Goal: Task Accomplishment & Management: Use online tool/utility

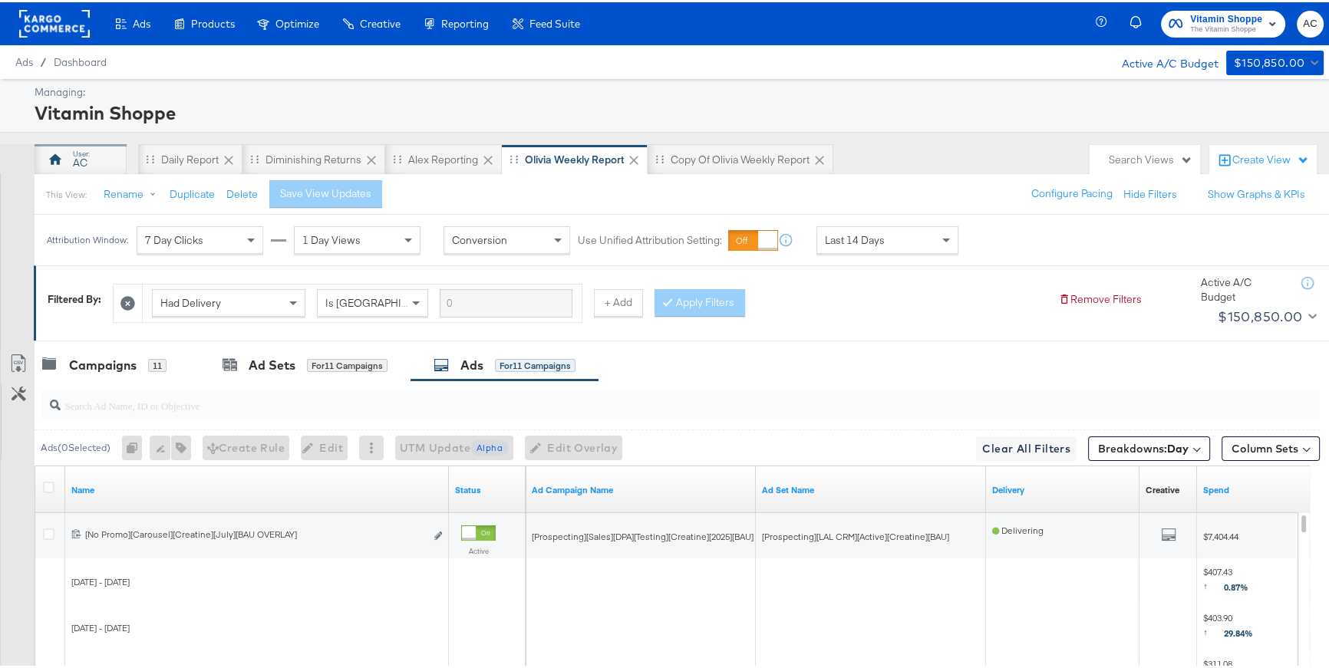
click at [87, 156] on div "AC" at bounding box center [80, 160] width 15 height 15
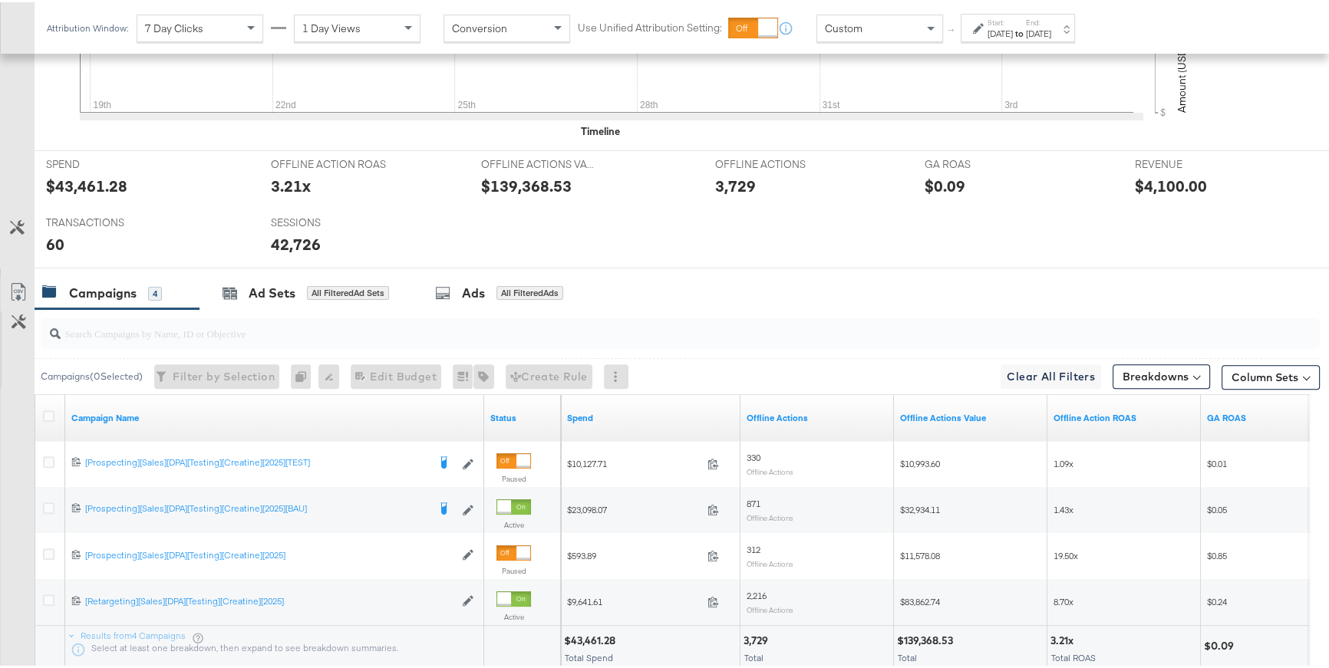
scroll to position [666, 0]
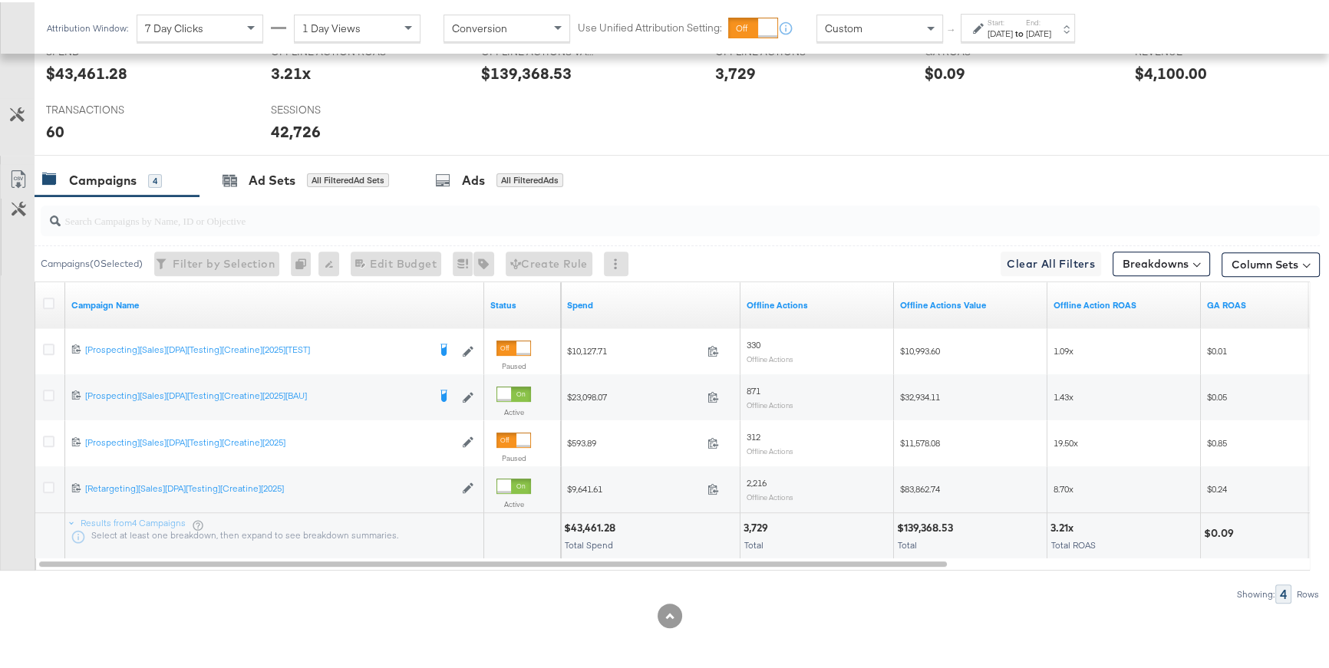
click at [988, 24] on label "Start:" at bounding box center [1000, 20] width 25 height 10
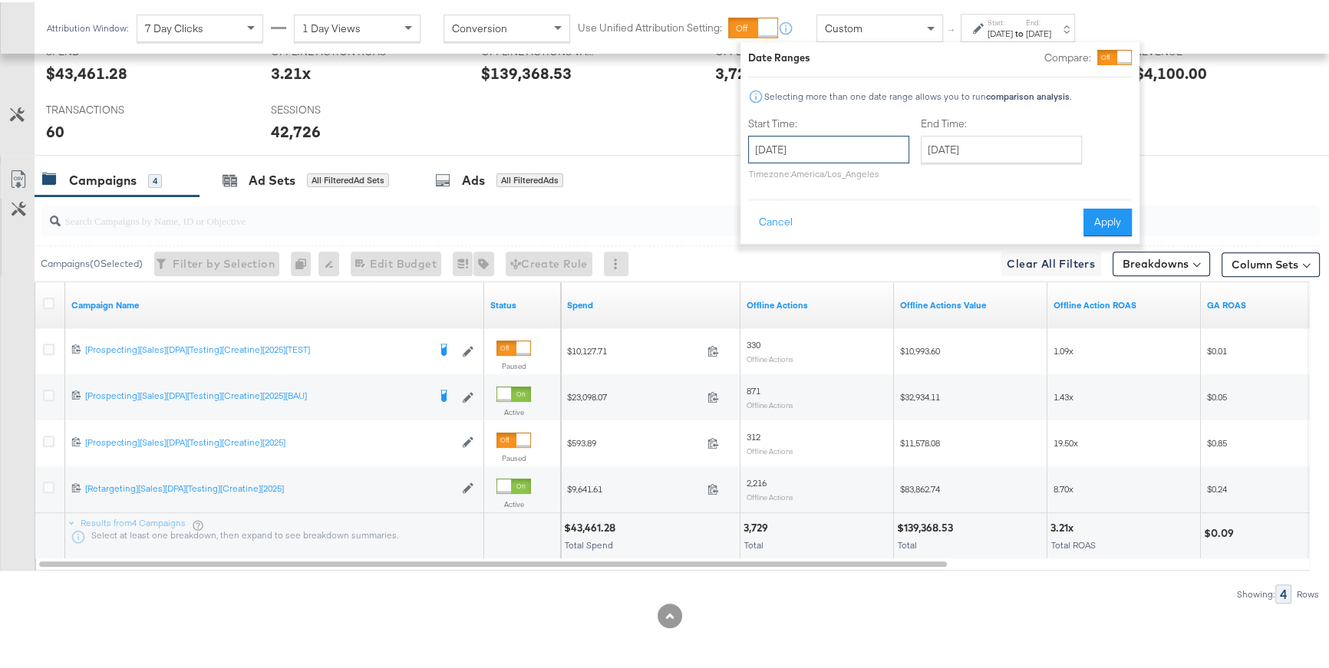
click at [876, 152] on input "August 19th 2025" at bounding box center [828, 148] width 161 height 28
click at [763, 177] on span "‹" at bounding box center [766, 178] width 24 height 23
click at [795, 271] on td "14" at bounding box center [792, 267] width 26 height 21
type input "July 14th 2025"
click at [987, 150] on input "September 5th 2025" at bounding box center [997, 148] width 161 height 28
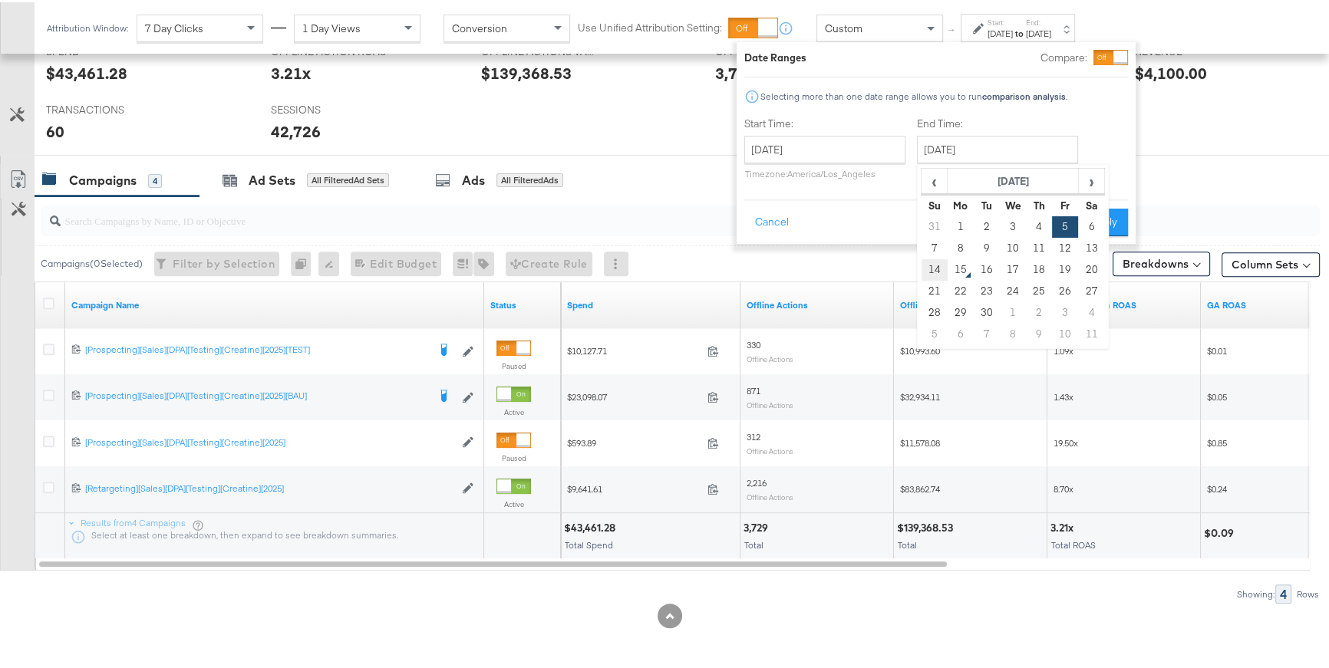
click at [940, 272] on td "14" at bounding box center [935, 267] width 26 height 21
type input "September 14th 2025"
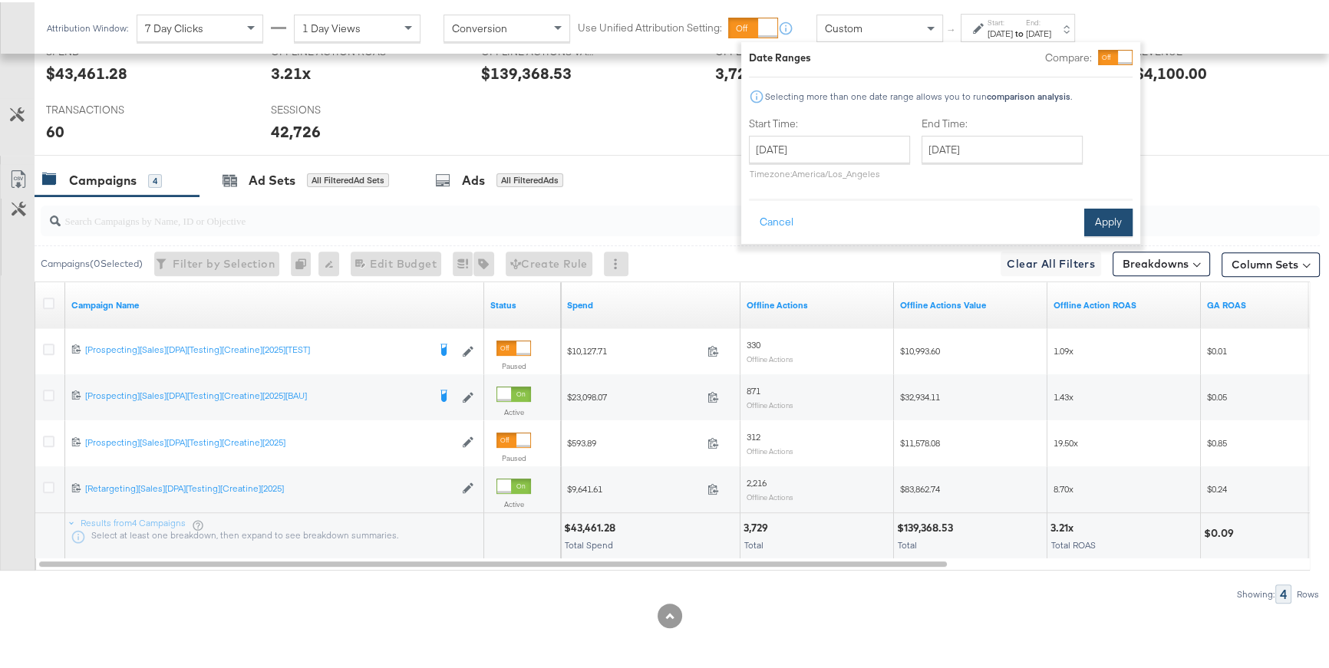
click at [1091, 225] on button "Apply" at bounding box center [1108, 220] width 48 height 28
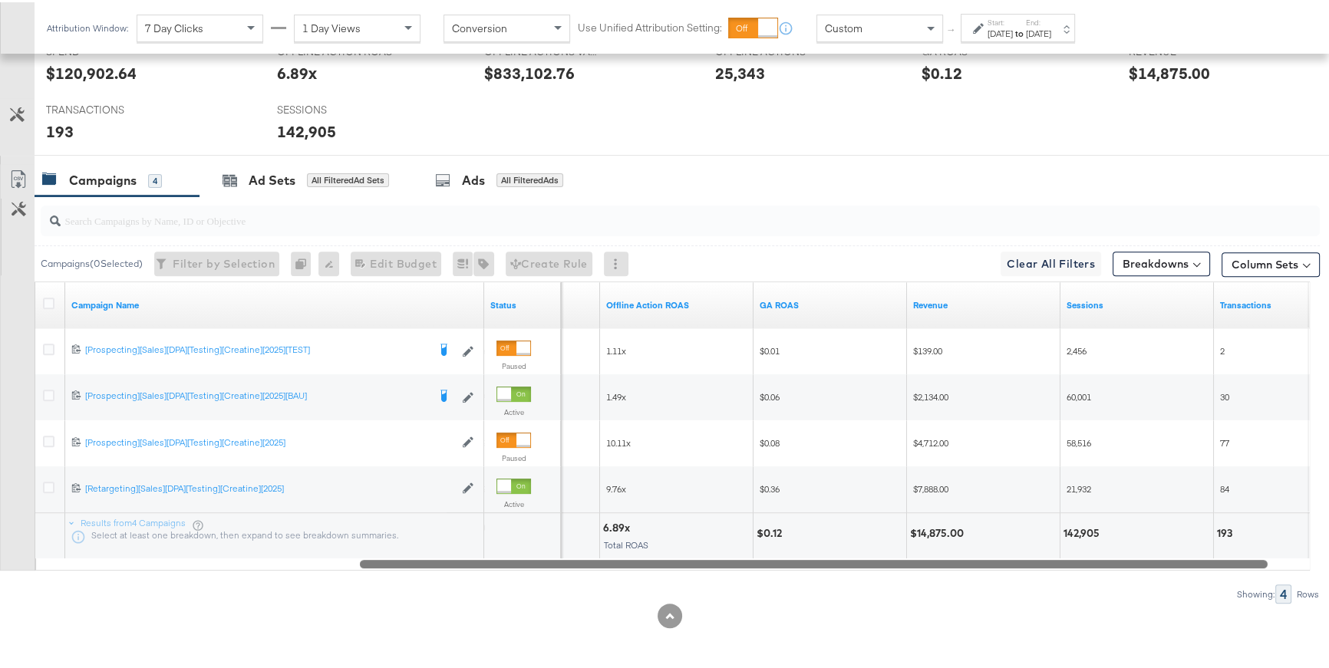
drag, startPoint x: 875, startPoint y: 557, endPoint x: 1200, endPoint y: 569, distance: 324.9
click at [1200, 569] on div "Campaigns ( 0 Selected) Filter by Selection Filter 0 campaigns 0 Rename 0 campa…" at bounding box center [660, 398] width 1320 height 408
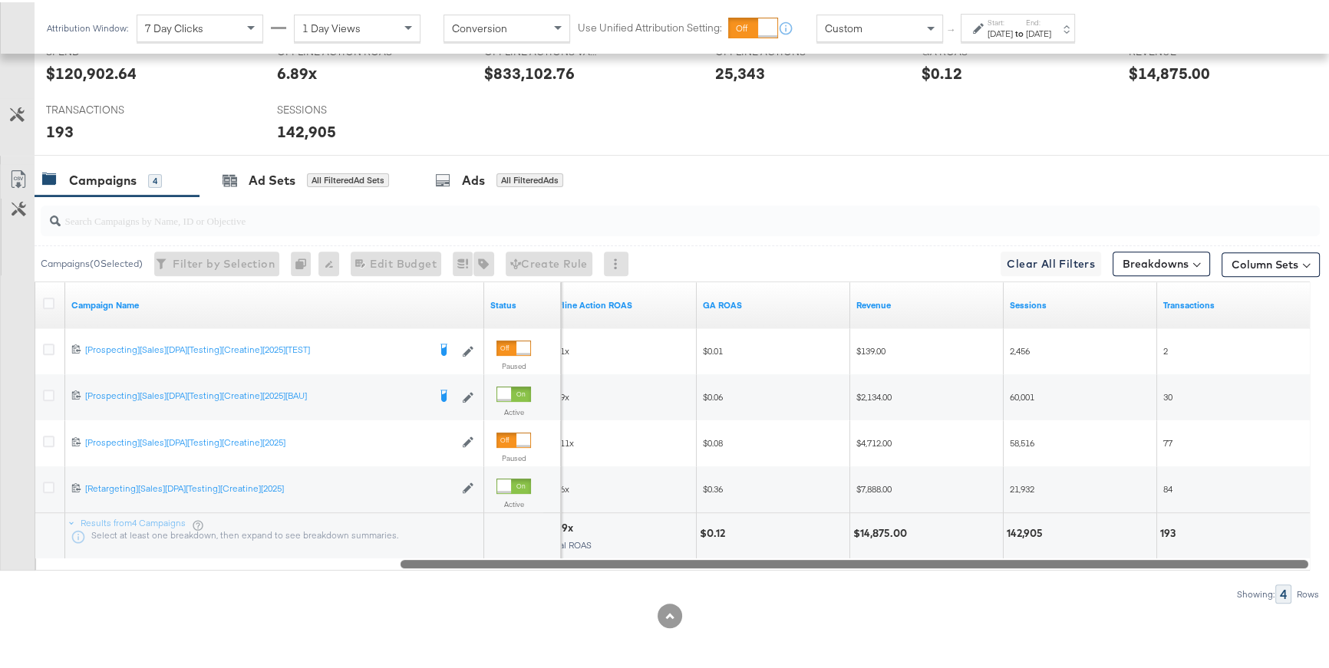
drag, startPoint x: 1126, startPoint y: 564, endPoint x: 1176, endPoint y: 555, distance: 51.5
click at [1176, 555] on div "Campaign Name Status Offline Action ROAS GA ROAS Revenue Sessions Transactions …" at bounding box center [672, 423] width 1275 height 289
click at [50, 303] on icon at bounding box center [49, 301] width 12 height 12
click at [0, 0] on input "checkbox" at bounding box center [0, 0] width 0 height 0
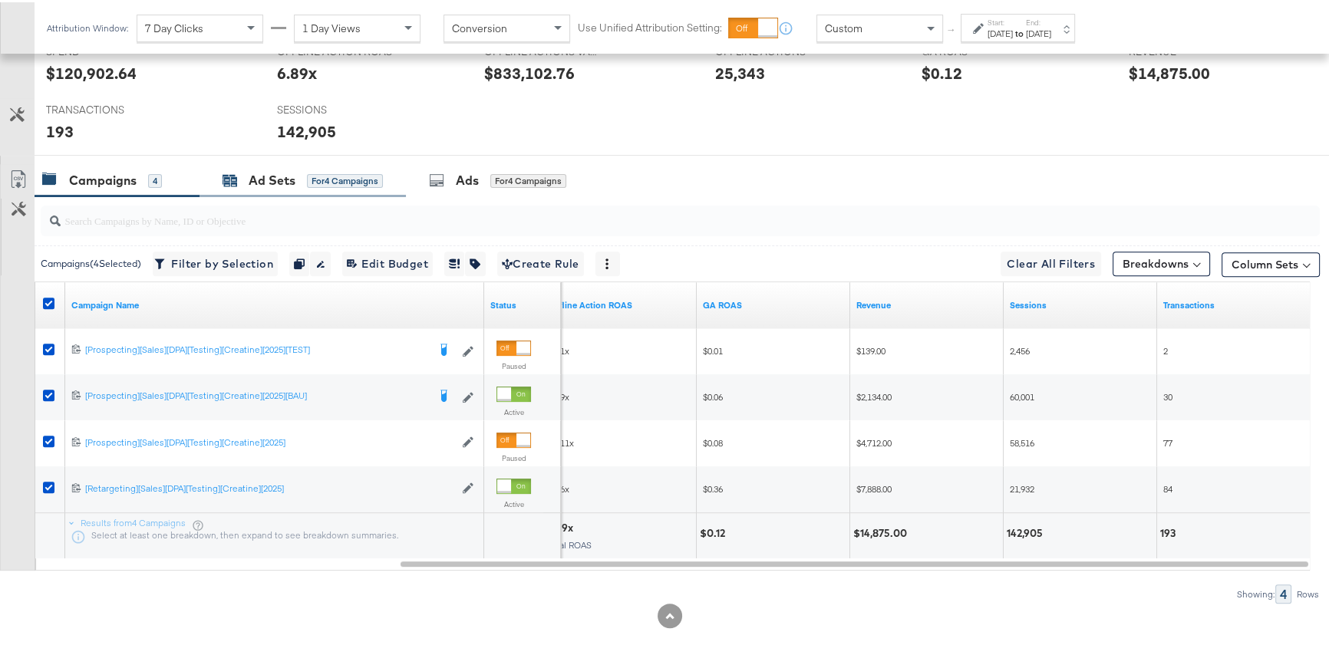
click at [252, 182] on div "Ad Sets" at bounding box center [272, 179] width 47 height 18
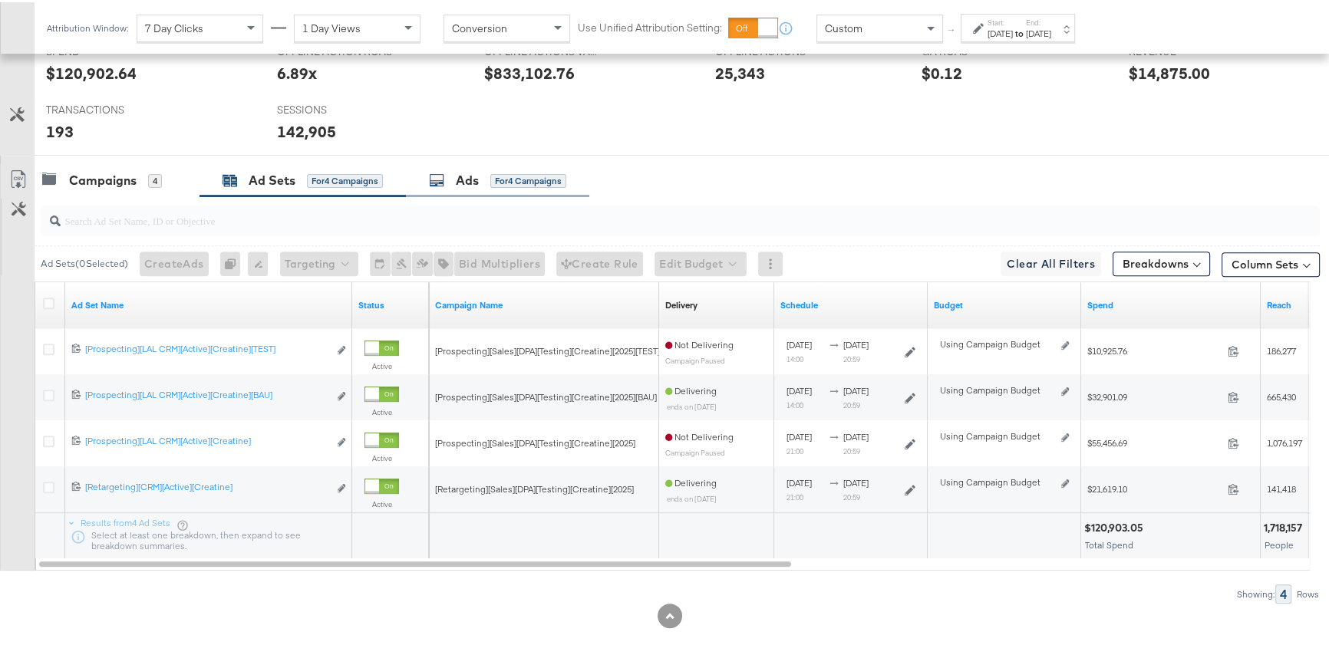
click at [464, 183] on div "Ads" at bounding box center [467, 179] width 23 height 18
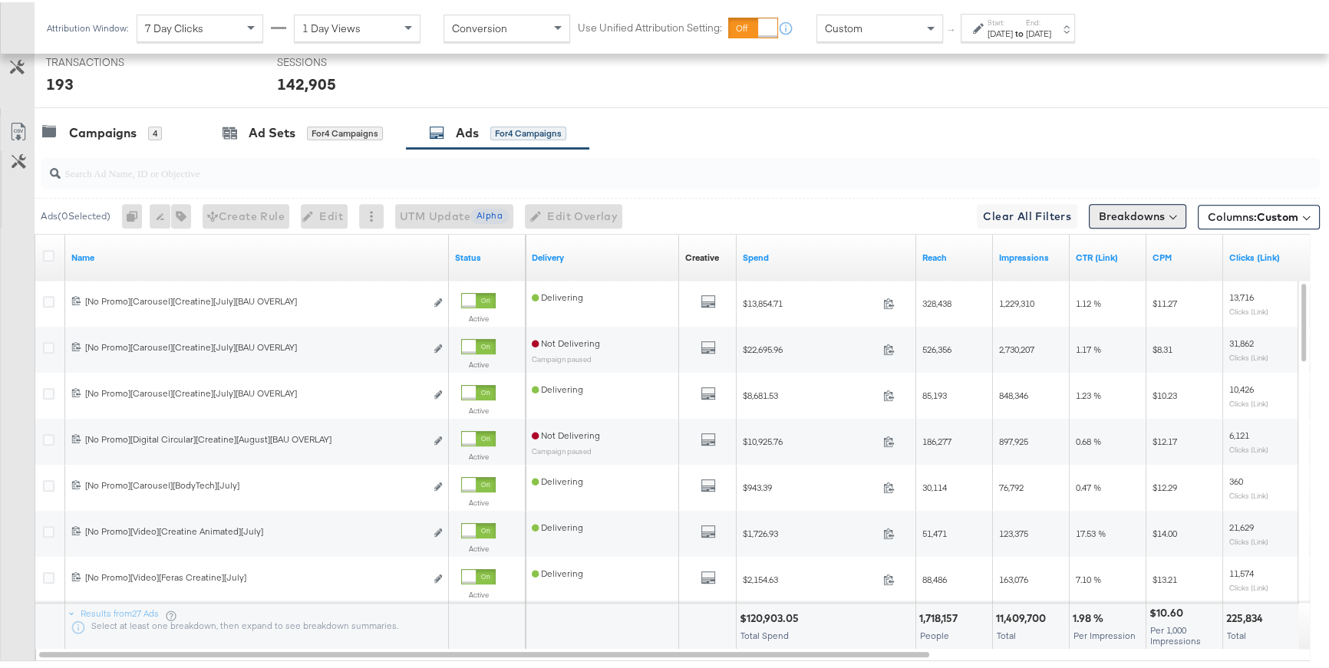
scroll to position [717, 0]
click at [1145, 206] on button "Breakdowns" at bounding box center [1137, 211] width 97 height 25
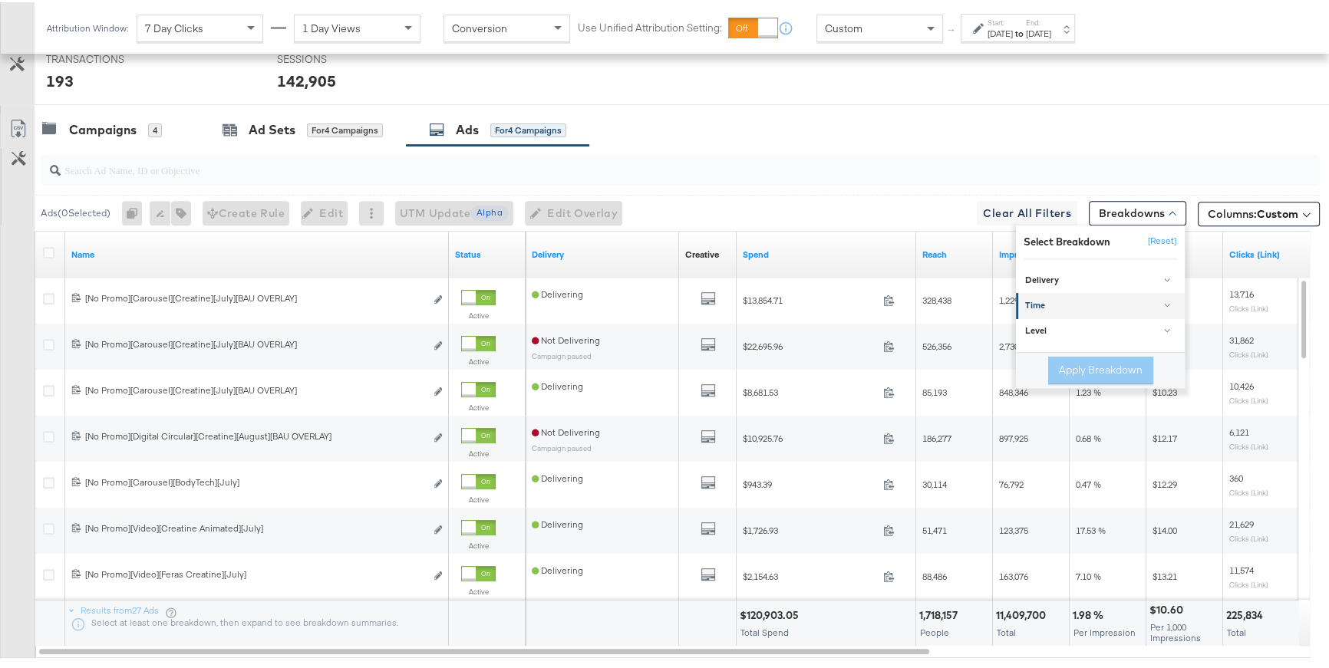
click at [1033, 300] on div "Time" at bounding box center [1101, 304] width 153 height 12
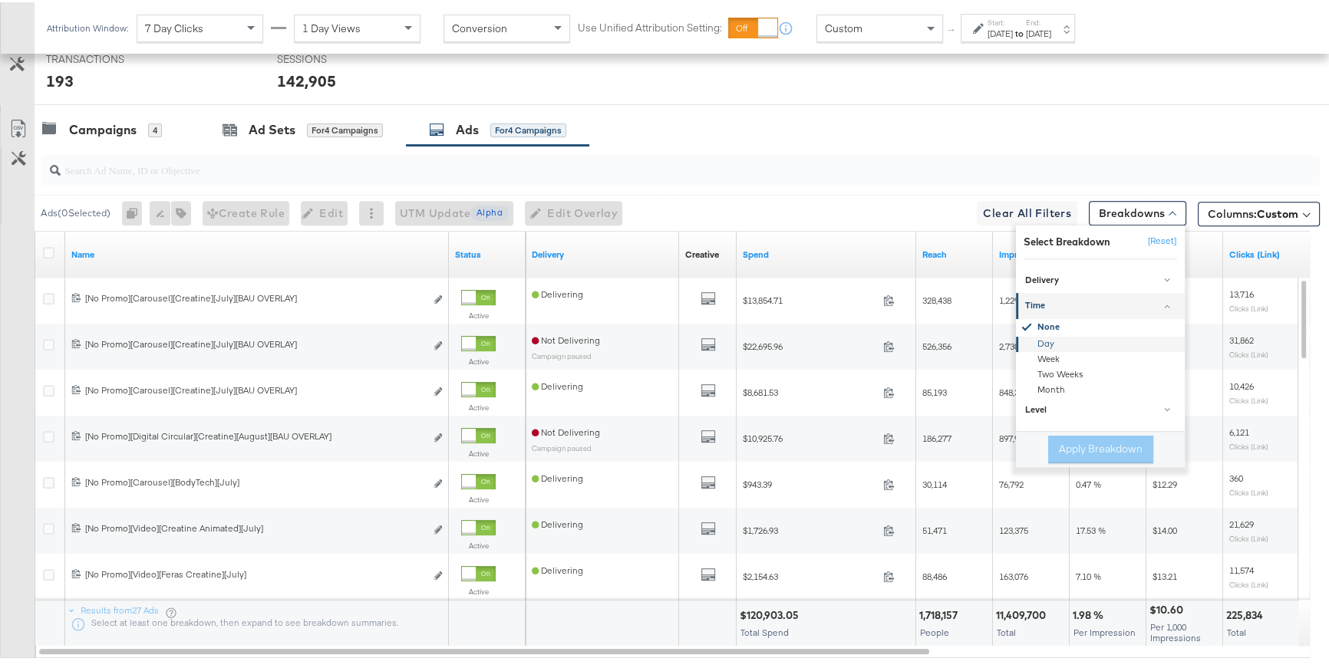
click at [1045, 337] on div "Day" at bounding box center [1101, 342] width 167 height 15
click at [1103, 452] on button "Apply Breakdown" at bounding box center [1100, 448] width 105 height 28
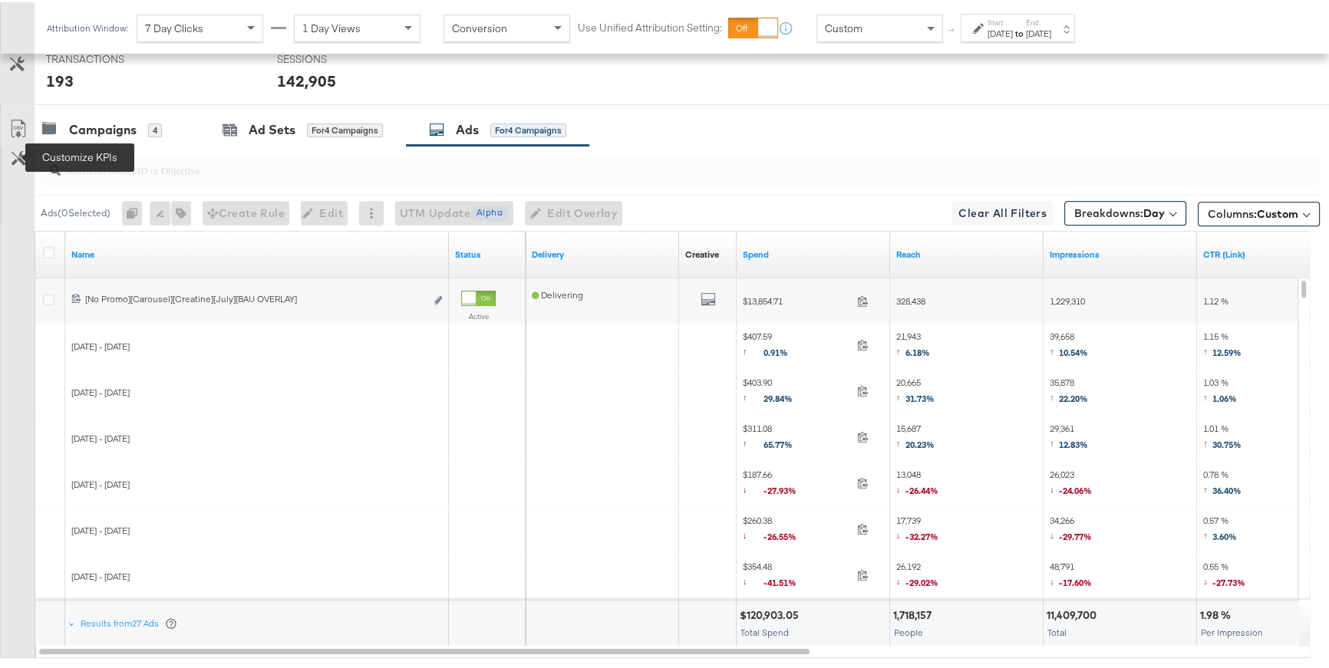
click at [15, 151] on icon at bounding box center [19, 156] width 15 height 15
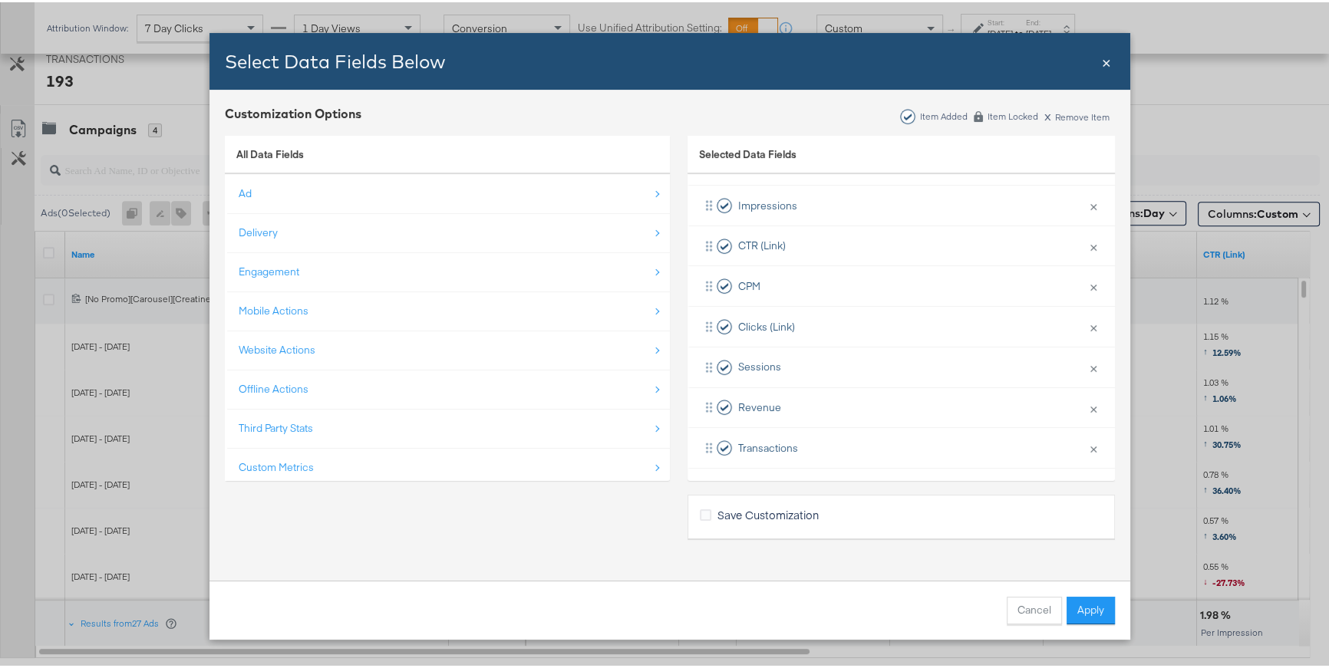
scroll to position [224, 0]
drag, startPoint x: 704, startPoint y: 322, endPoint x: 710, endPoint y: 274, distance: 48.0
click at [710, 274] on div "Delivery × Remove from KPIs Creative × Remove from KPIs Spend × Remove from KPI…" at bounding box center [901, 242] width 427 height 445
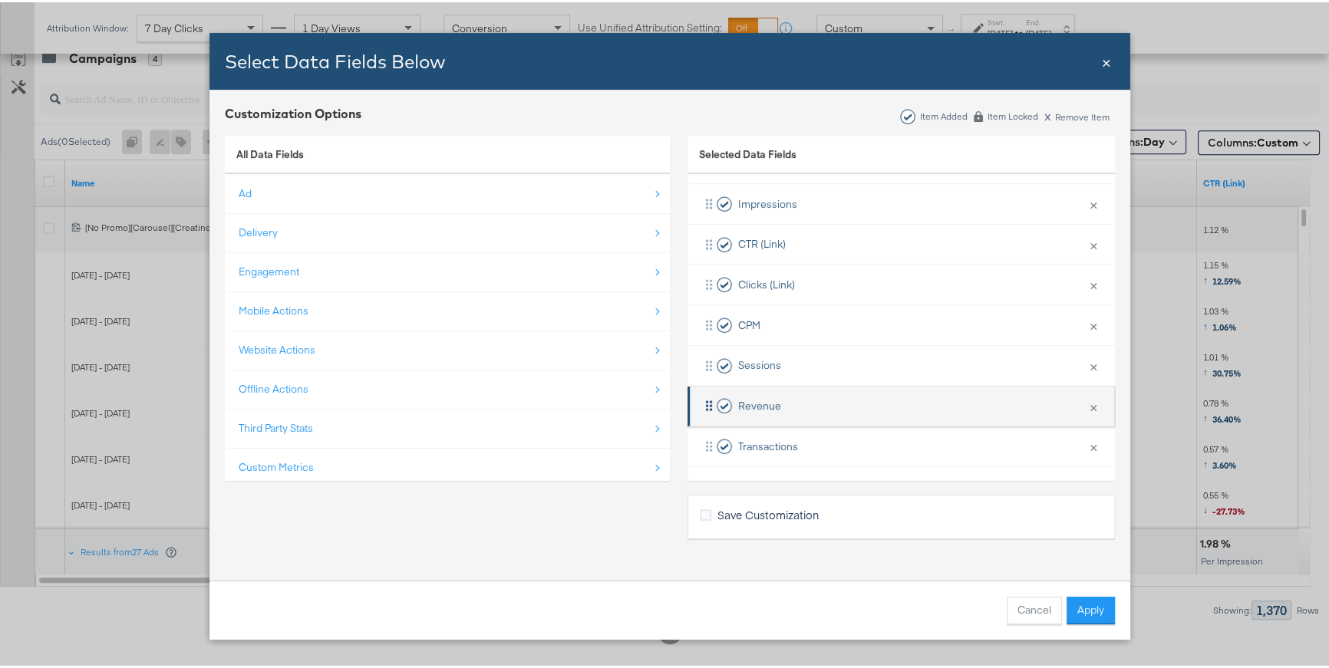
scroll to position [801, 0]
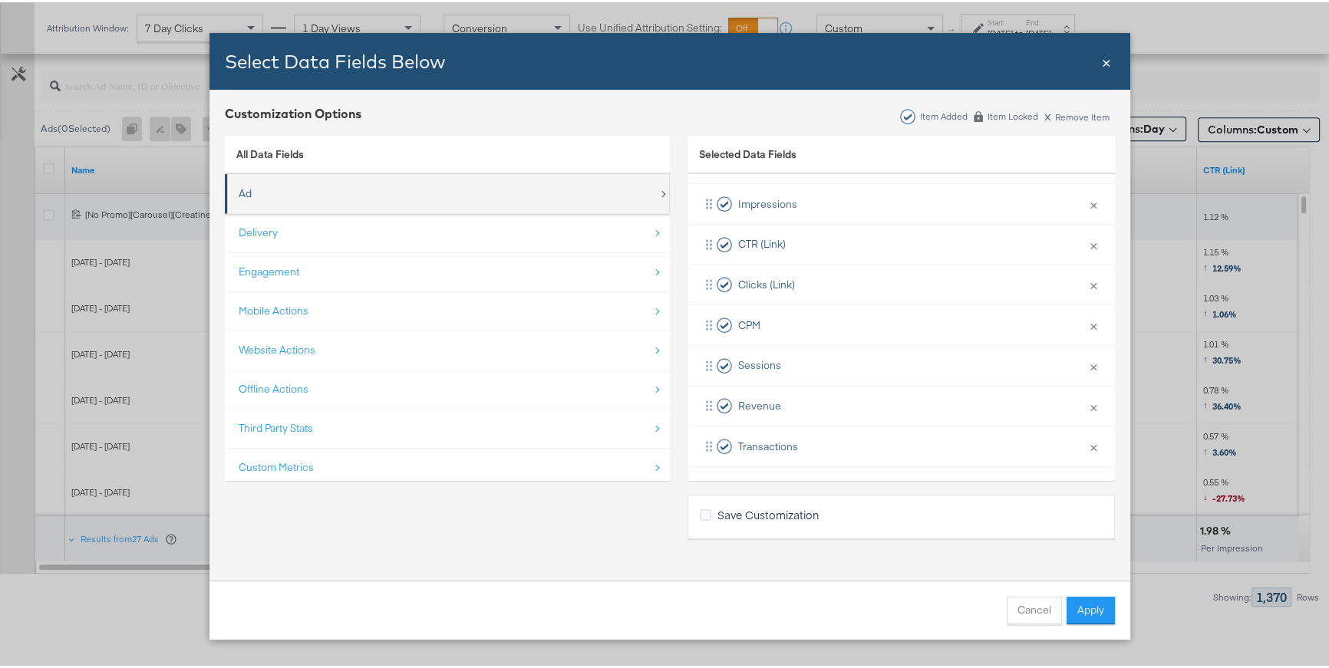
click at [272, 191] on div "Ad" at bounding box center [449, 191] width 420 height 31
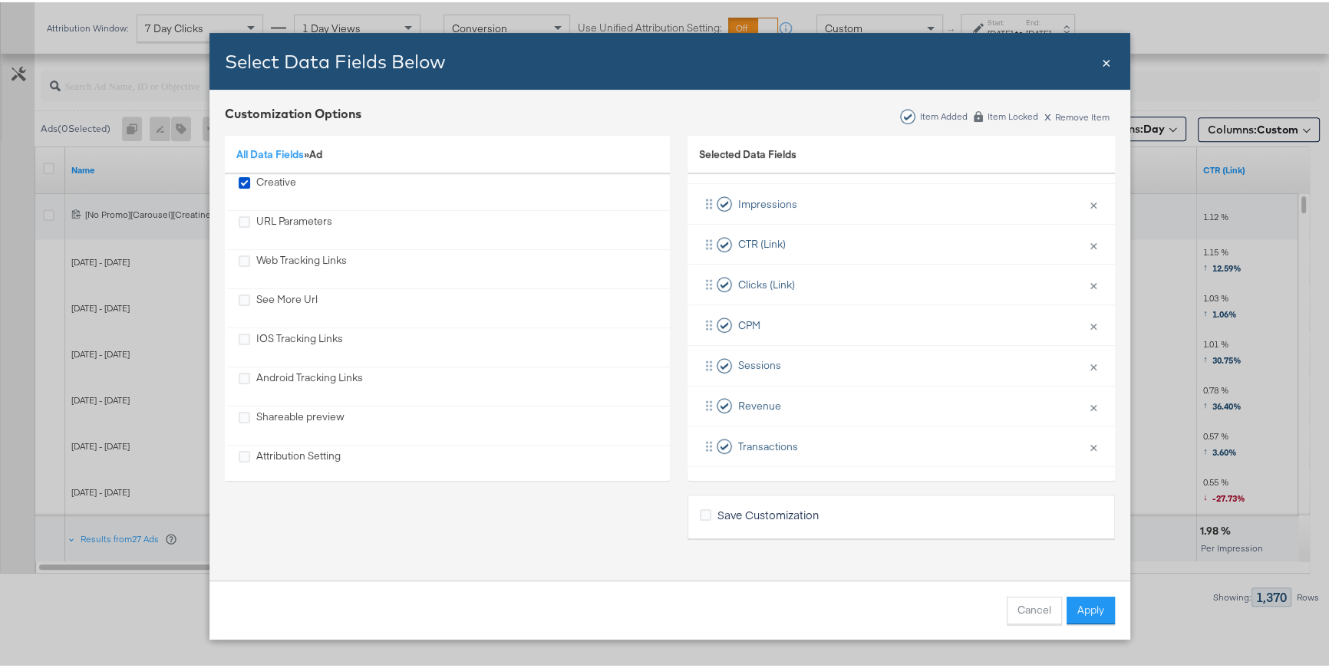
scroll to position [646, 0]
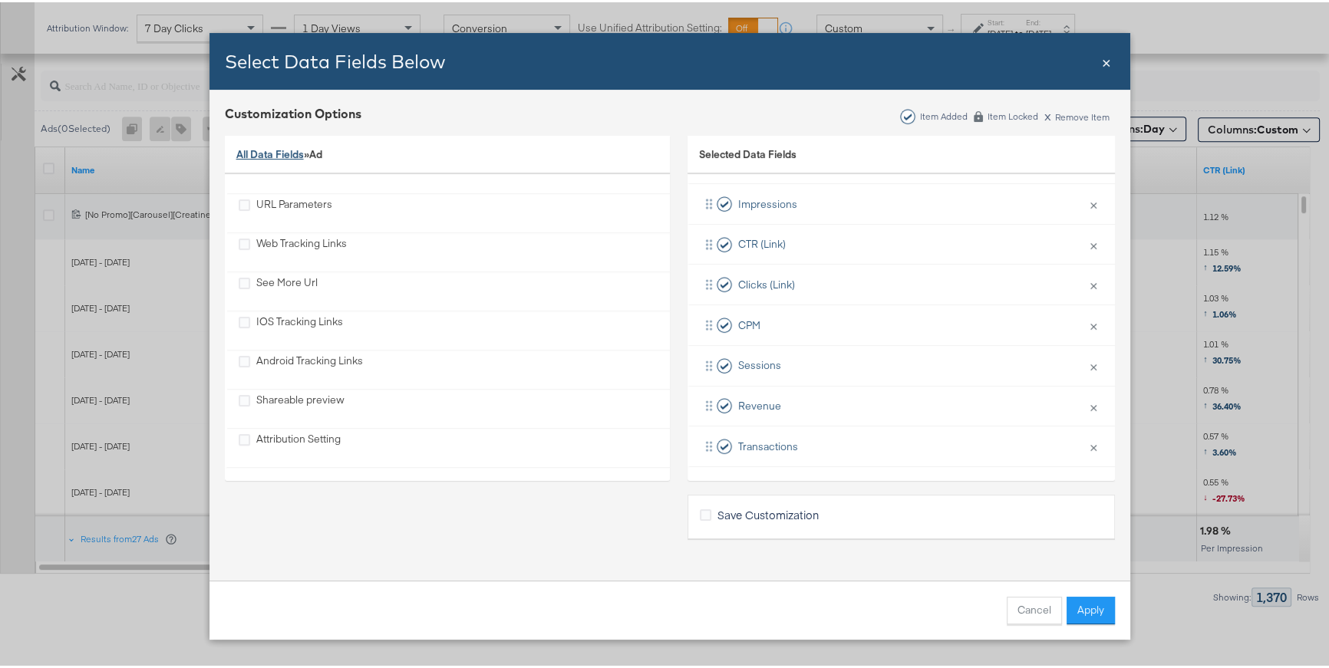
click at [287, 150] on link "All Data Fields" at bounding box center [270, 152] width 68 height 14
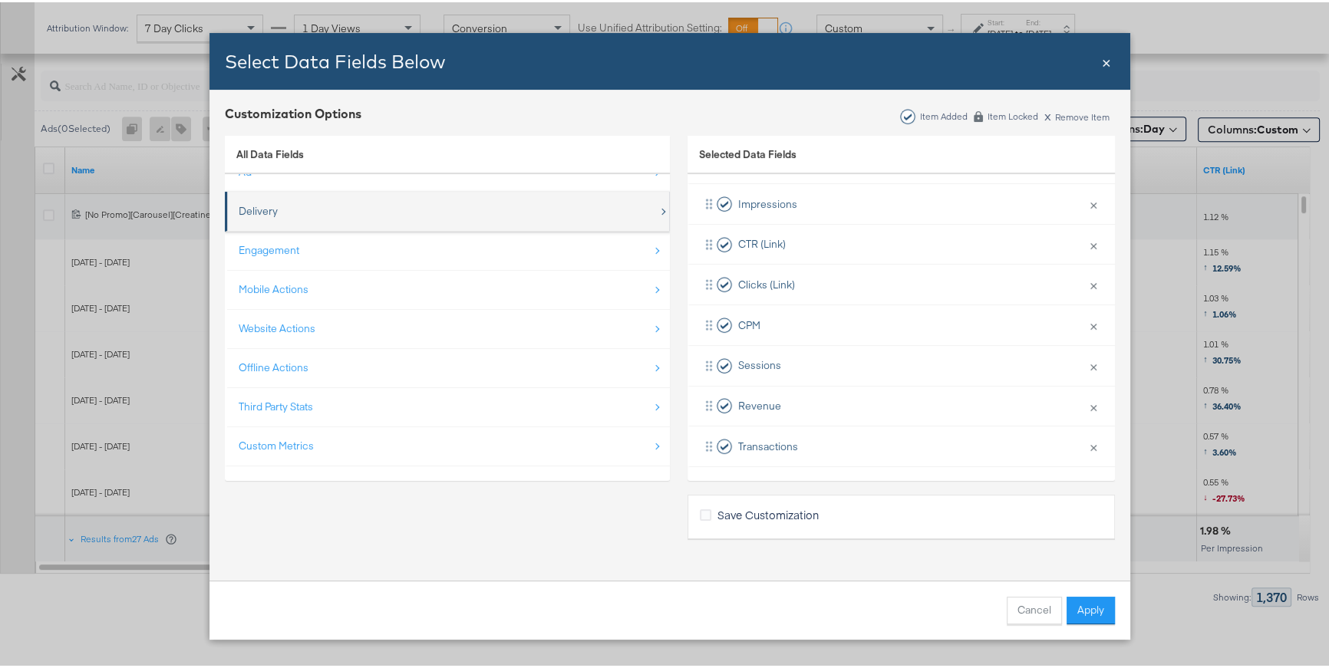
click at [260, 210] on div "Delivery" at bounding box center [258, 209] width 39 height 15
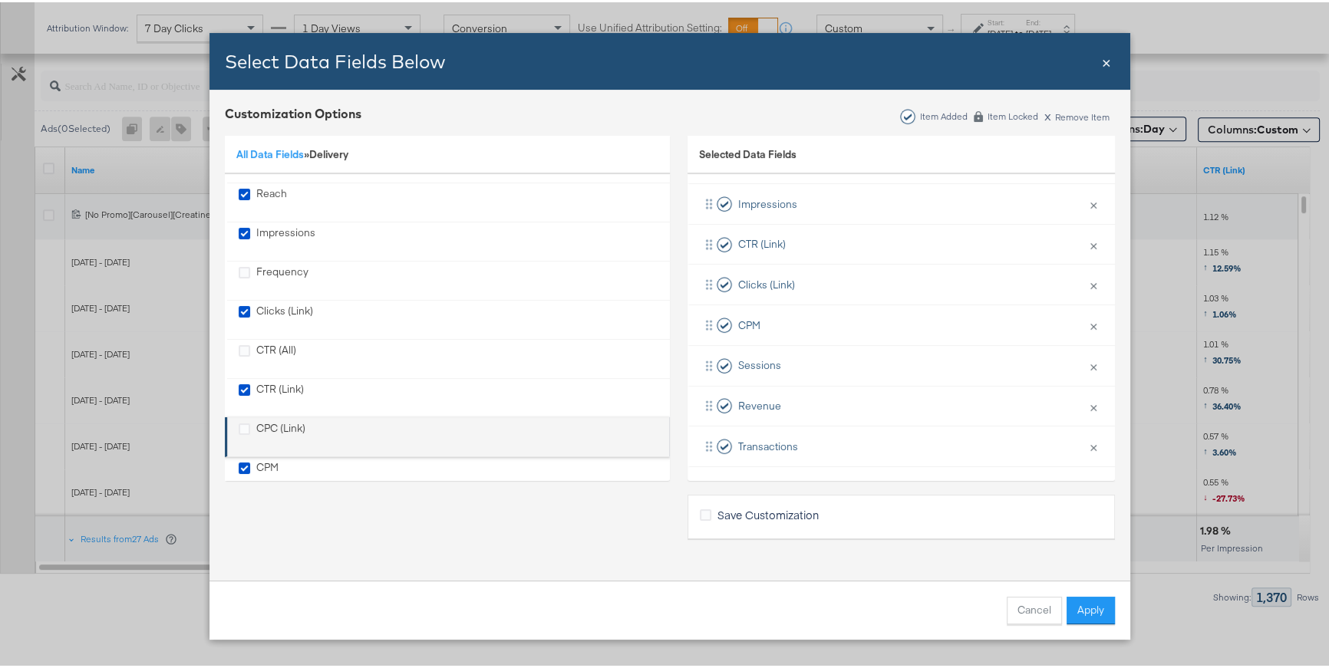
scroll to position [0, 0]
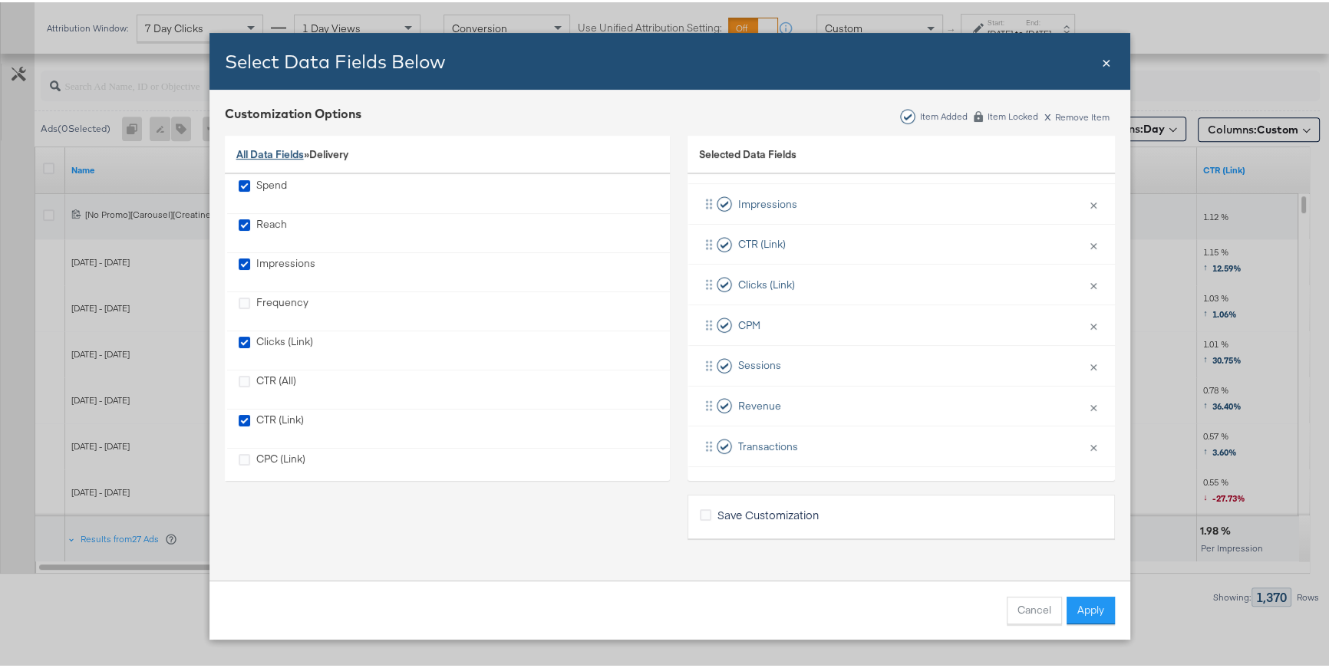
click at [272, 153] on link "All Data Fields" at bounding box center [270, 152] width 68 height 14
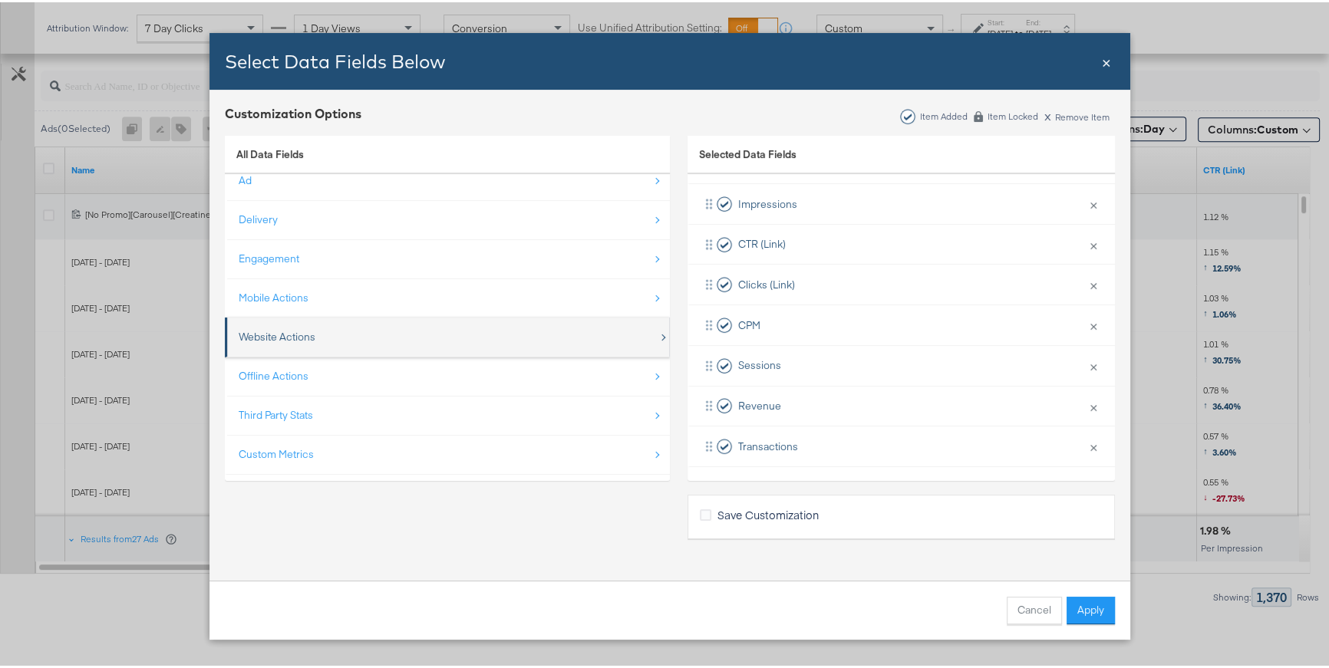
scroll to position [21, 0]
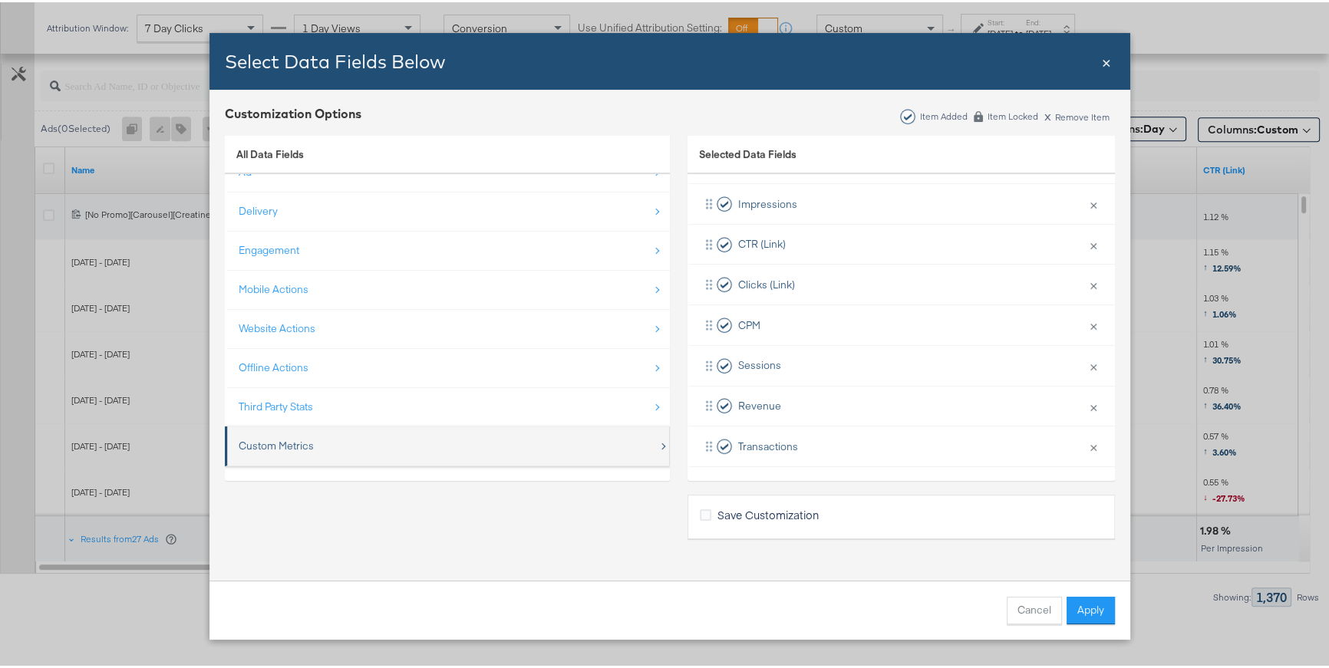
click at [281, 441] on div "Custom Metrics" at bounding box center [276, 444] width 75 height 15
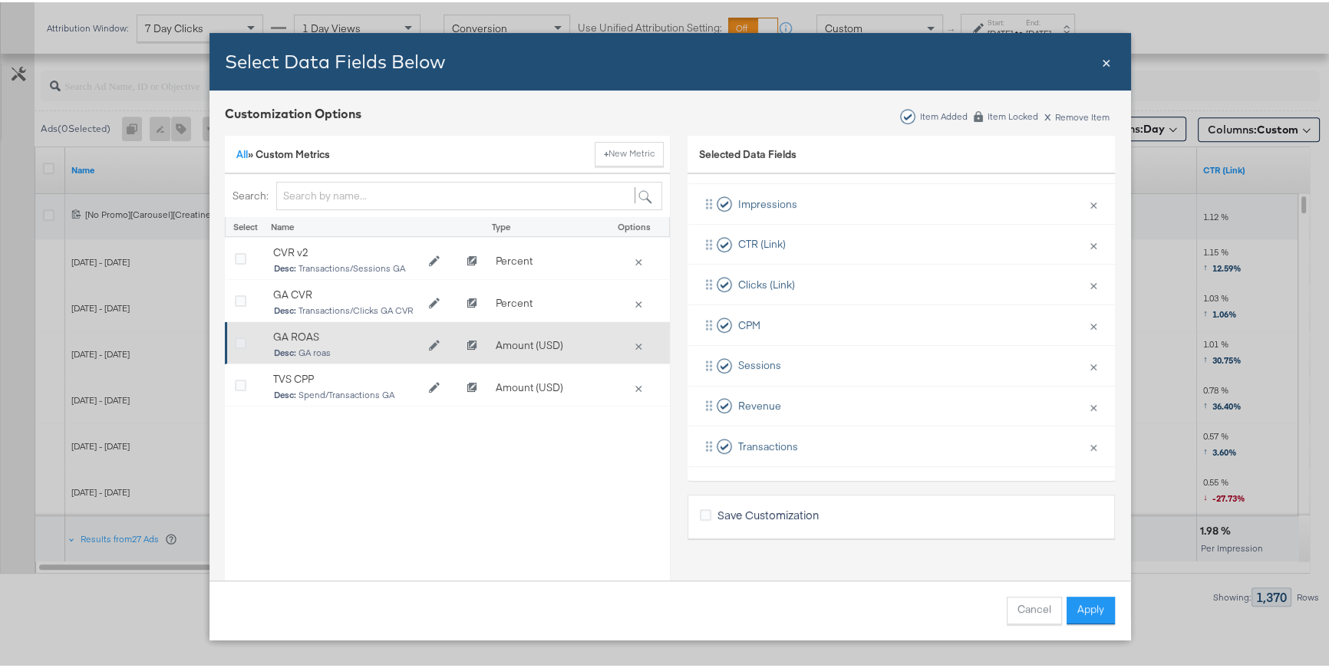
click at [235, 339] on icon "Bulk Add Locations Modal" at bounding box center [241, 342] width 12 height 12
click at [0, 0] on input "Bulk Add Locations Modal" at bounding box center [0, 0] width 0 height 0
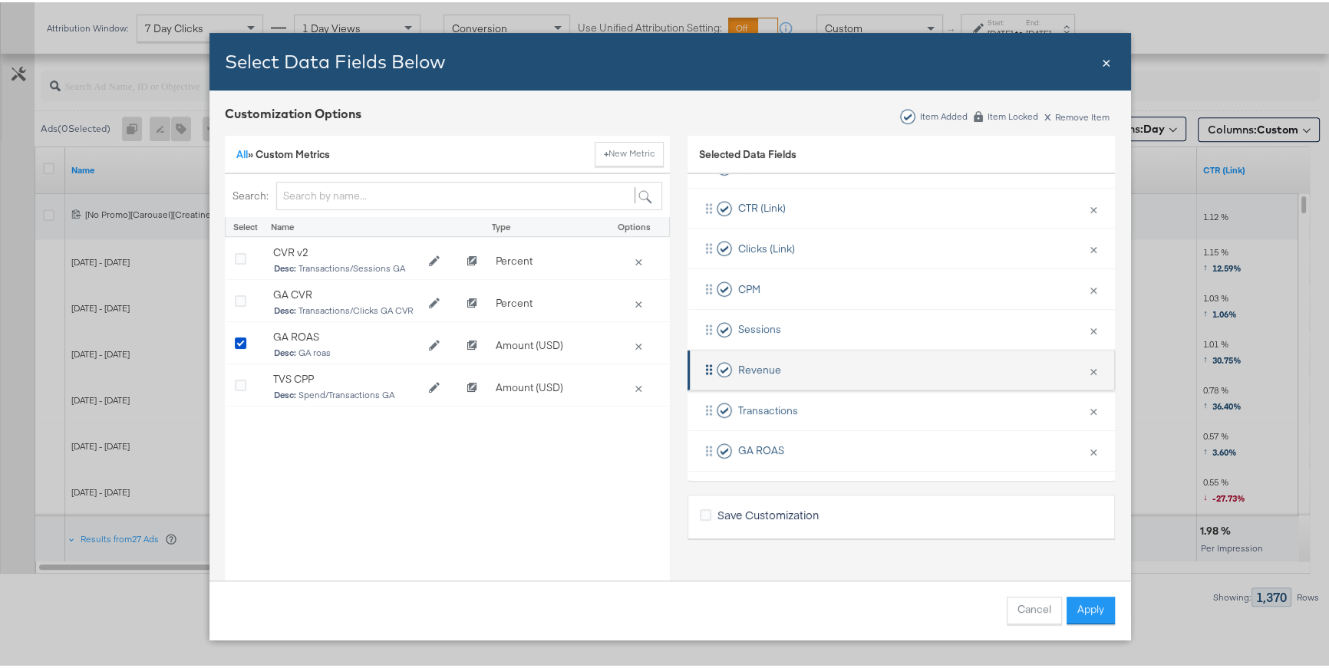
scroll to position [265, 0]
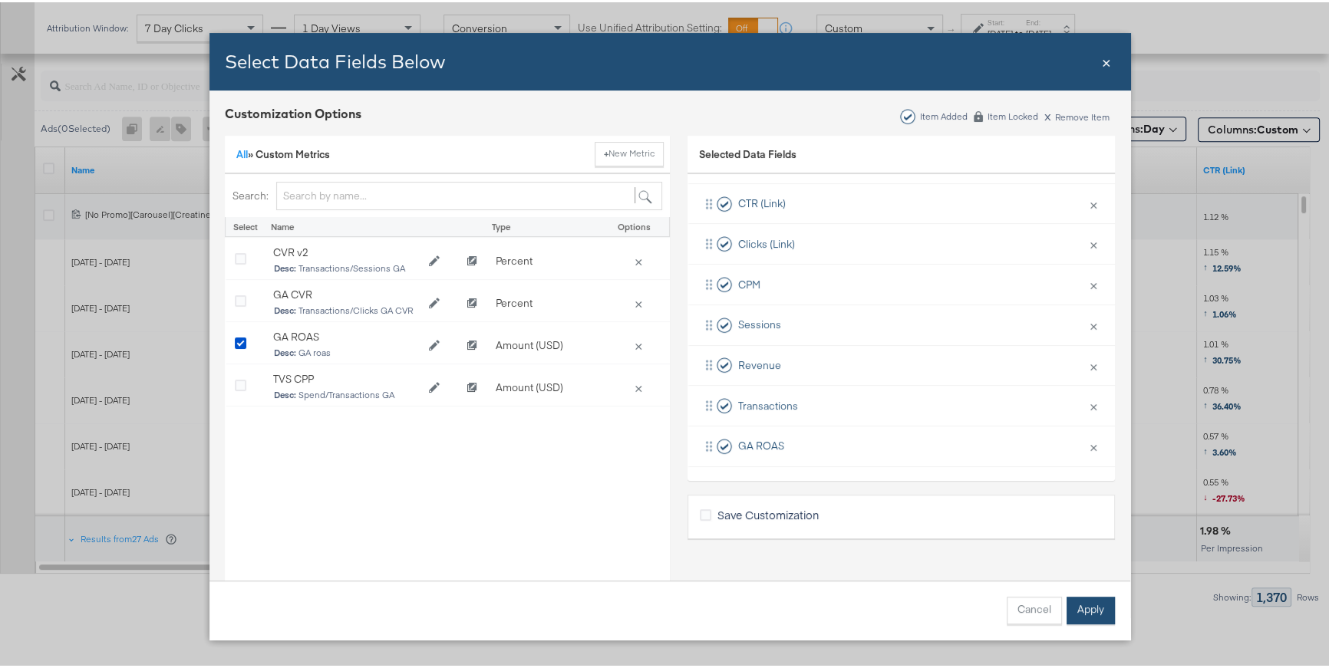
click at [1087, 602] on button "Apply" at bounding box center [1091, 609] width 48 height 28
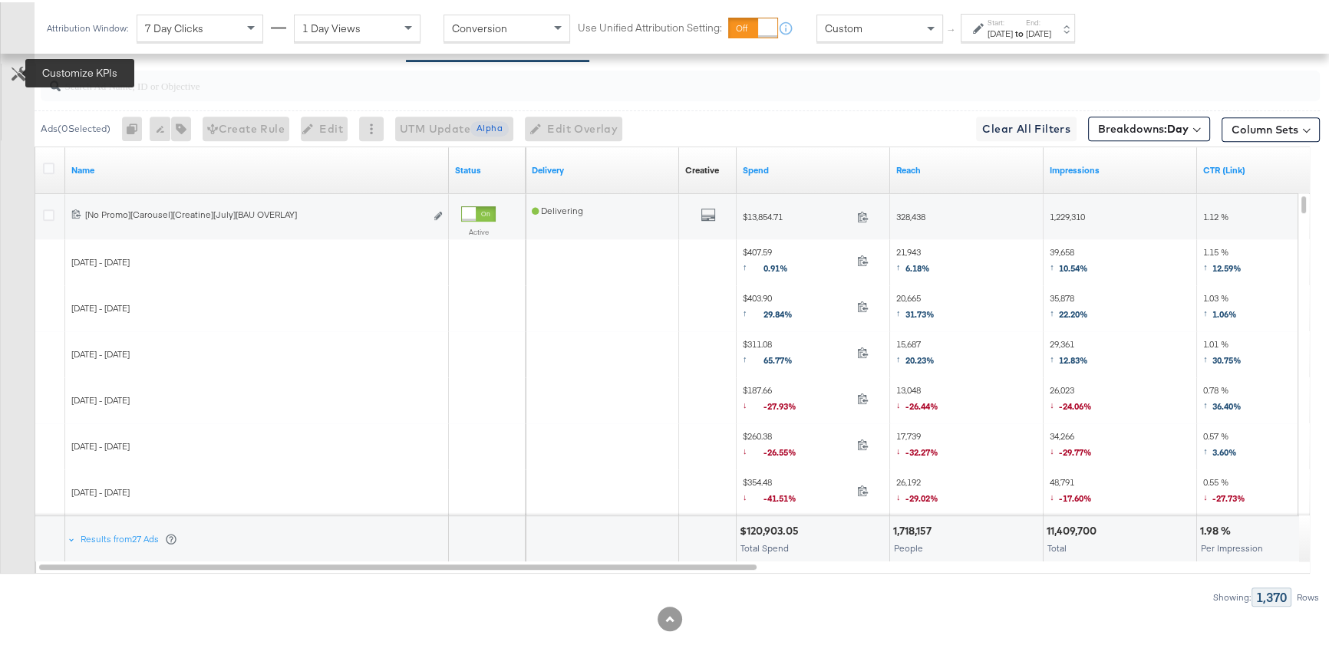
click at [21, 74] on icon at bounding box center [19, 71] width 15 height 15
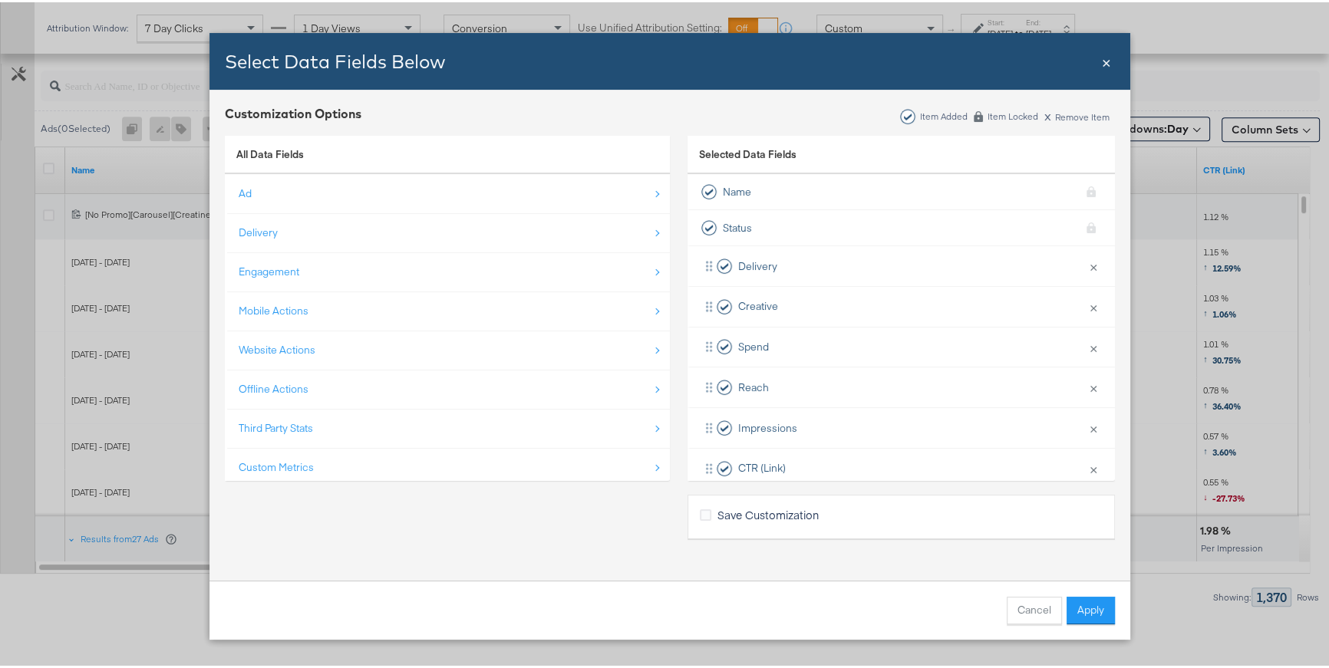
drag, startPoint x: 1030, startPoint y: 607, endPoint x: 679, endPoint y: 540, distance: 357.2
click at [1027, 606] on button "Cancel" at bounding box center [1034, 609] width 55 height 28
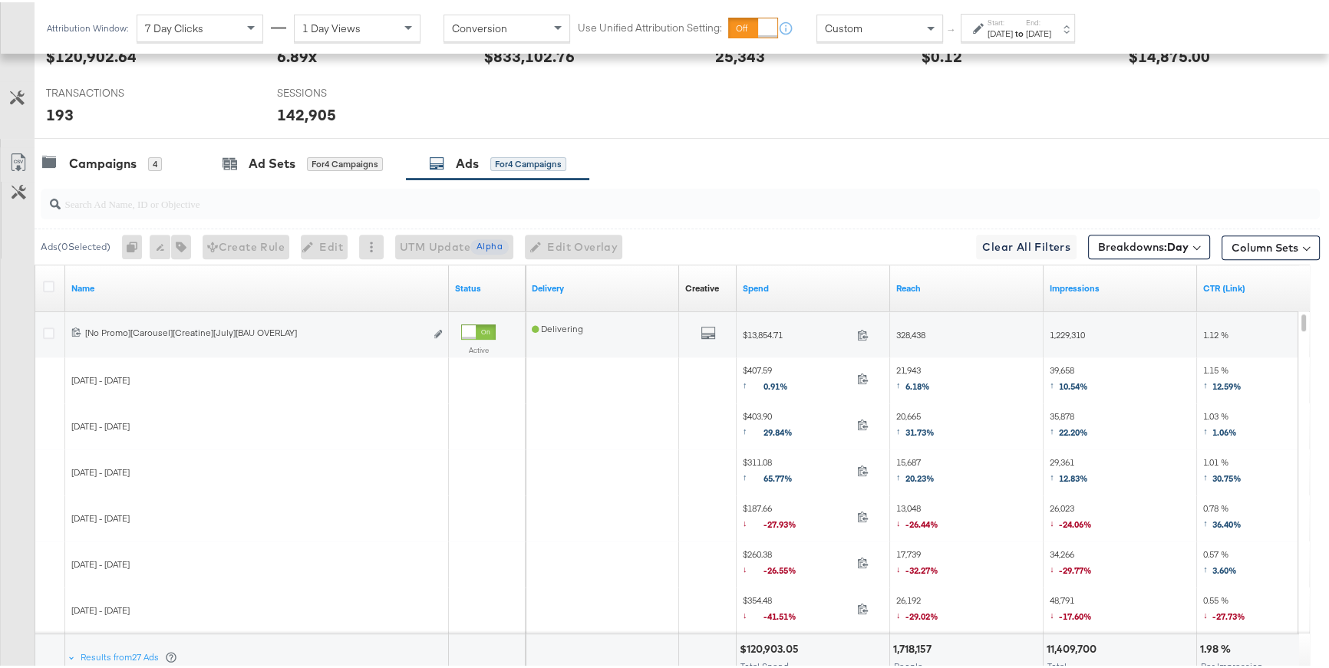
scroll to position [617, 0]
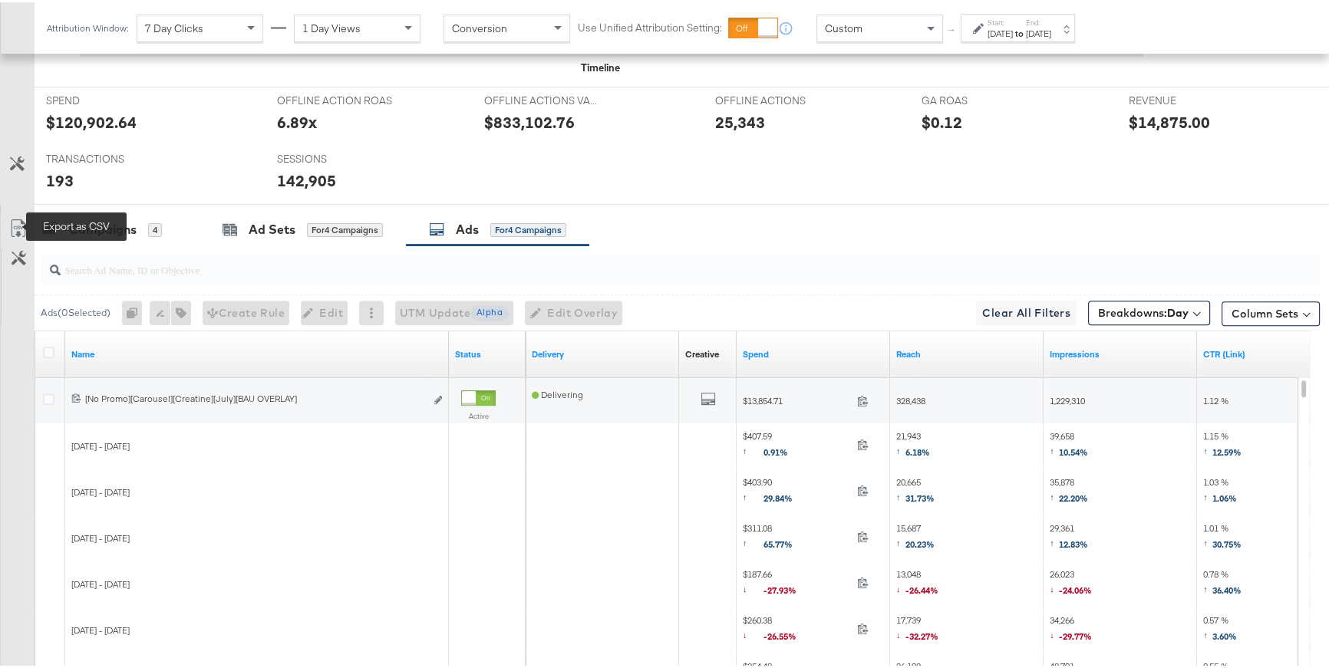
click at [16, 223] on icon at bounding box center [18, 226] width 18 height 18
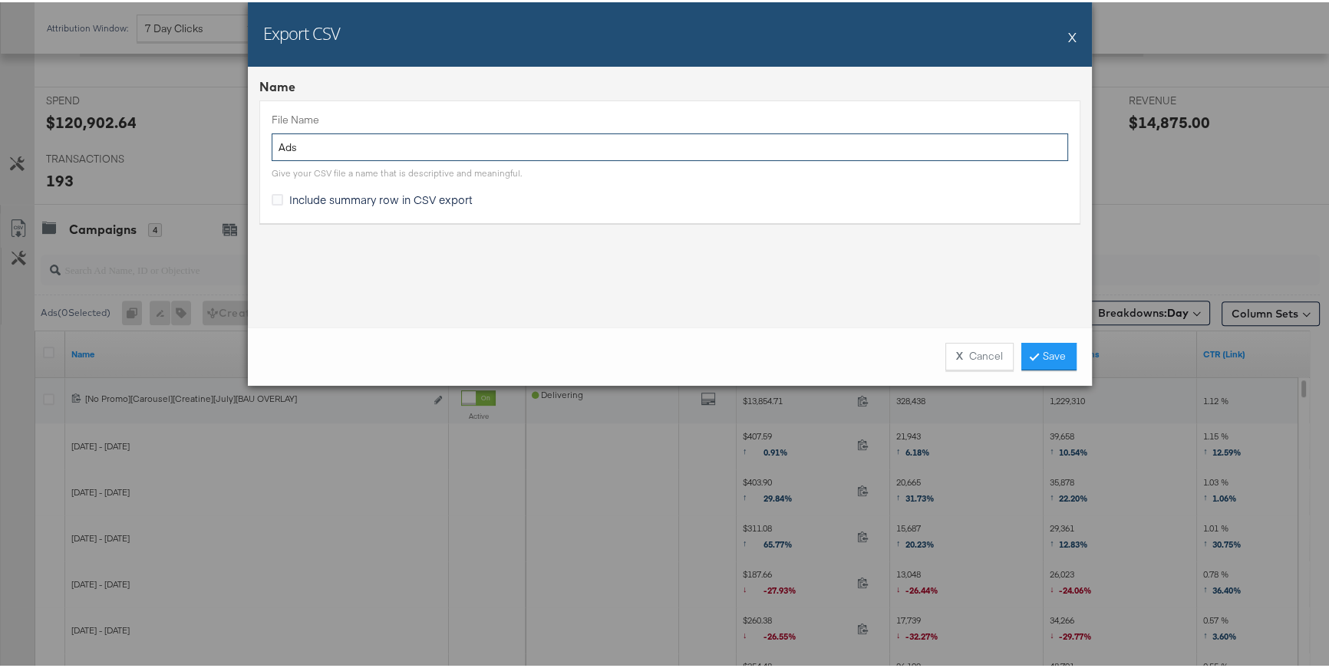
click at [276, 144] on input "Ads" at bounding box center [670, 145] width 797 height 28
type input "creatine Ads"
click at [1035, 351] on link "Save" at bounding box center [1048, 355] width 55 height 28
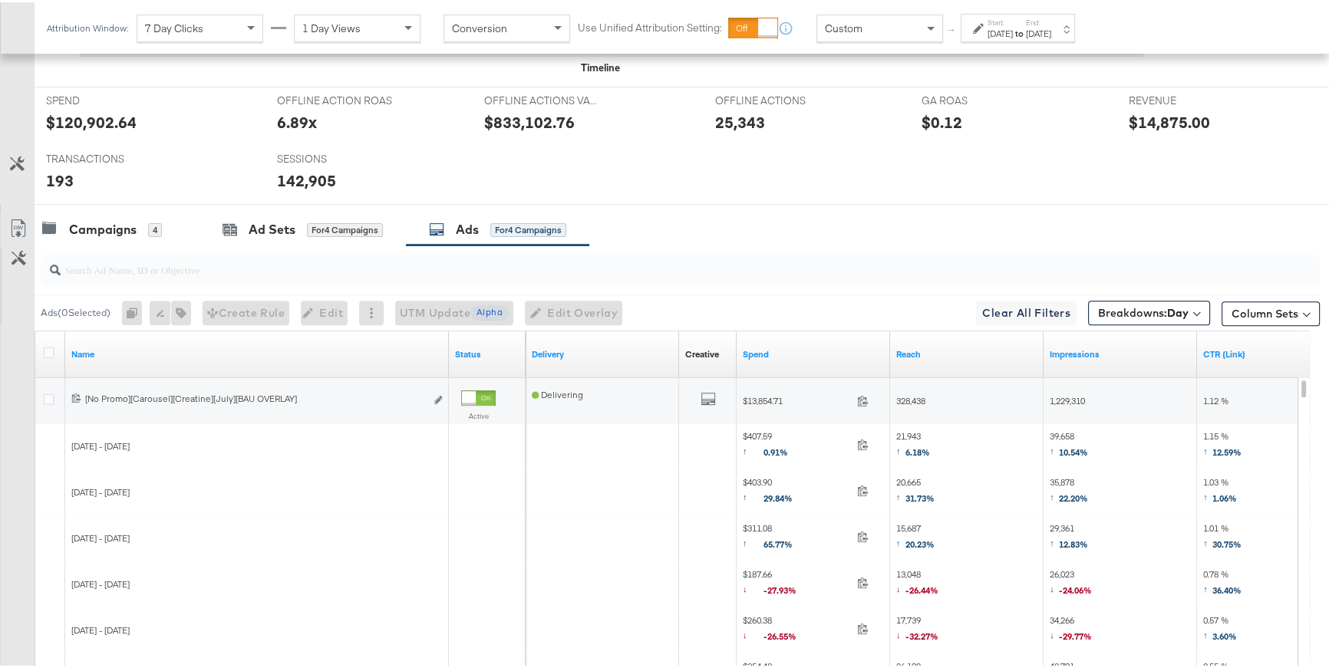
click at [742, 340] on div "Spend" at bounding box center [813, 352] width 153 height 25
click at [755, 347] on link "Spend" at bounding box center [813, 352] width 141 height 12
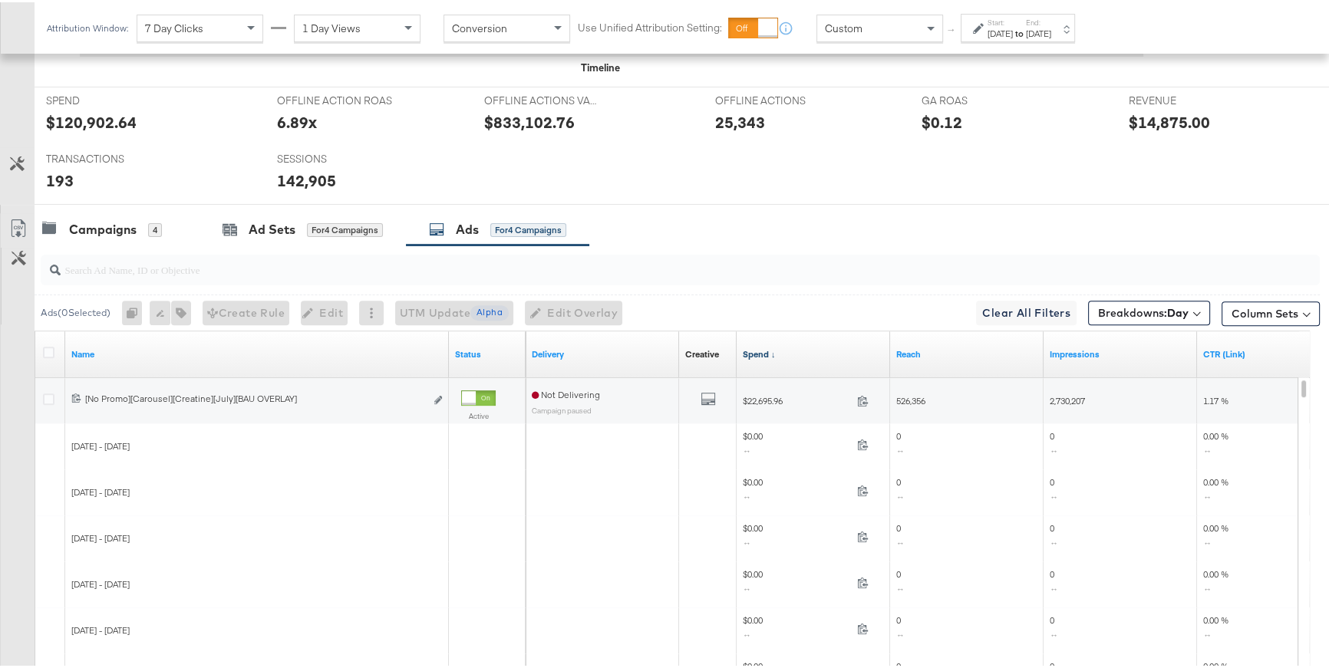
click at [755, 347] on link "Spend ↓" at bounding box center [813, 352] width 141 height 12
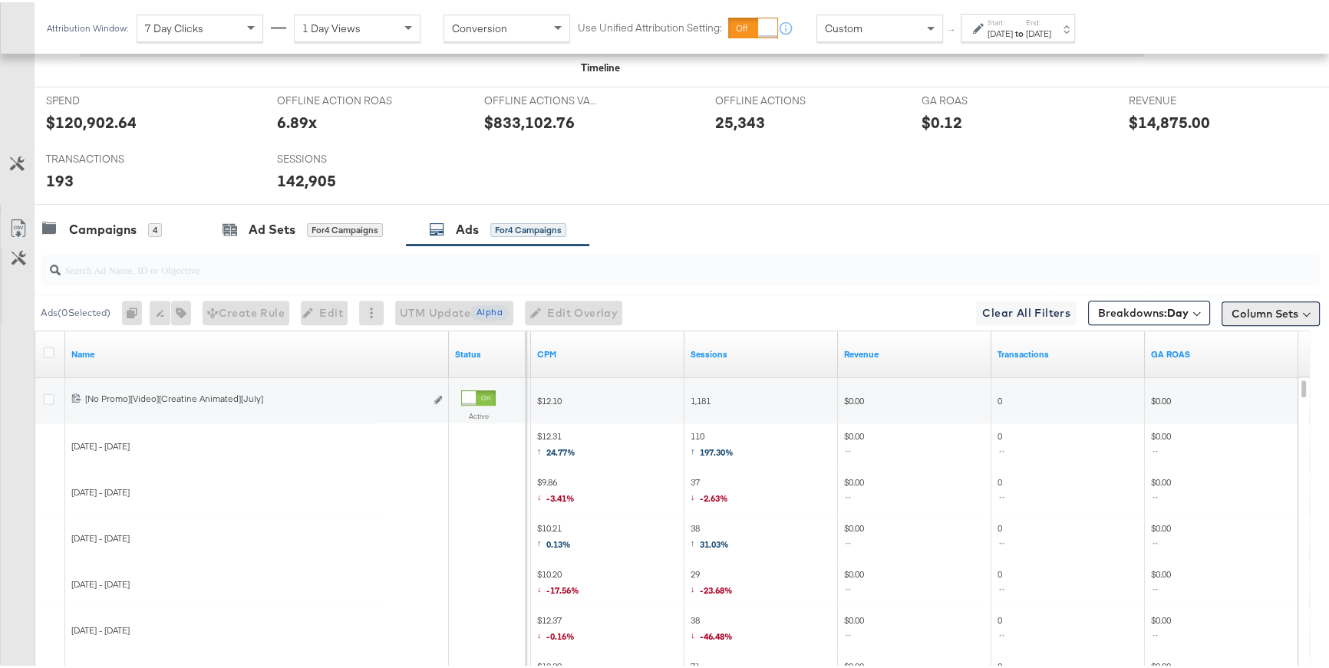
click at [1264, 312] on button "Column Sets" at bounding box center [1271, 311] width 98 height 25
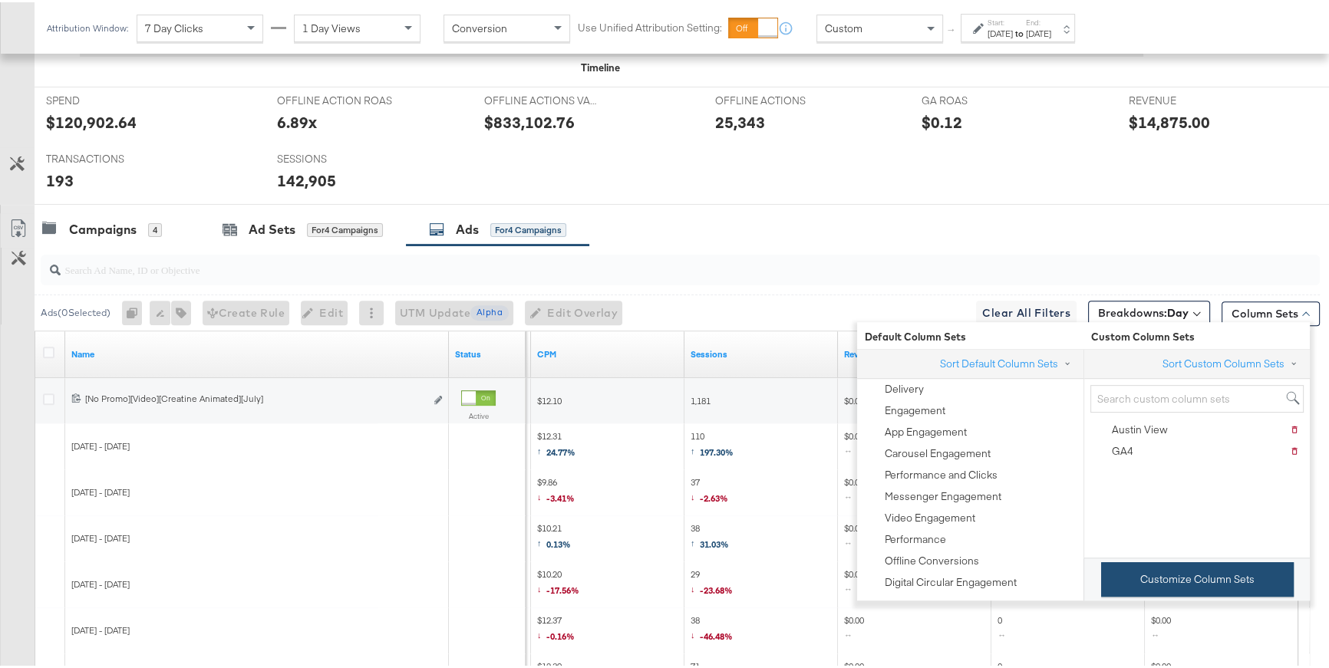
click at [1179, 594] on button "Customize Column Sets" at bounding box center [1197, 577] width 193 height 35
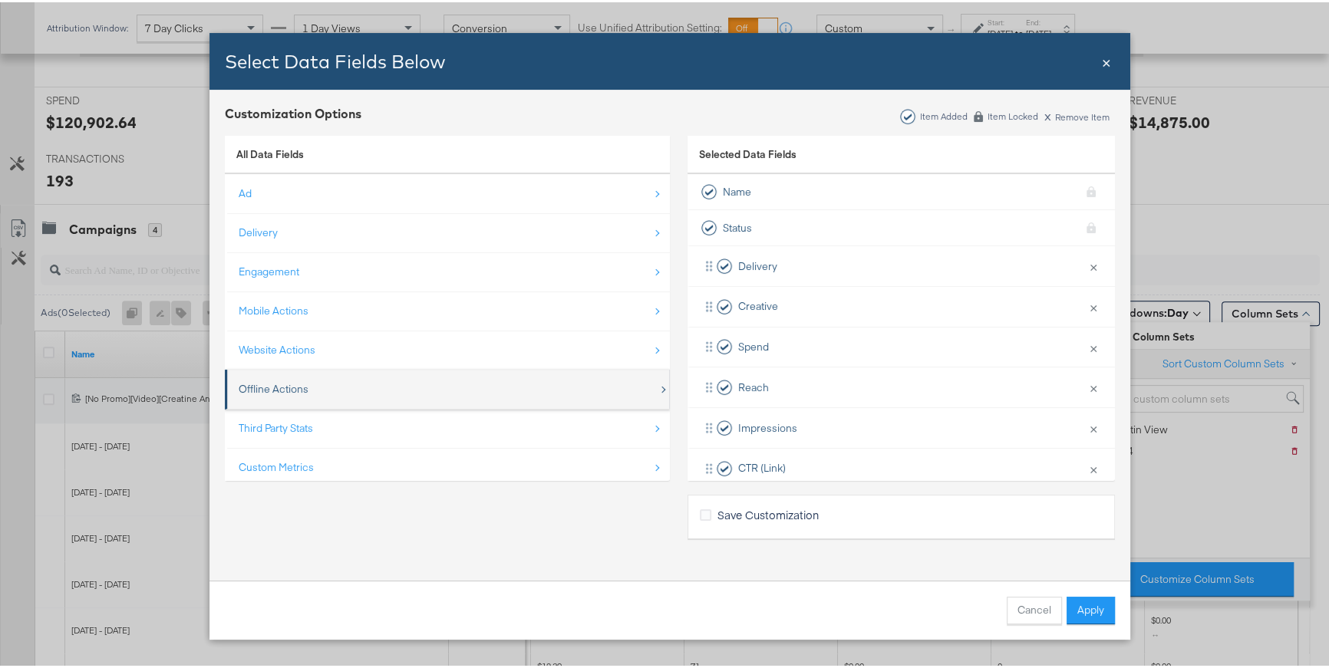
click at [368, 381] on div "Offline Actions" at bounding box center [449, 386] width 420 height 31
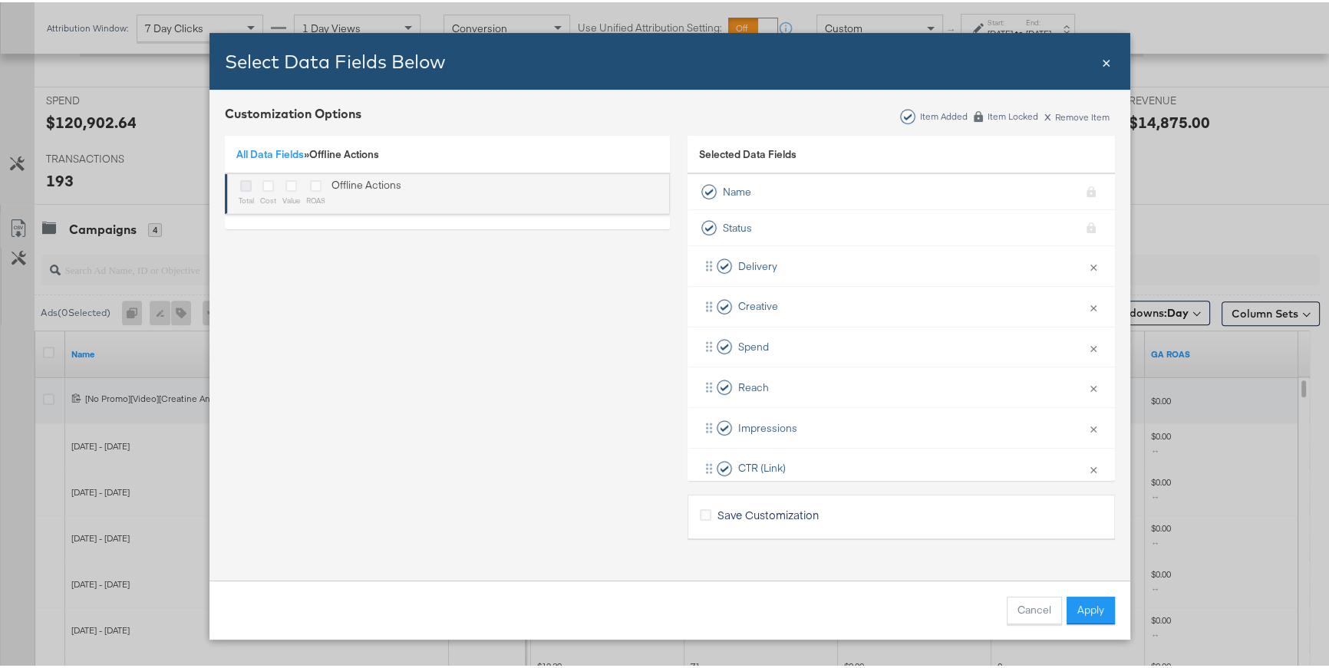
click at [242, 186] on icon "Bulk Add Locations Modal" at bounding box center [246, 184] width 12 height 12
click at [0, 0] on input "Bulk Add Locations Modal" at bounding box center [0, 0] width 0 height 0
click at [285, 183] on icon "Bulk Add Locations Modal" at bounding box center [291, 184] width 12 height 12
click at [0, 0] on input "Bulk Add Locations Modal" at bounding box center [0, 0] width 0 height 0
click at [310, 186] on icon "Bulk Add Locations Modal" at bounding box center [316, 184] width 12 height 12
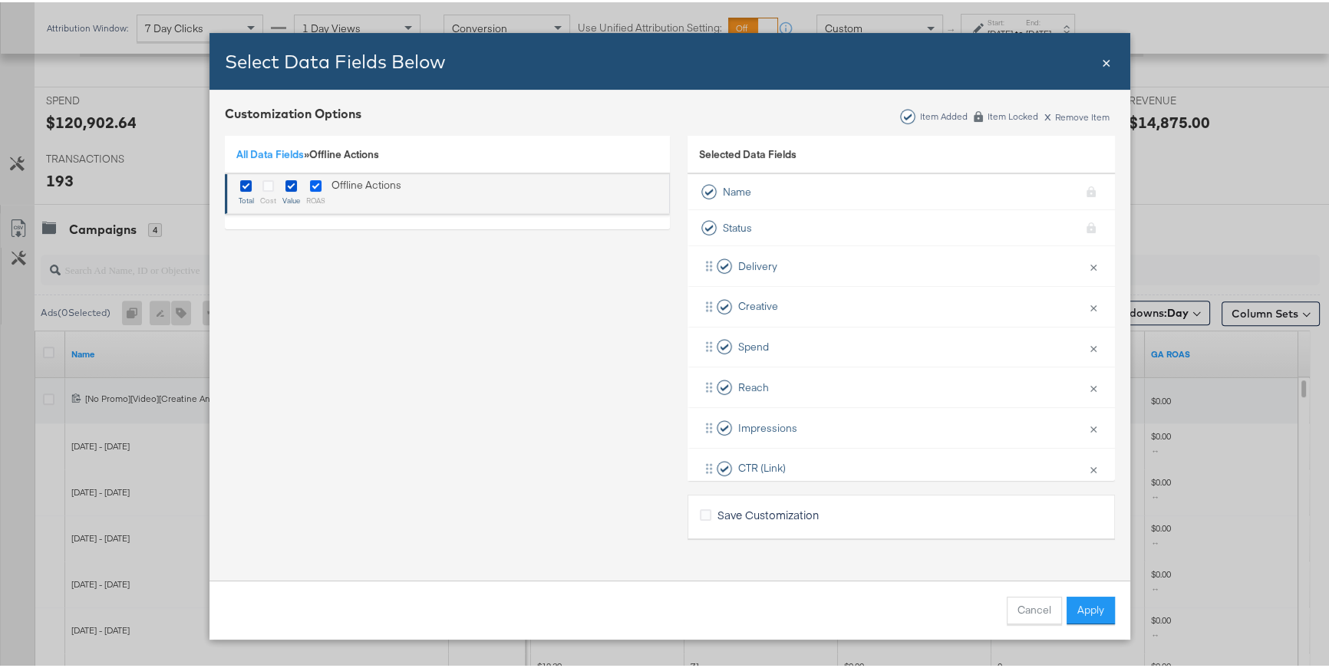
click at [0, 0] on input "Bulk Add Locations Modal" at bounding box center [0, 0] width 0 height 0
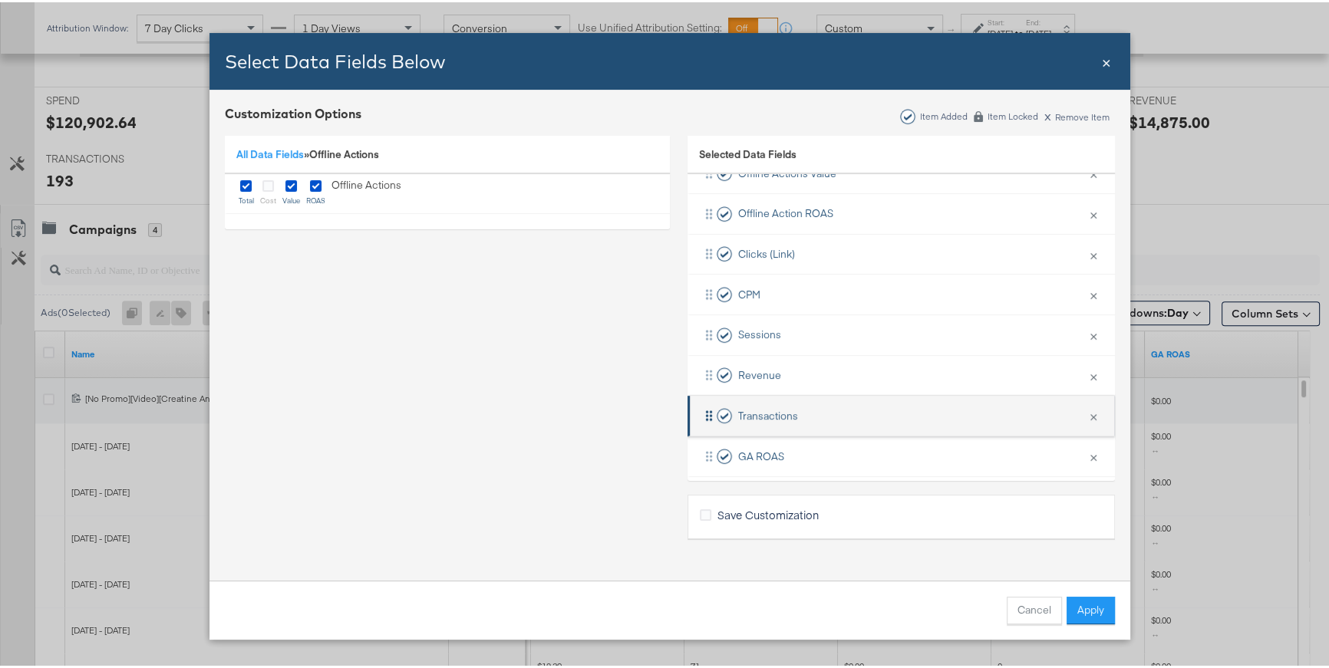
scroll to position [385, 0]
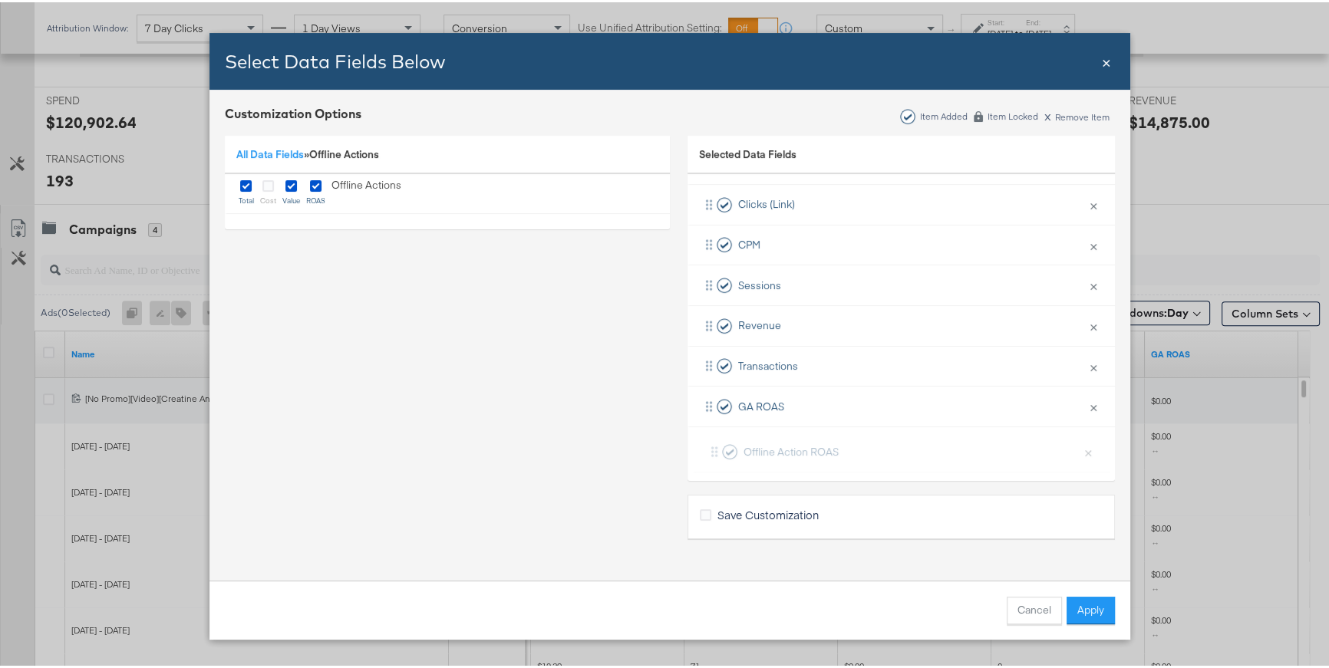
drag, startPoint x: 708, startPoint y: 197, endPoint x: 718, endPoint y: 458, distance: 261.2
click at [718, 458] on div "Delivery × Remove from KPIs Creative × Remove from KPIs Spend × Remove from KPI…" at bounding box center [901, 162] width 427 height 606
drag, startPoint x: 705, startPoint y: 308, endPoint x: 710, endPoint y: 405, distance: 97.6
click at [710, 405] on div "Delivery × Remove from KPIs Creative × Remove from KPIs Spend × Remove from KPI…" at bounding box center [901, 162] width 427 height 606
drag, startPoint x: 707, startPoint y: 389, endPoint x: 709, endPoint y: 365, distance: 23.9
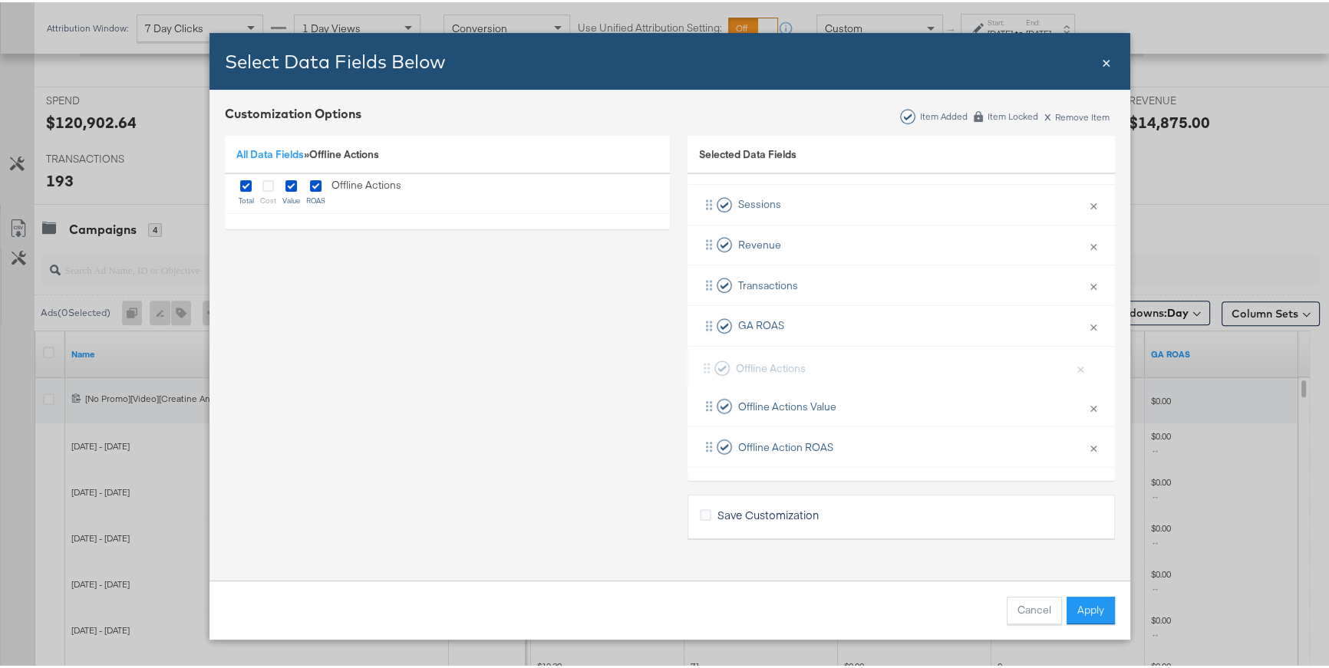
click at [709, 365] on div "Delivery × Remove from KPIs Creative × Remove from KPIs Spend × Remove from KPI…" at bounding box center [901, 162] width 427 height 606
click at [1080, 612] on button "Apply" at bounding box center [1091, 609] width 48 height 28
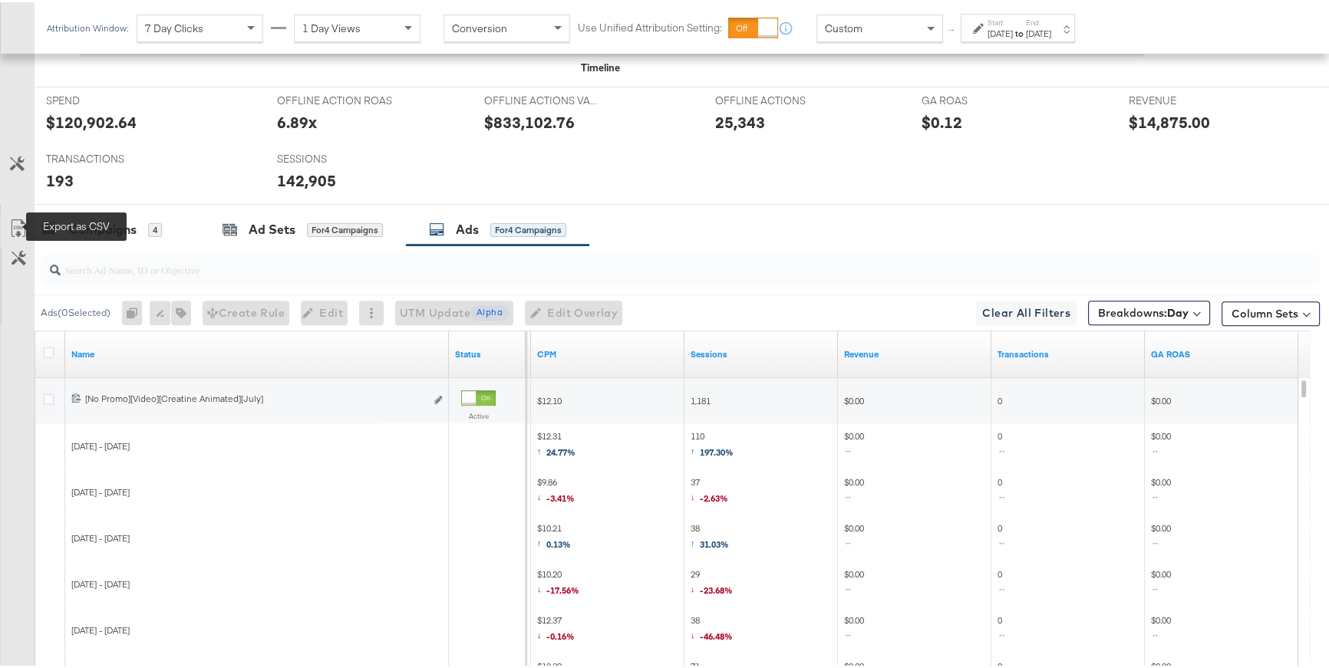
click at [25, 229] on icon at bounding box center [18, 226] width 18 height 18
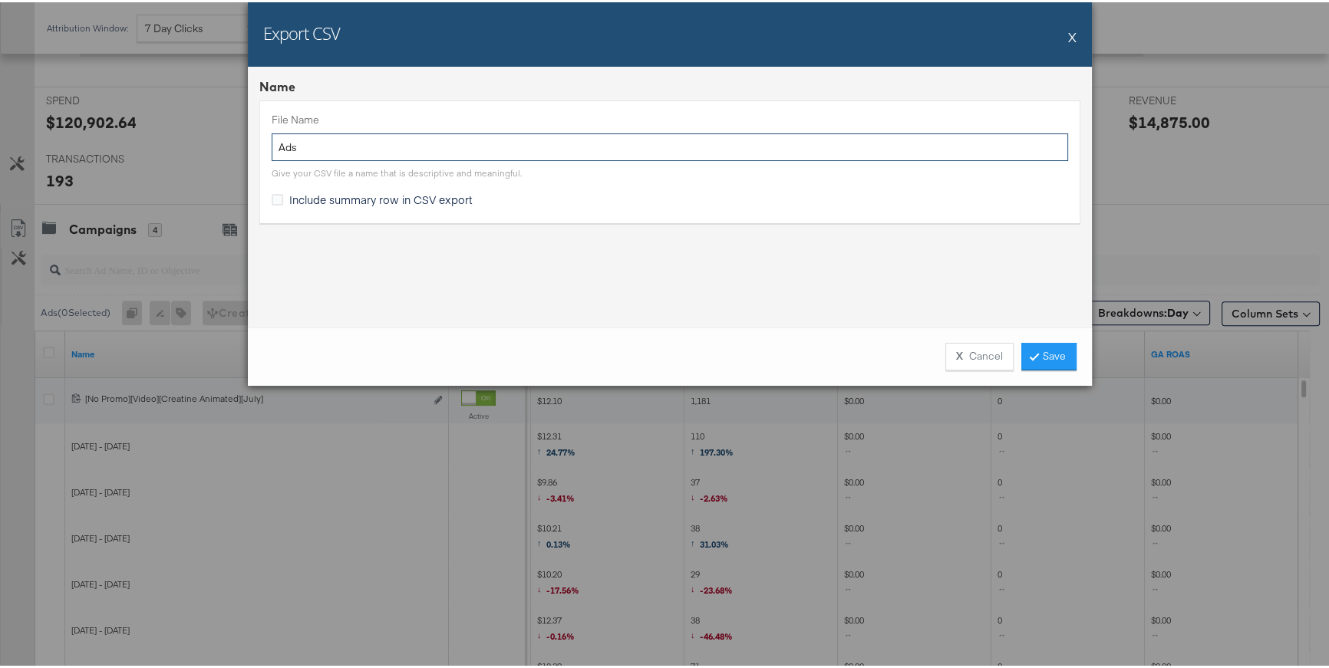
click at [272, 147] on input "Ads" at bounding box center [670, 145] width 797 height 28
type input "offline+online creatine Ads"
click at [1052, 363] on link "Save" at bounding box center [1048, 355] width 55 height 28
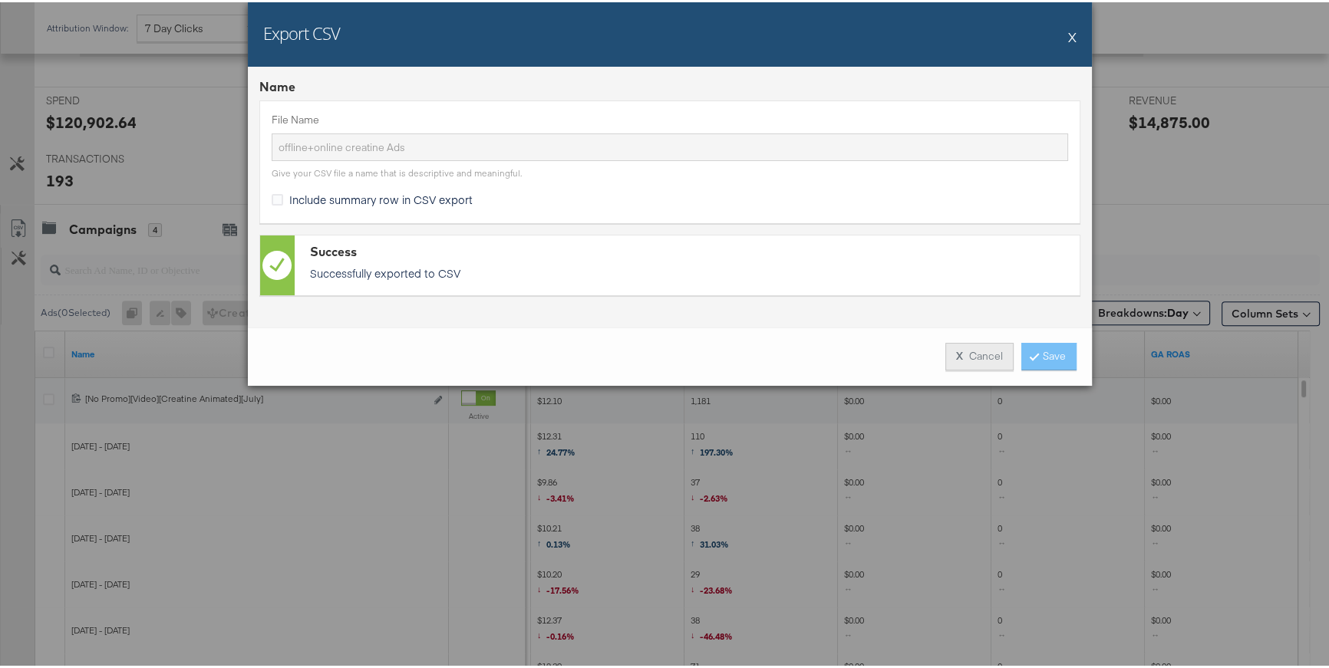
click at [989, 361] on button "X Cancel" at bounding box center [979, 355] width 68 height 28
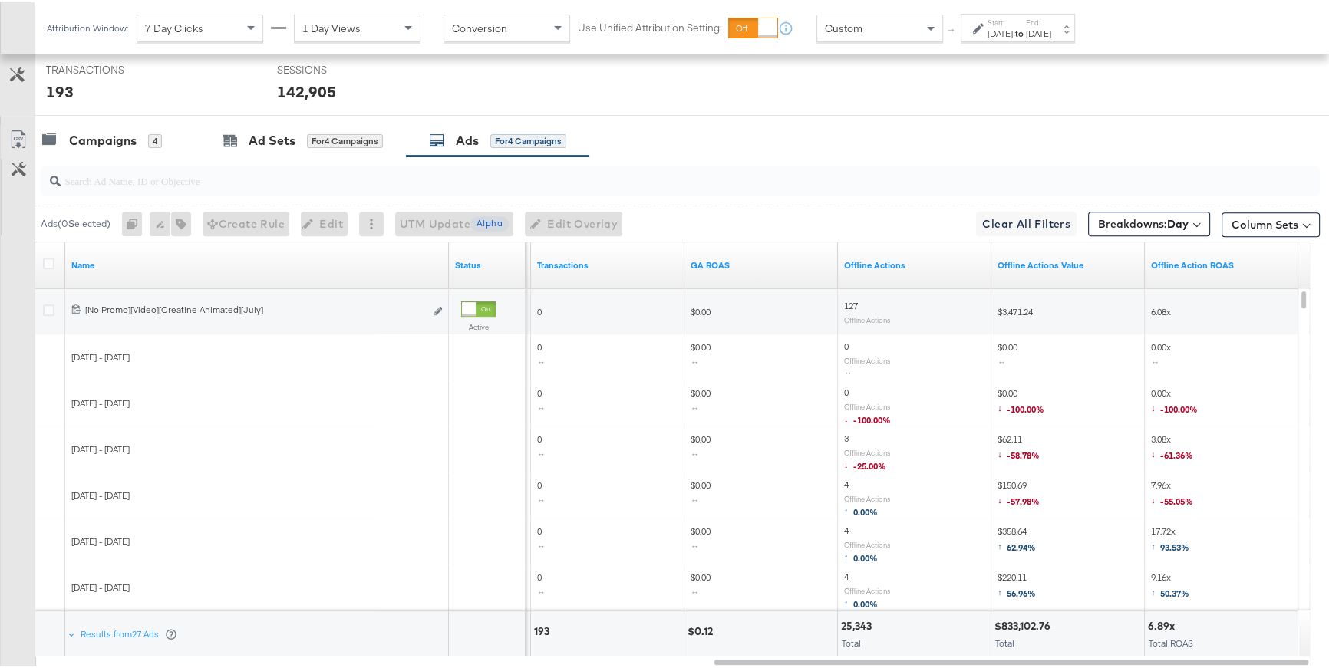
scroll to position [714, 0]
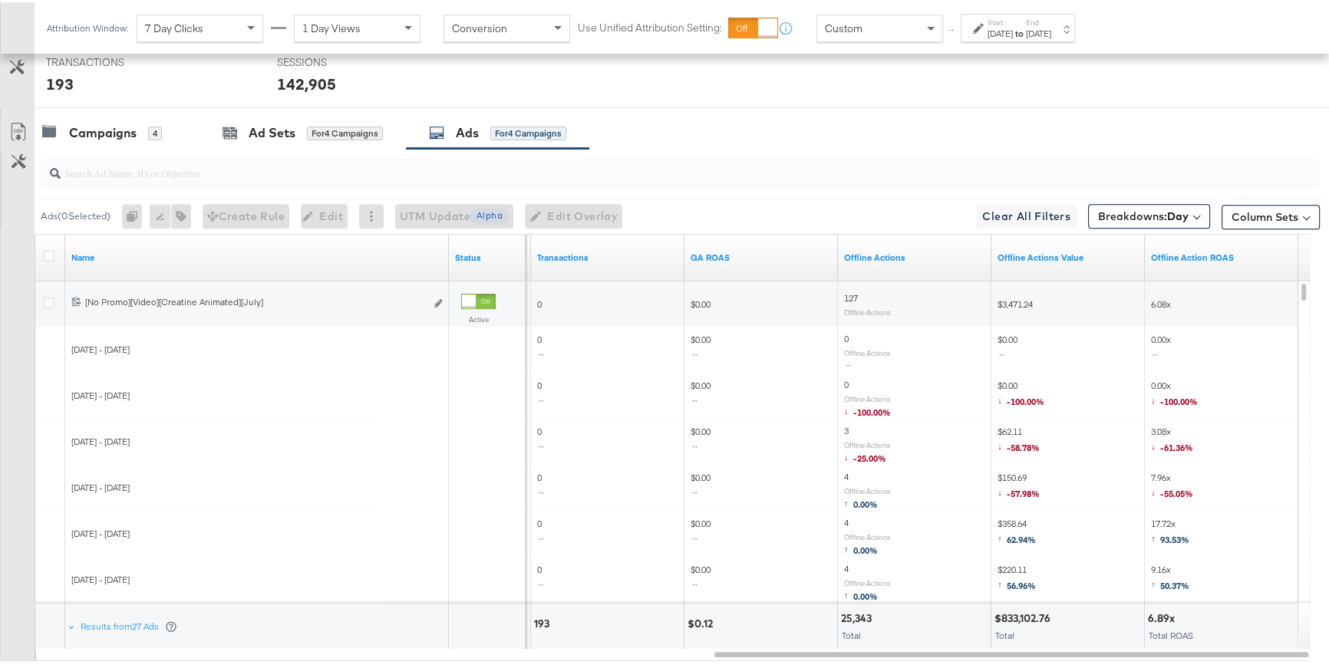
click at [1043, 247] on div "Offline Actions Value" at bounding box center [1068, 255] width 153 height 25
click at [1044, 250] on link "Offline Actions Value" at bounding box center [1068, 255] width 141 height 12
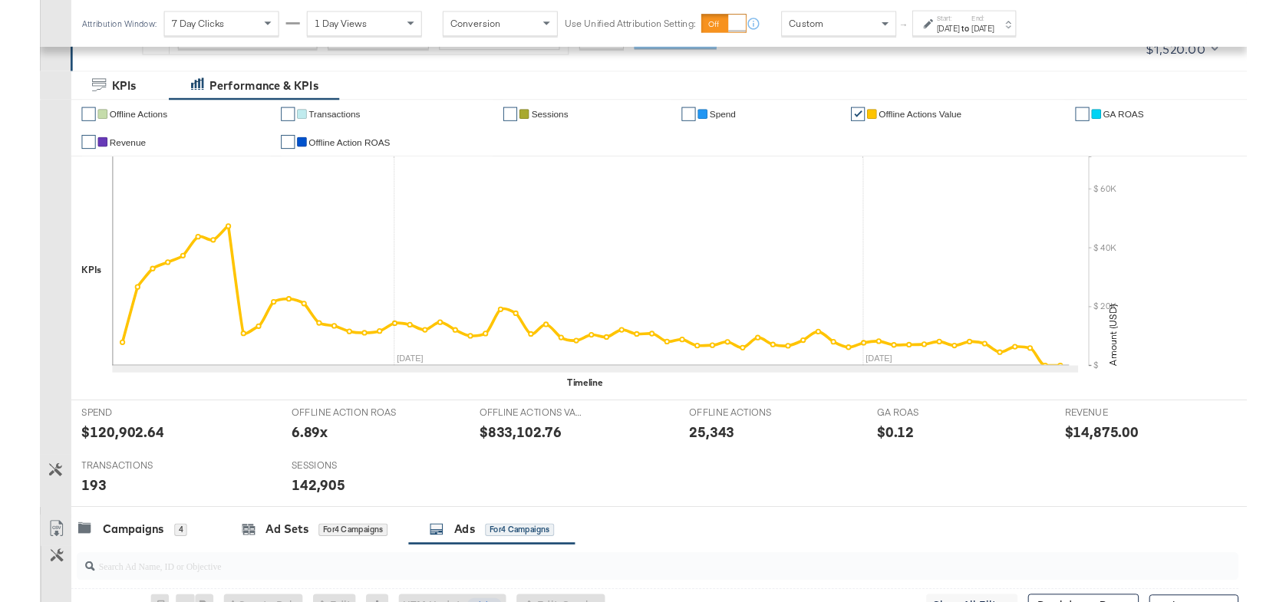
scroll to position [243, 0]
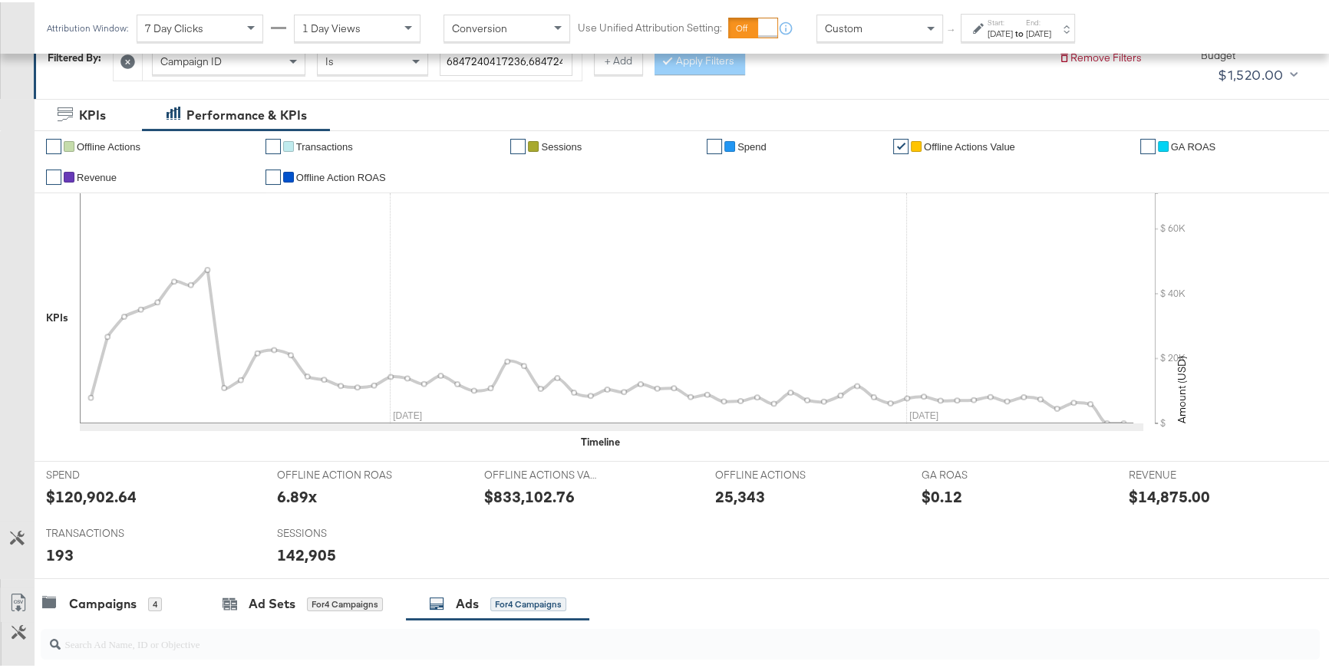
click at [55, 180] on link "✔" at bounding box center [53, 174] width 15 height 15
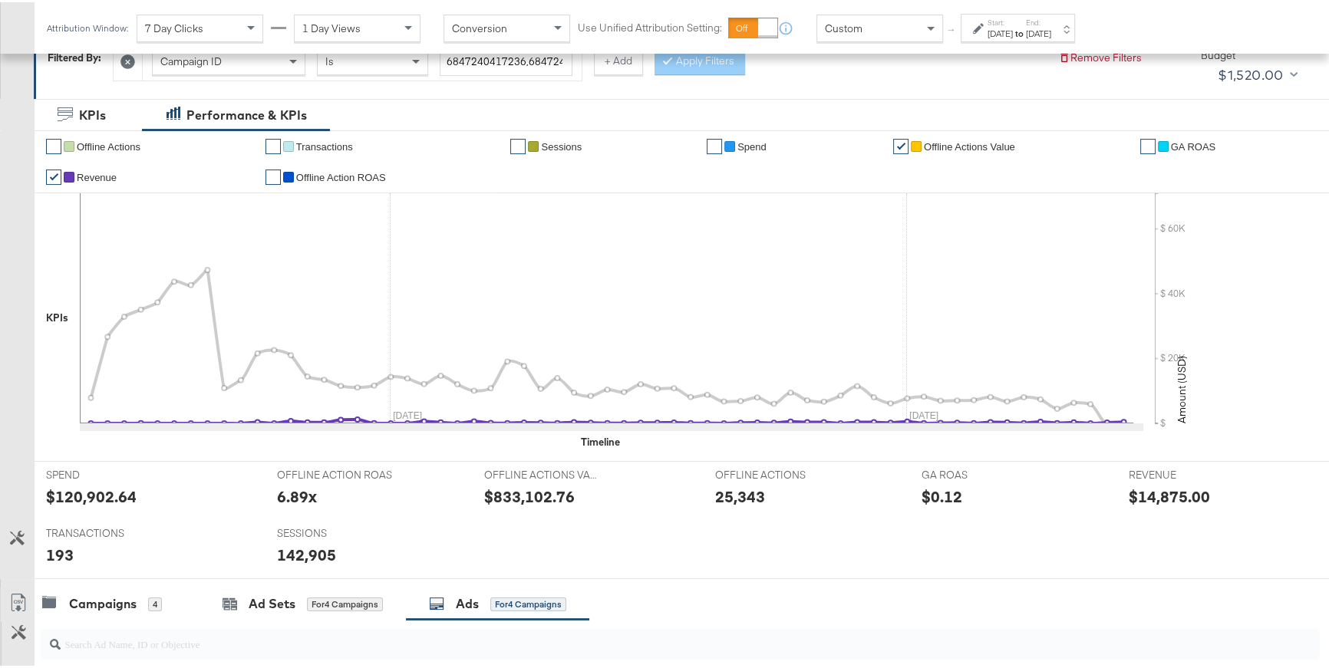
click at [51, 172] on link "✔" at bounding box center [53, 174] width 15 height 15
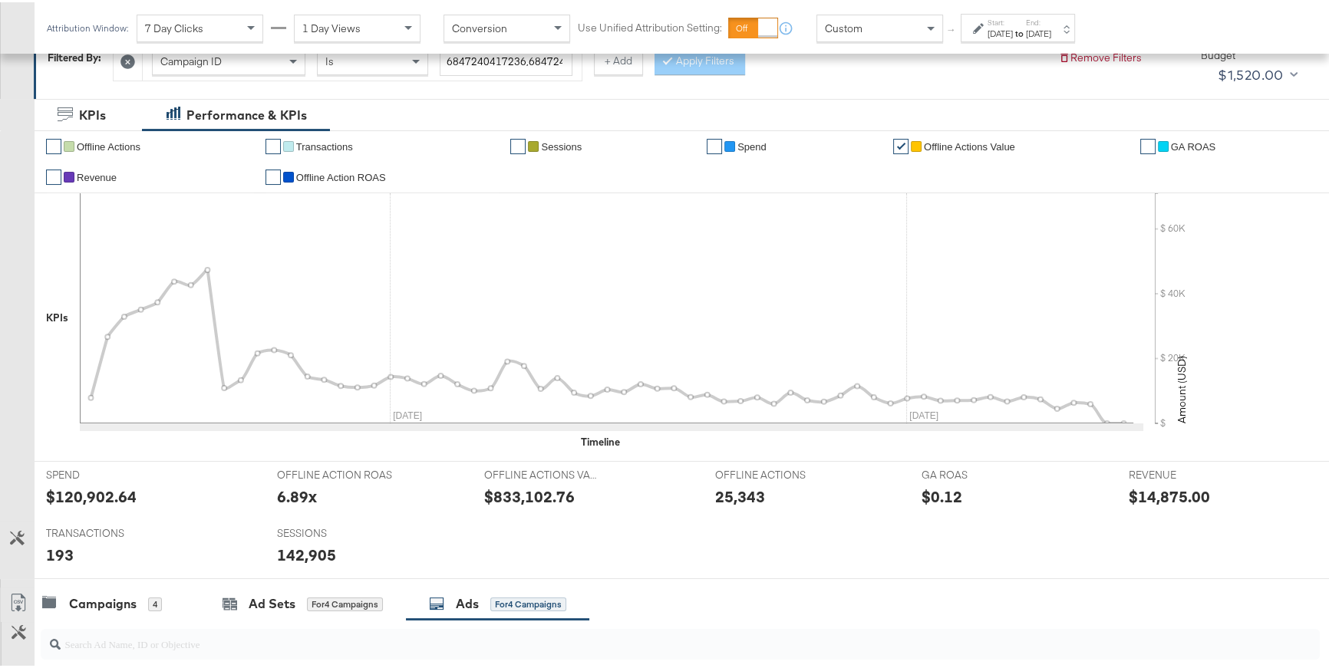
click at [269, 147] on link "✔" at bounding box center [273, 144] width 15 height 15
click at [510, 146] on link "✔" at bounding box center [517, 144] width 15 height 15
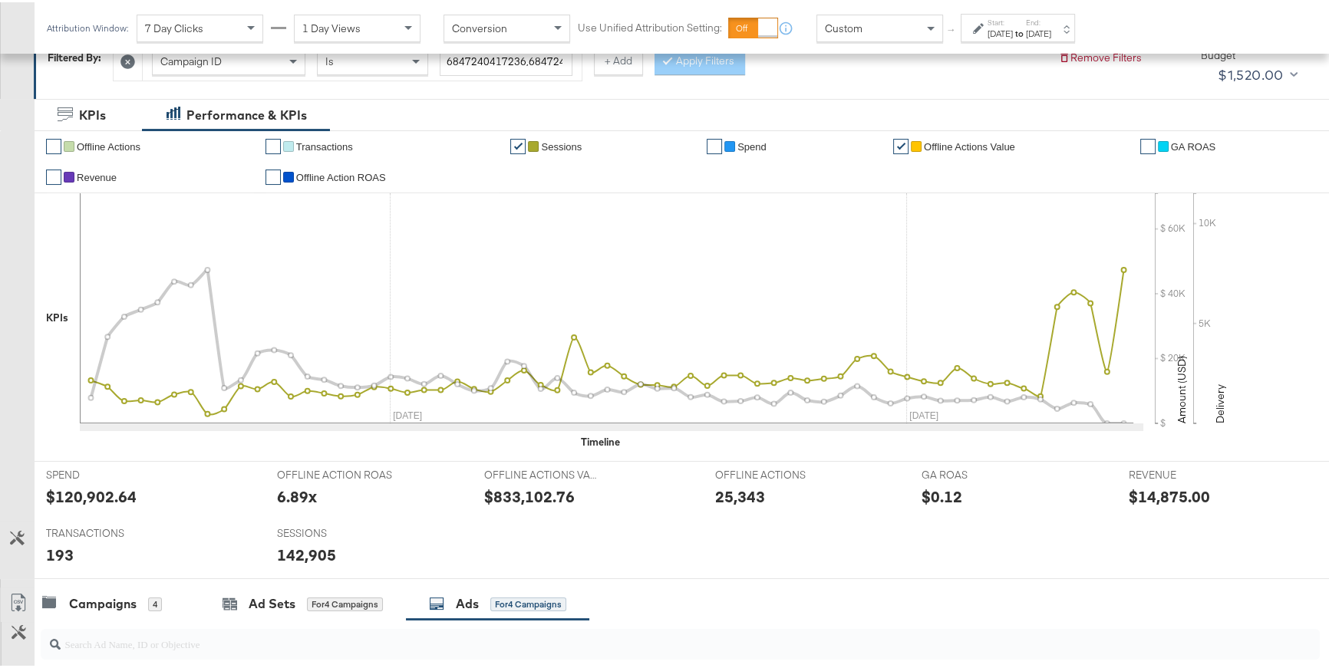
click at [510, 146] on link "✔" at bounding box center [517, 144] width 15 height 15
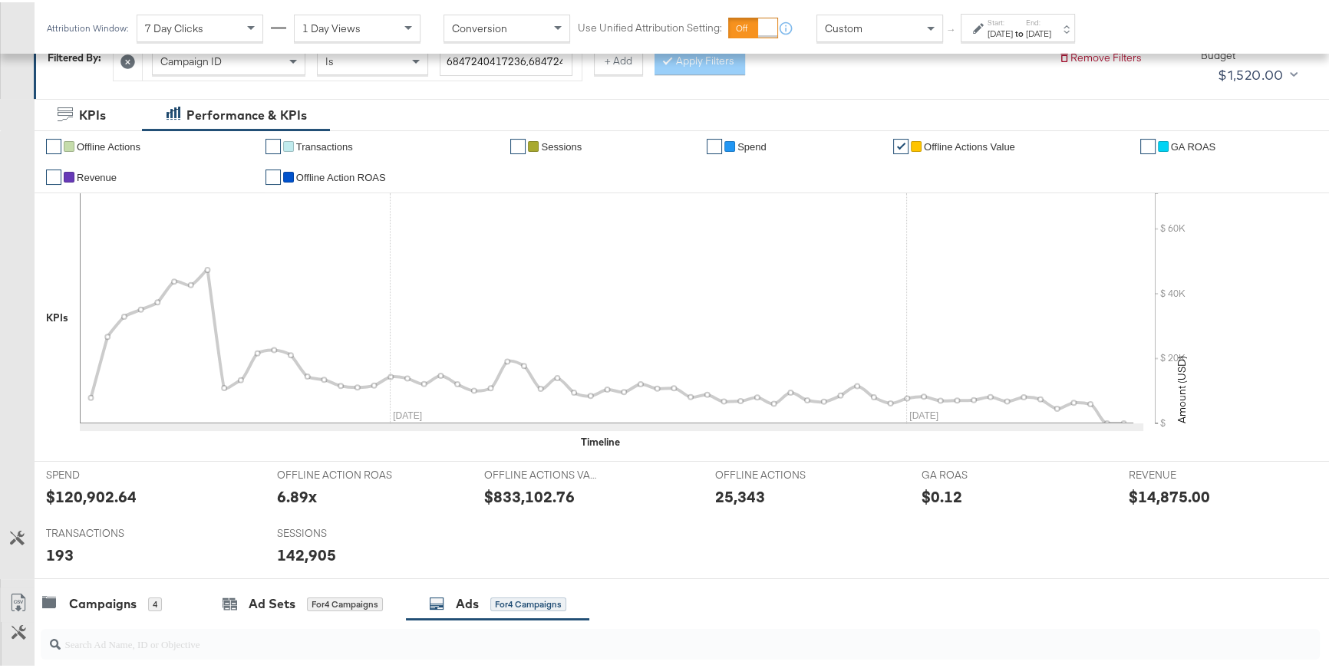
click at [60, 173] on link "✔" at bounding box center [53, 174] width 15 height 15
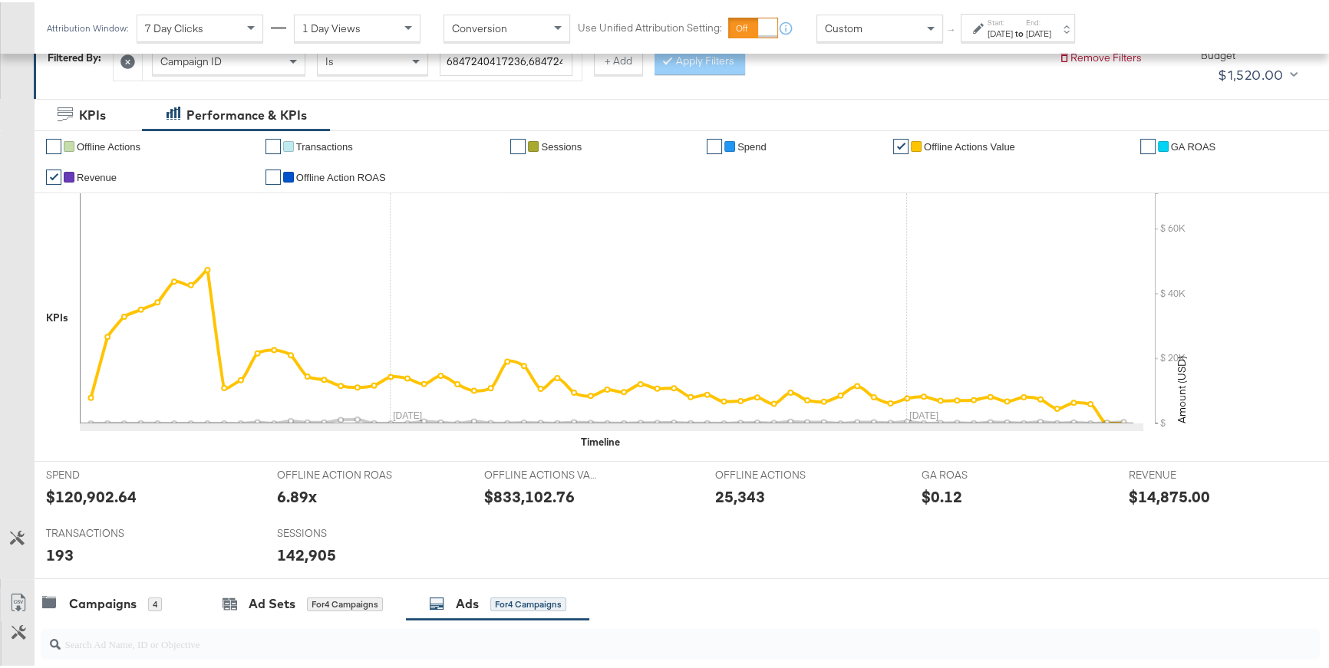
click at [893, 149] on link "✔" at bounding box center [900, 144] width 15 height 15
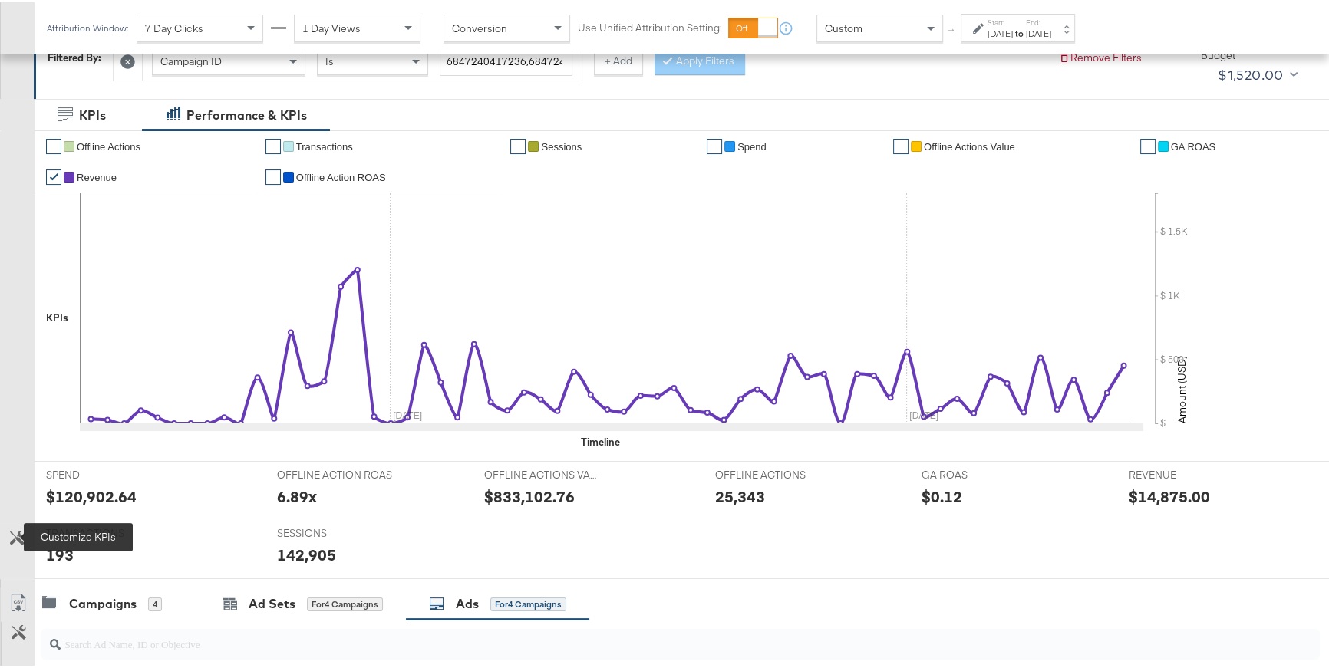
click at [17, 536] on icon at bounding box center [17, 536] width 15 height 15
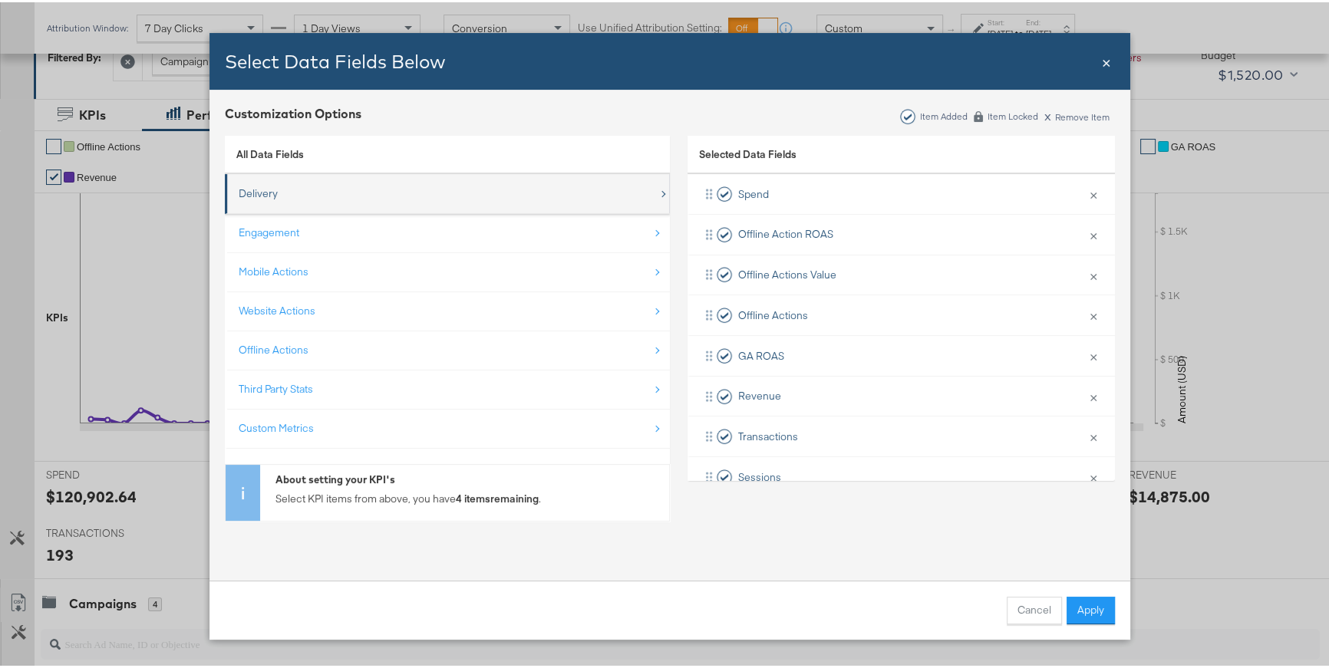
click at [272, 194] on div "Delivery" at bounding box center [449, 191] width 420 height 31
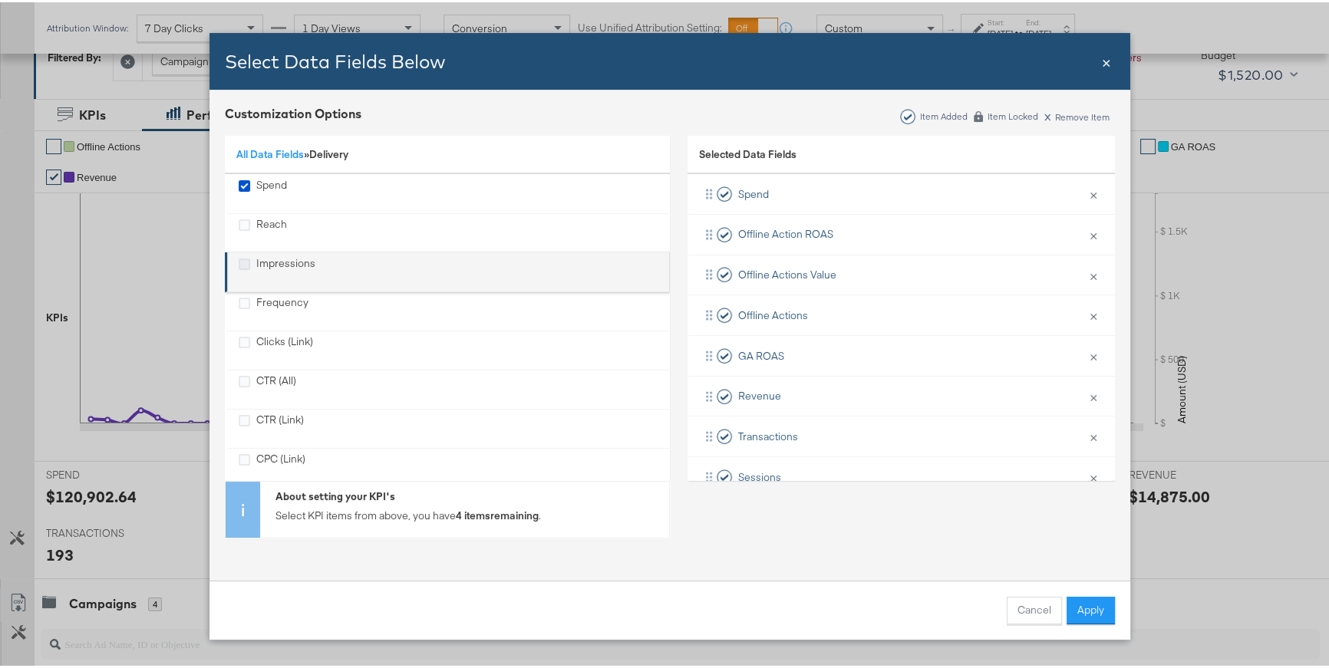
click at [240, 263] on icon "Impressions" at bounding box center [245, 262] width 12 height 12
click at [0, 0] on input "Impressions" at bounding box center [0, 0] width 0 height 0
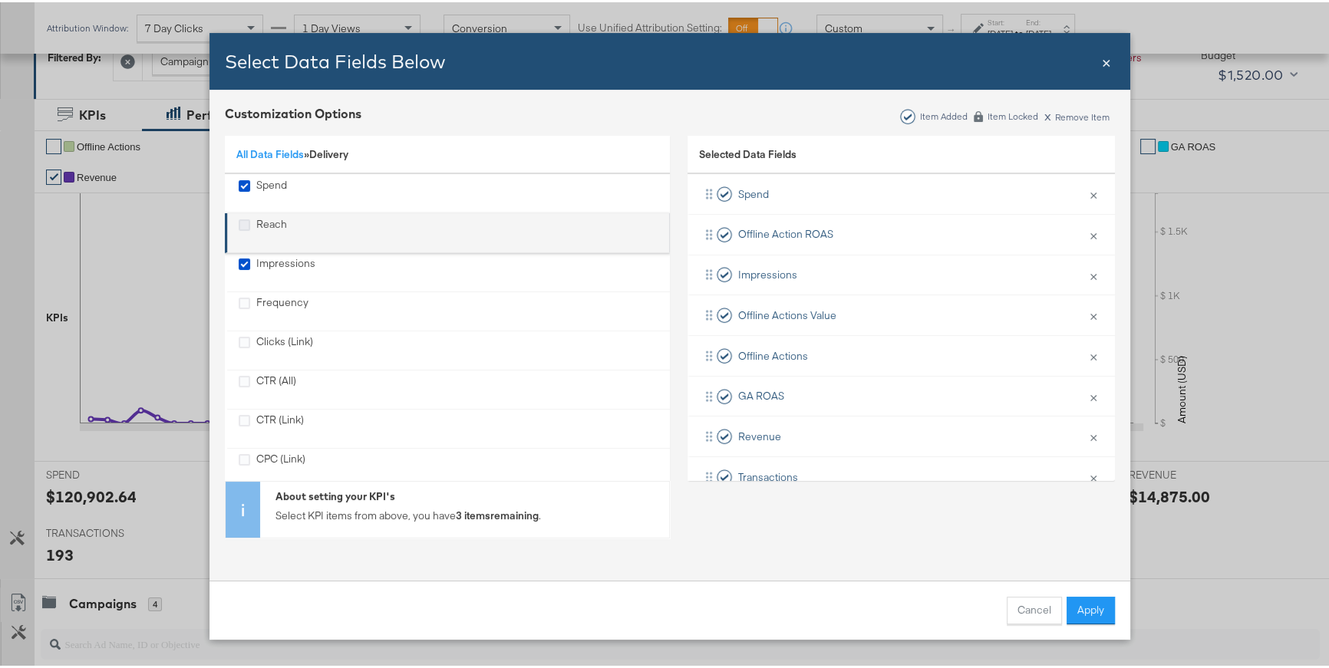
click at [241, 222] on icon "Reach" at bounding box center [245, 223] width 12 height 12
click at [0, 0] on input "Reach" at bounding box center [0, 0] width 0 height 0
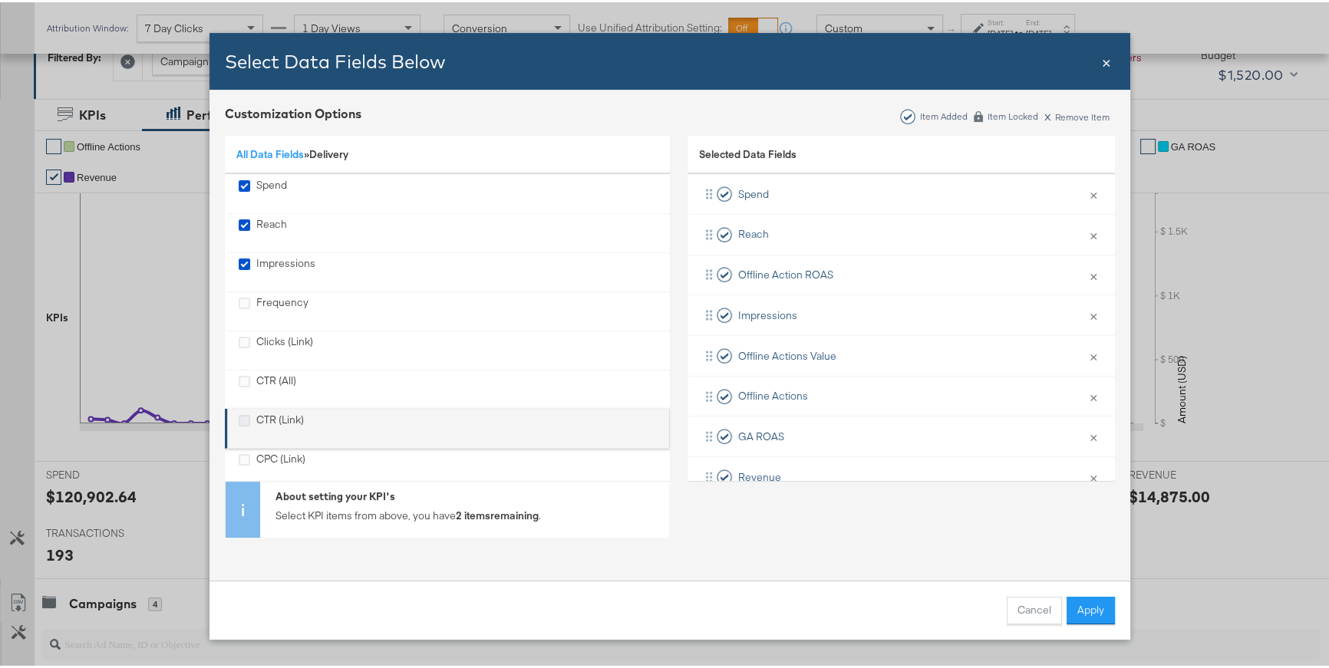
click at [239, 420] on icon "CTR (Link)" at bounding box center [245, 419] width 12 height 12
click at [0, 0] on input "CTR (Link)" at bounding box center [0, 0] width 0 height 0
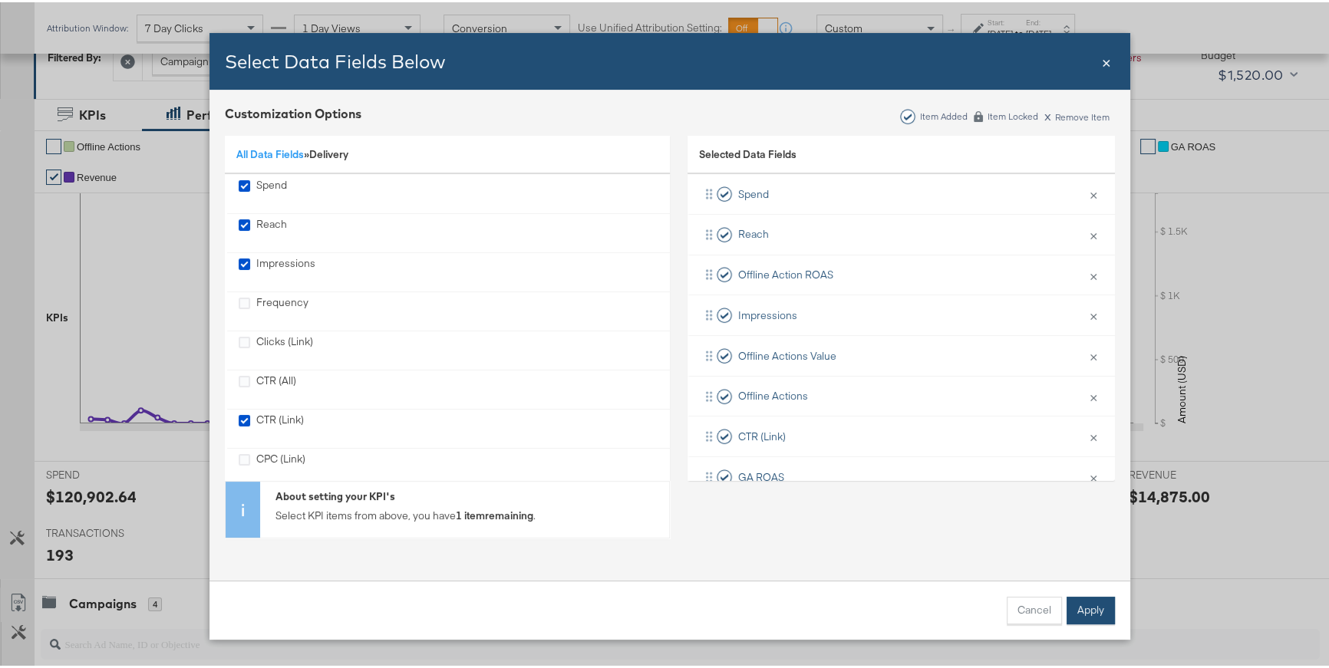
click at [1091, 603] on button "Apply" at bounding box center [1091, 609] width 48 height 28
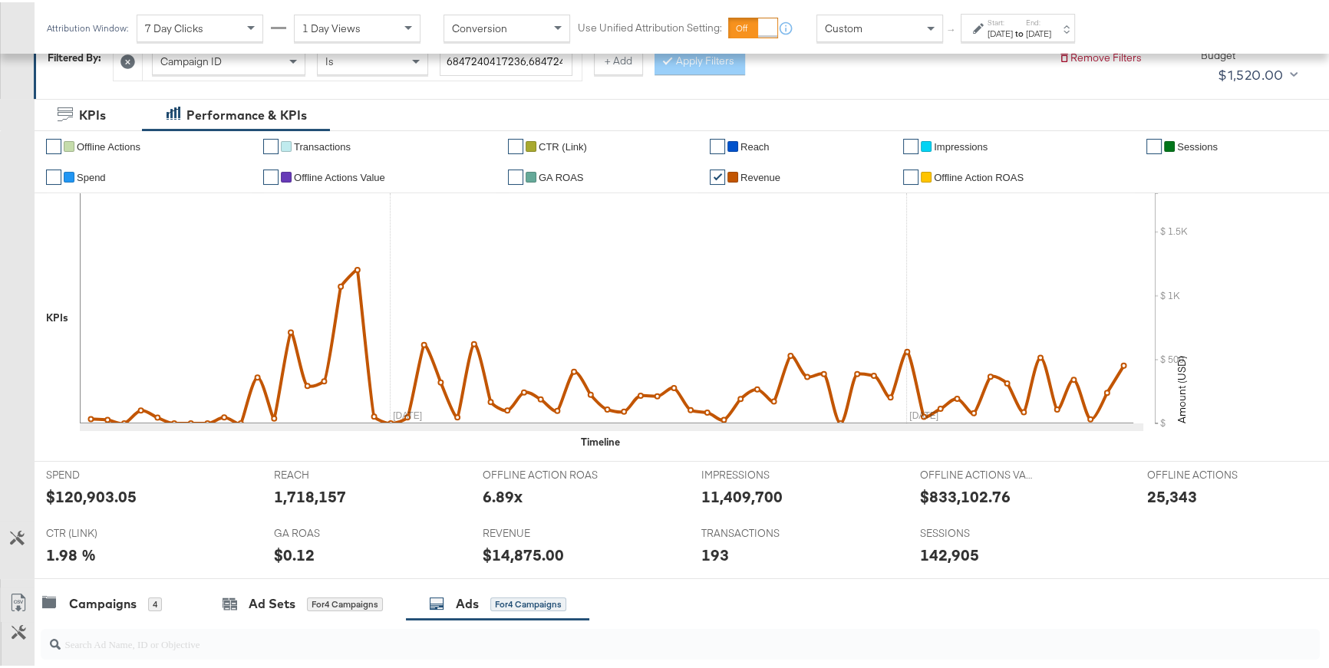
click at [712, 171] on link "✔" at bounding box center [717, 174] width 15 height 15
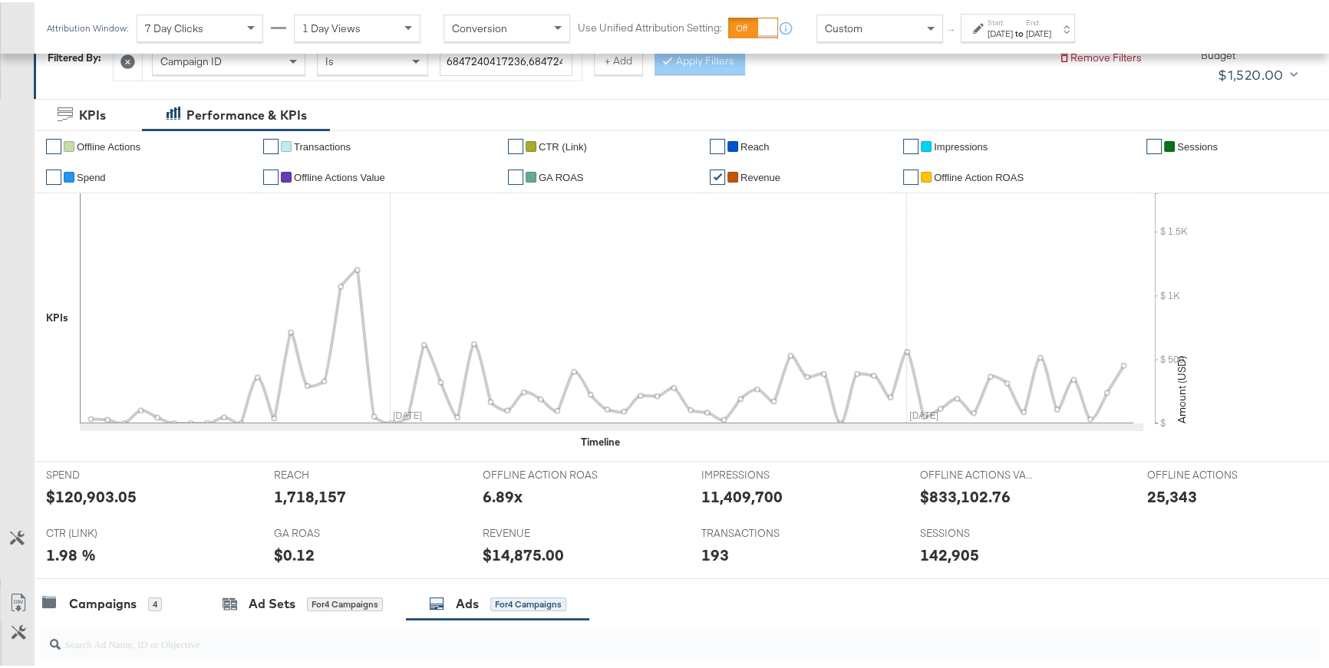
click at [910, 143] on link "✔" at bounding box center [910, 144] width 15 height 15
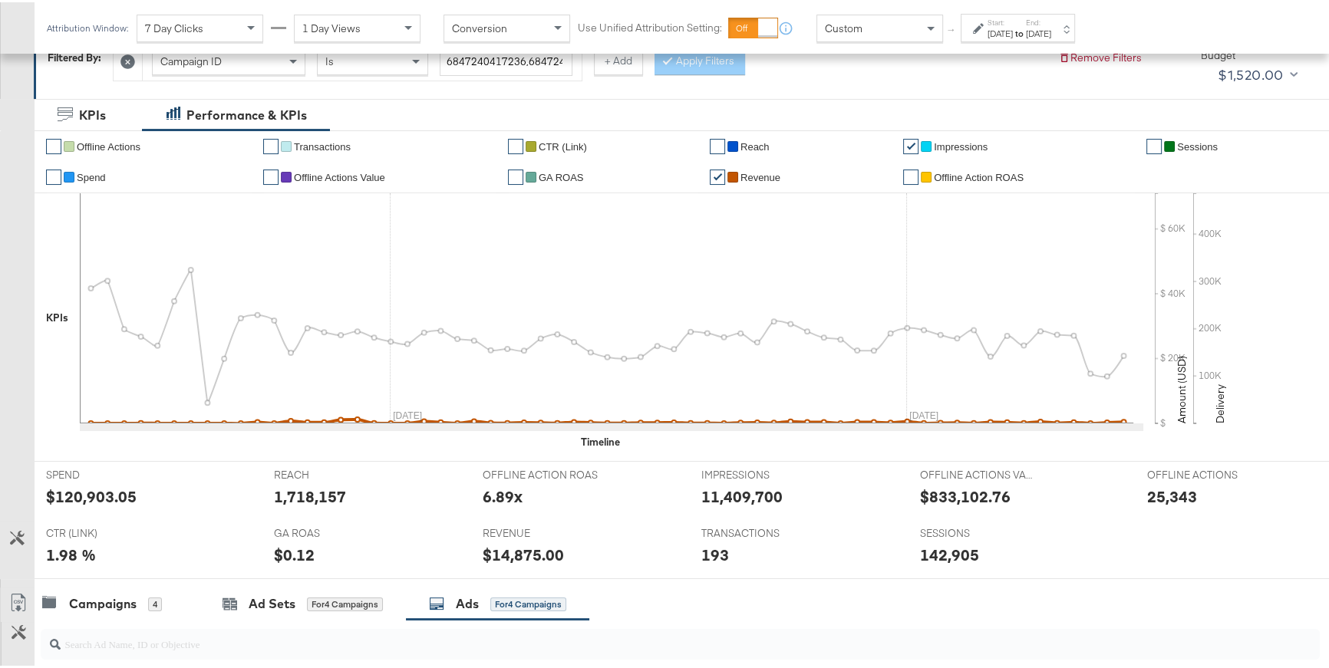
click at [718, 173] on link "✔" at bounding box center [717, 174] width 15 height 15
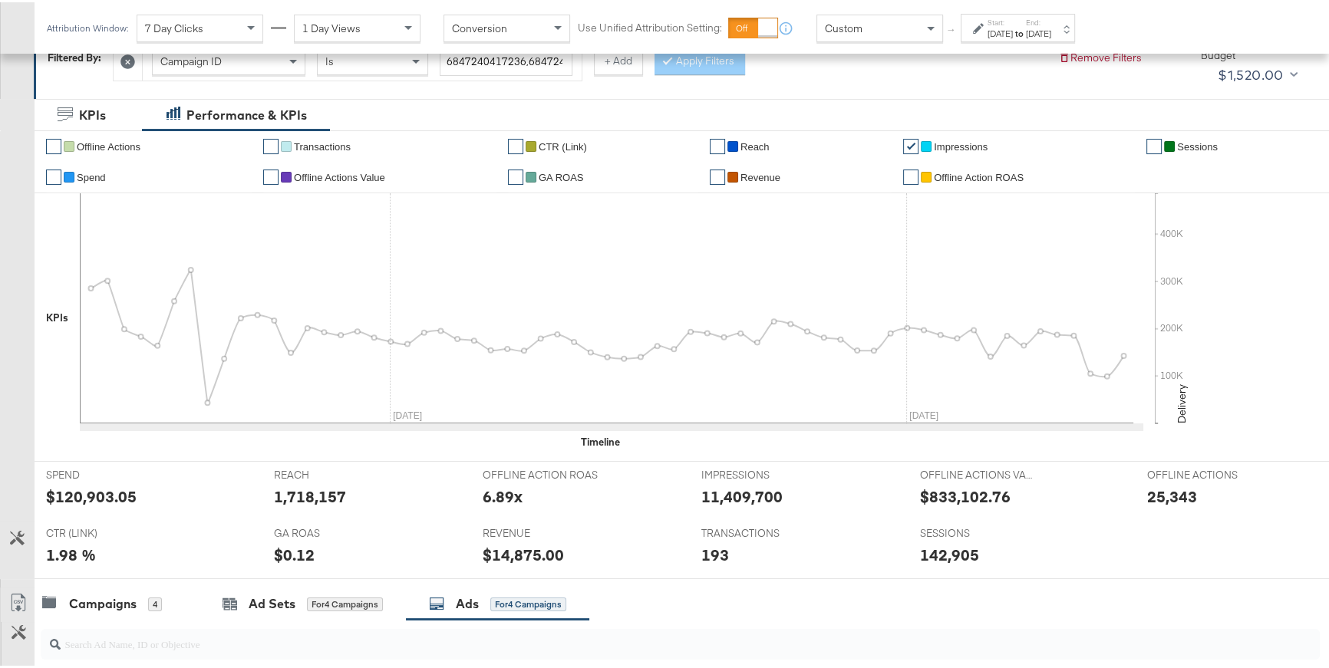
click at [711, 140] on link "✔" at bounding box center [717, 144] width 15 height 15
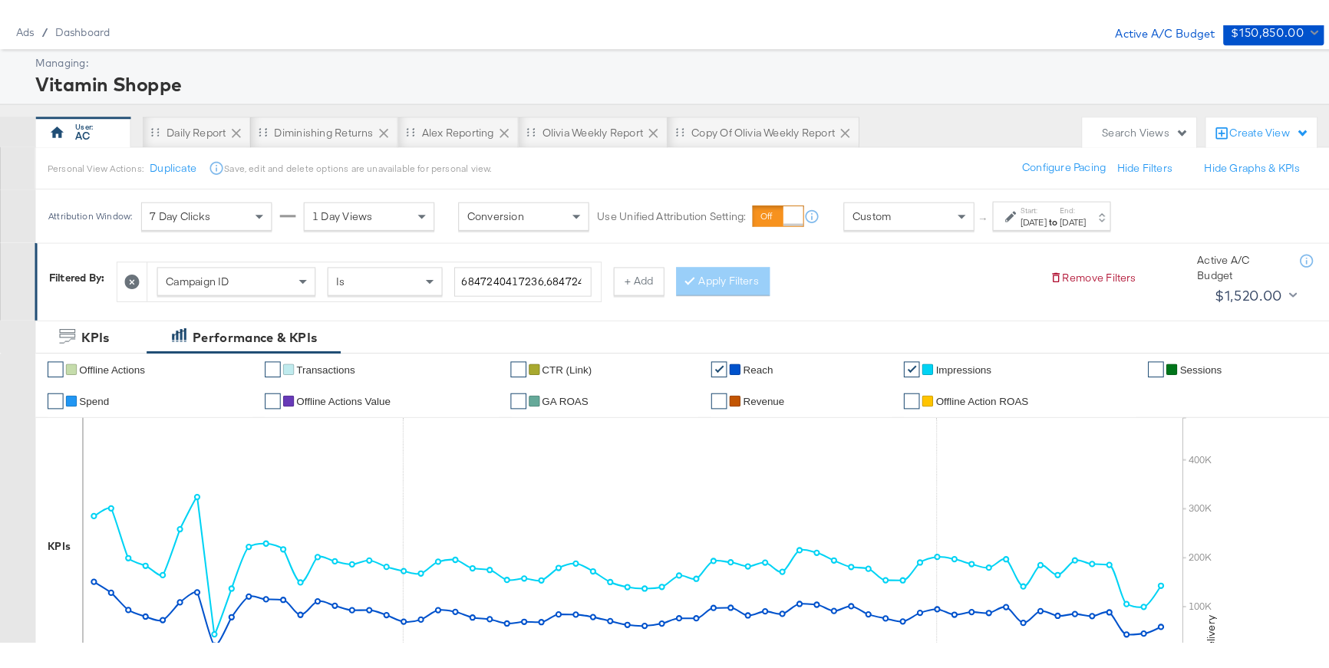
scroll to position [0, 0]
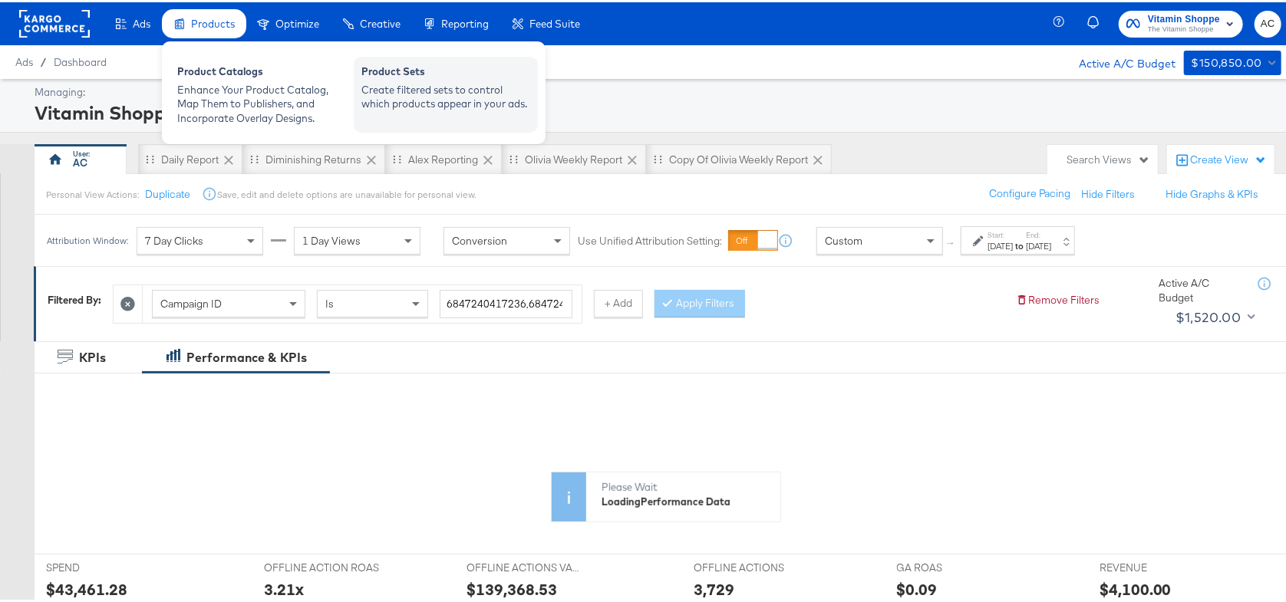
click at [477, 104] on div "Create filtered sets to control which products appear in your ads." at bounding box center [445, 95] width 169 height 28
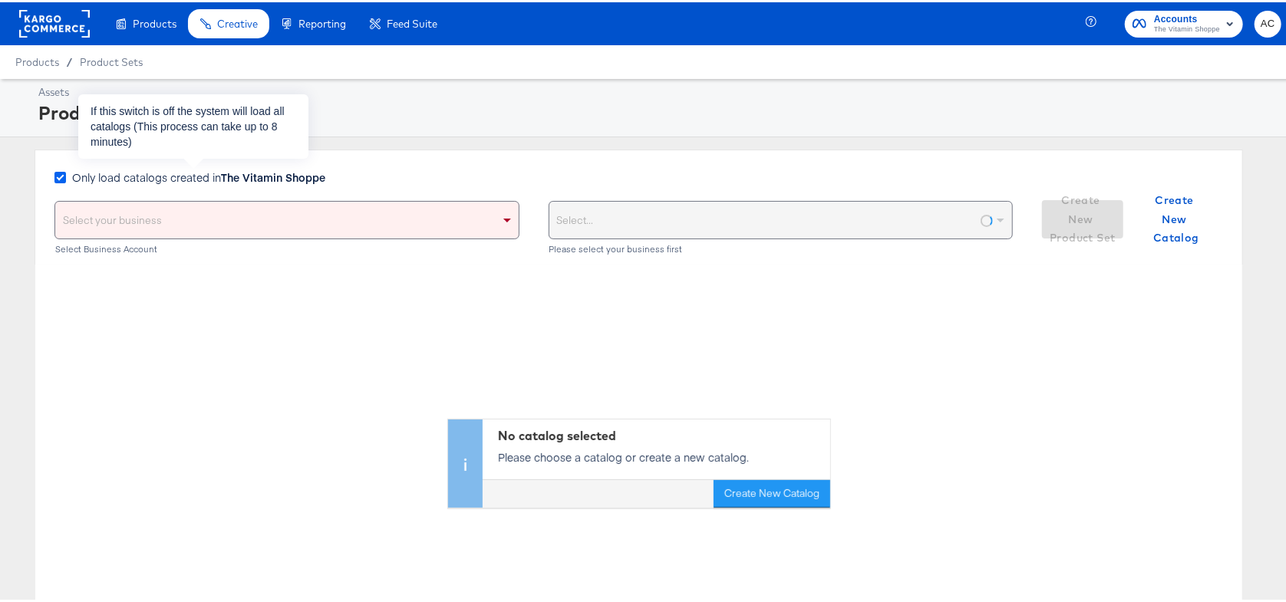
click at [58, 176] on icon at bounding box center [60, 176] width 12 height 12
click at [0, 0] on input "Only load catalogs created in The Vitamin Shoppe" at bounding box center [0, 0] width 0 height 0
click at [122, 218] on div "Select your business" at bounding box center [287, 218] width 464 height 37
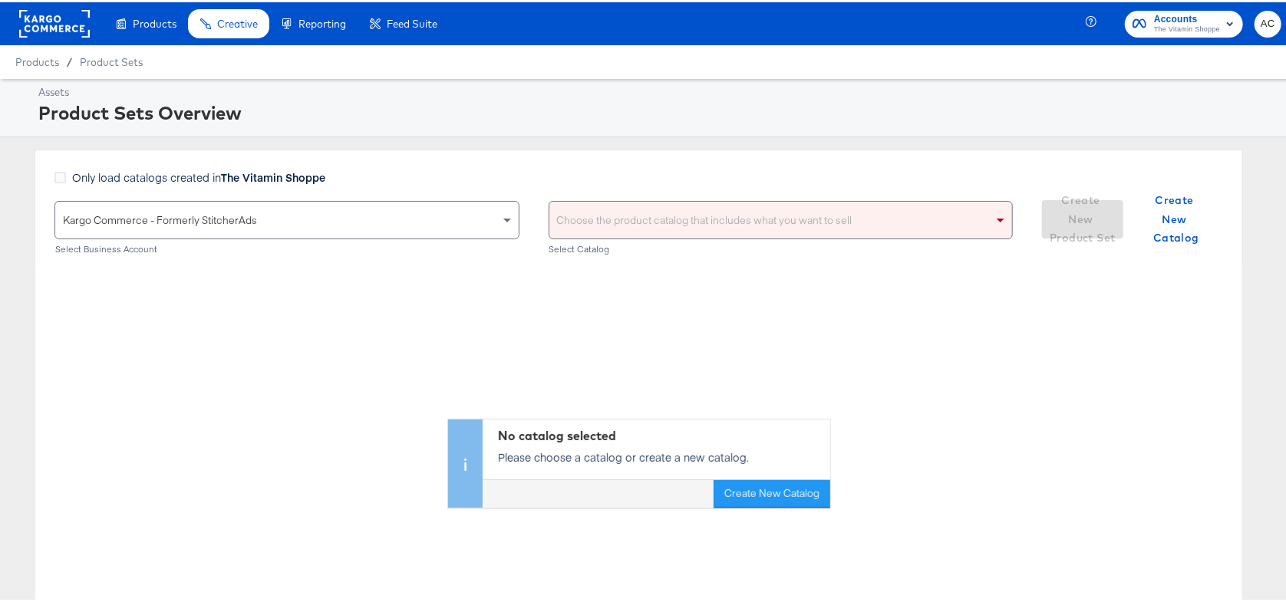
click at [662, 223] on div "Choose the product catalog that includes what you want to sell" at bounding box center [781, 218] width 464 height 37
type input "vitamin shoppe"
click at [63, 24] on rect at bounding box center [54, 22] width 71 height 28
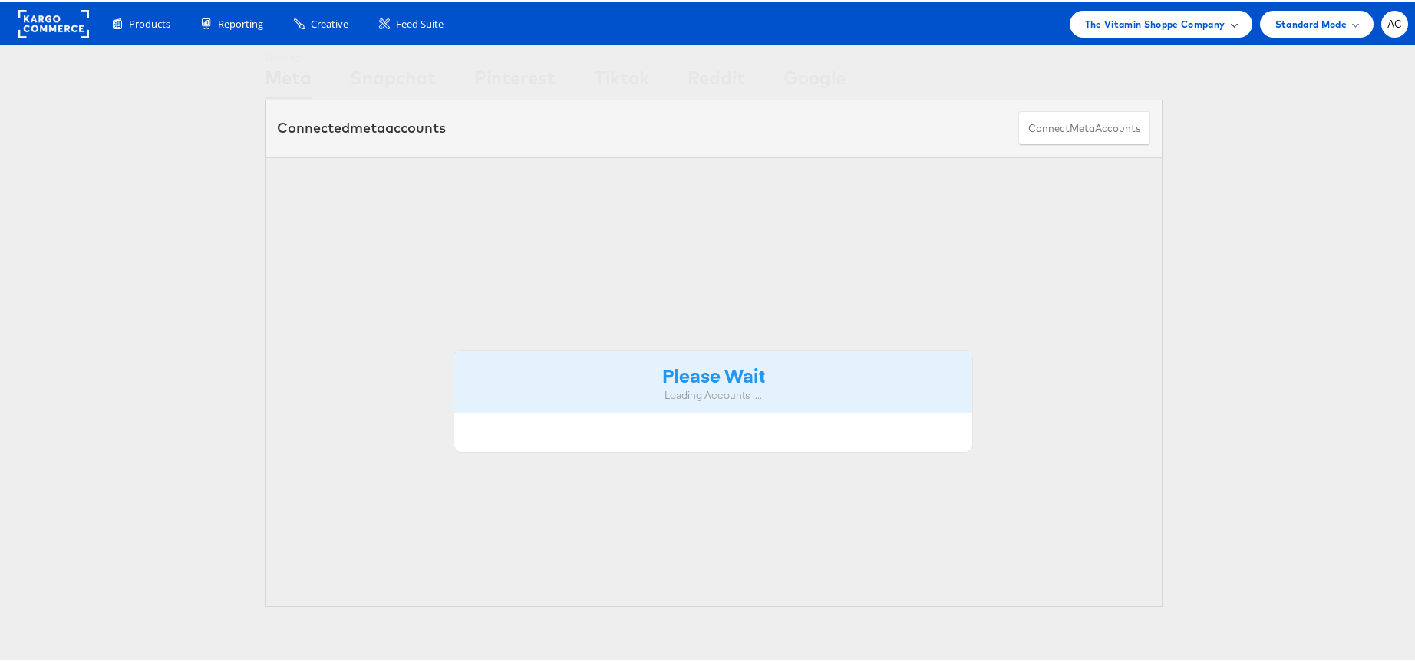
click at [1230, 24] on span at bounding box center [1234, 22] width 8 height 8
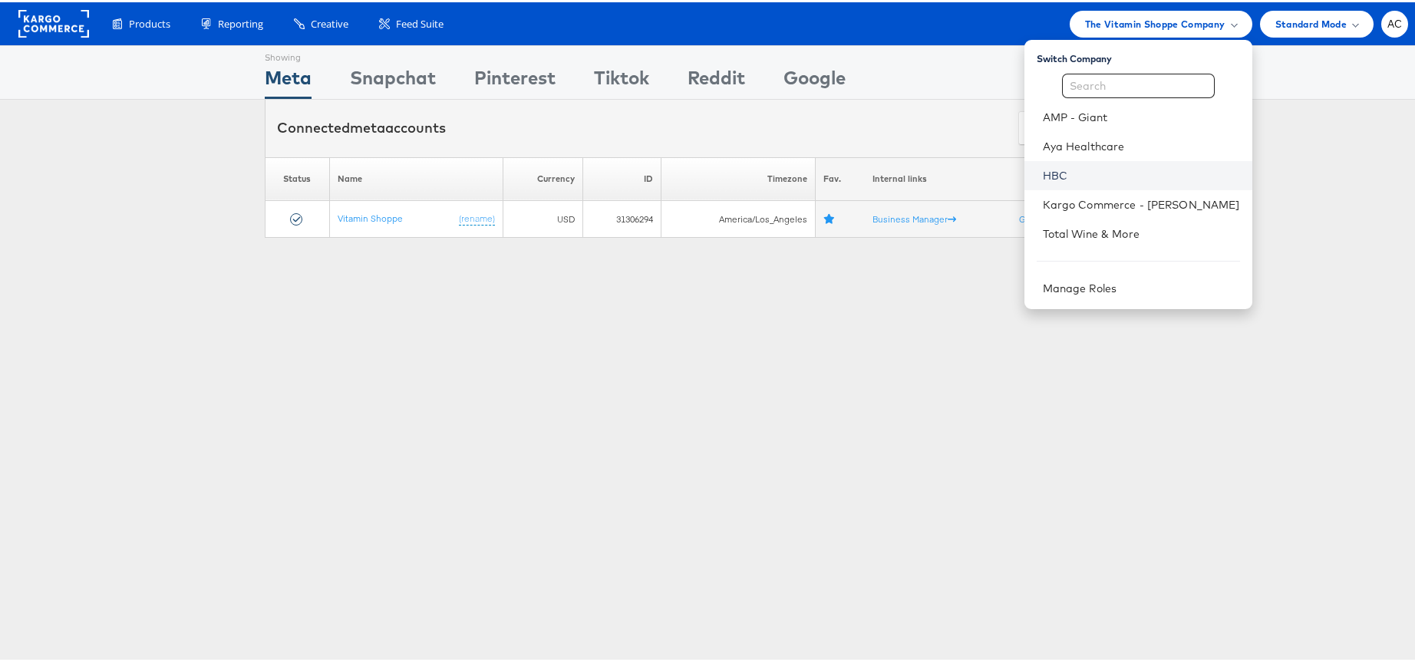
click at [1058, 180] on link "HBC" at bounding box center [1141, 173] width 197 height 15
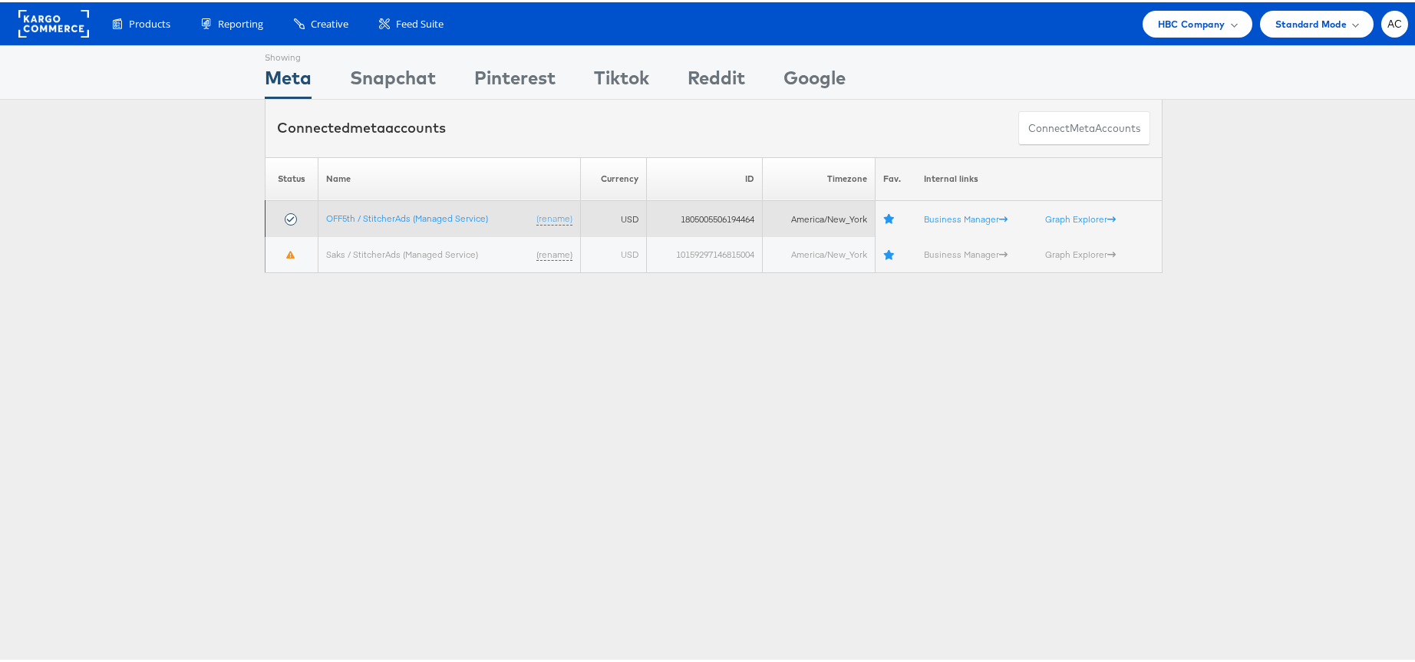
click at [453, 225] on td "OFF5th / StitcherAds (Managed Service) (rename)" at bounding box center [449, 217] width 262 height 36
click at [453, 222] on td "OFF5th / StitcherAds (Managed Service) (rename)" at bounding box center [449, 217] width 262 height 36
click at [453, 216] on link "OFF5th / StitcherAds (Managed Service)" at bounding box center [407, 216] width 162 height 12
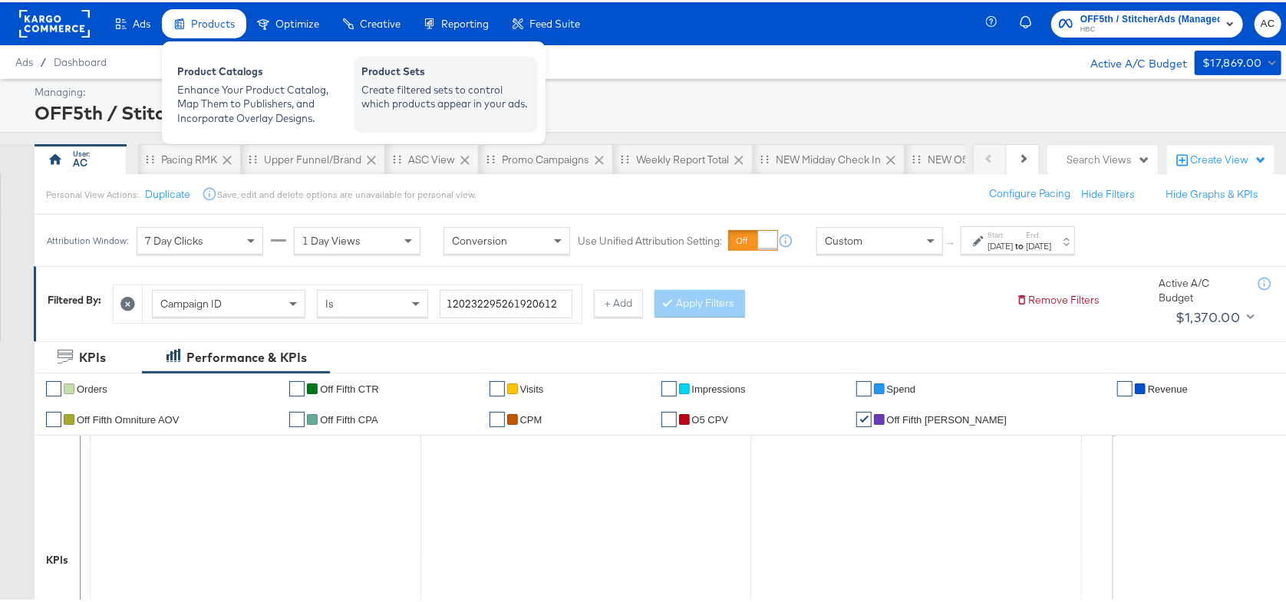
click at [381, 73] on div "Product Sets" at bounding box center [445, 71] width 169 height 18
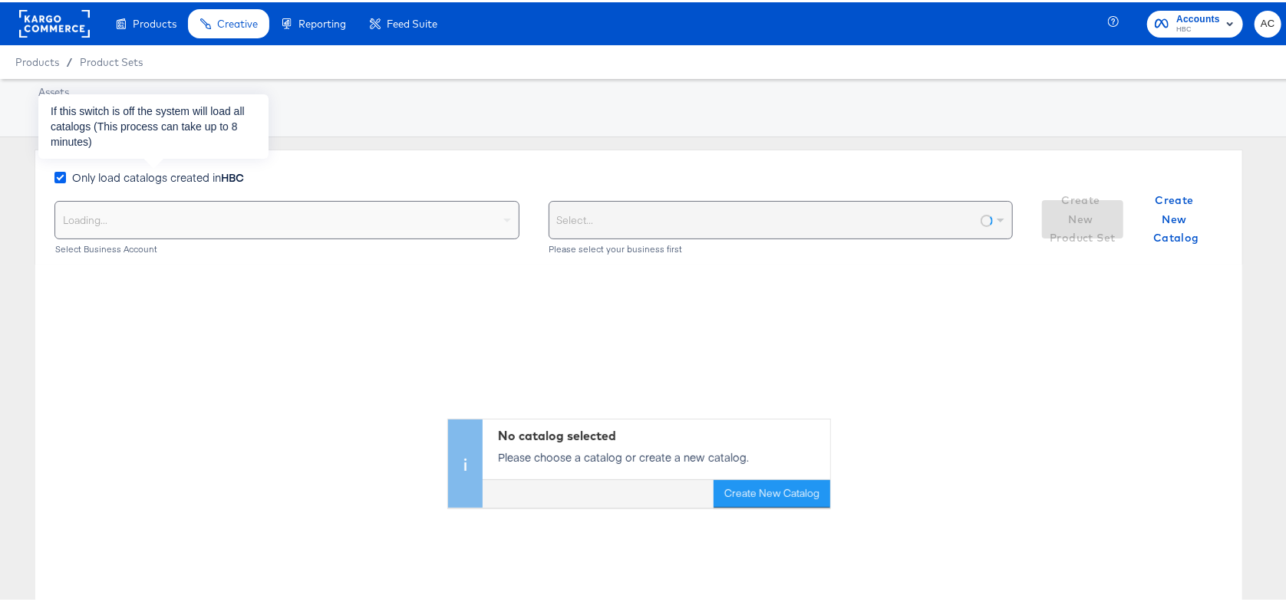
click at [64, 174] on icon at bounding box center [60, 176] width 12 height 12
click at [0, 0] on input "Only load catalogs created in HBC" at bounding box center [0, 0] width 0 height 0
click at [107, 216] on div "Loading..." at bounding box center [287, 218] width 464 height 37
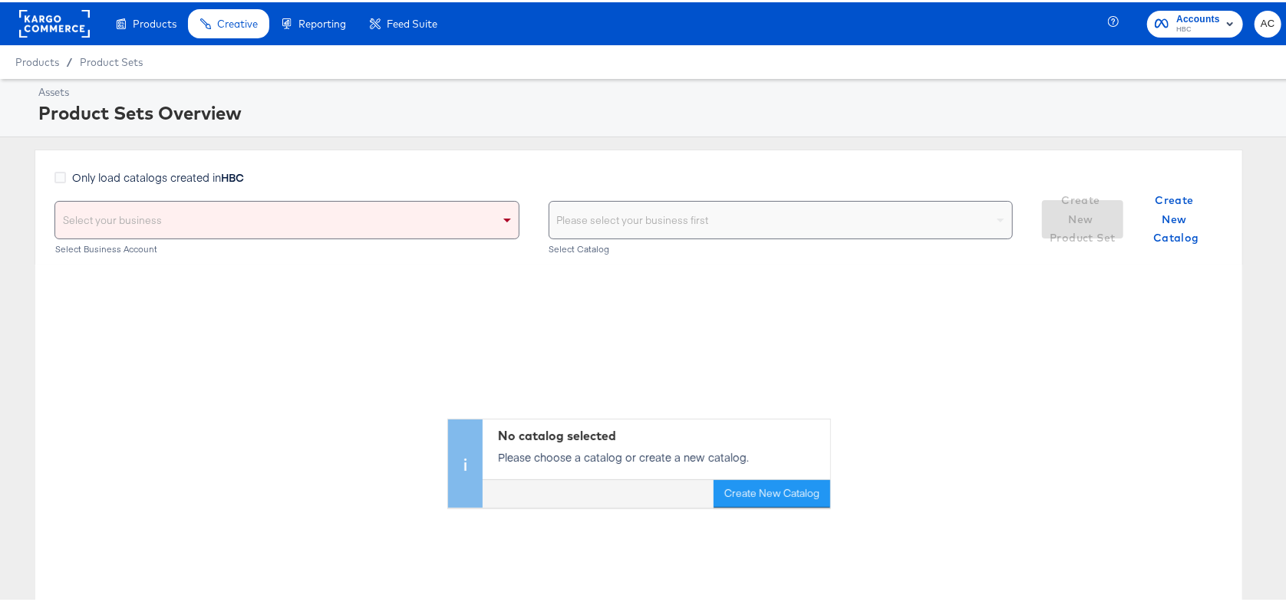
click at [205, 218] on div "Select your business" at bounding box center [287, 218] width 464 height 37
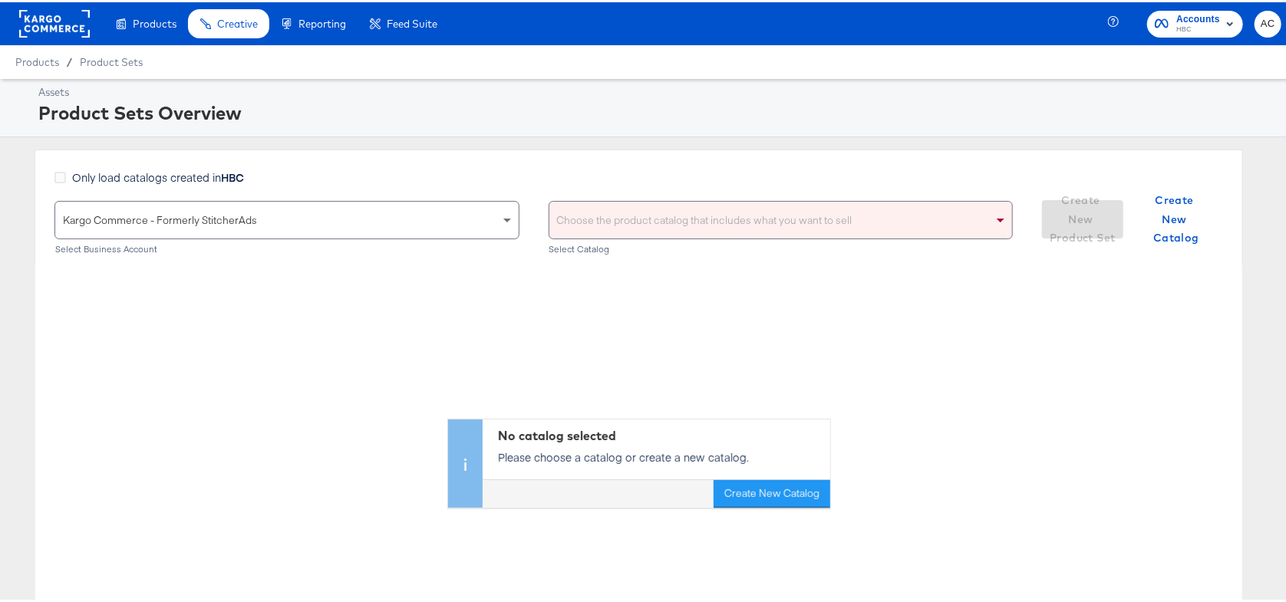
click at [574, 219] on div "Choose the product catalog that includes what you want to sell" at bounding box center [781, 218] width 464 height 37
type input "versafeed"
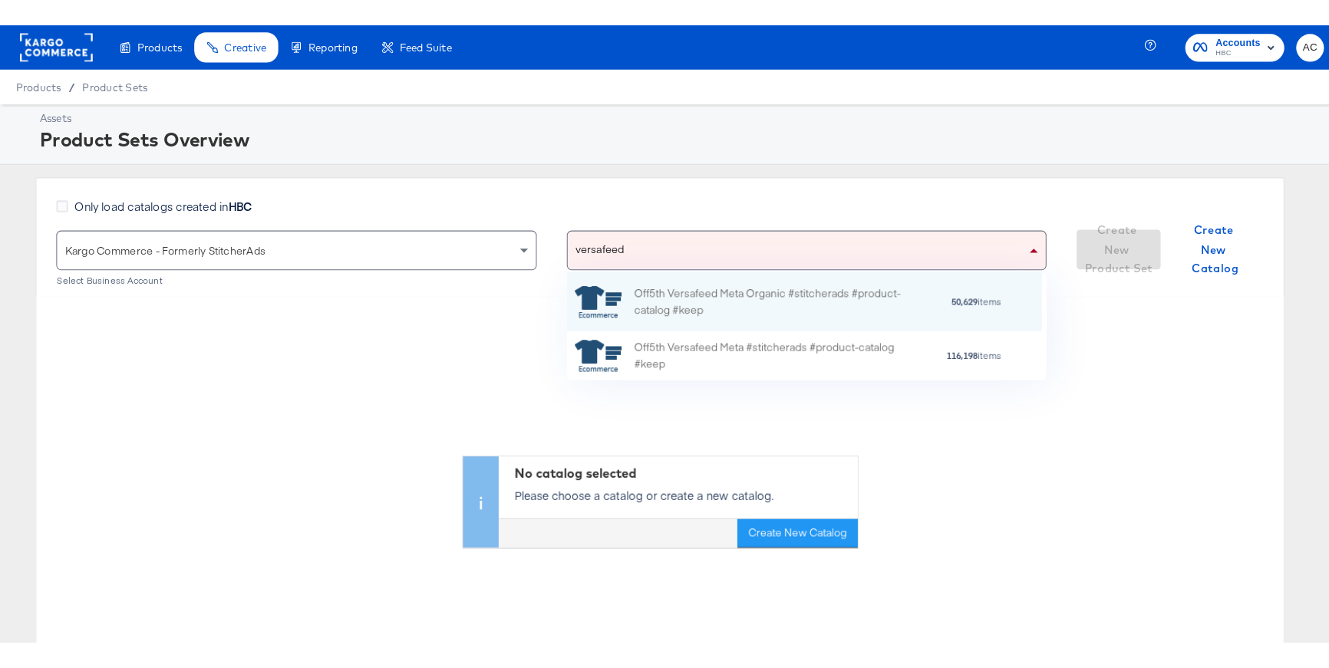
scroll to position [94, 448]
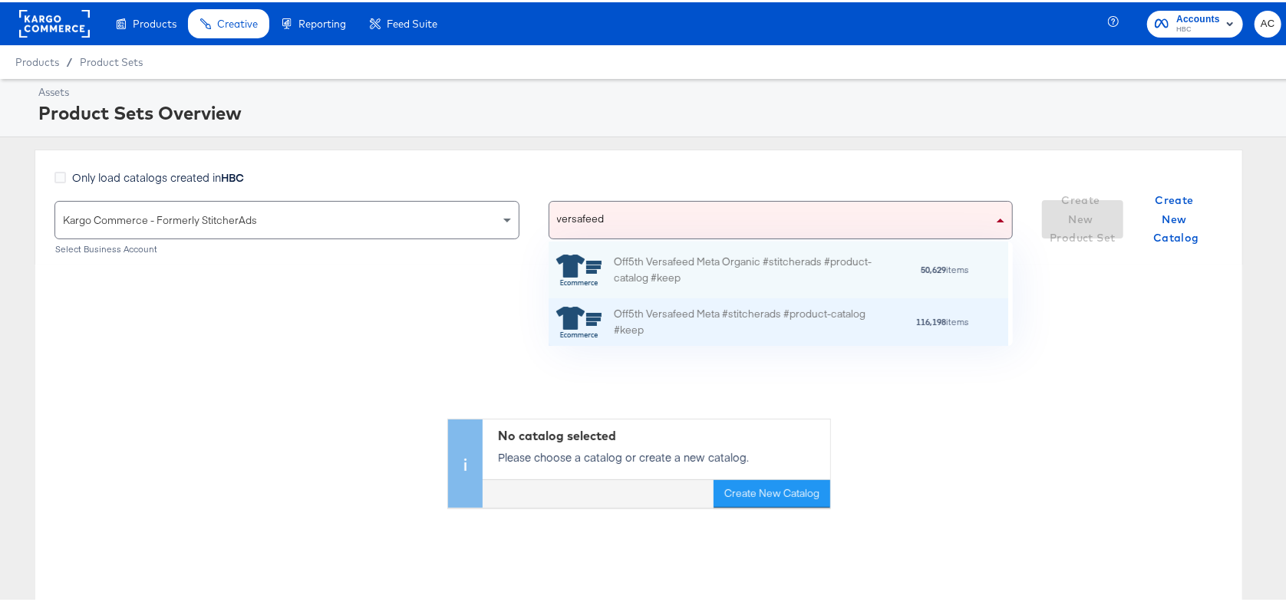
click at [701, 316] on div "Off5th Versafeed Meta #stitcherads #product-catalog #keep" at bounding box center [748, 320] width 269 height 32
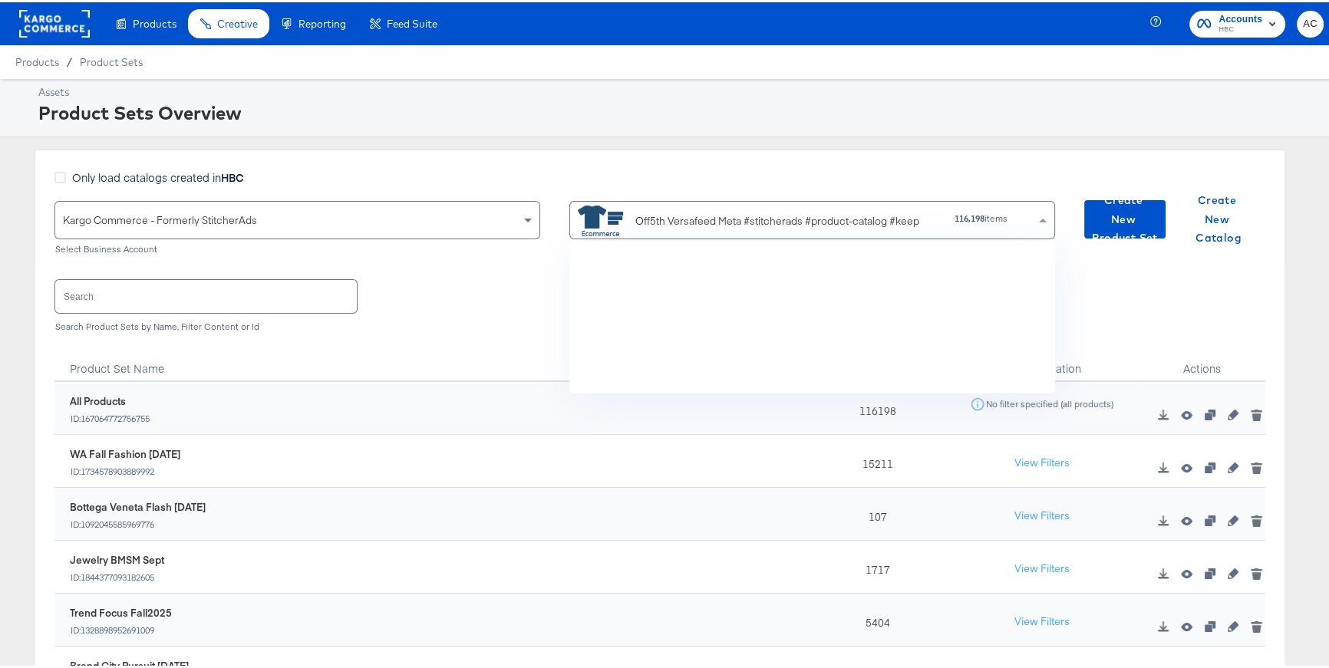
scroll to position [141, 470]
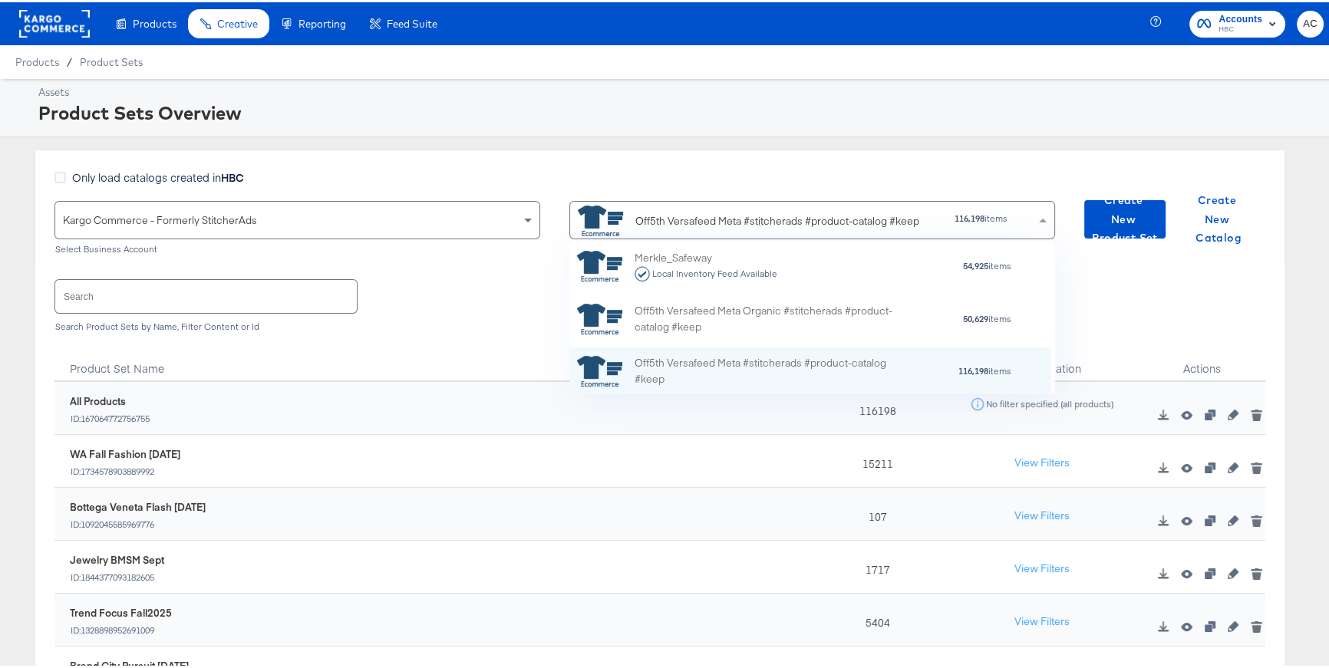
click at [257, 301] on input "text" at bounding box center [206, 294] width 302 height 33
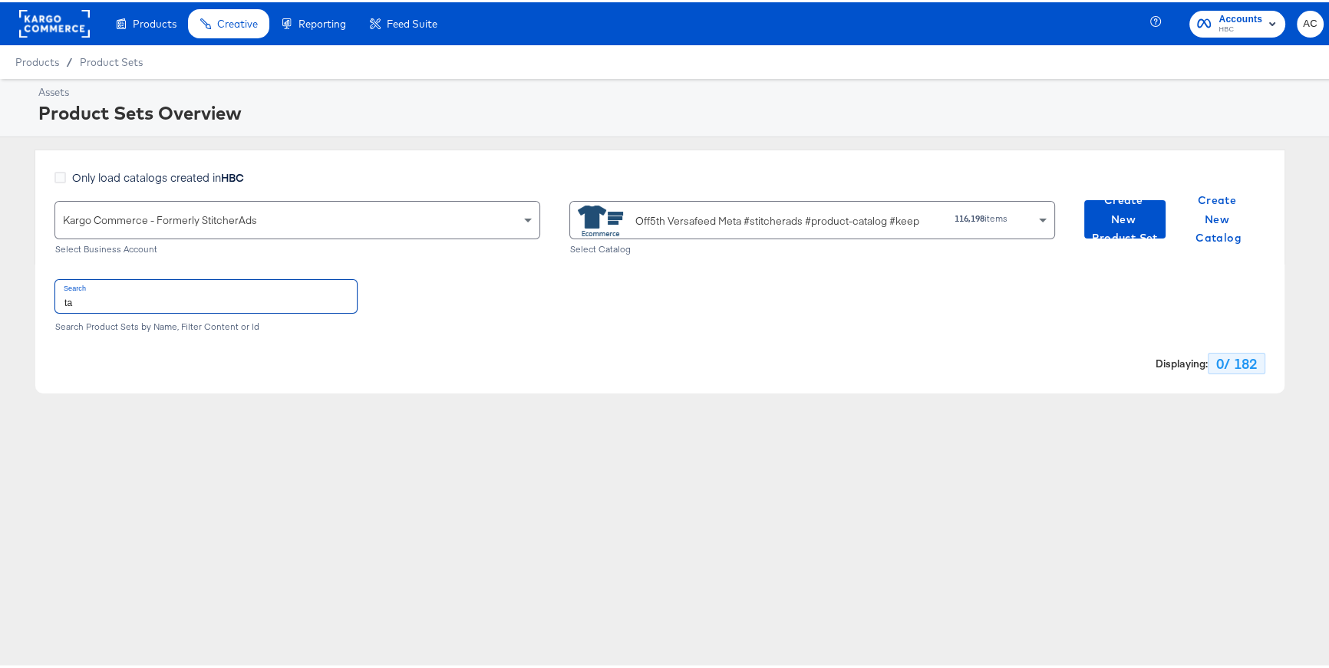
type input "t"
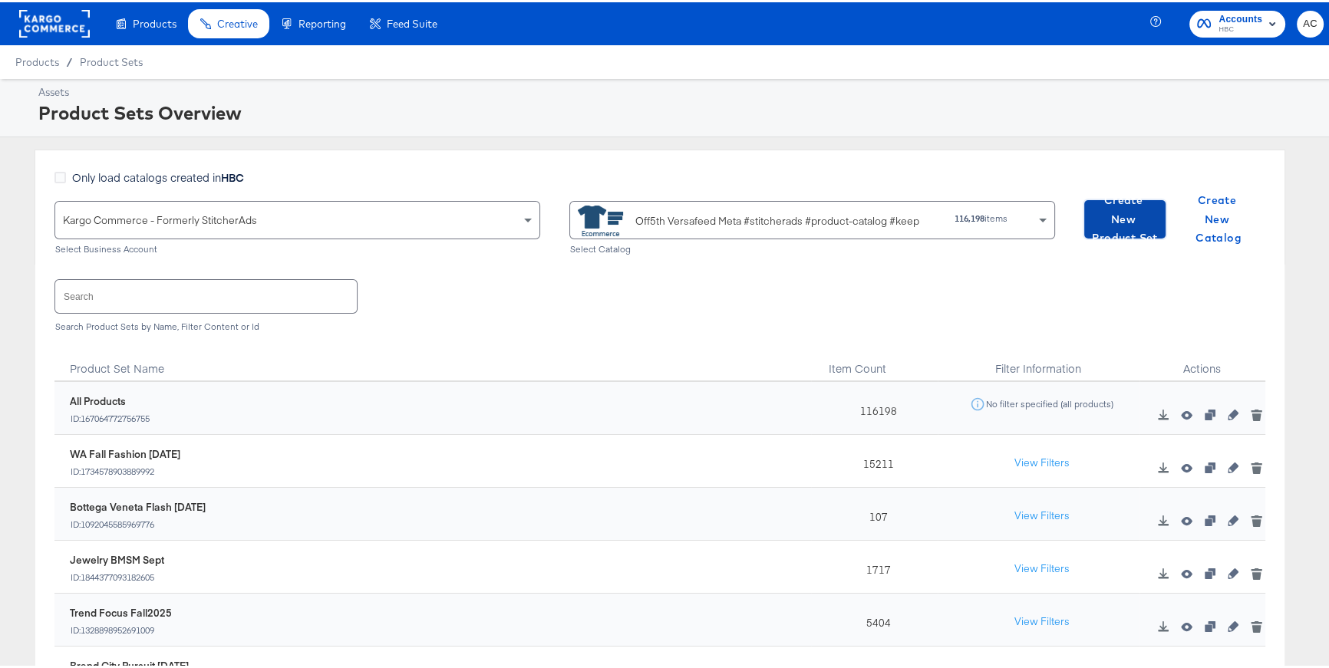
click at [1118, 221] on span "Create New Product Set" at bounding box center [1125, 217] width 69 height 57
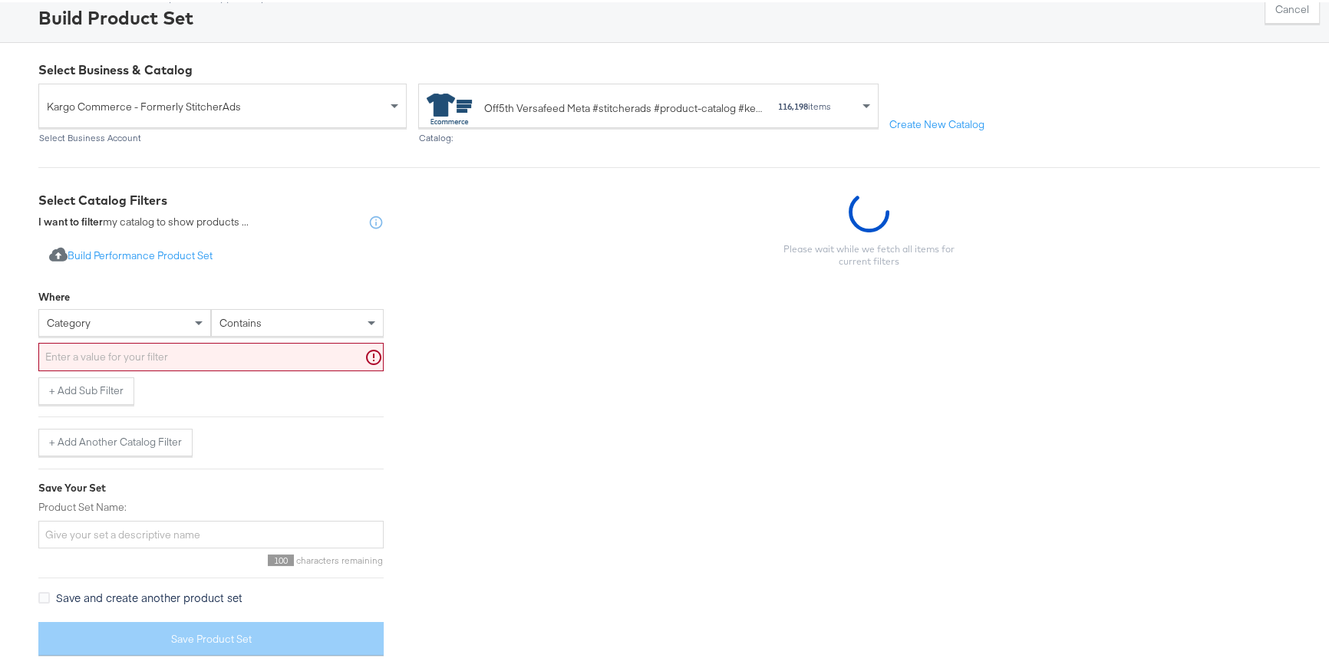
scroll to position [103, 0]
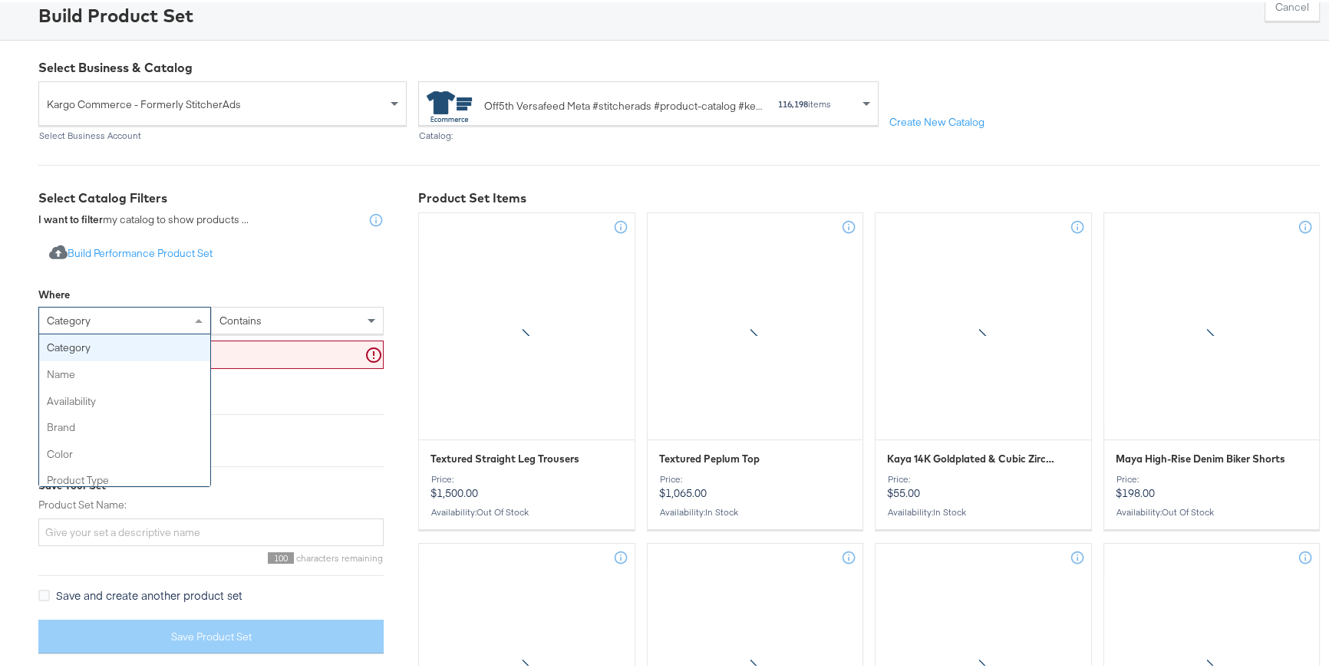
click at [186, 323] on div "category" at bounding box center [124, 318] width 171 height 26
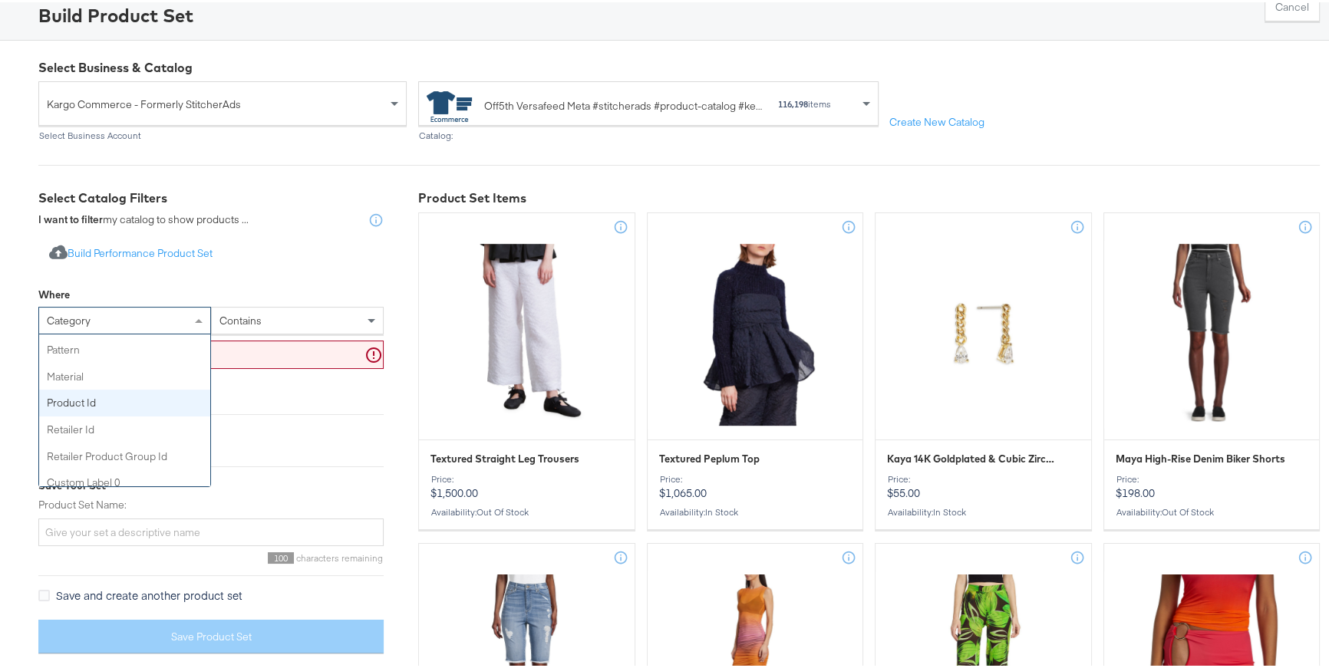
scroll to position [376, 0]
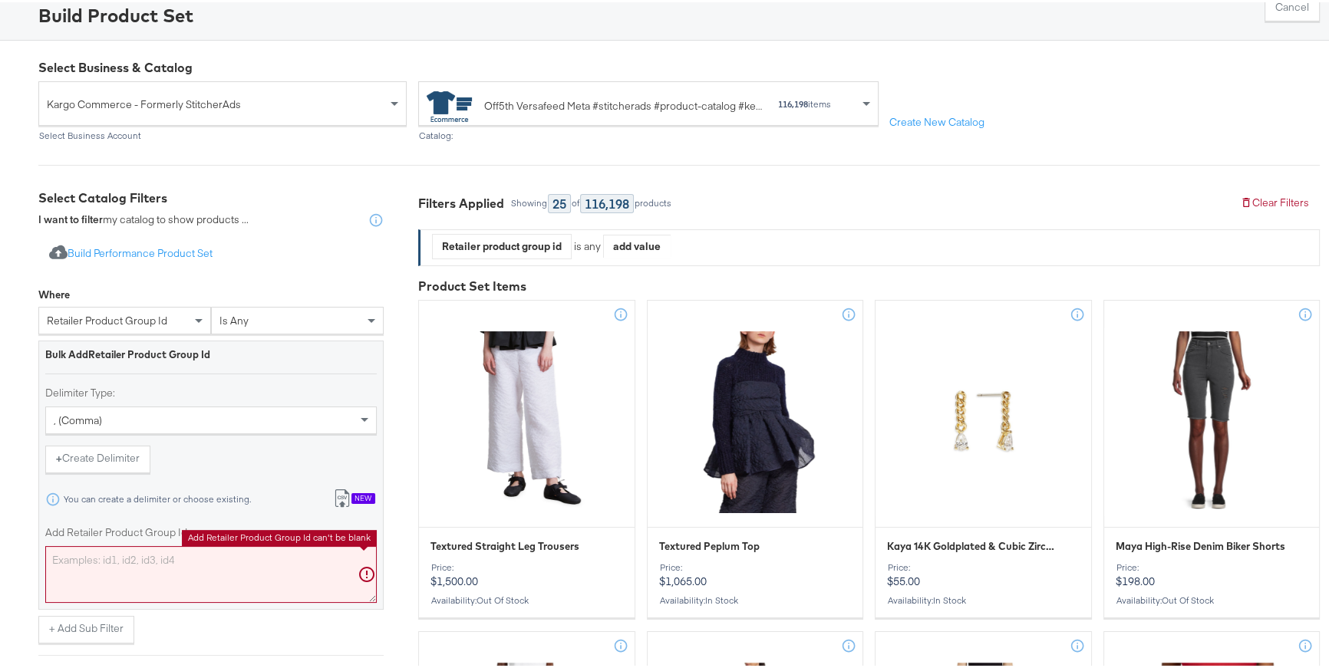
click at [161, 556] on textarea "Add Retailer Product Group Id" at bounding box center [211, 572] width 332 height 57
paste textarea "0400024242346,0400022925654,0400024242348,0400022925661,0400022335920,040002233…"
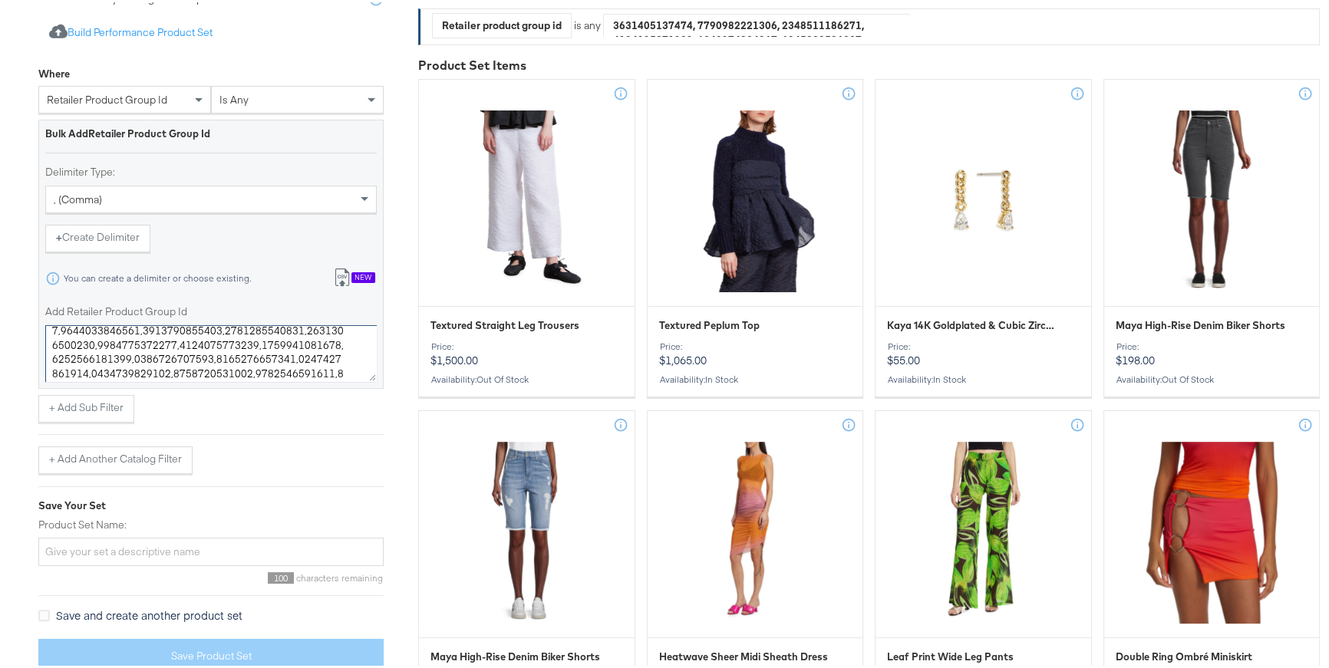
scroll to position [332, 0]
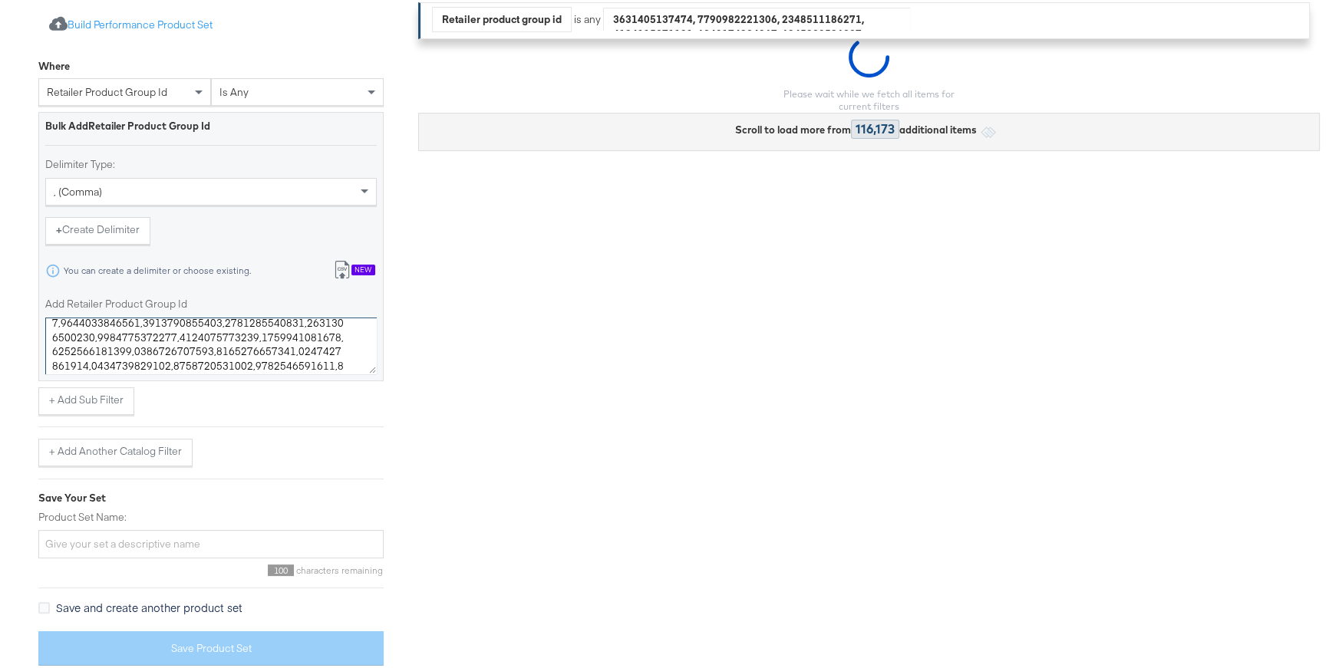
type textarea "0400024242346,0400022925654,0400024242348,0400022925661,0400022335920,040002233…"
click at [356, 544] on input "Product Set Name:" at bounding box center [210, 542] width 345 height 28
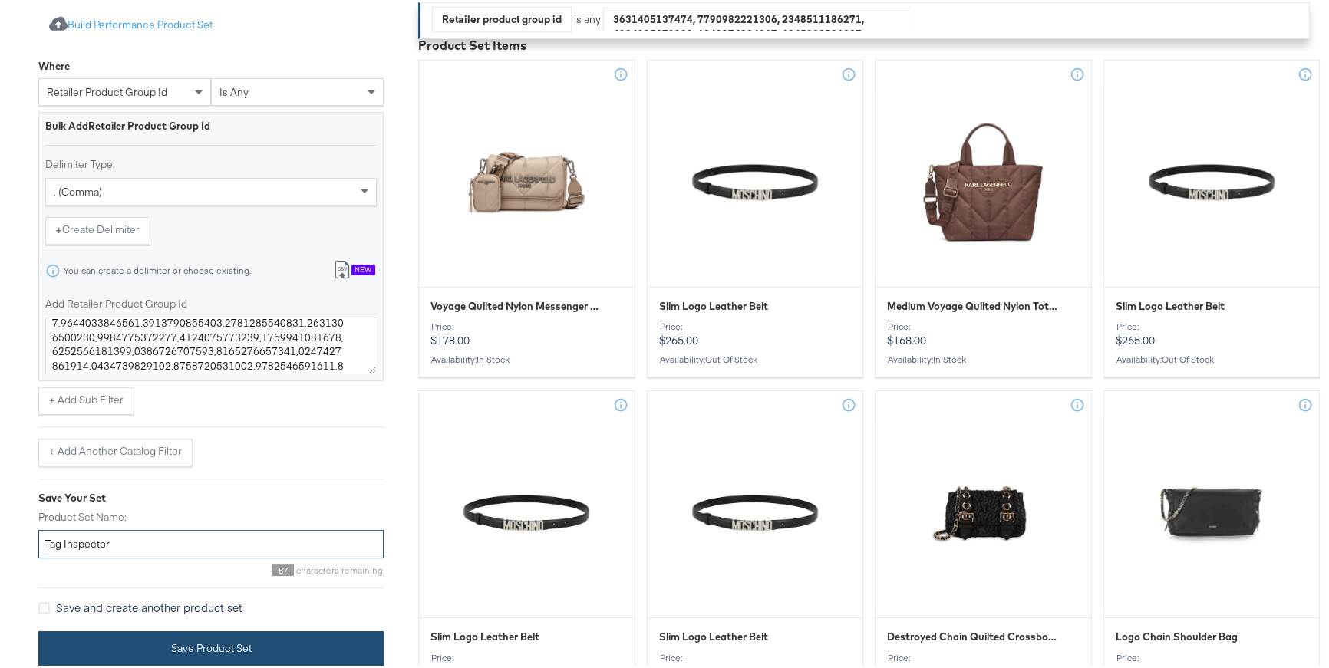
type input "Tag Inspector"
click at [365, 602] on button "Save Product Set" at bounding box center [210, 646] width 345 height 35
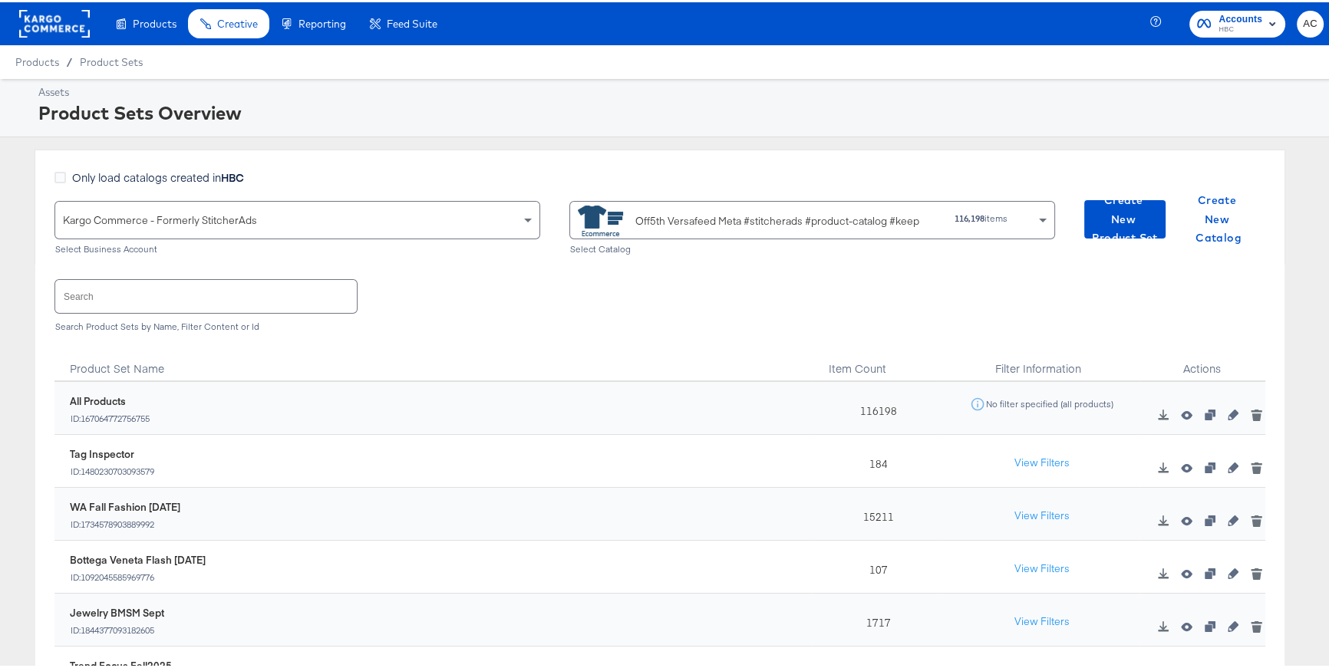
click at [267, 292] on input "text" at bounding box center [206, 294] width 302 height 33
type input "f"
type input "="
click at [1100, 210] on span "Create New Product Set" at bounding box center [1125, 217] width 69 height 57
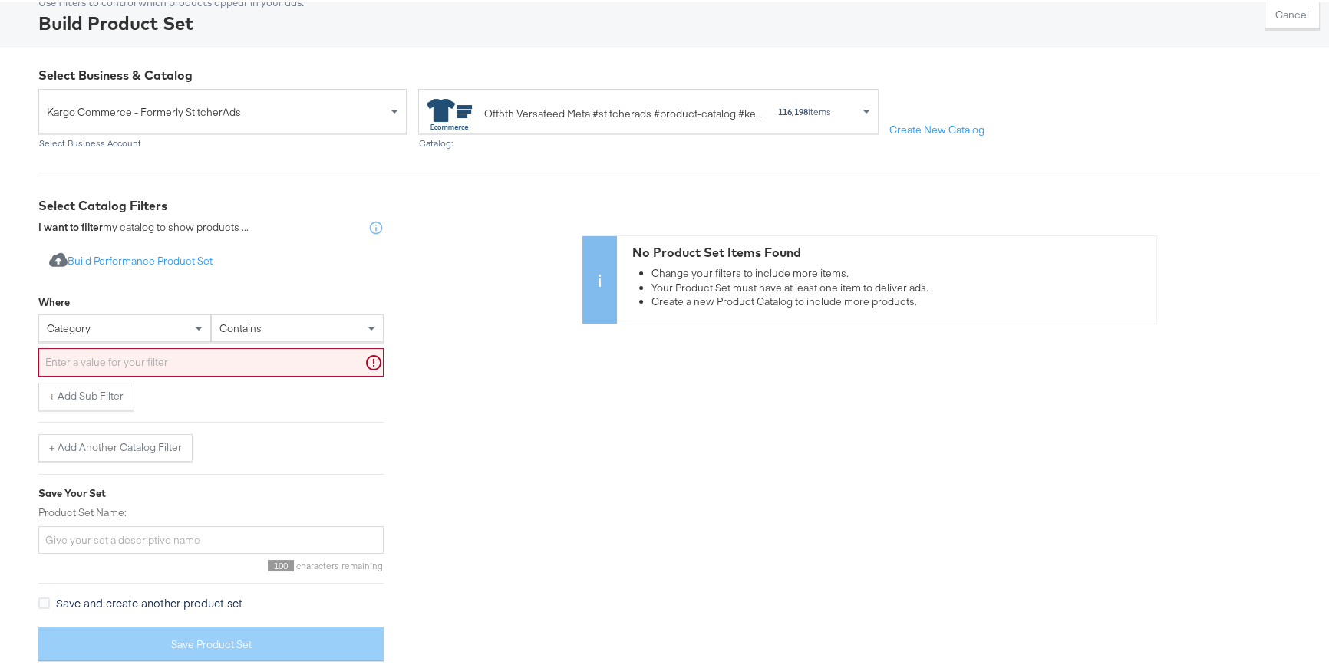
scroll to position [103, 0]
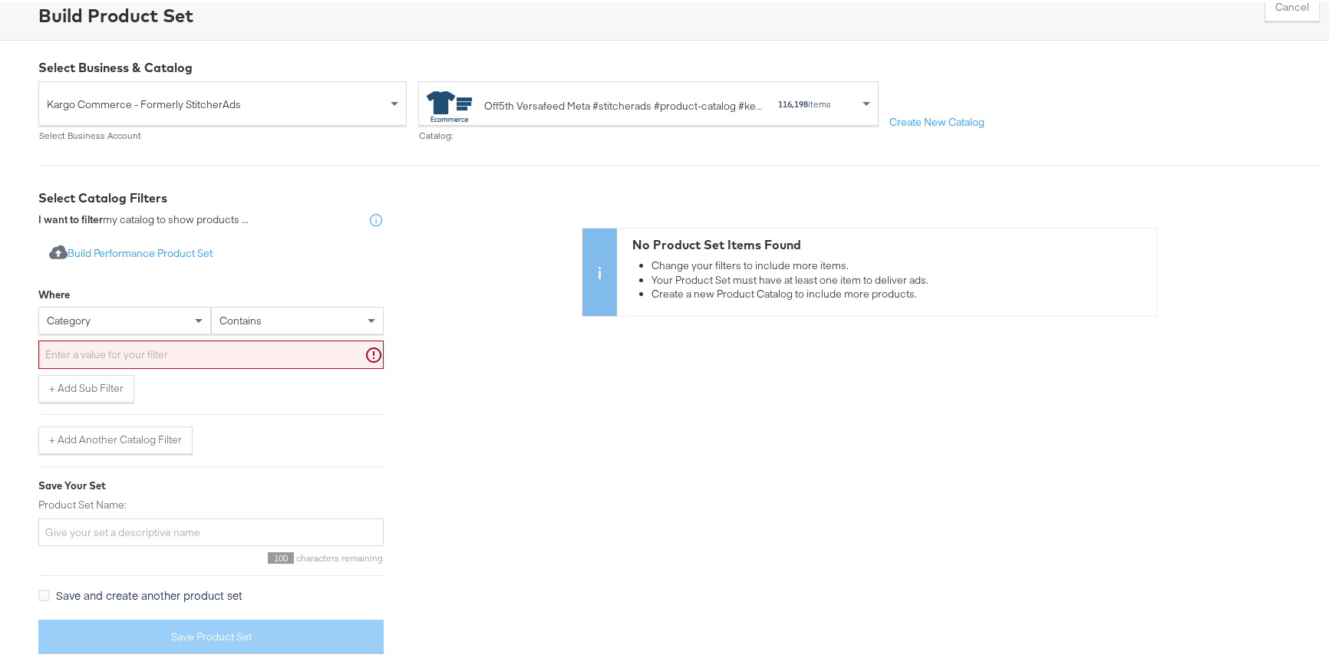
click at [187, 315] on div "category" at bounding box center [124, 318] width 171 height 26
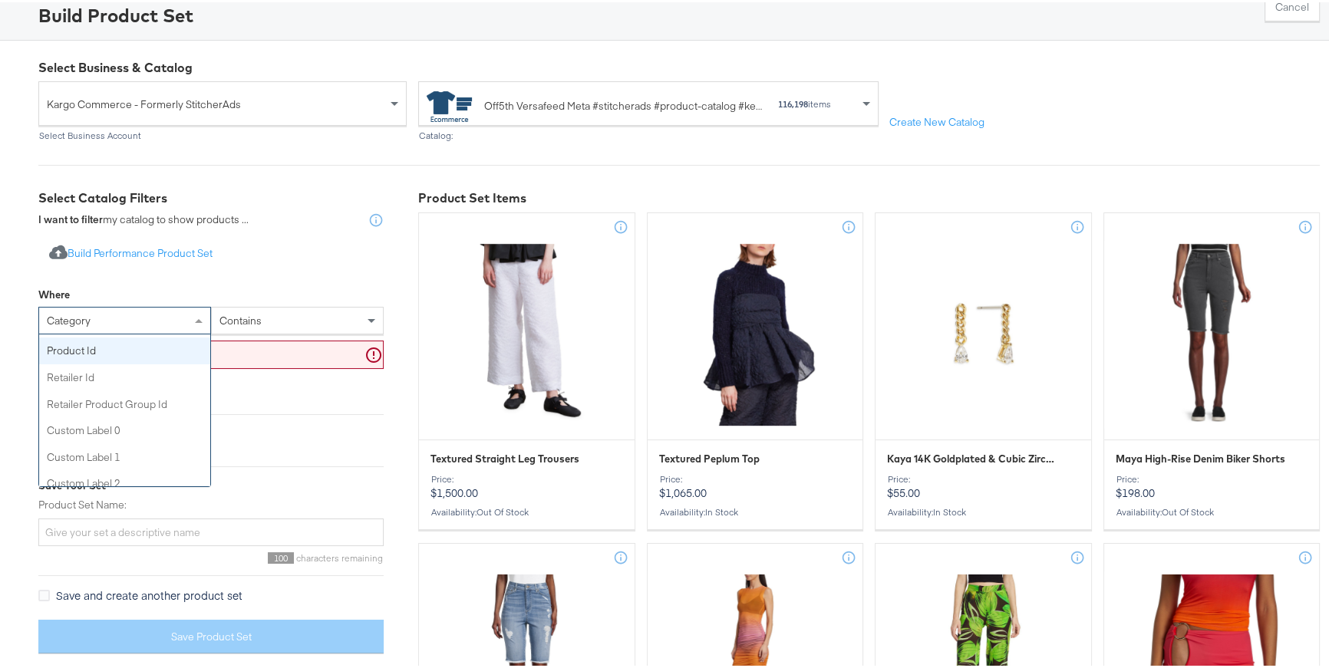
scroll to position [425, 0]
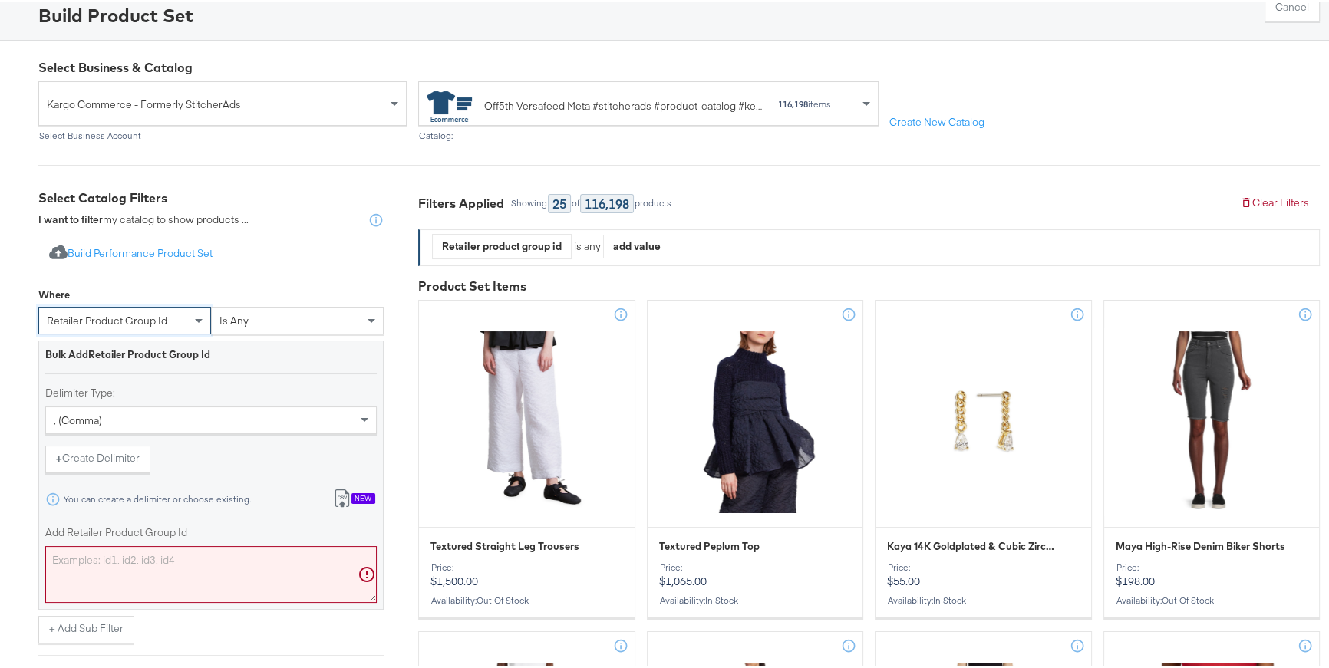
click at [180, 553] on textarea "Add Retailer Product Group Id" at bounding box center [211, 572] width 332 height 57
paste textarea "0400022741955,0400019292109,0400022955936,0400022723916,0400022698138,040002254…"
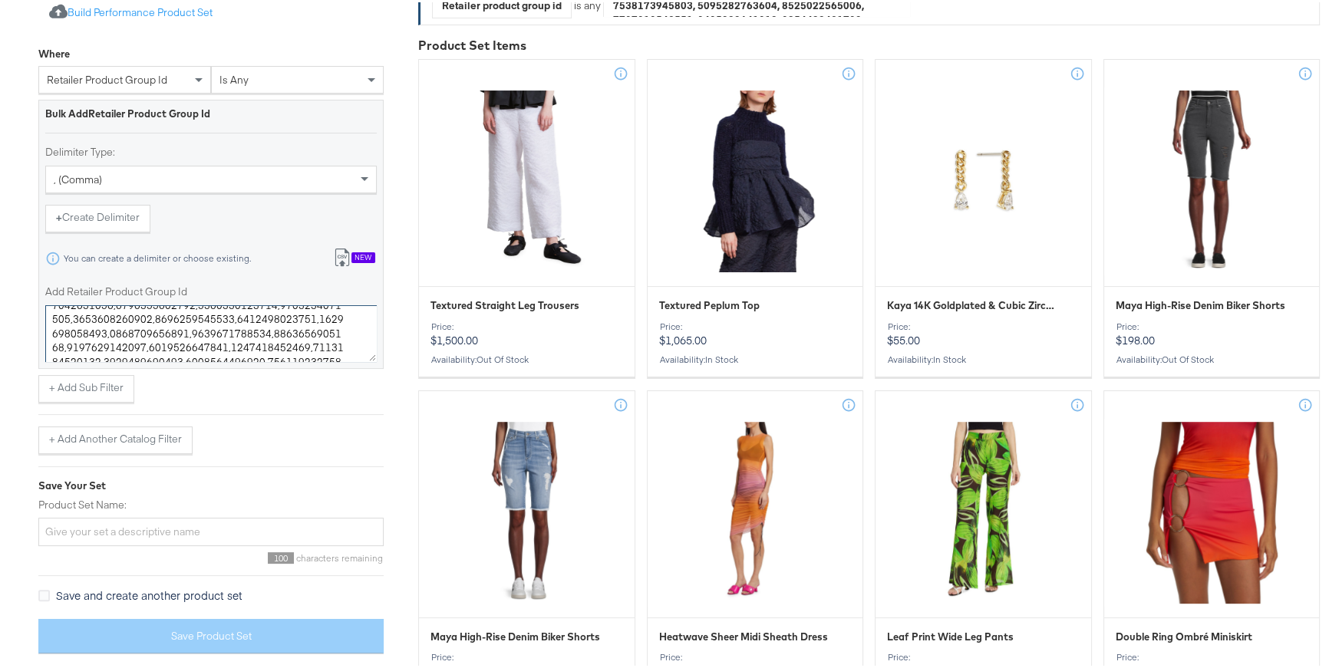
scroll to position [332, 0]
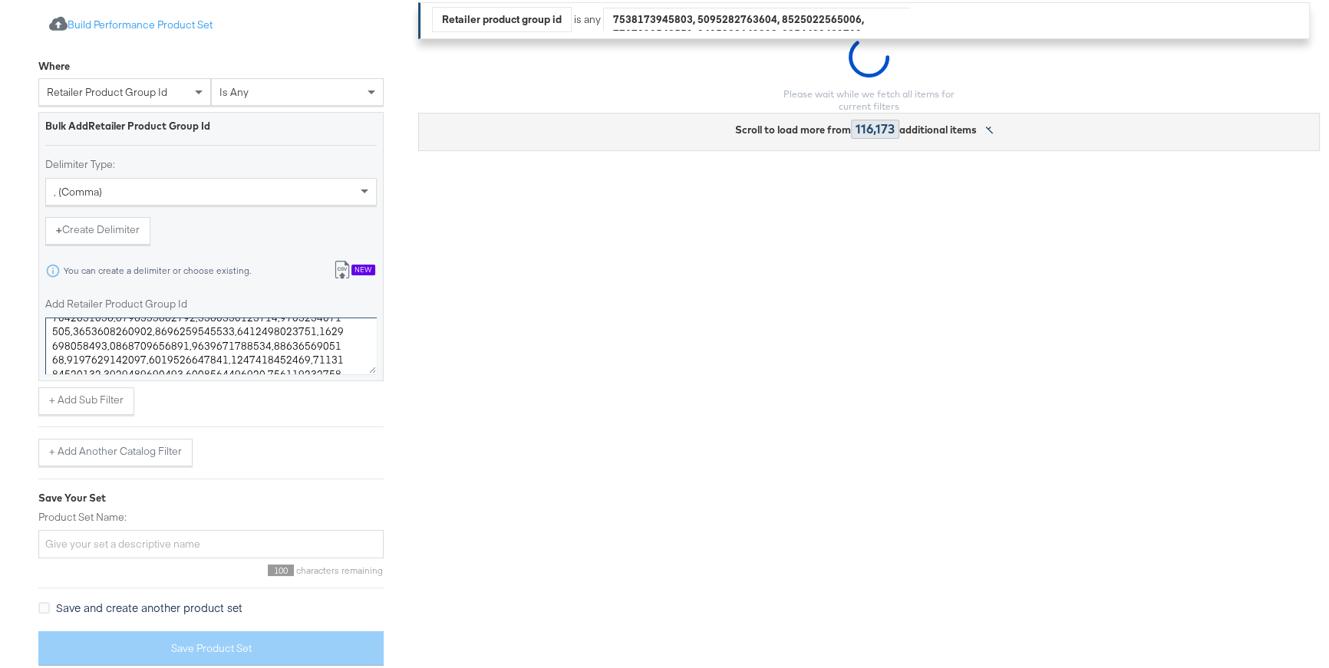
type textarea "0400022741955,0400019292109,0400022955936,0400022723916,0400022698138,040002254…"
click at [307, 536] on input "Product Set Name:" at bounding box center [210, 542] width 345 height 28
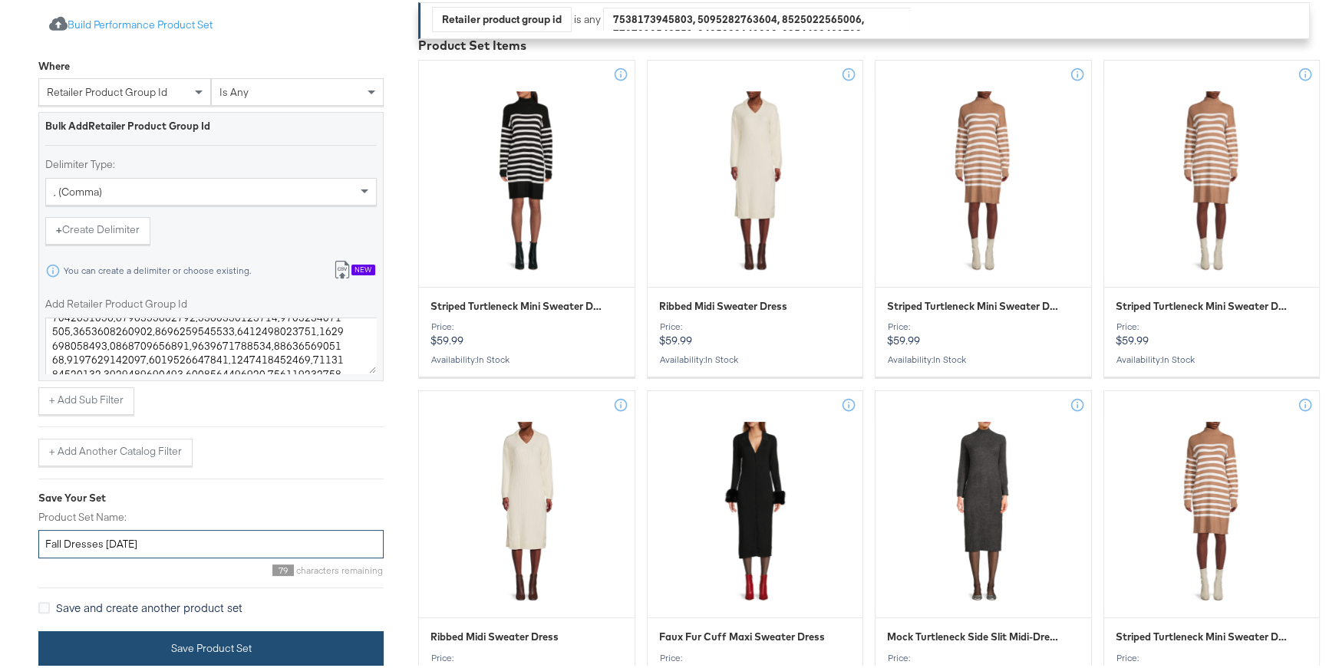
type input "Fall Dresses Sept2025"
click at [326, 602] on button "Save Product Set" at bounding box center [210, 646] width 345 height 35
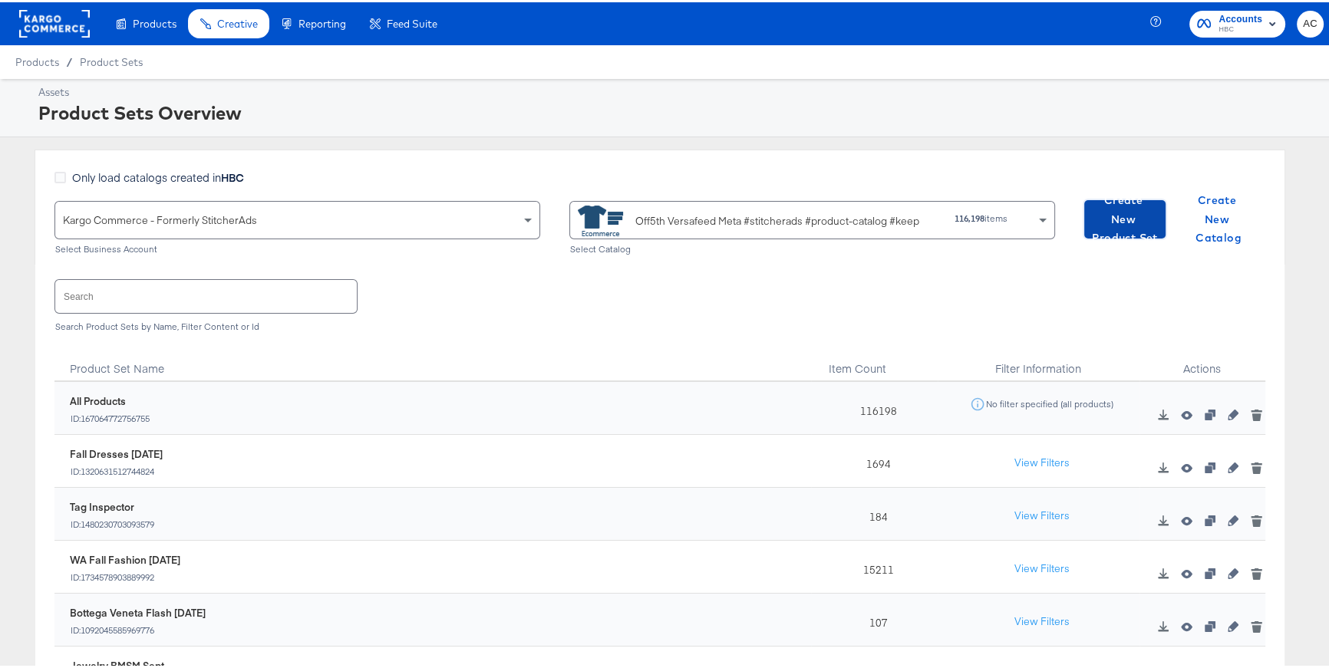
click at [1119, 229] on span "Create New Product Set" at bounding box center [1125, 217] width 69 height 57
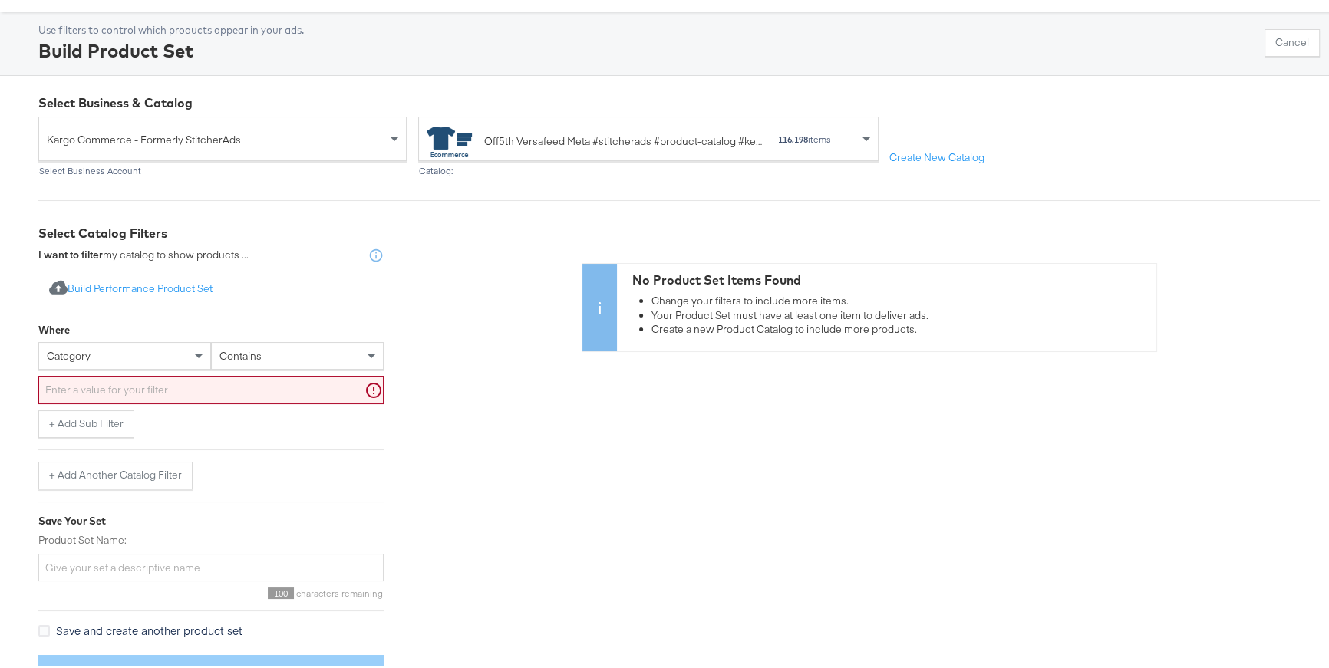
scroll to position [103, 0]
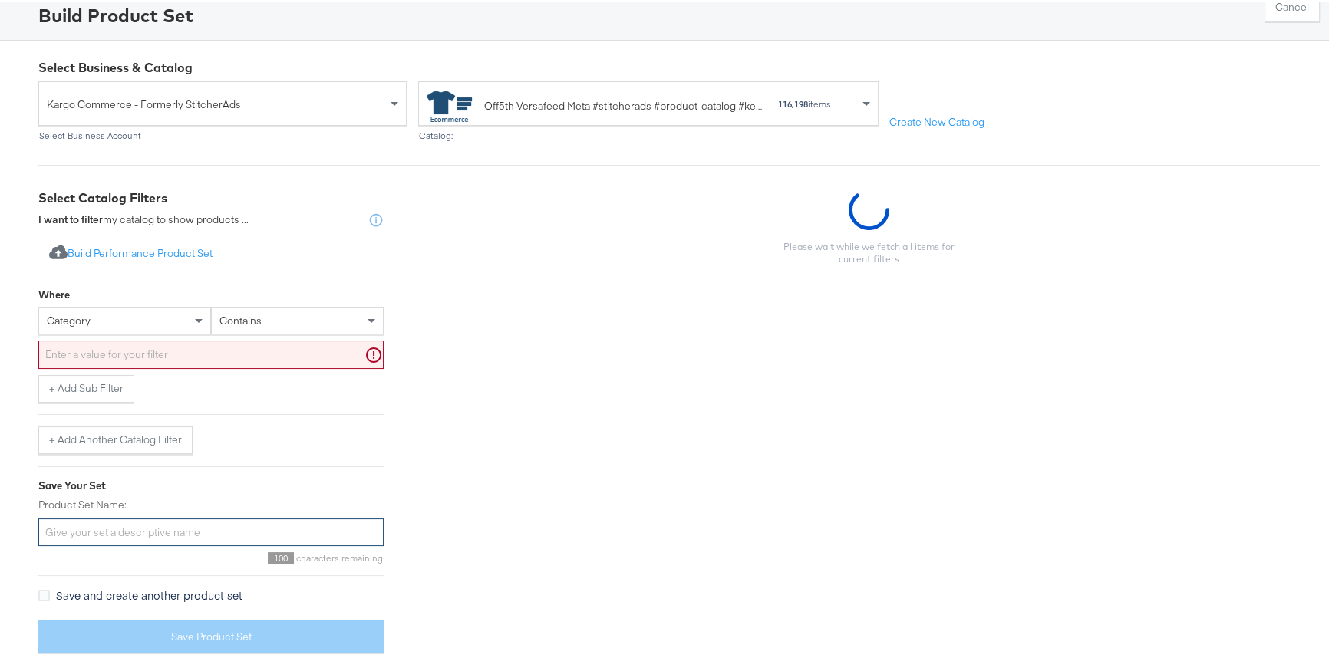
click at [224, 533] on input "Product Set Name:" at bounding box center [210, 530] width 345 height 28
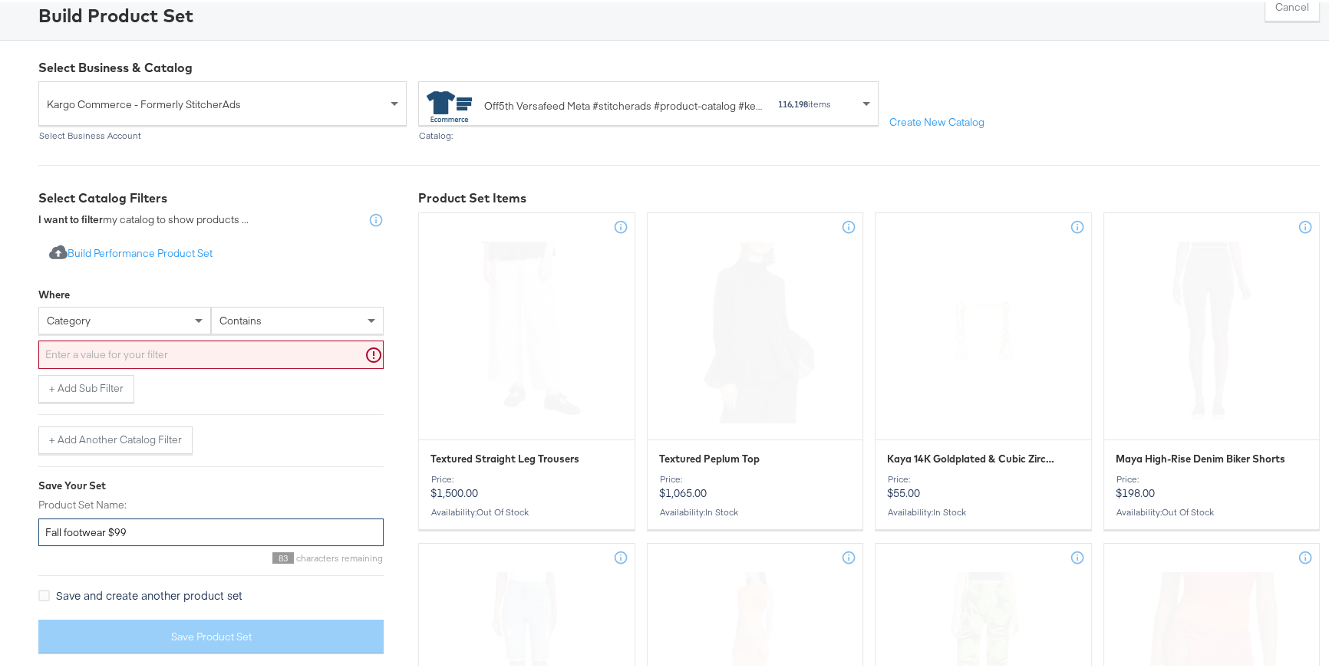
type input "Fall footwear $99"
click at [180, 309] on div "category" at bounding box center [124, 318] width 171 height 26
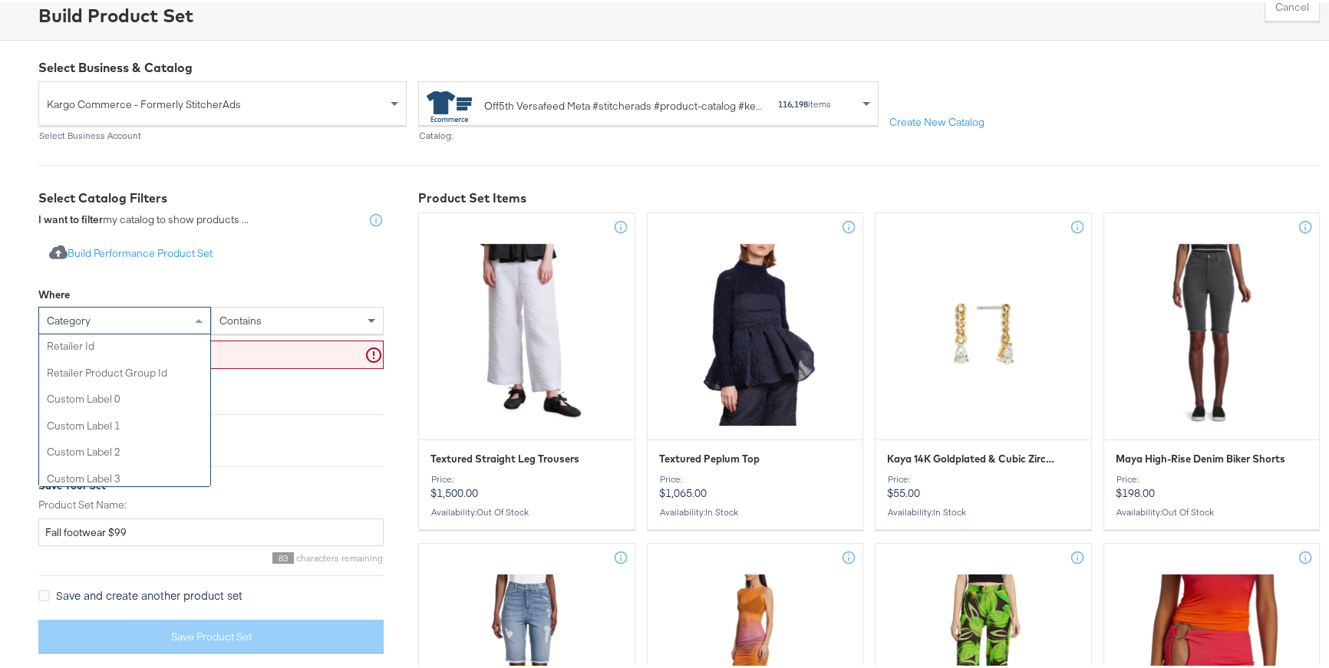
scroll to position [454, 0]
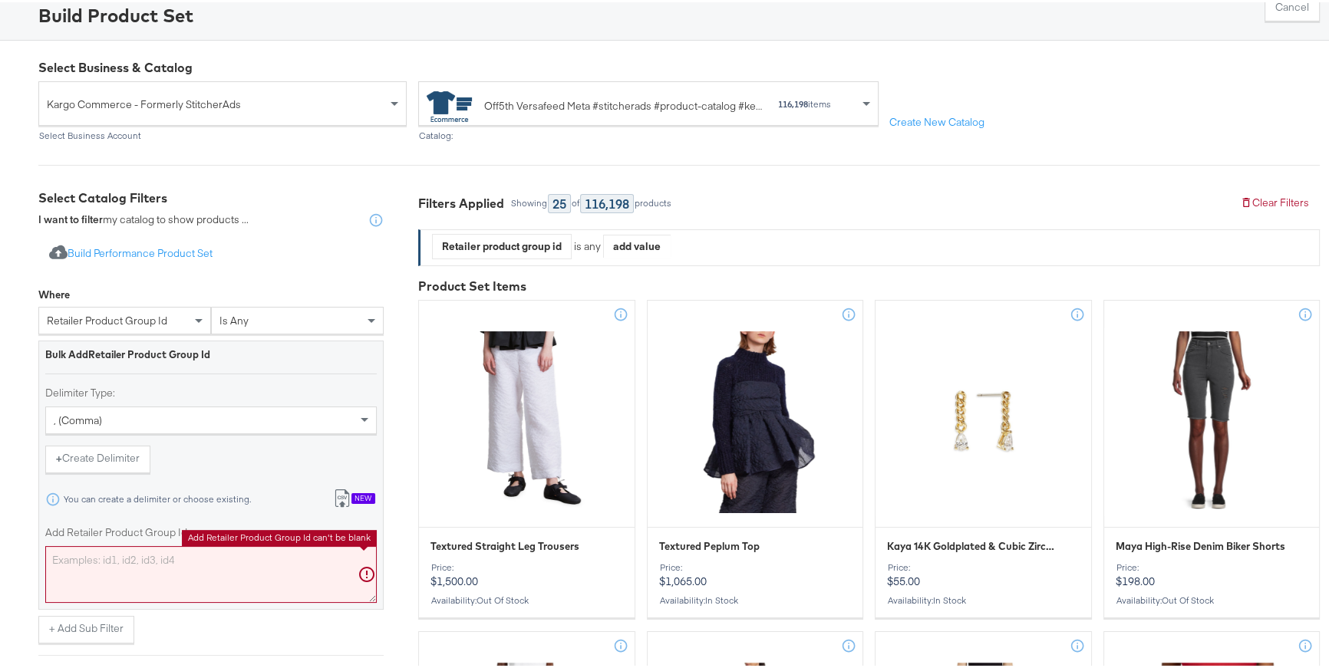
click at [218, 564] on textarea "Add Retailer Product Group Id" at bounding box center [211, 572] width 332 height 57
paste textarea "0400021641764,0400022842076,0400022808277,0400024239740,0400022495930,040002296…"
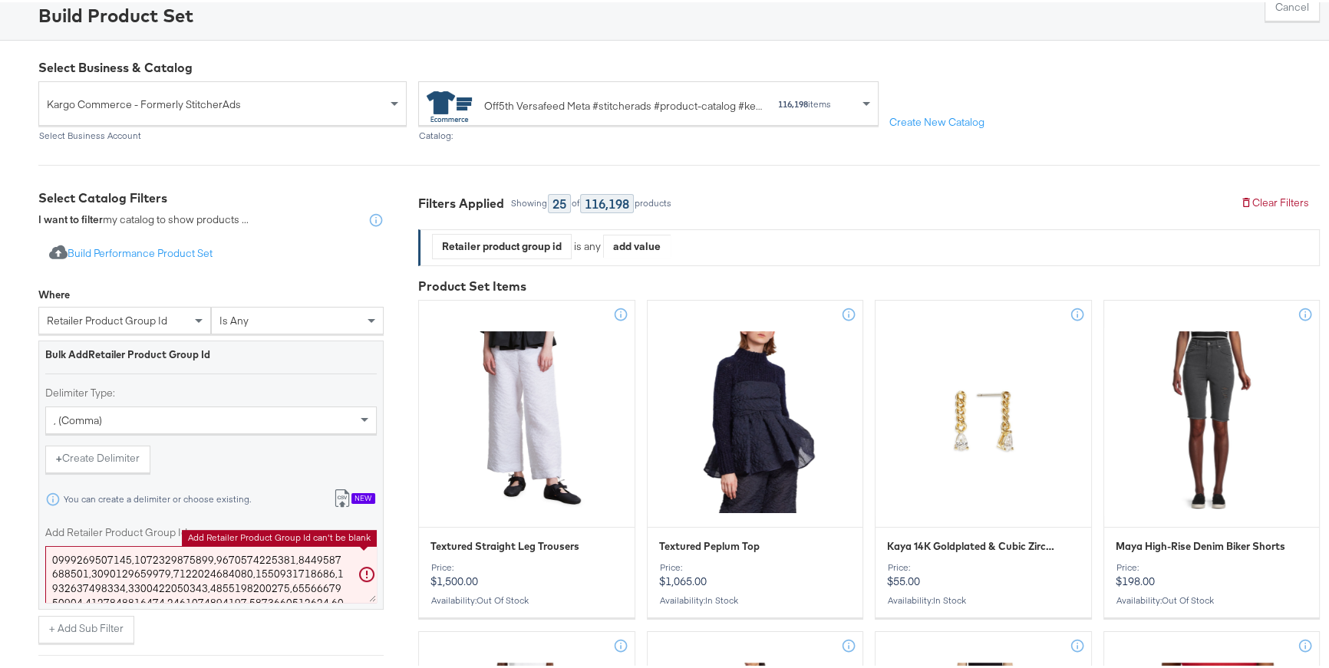
scroll to position [1091, 0]
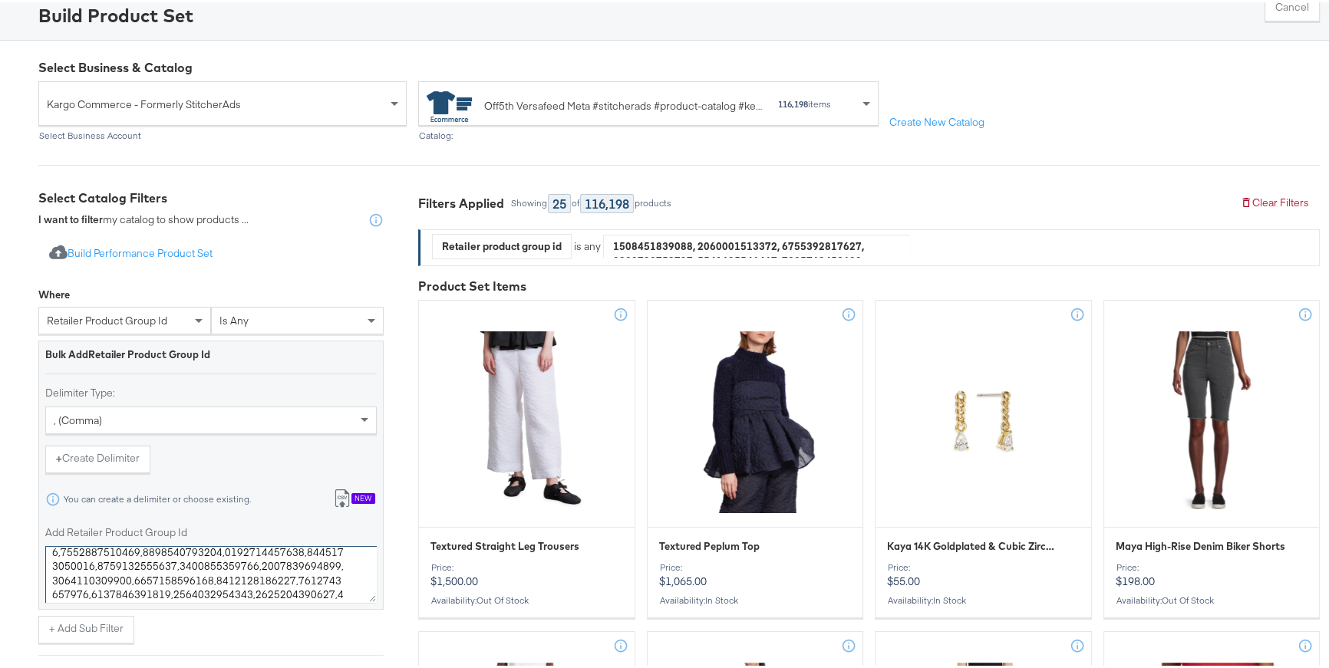
type textarea "0400021641764,0400022842076,0400022808277,0400024239740,0400022495930,040002296…"
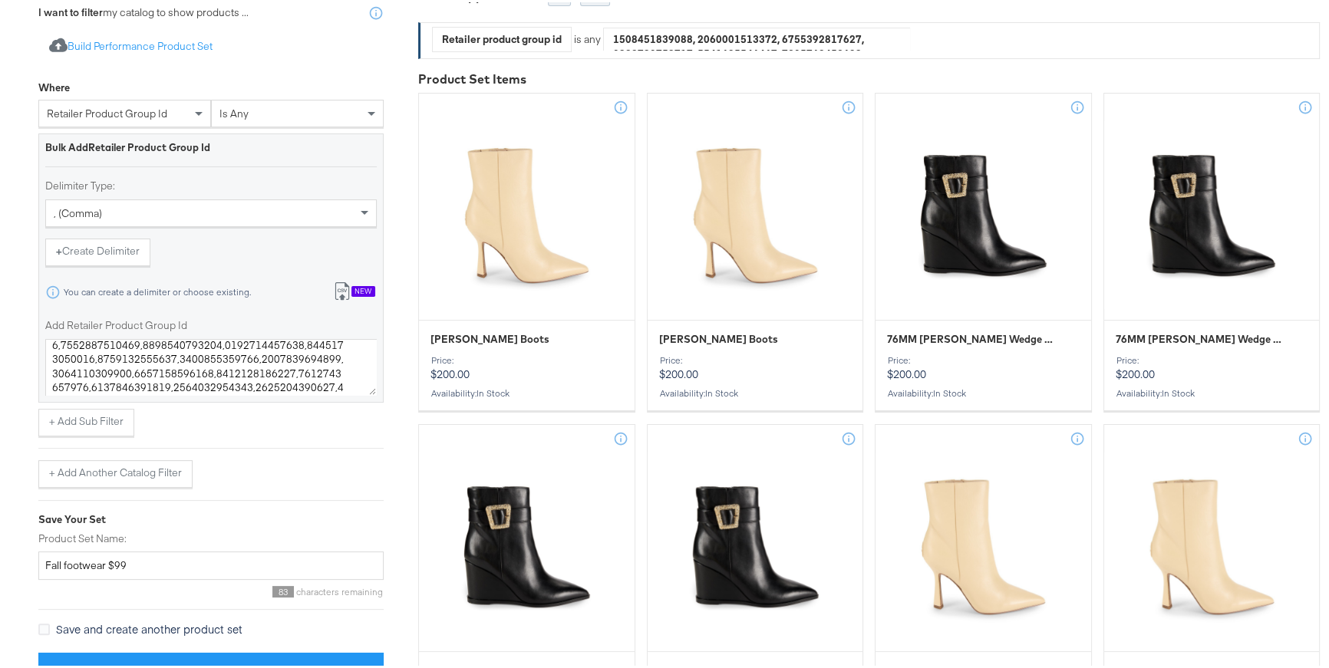
scroll to position [589, 0]
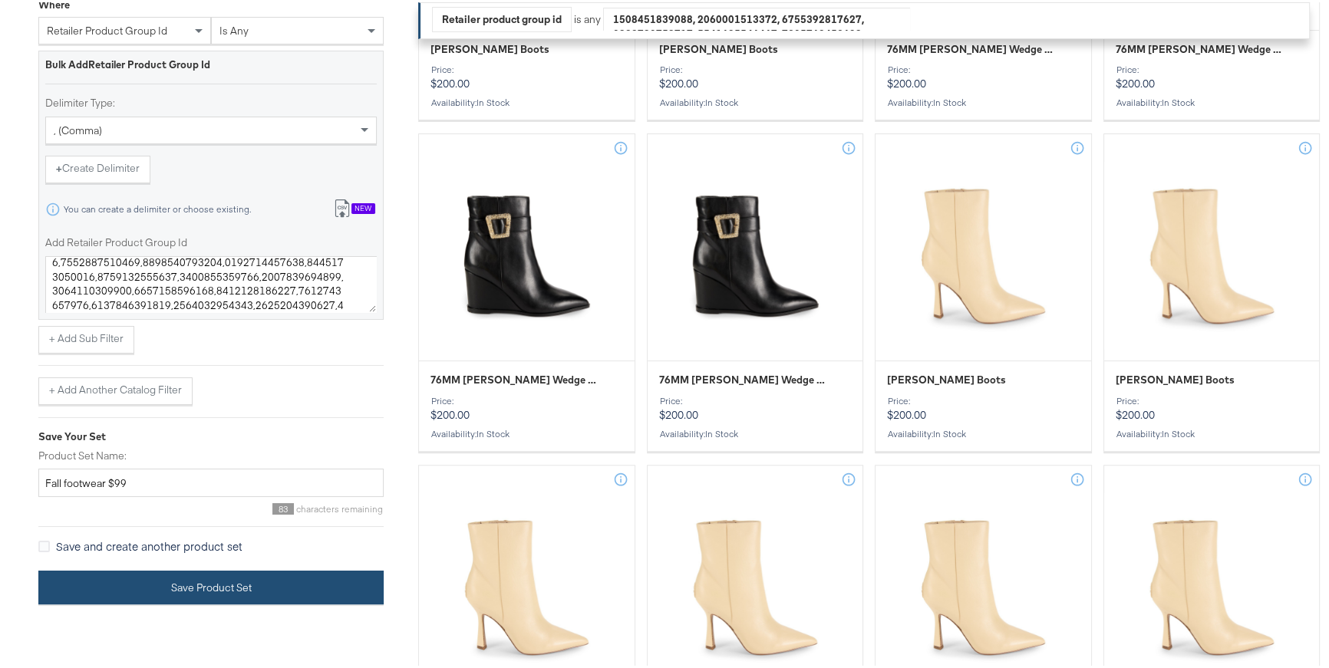
click at [358, 594] on button "Save Product Set" at bounding box center [210, 586] width 345 height 35
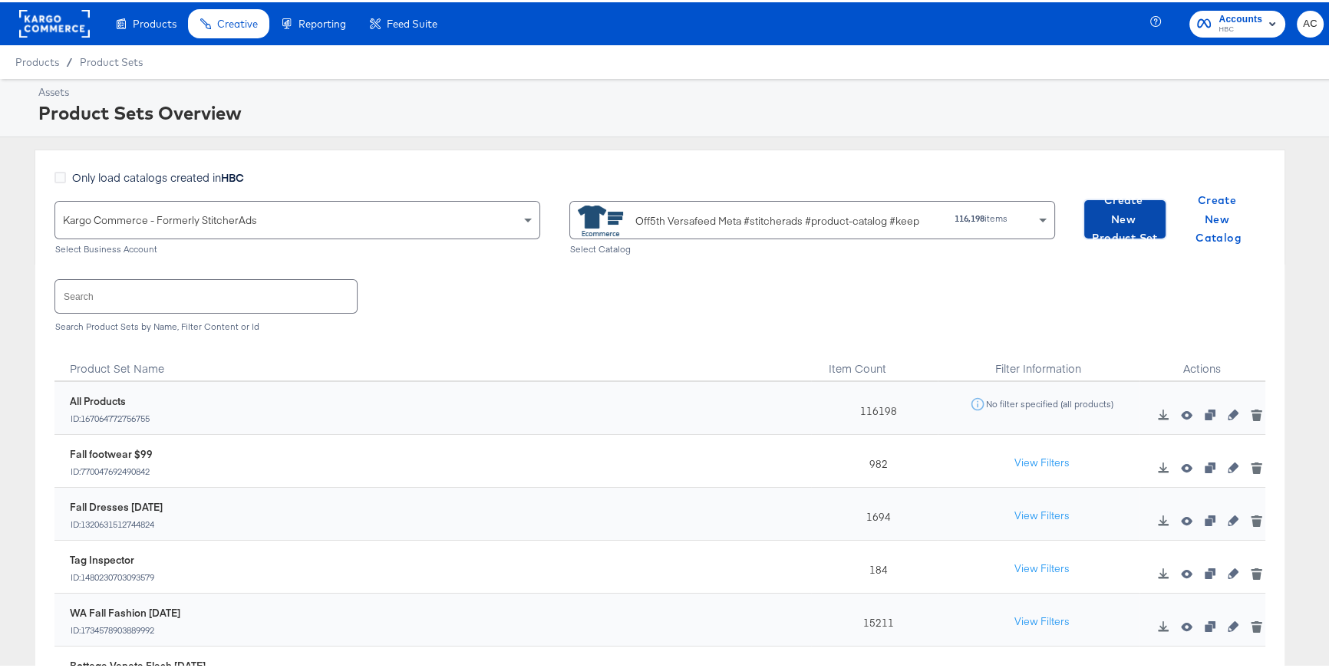
click at [1110, 219] on span "Create New Product Set" at bounding box center [1125, 217] width 69 height 57
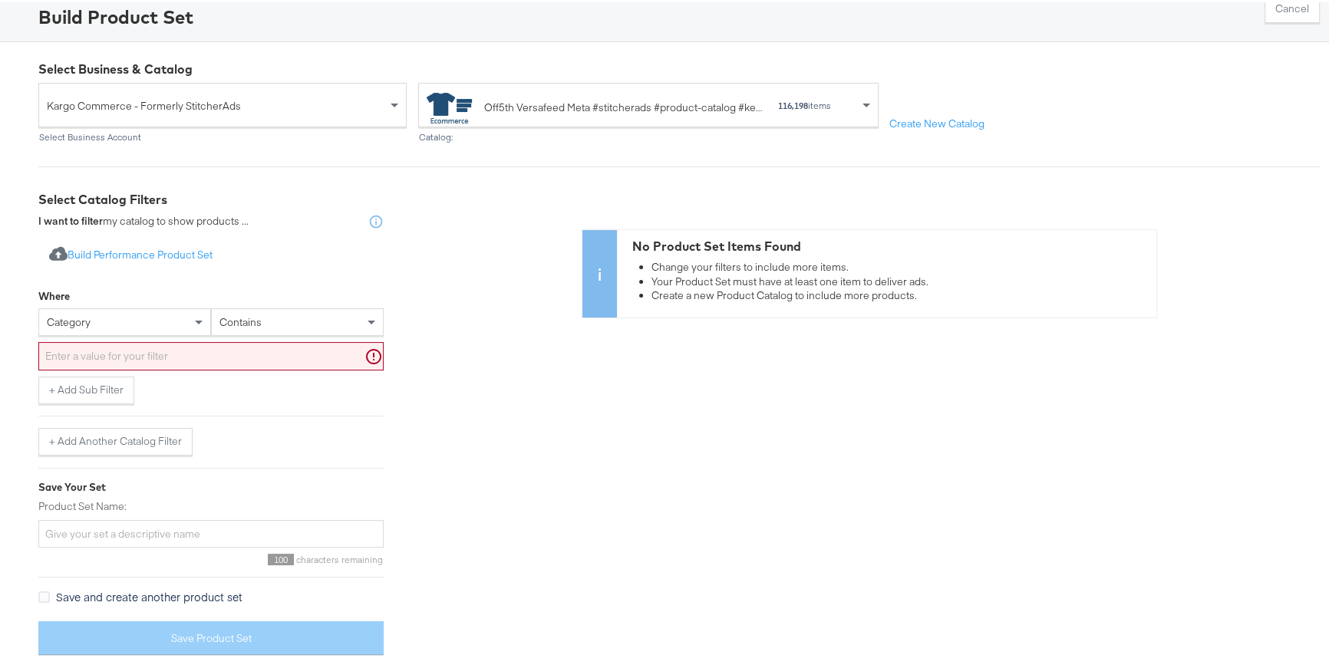
scroll to position [103, 0]
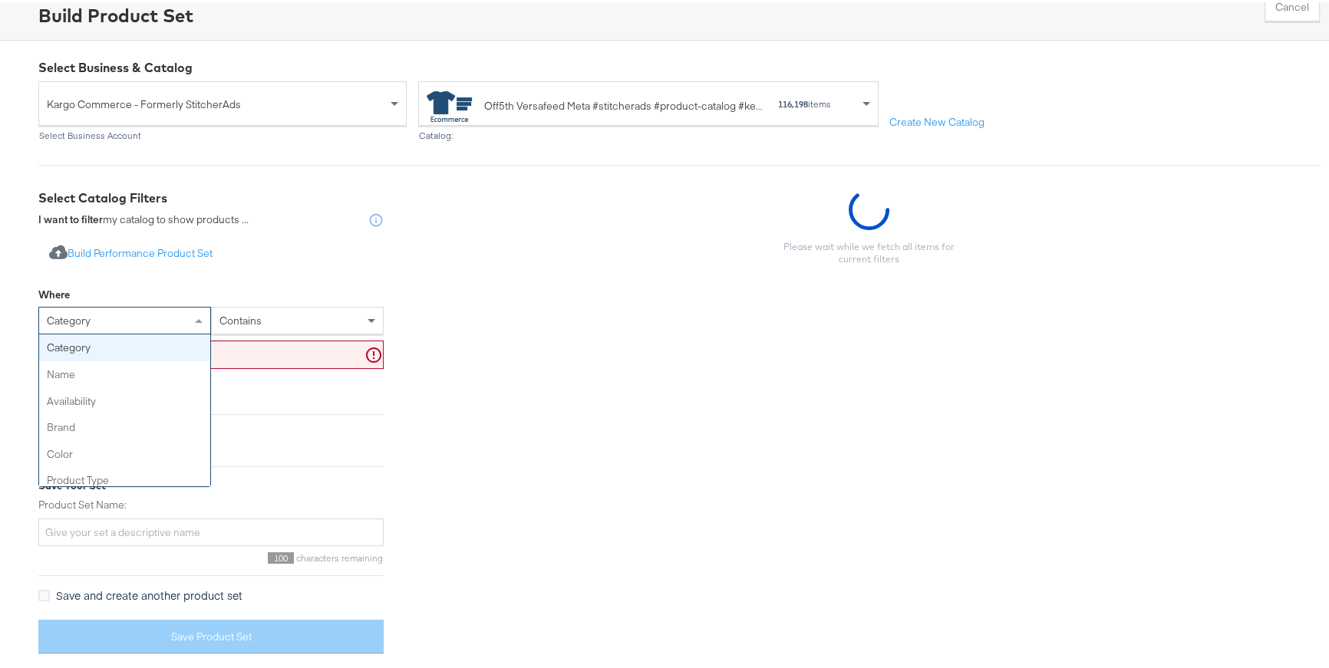
drag, startPoint x: 198, startPoint y: 318, endPoint x: 230, endPoint y: 437, distance: 122.5
click at [198, 319] on span at bounding box center [199, 319] width 8 height 4
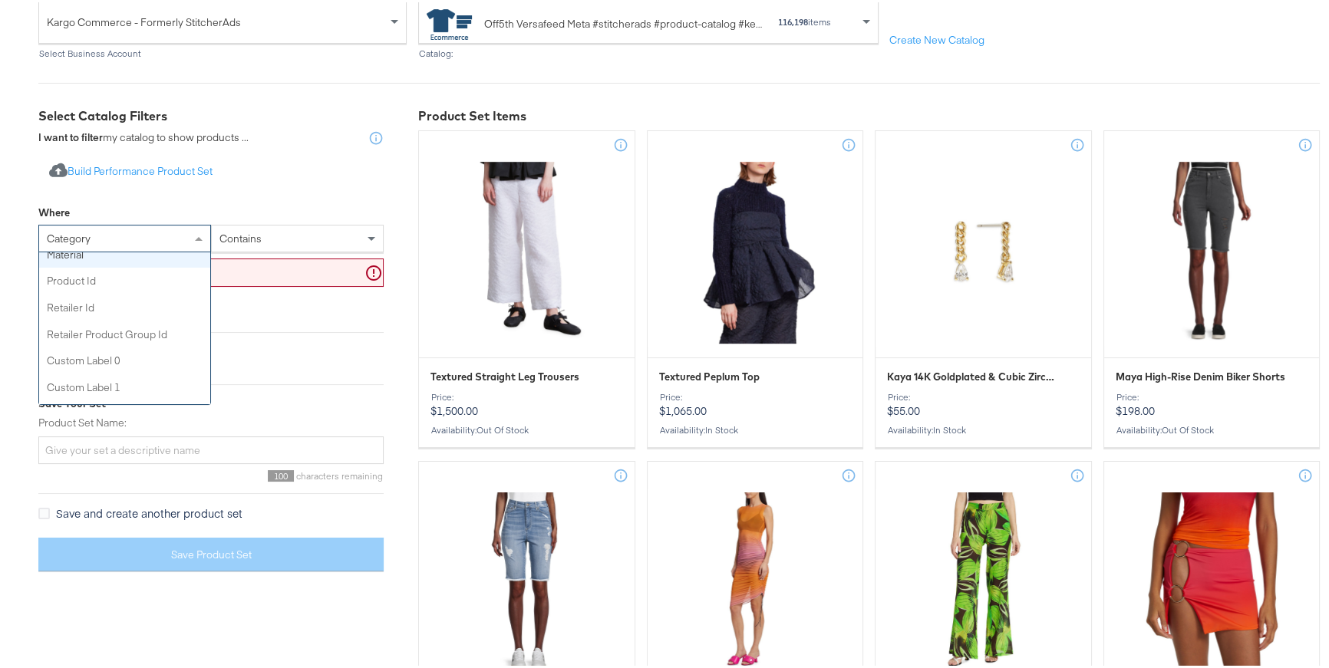
scroll to position [431, 0]
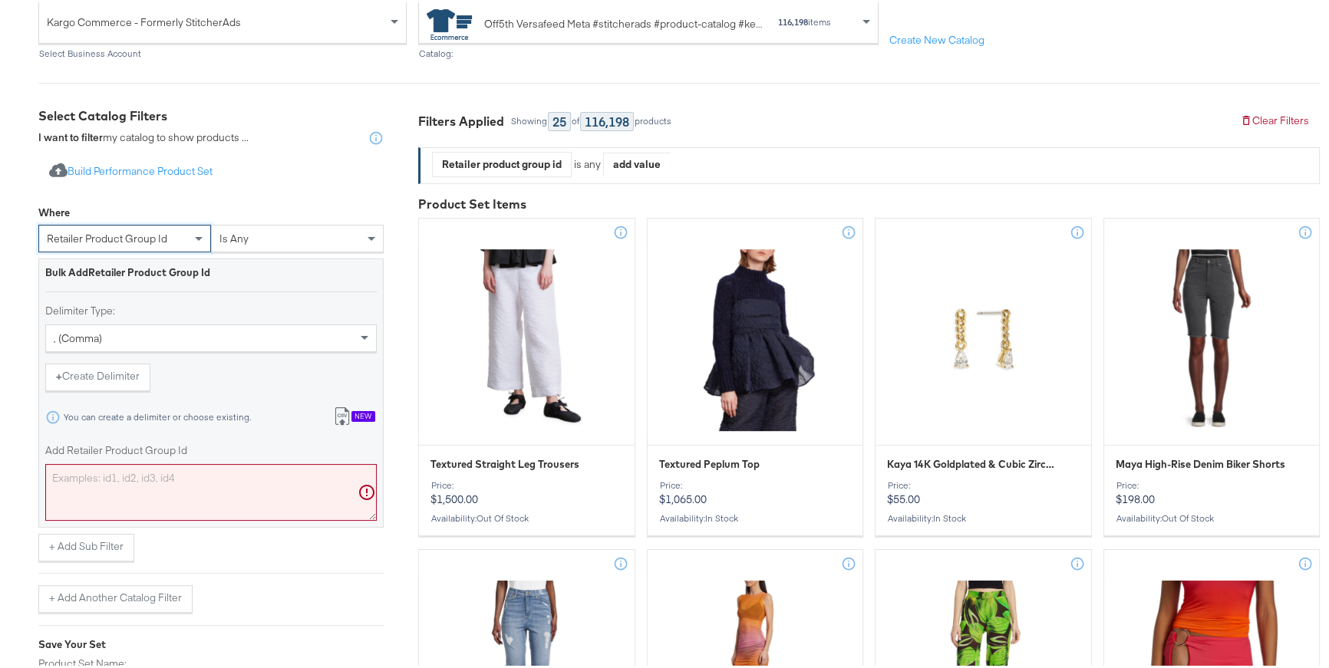
click at [201, 491] on textarea "Add Retailer Product Group Id" at bounding box center [211, 490] width 332 height 57
paste textarea "0400021641764,0400022842076,0400022808277,0400024239740,0400022495930,040002296…"
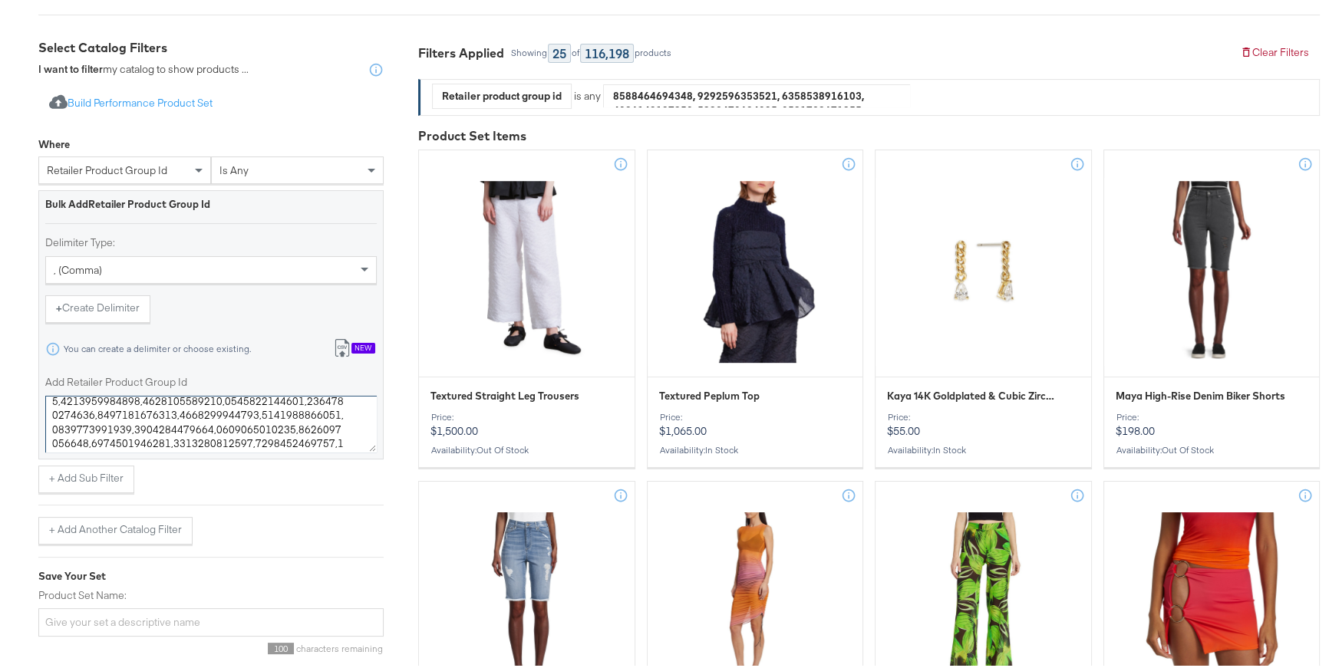
scroll to position [471, 0]
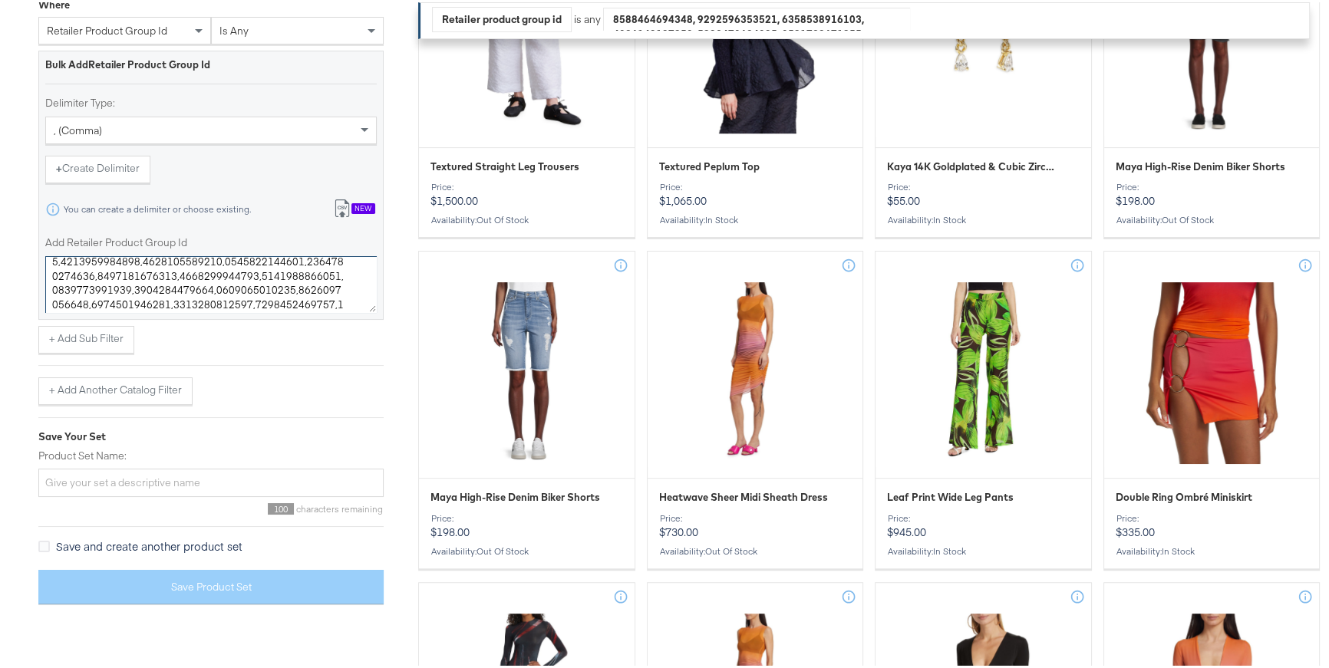
type textarea "0400021641764,0400022842076,0400022808277,0400024239740,0400022495930,040002296…"
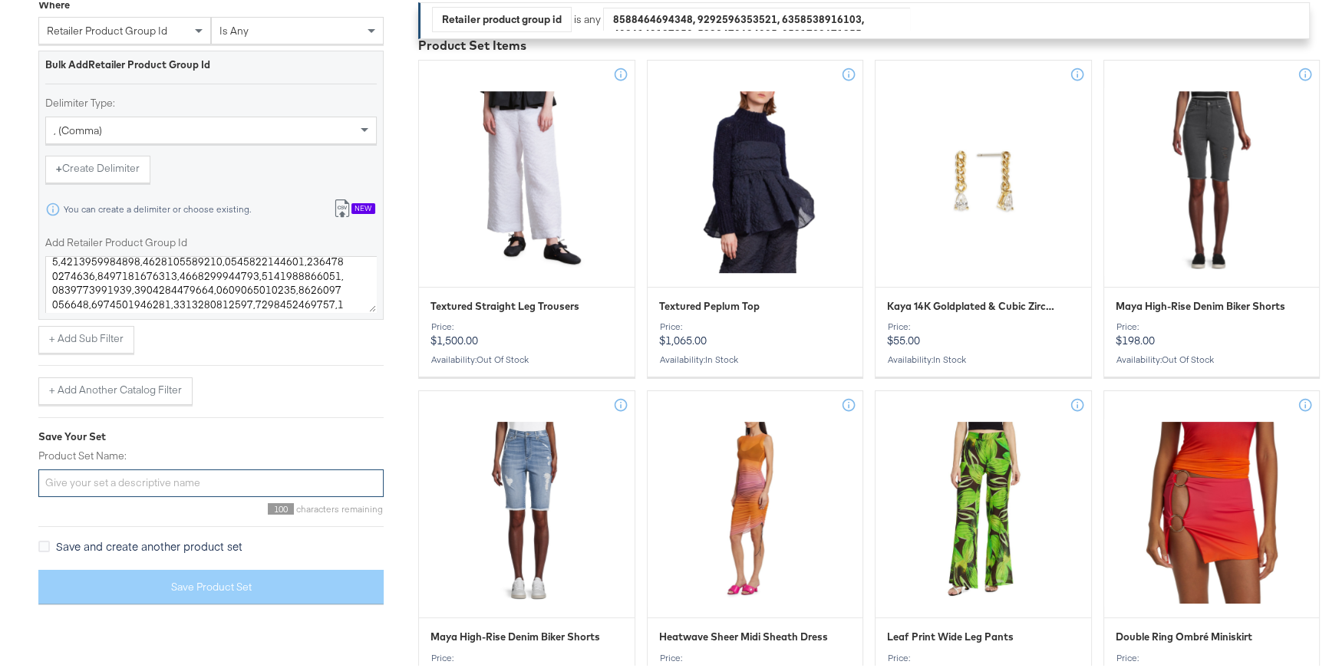
click at [235, 482] on div "Import product data from Google Analytics to generate product set Build Perform…" at bounding box center [210, 275] width 345 height 679
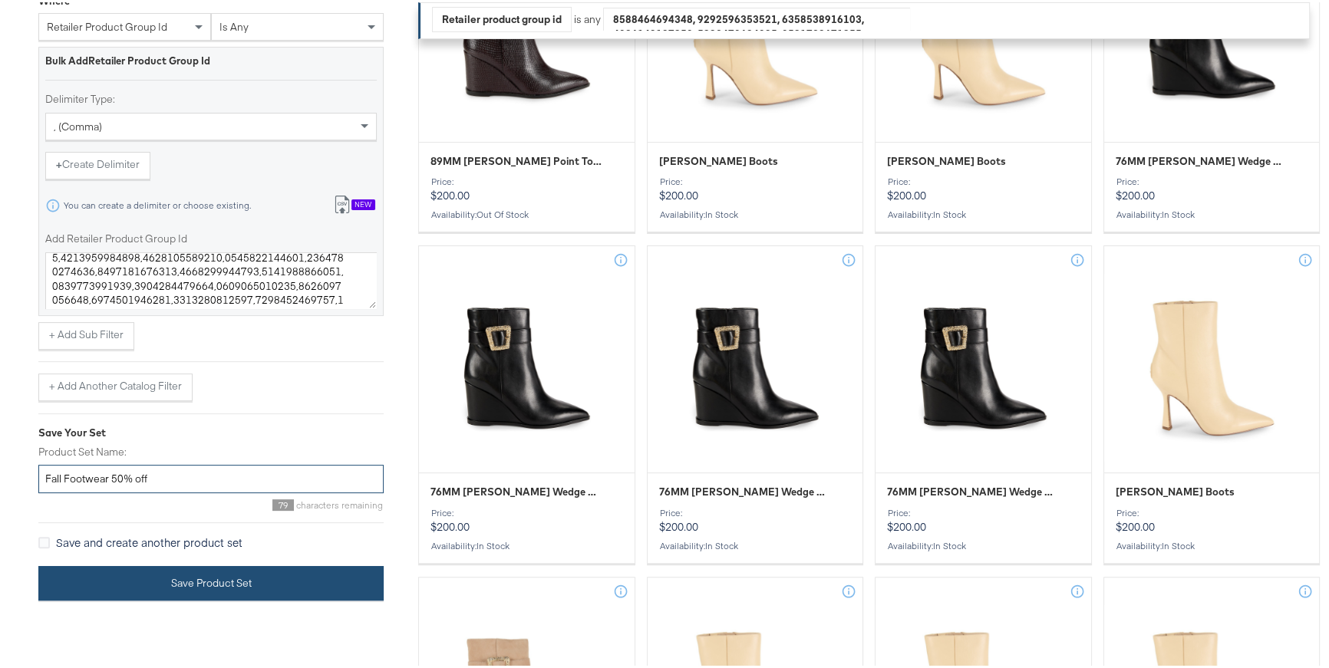
scroll to position [486, 0]
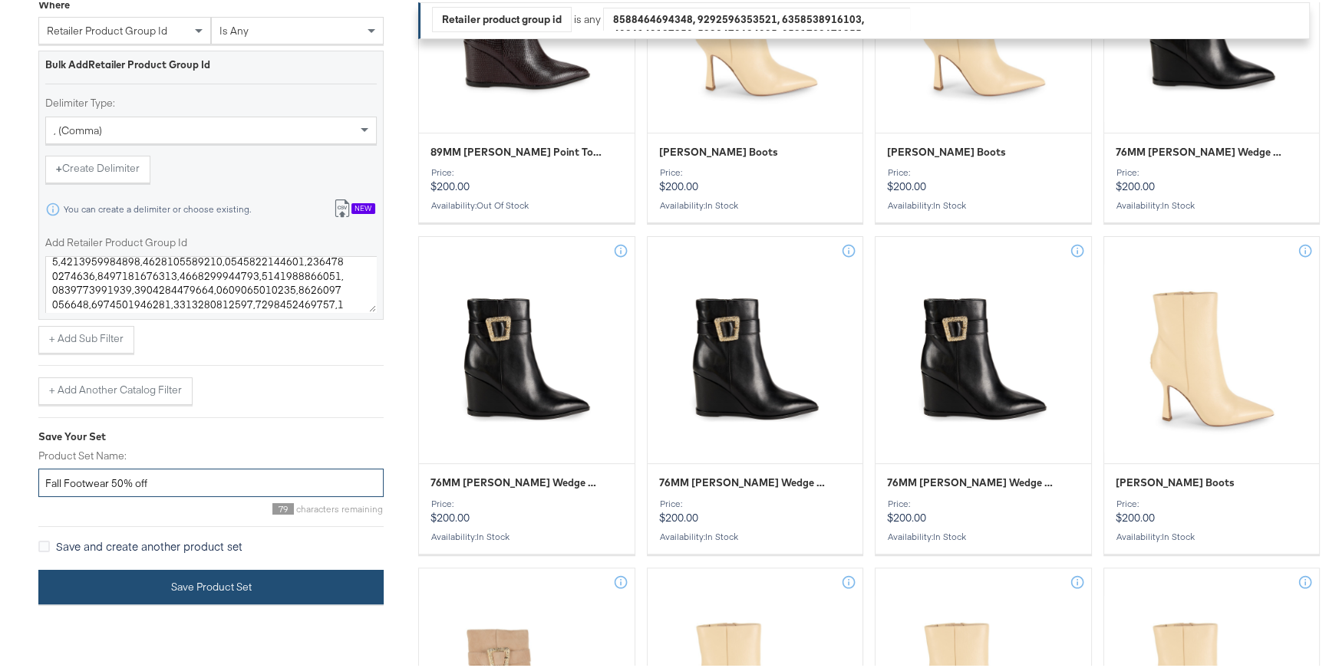
type input "Fall Footwear 50% off"
click at [187, 584] on button "Save Product Set" at bounding box center [210, 586] width 345 height 35
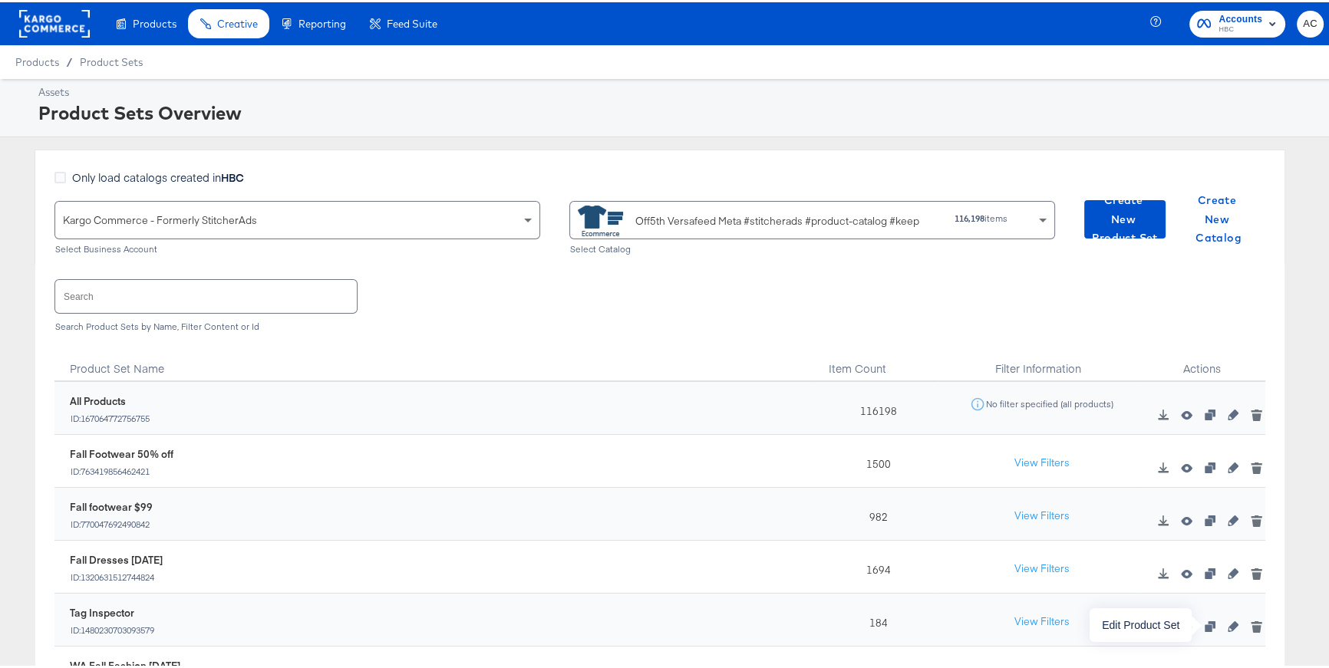
click at [1228, 602] on icon "button" at bounding box center [1233, 624] width 11 height 11
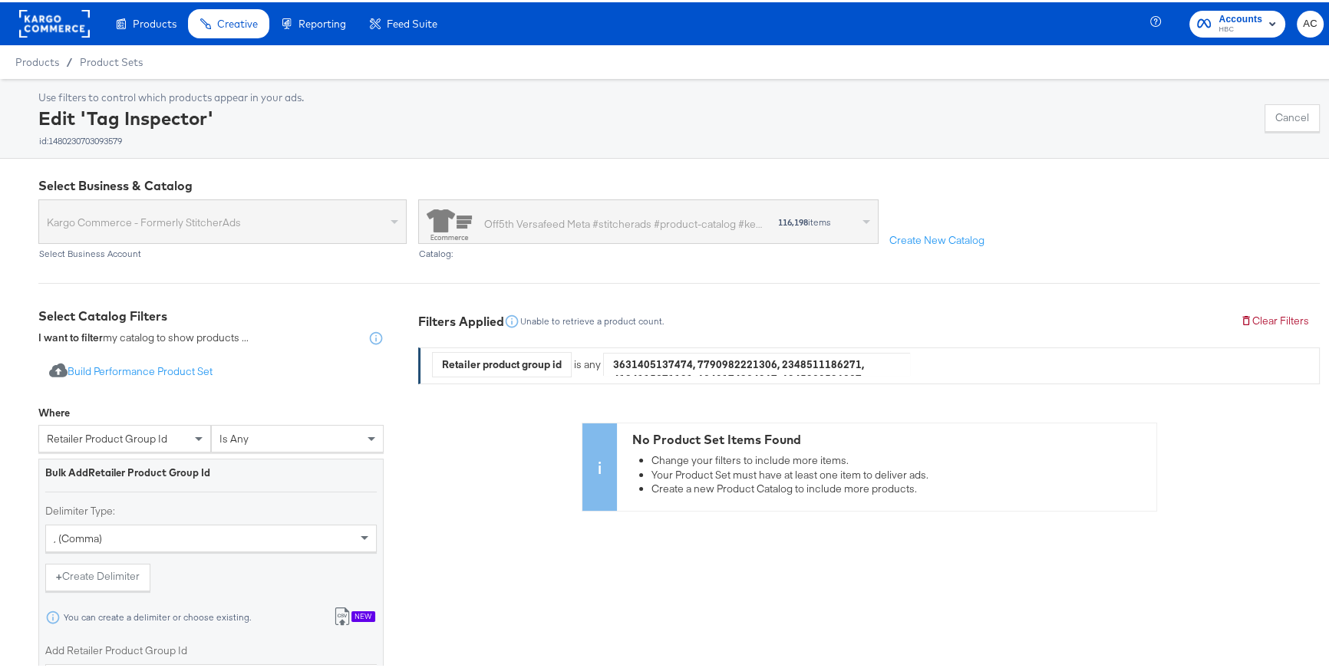
scroll to position [347, 0]
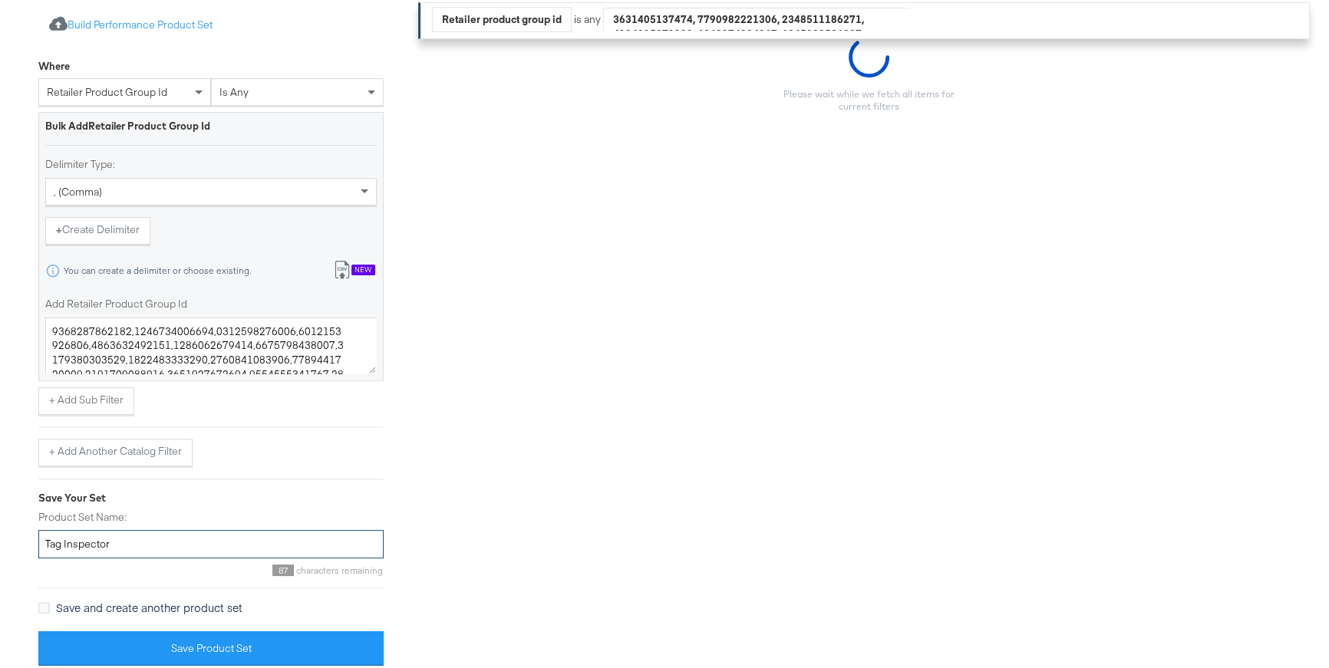
click at [48, 536] on input "Tag Inspector" at bounding box center [210, 542] width 345 height 28
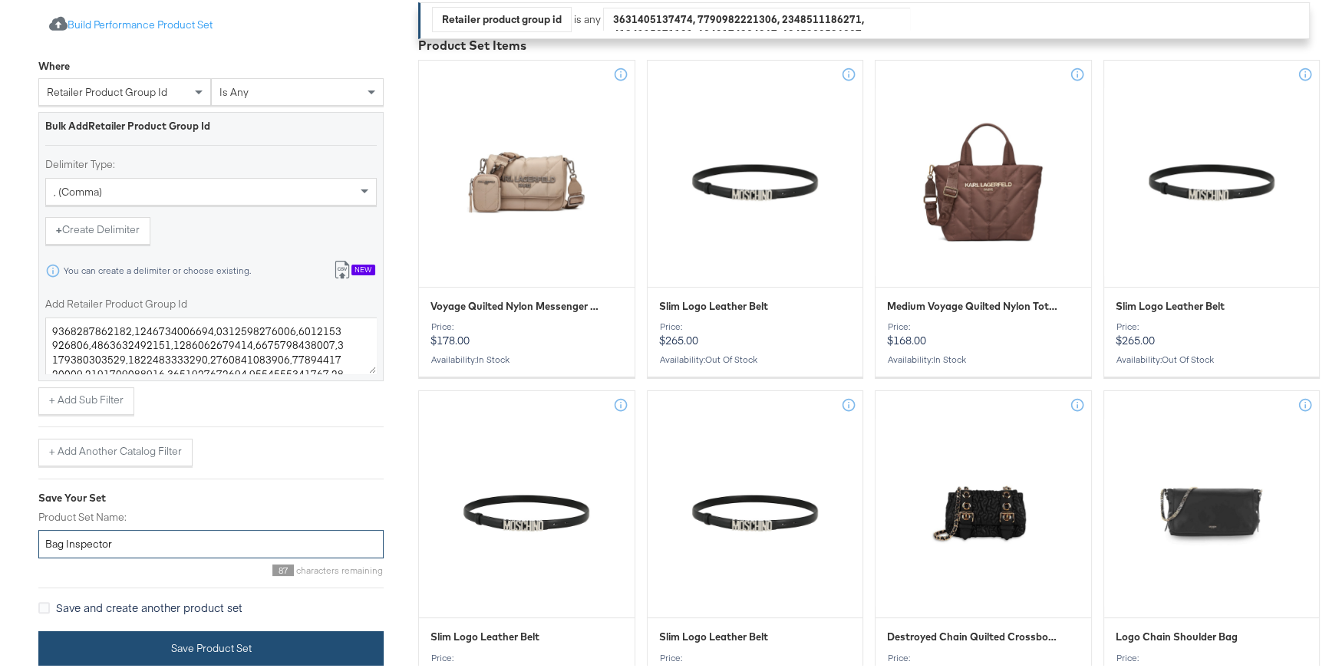
type input "Bag Inspector"
click at [158, 602] on button "Save Product Set" at bounding box center [210, 646] width 345 height 35
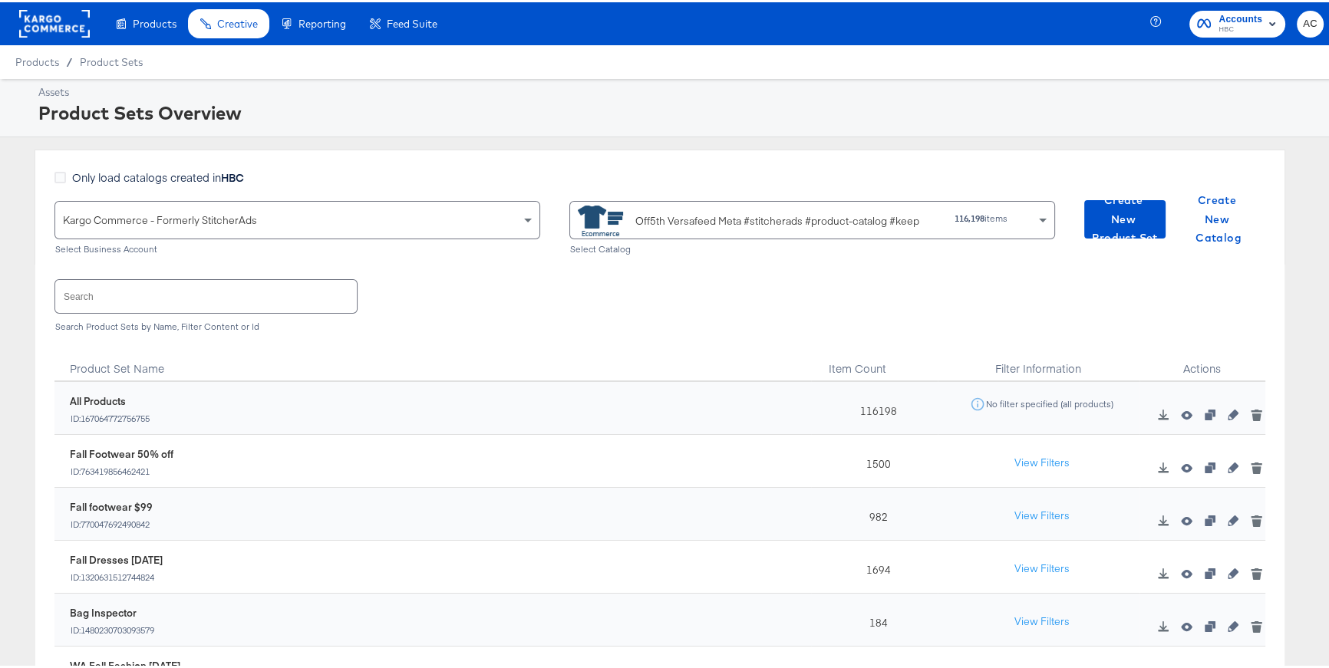
click at [41, 25] on rect at bounding box center [54, 22] width 71 height 28
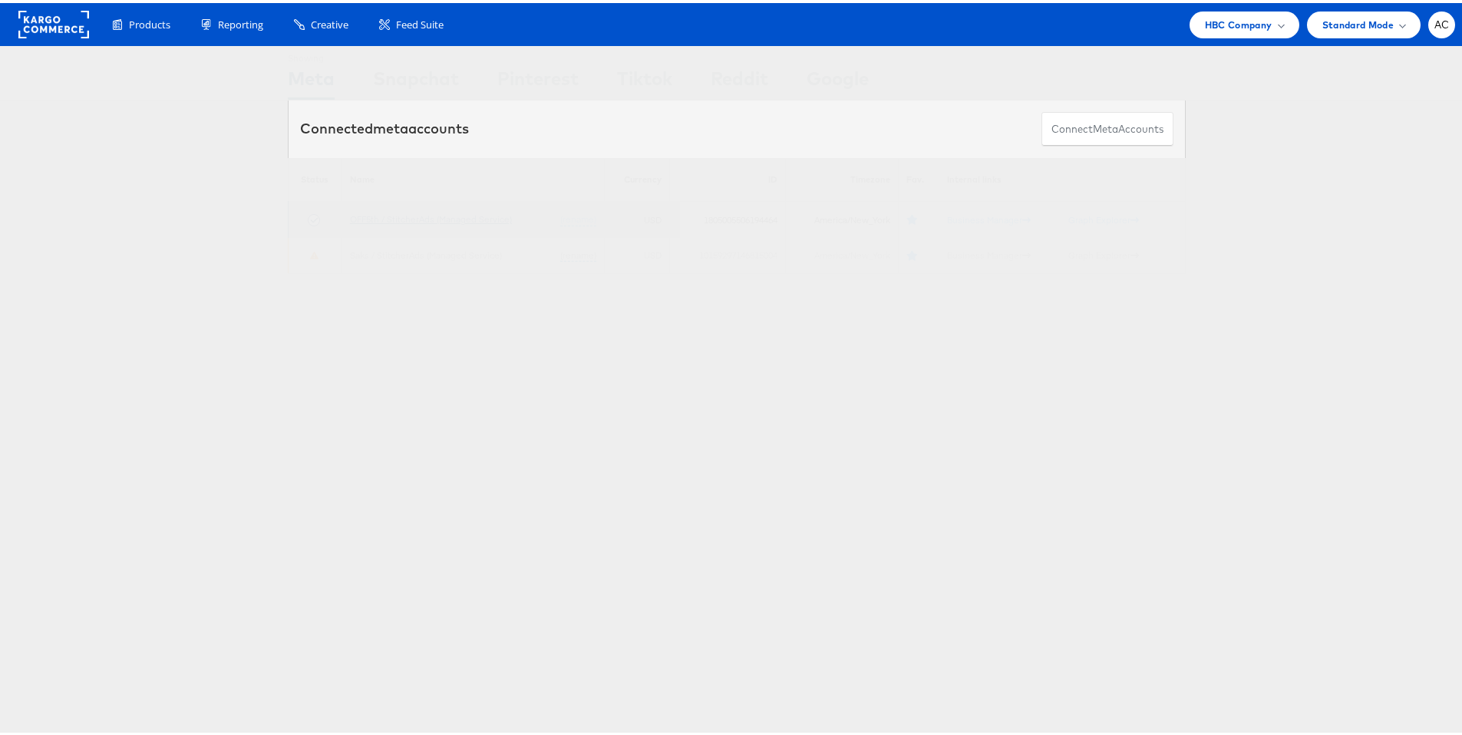
click at [408, 213] on link "OFF5th / StitcherAds (Managed Service)" at bounding box center [431, 216] width 162 height 12
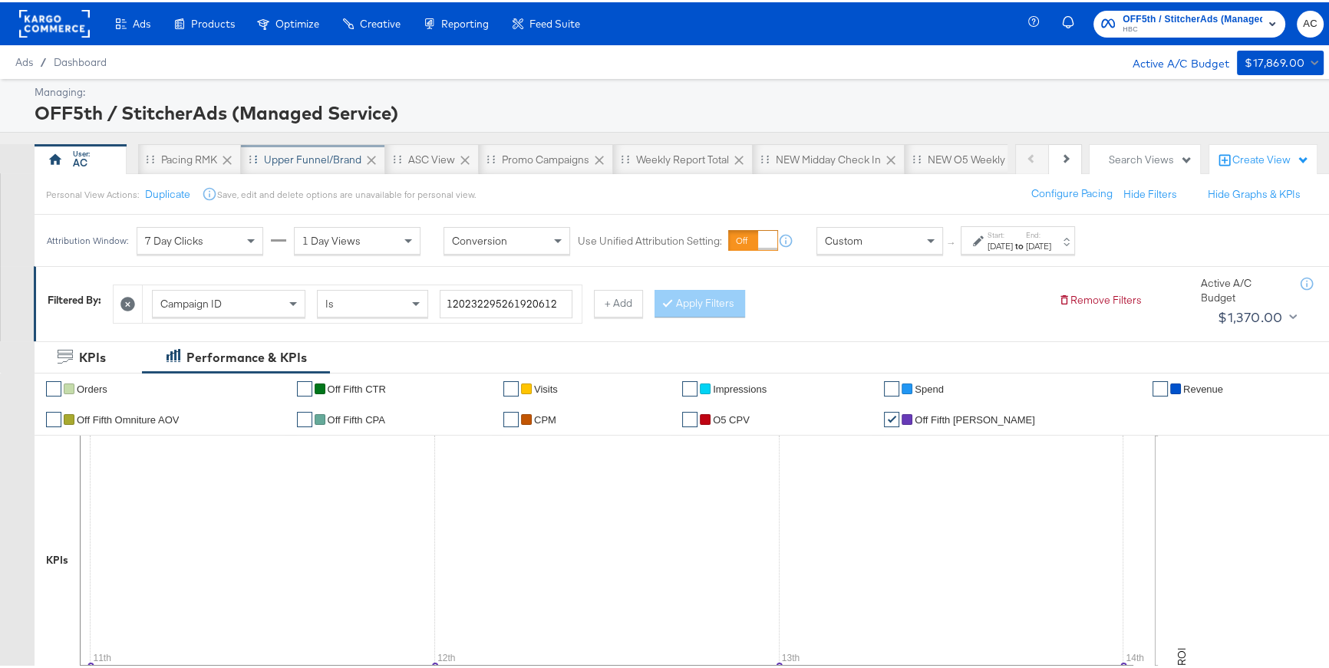
click at [309, 153] on div "Upper Funnel/Brand" at bounding box center [312, 157] width 97 height 15
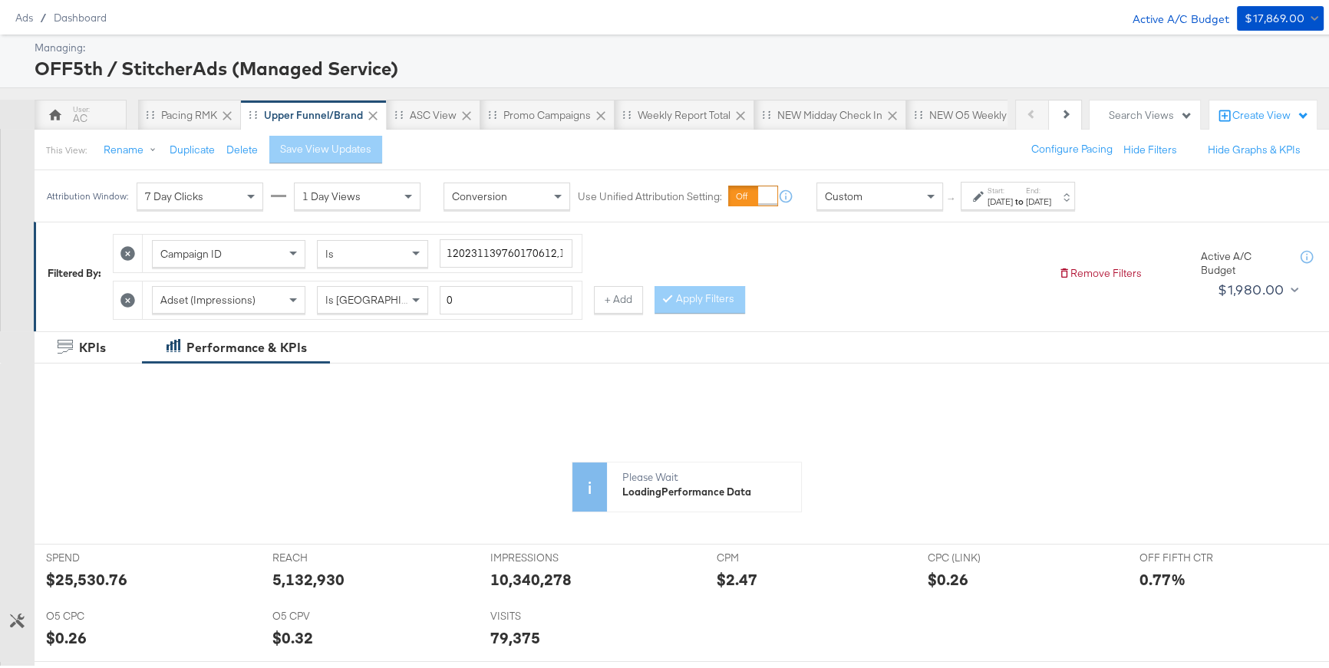
scroll to position [50, 0]
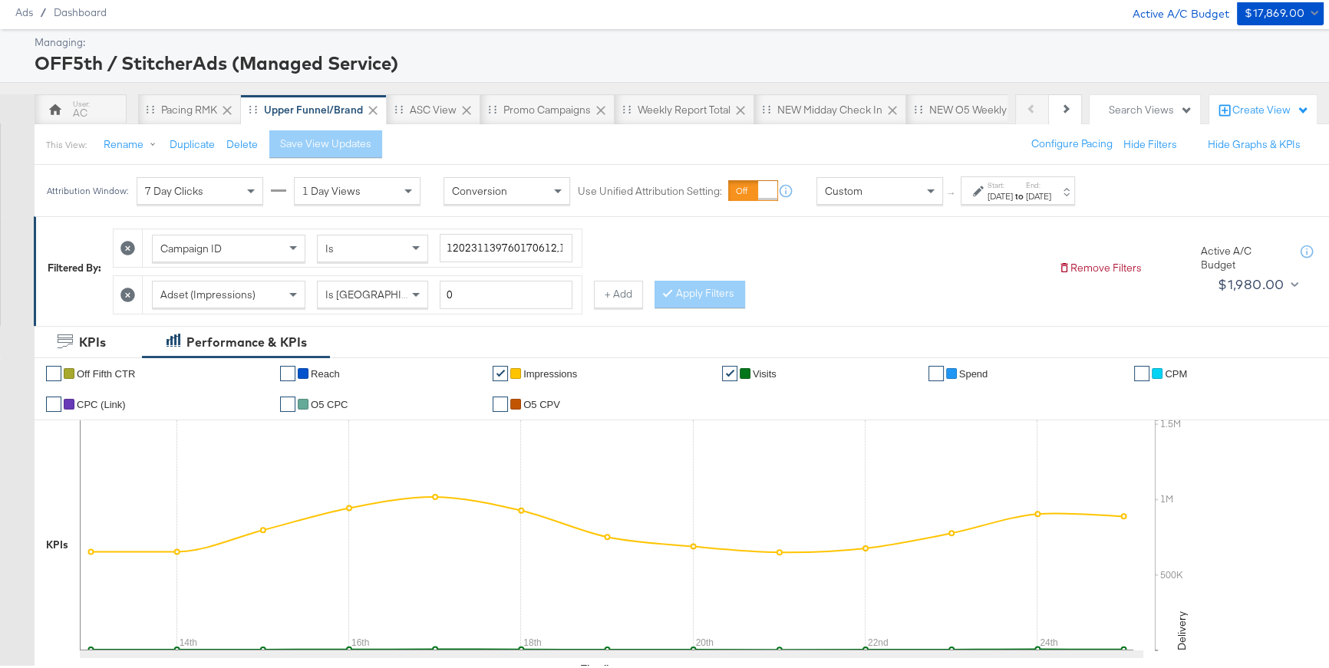
click at [835, 206] on div "Attribution Window: 7 Day Clicks 1 Day Views Conversion Use Unified Attribution…" at bounding box center [565, 188] width 1060 height 51
click at [834, 195] on div "Custom" at bounding box center [879, 189] width 125 height 26
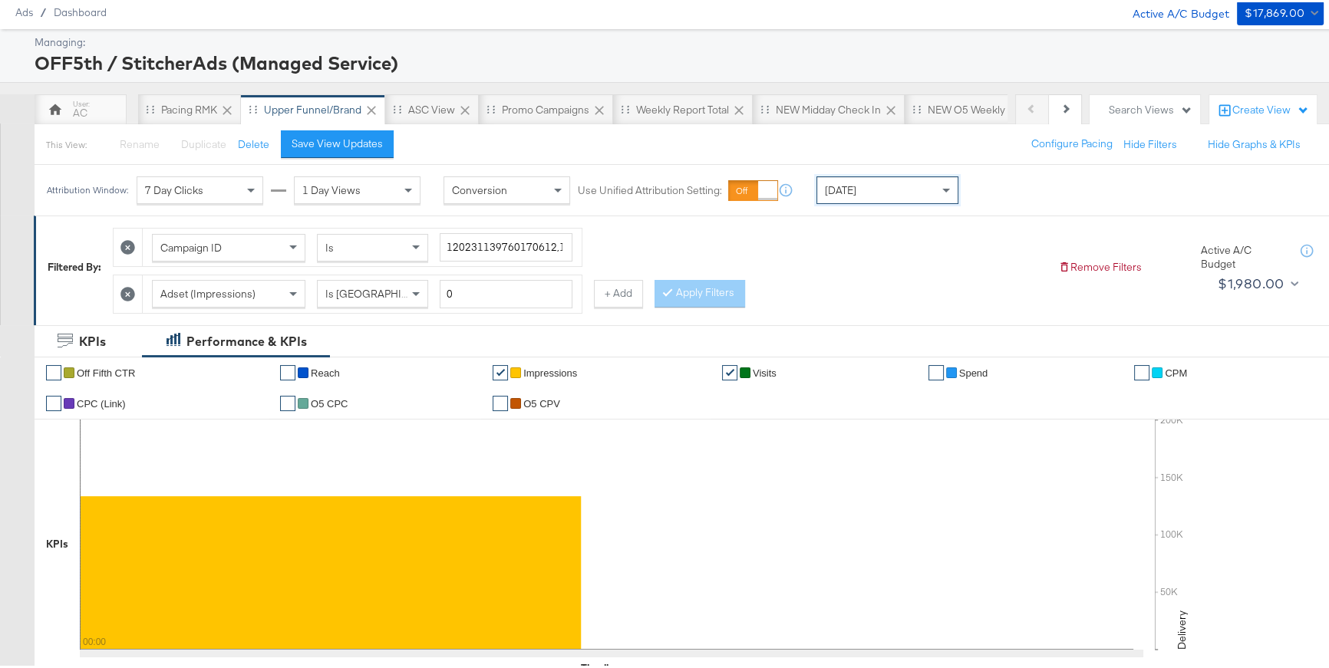
click at [129, 291] on icon at bounding box center [127, 292] width 15 height 15
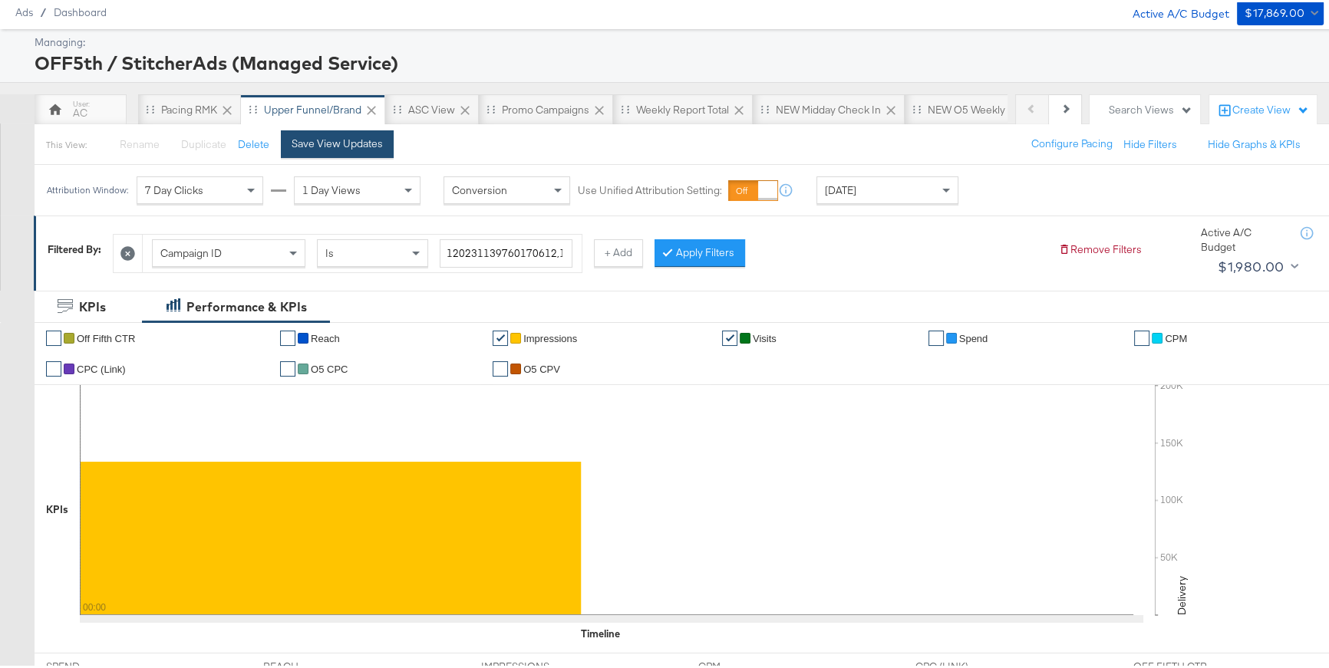
click at [337, 144] on div "Save View Updates" at bounding box center [337, 141] width 91 height 15
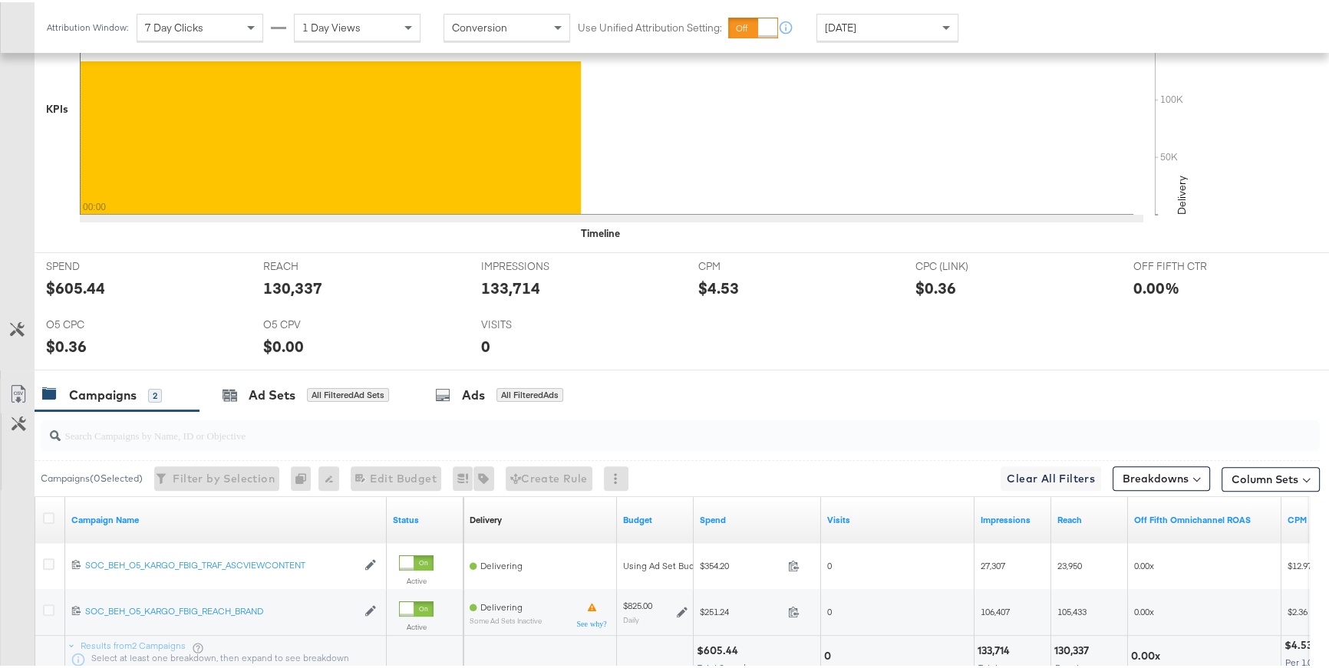
scroll to position [508, 0]
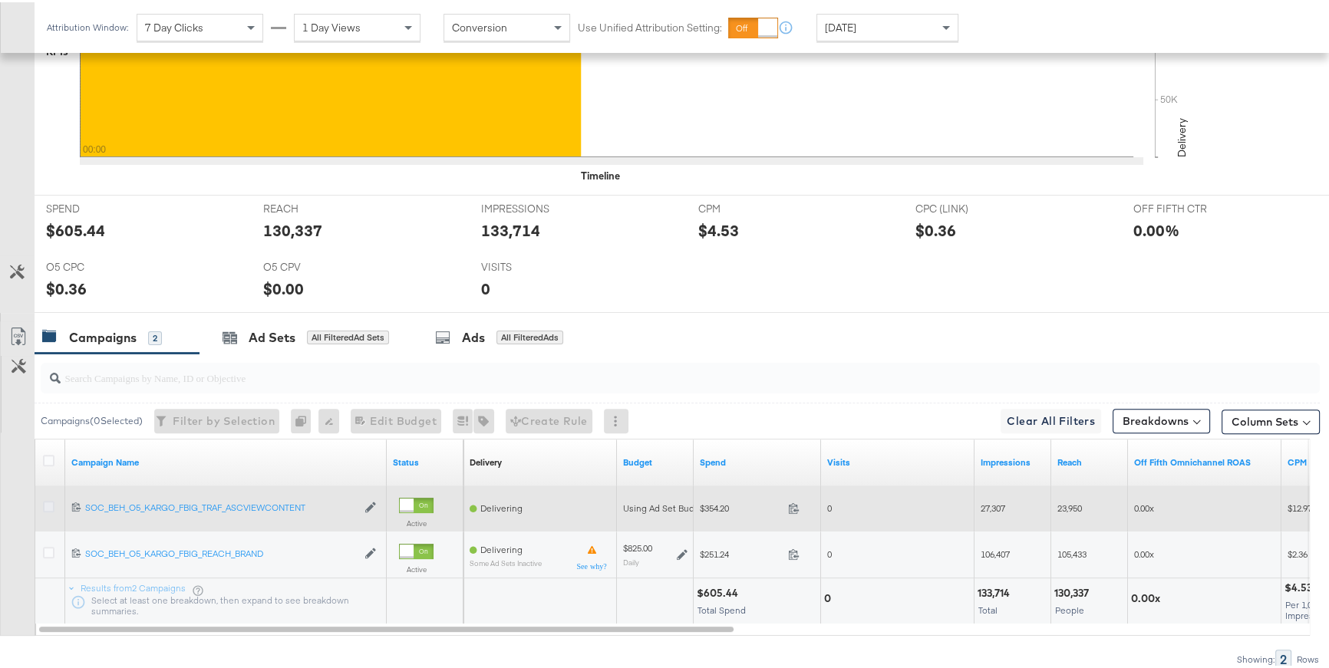
click at [48, 500] on icon at bounding box center [49, 505] width 12 height 12
click at [0, 0] on input "checkbox" at bounding box center [0, 0] width 0 height 0
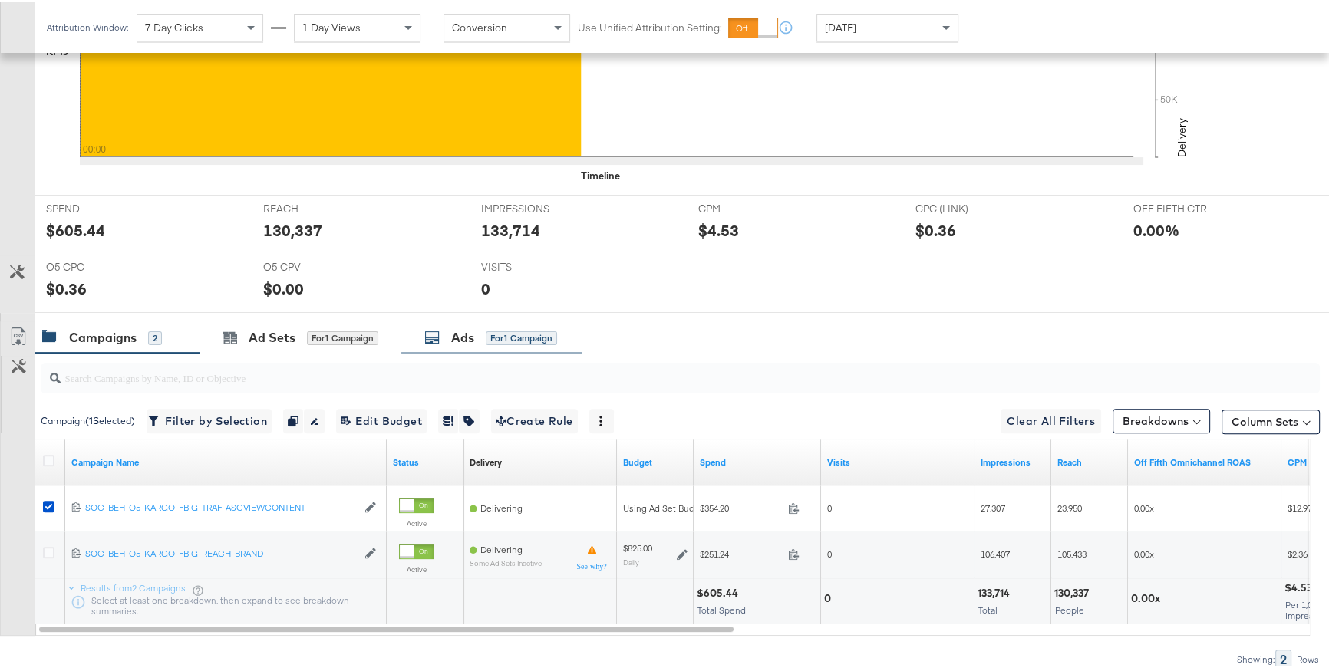
click at [488, 345] on div "Ads for 1 Campaign" at bounding box center [491, 335] width 180 height 33
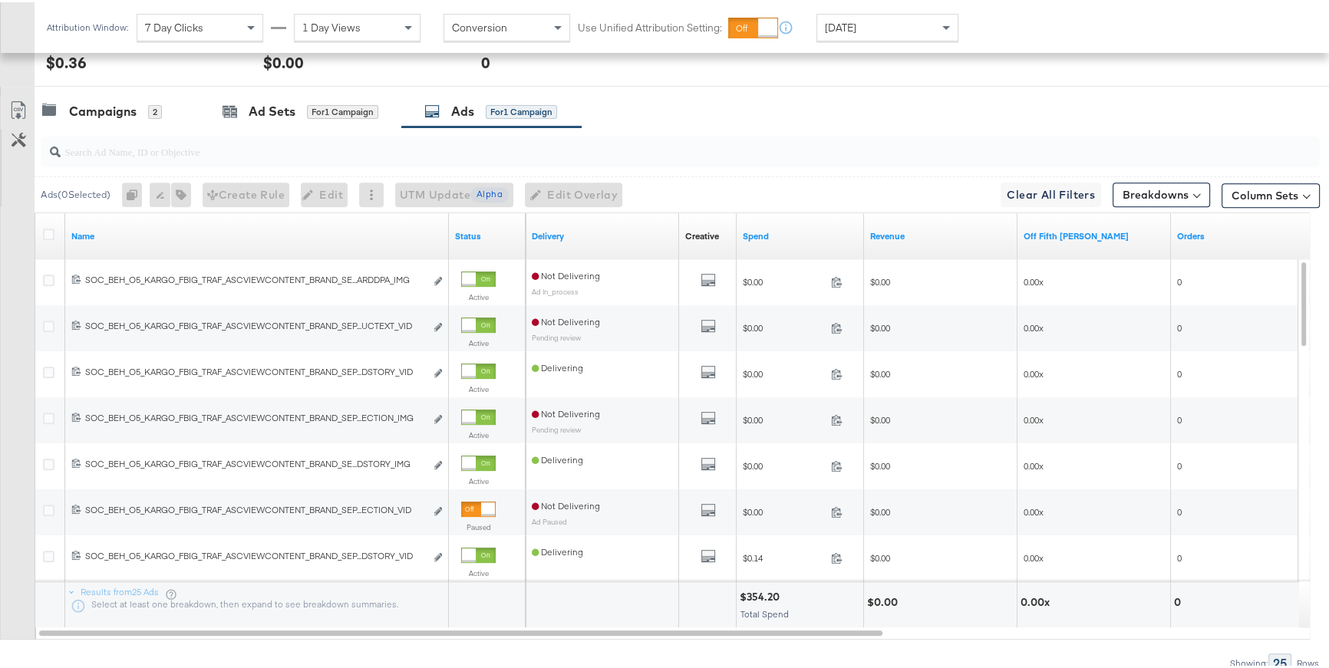
scroll to position [749, 0]
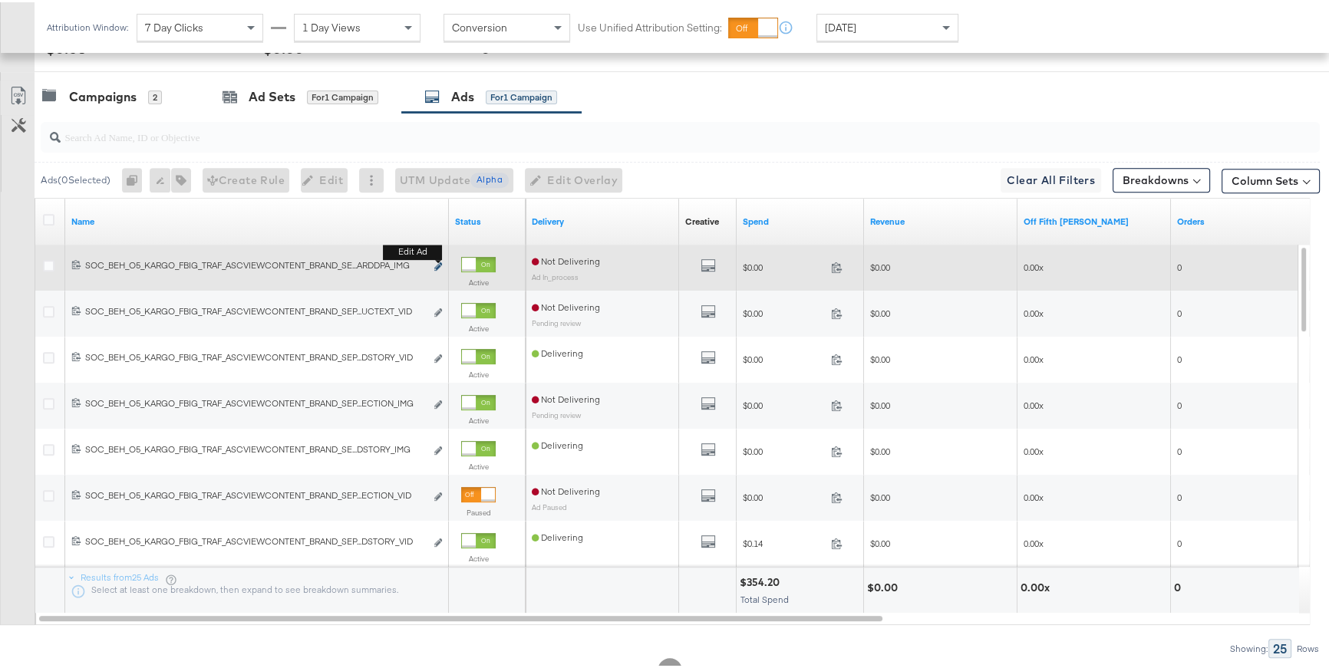
click at [439, 265] on icon "link" at bounding box center [438, 264] width 8 height 8
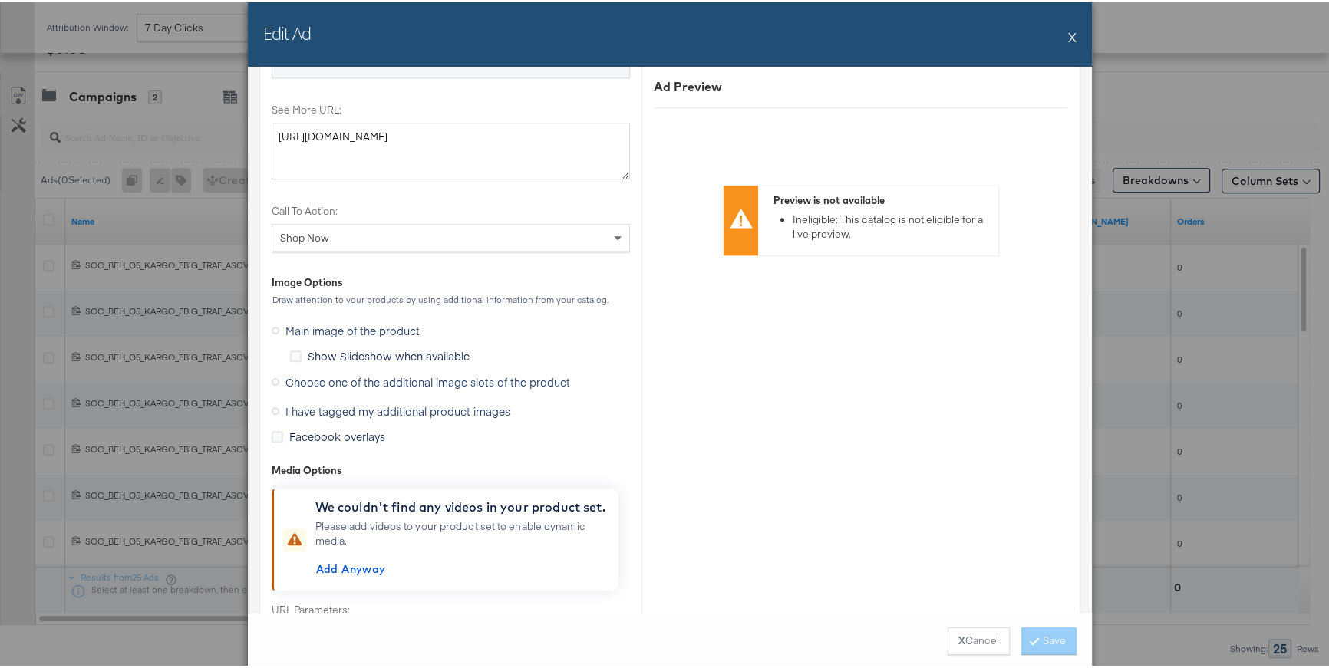
scroll to position [1821, 0]
click at [416, 404] on span "I have tagged my additional product images" at bounding box center [397, 405] width 225 height 15
click at [0, 0] on input "I have tagged my additional product images" at bounding box center [0, 0] width 0 height 0
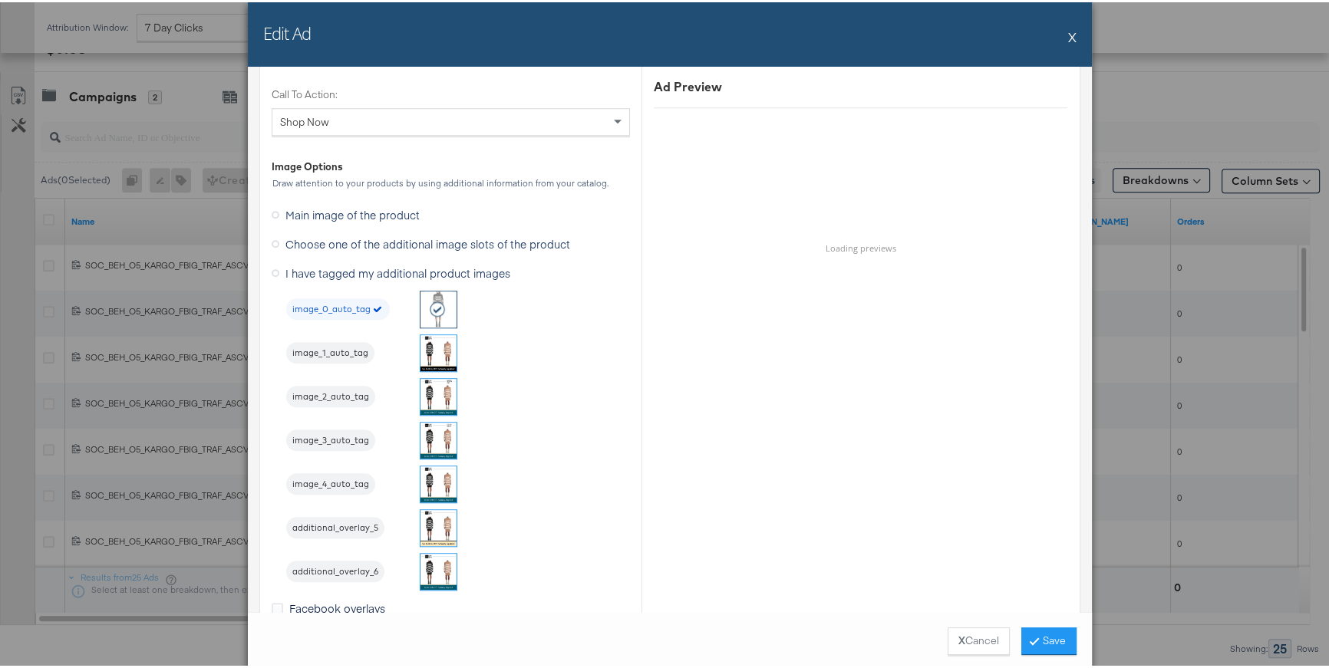
scroll to position [1718, 0]
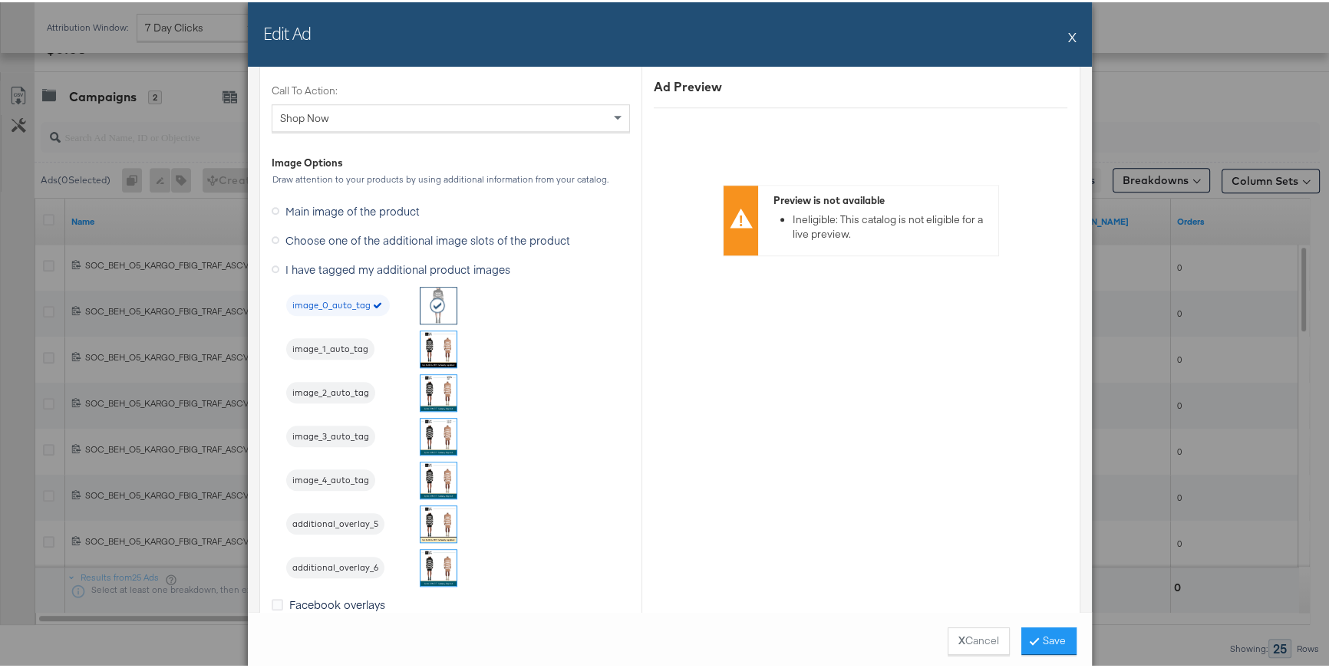
click at [422, 476] on img at bounding box center [439, 478] width 36 height 36
click at [1052, 647] on button "Save" at bounding box center [1048, 639] width 55 height 28
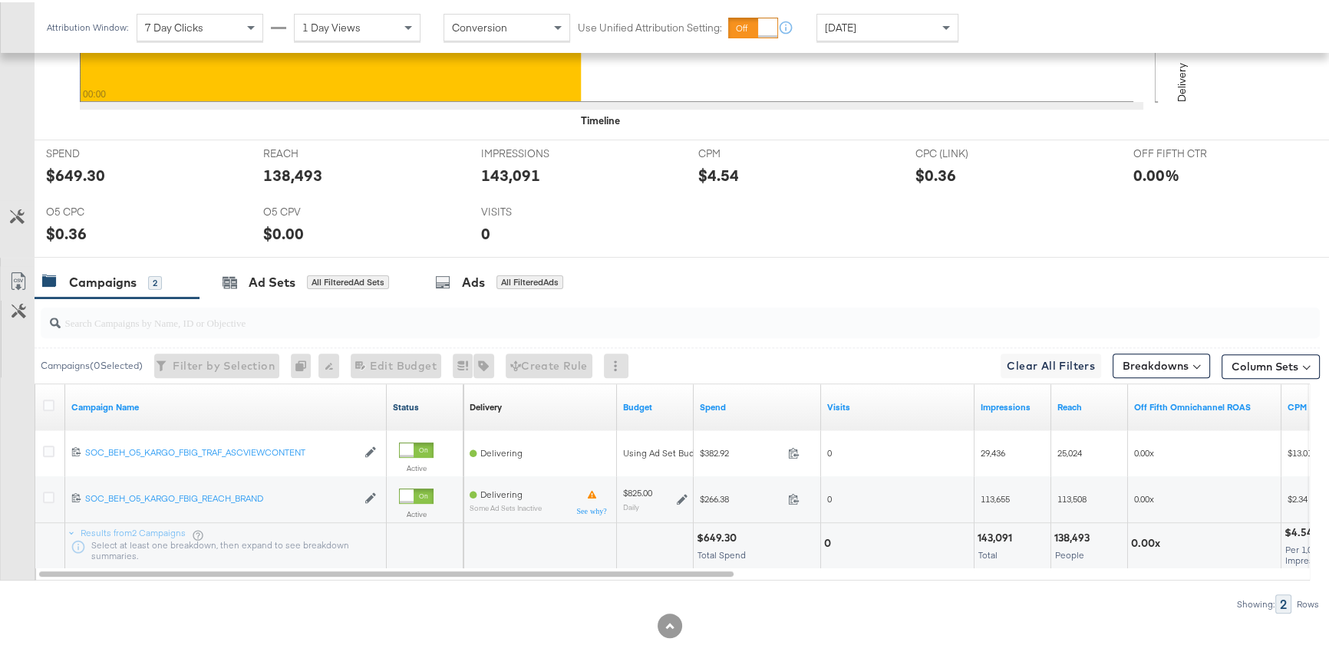
scroll to position [606, 0]
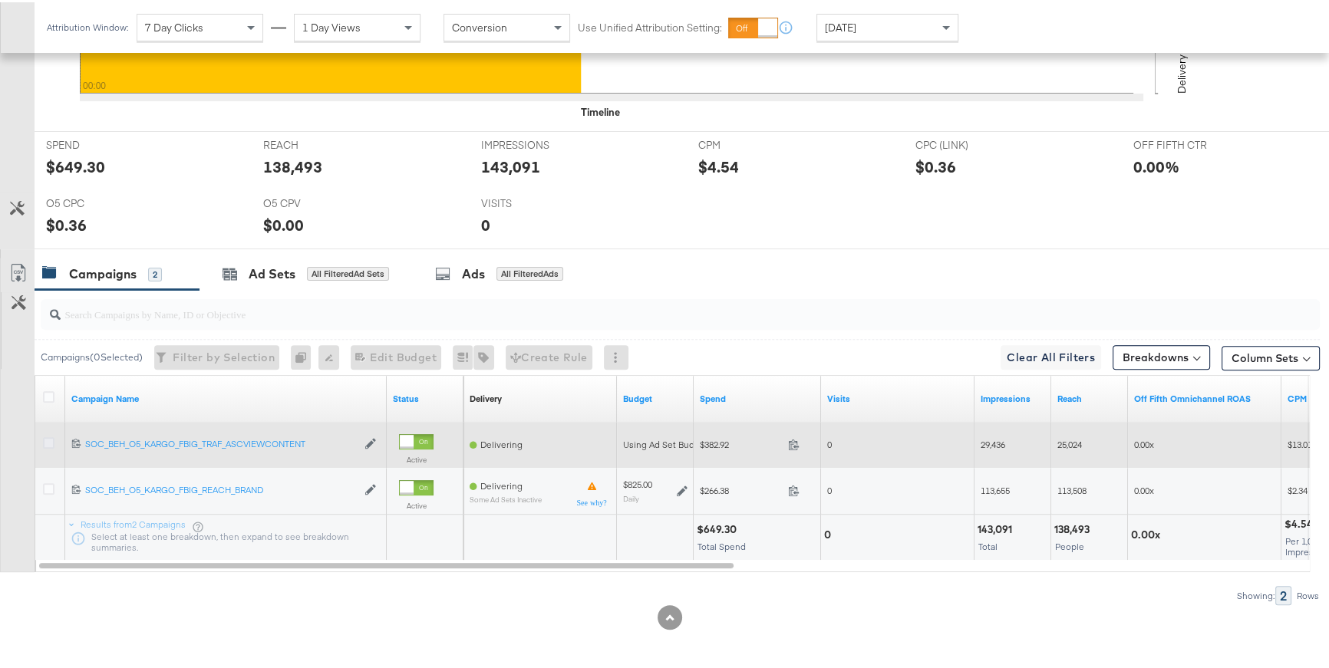
click at [51, 437] on icon at bounding box center [49, 441] width 12 height 12
click at [0, 0] on input "checkbox" at bounding box center [0, 0] width 0 height 0
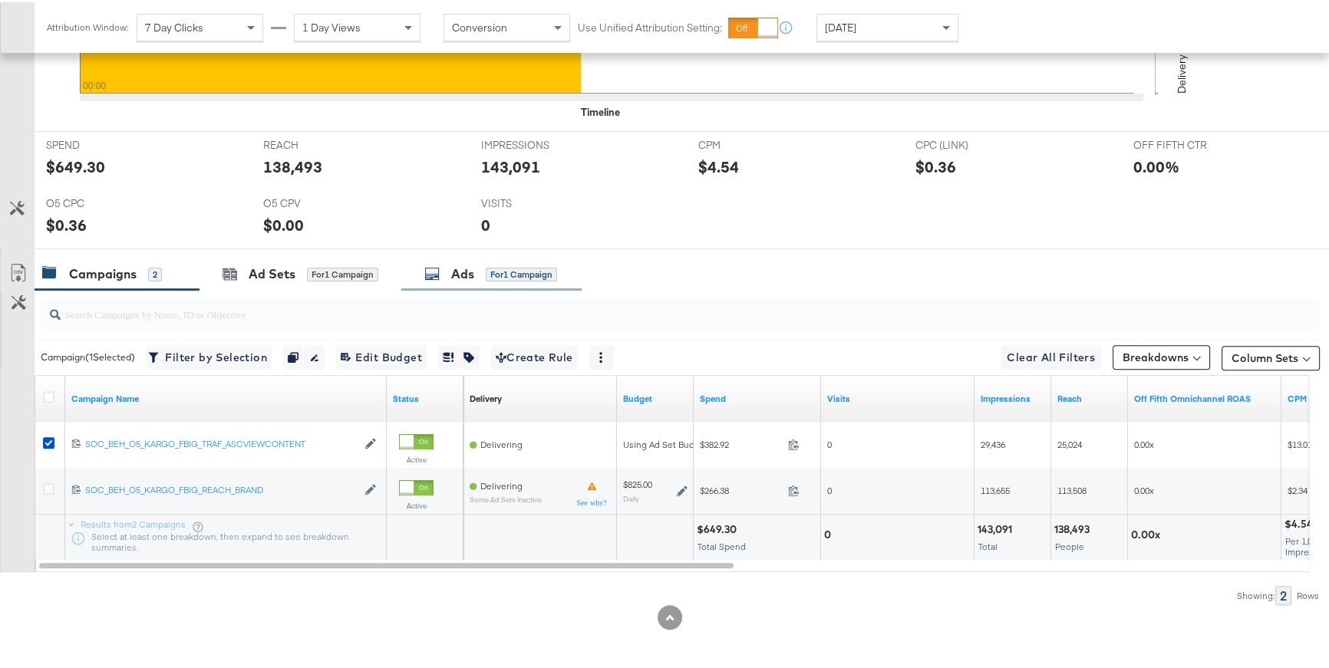
click at [467, 268] on div "Ads" at bounding box center [462, 272] width 23 height 18
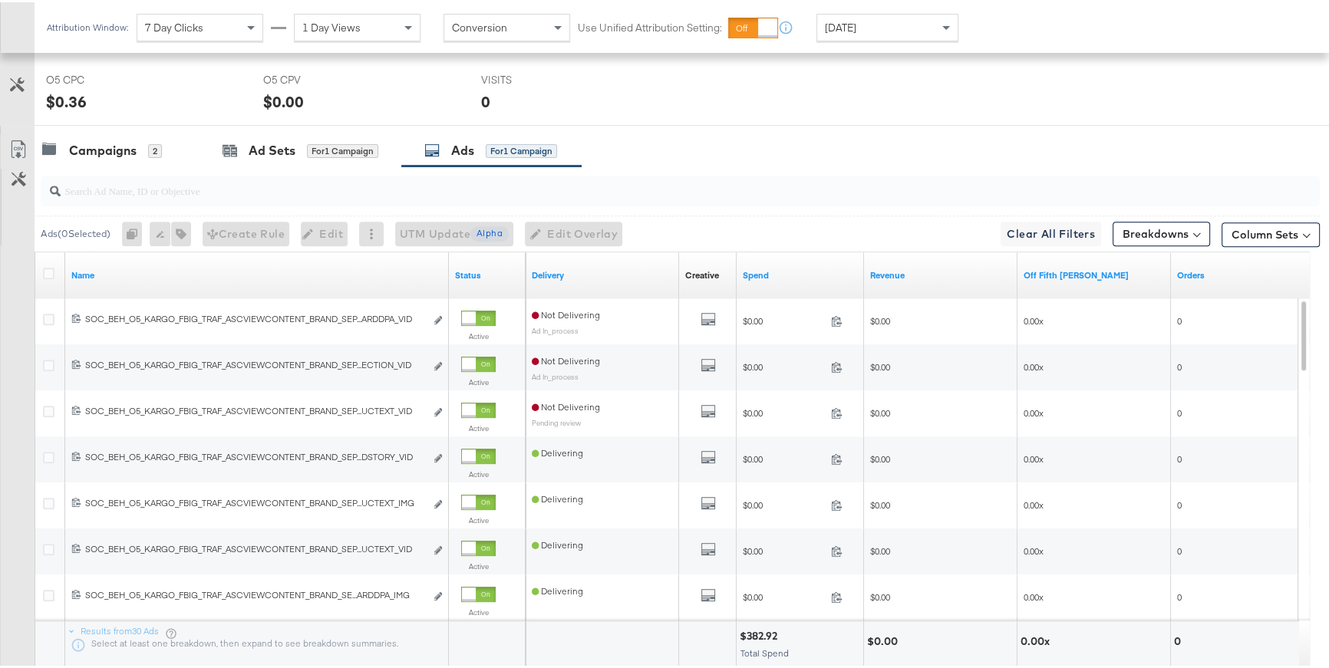
scroll to position [735, 0]
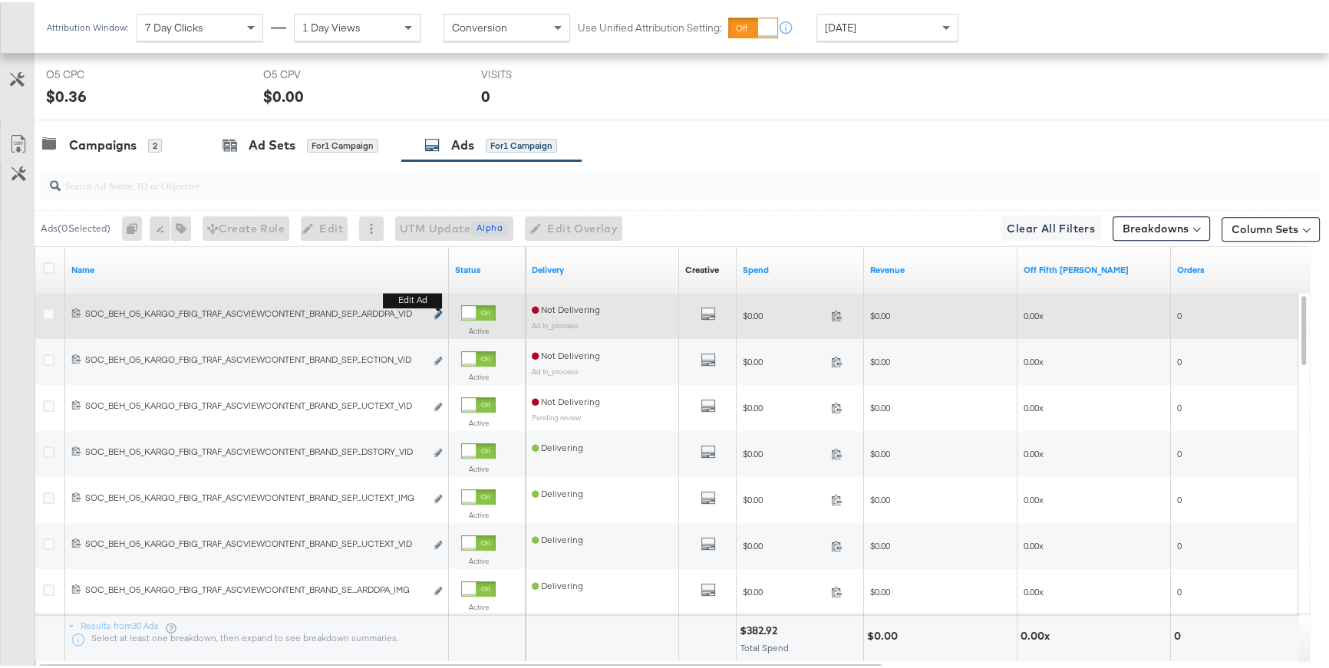
click at [437, 314] on icon "link" at bounding box center [438, 313] width 8 height 8
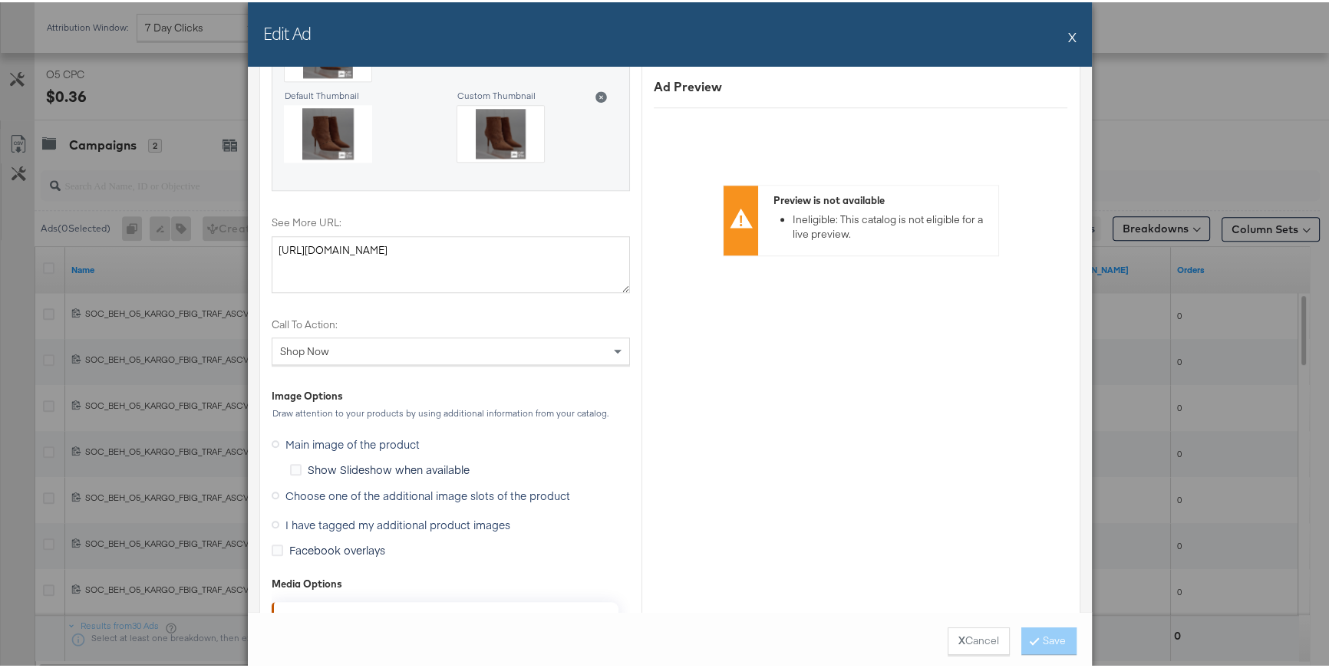
scroll to position [2034, 0]
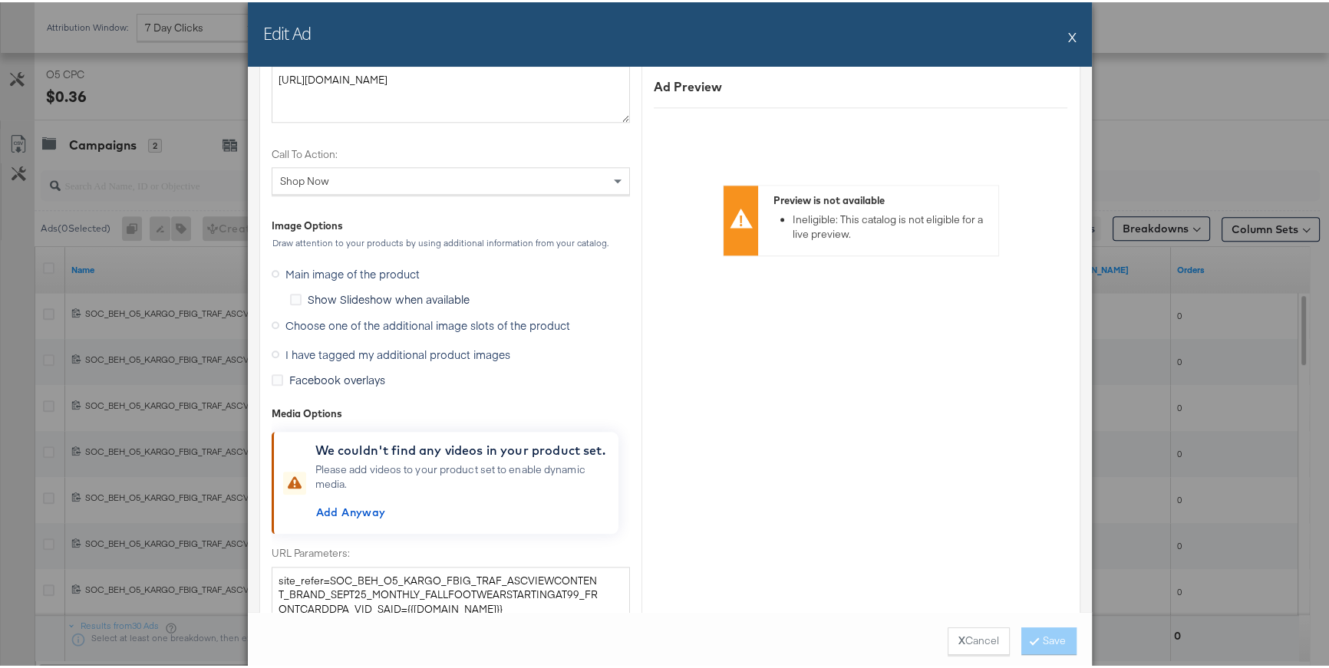
click at [488, 351] on span "I have tagged my additional product images" at bounding box center [397, 352] width 225 height 15
click at [0, 0] on input "I have tagged my additional product images" at bounding box center [0, 0] width 0 height 0
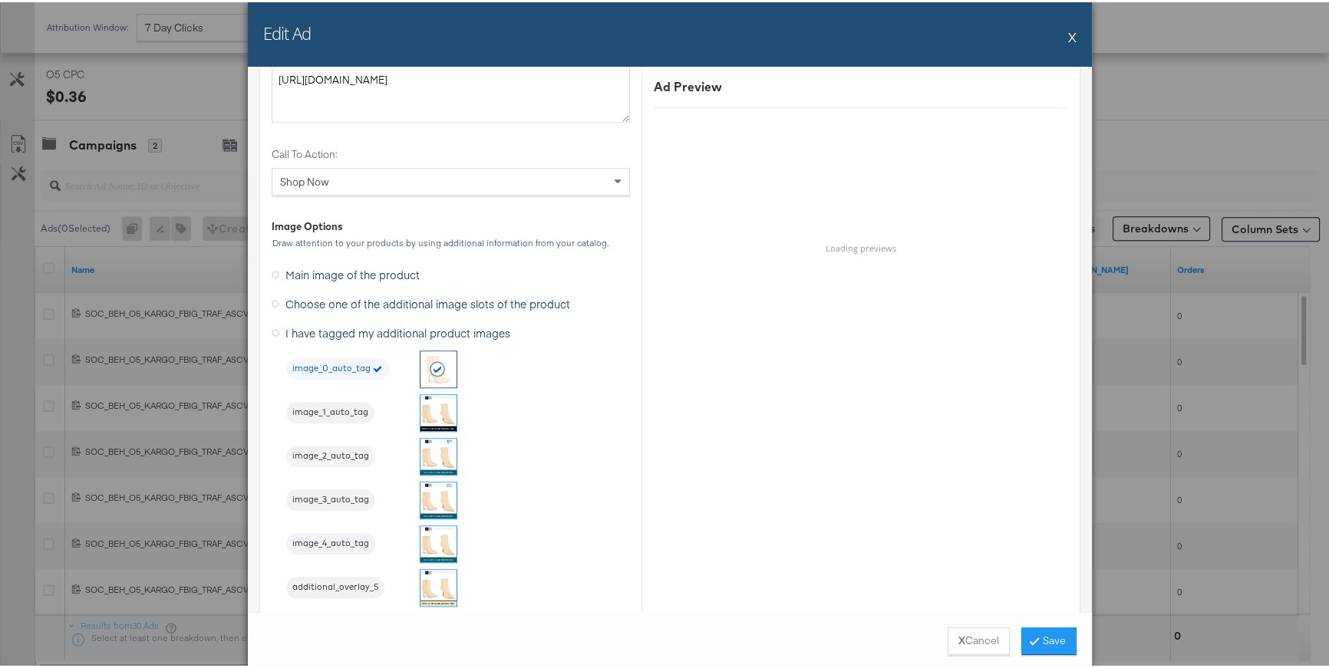
click at [441, 540] on img at bounding box center [439, 542] width 36 height 36
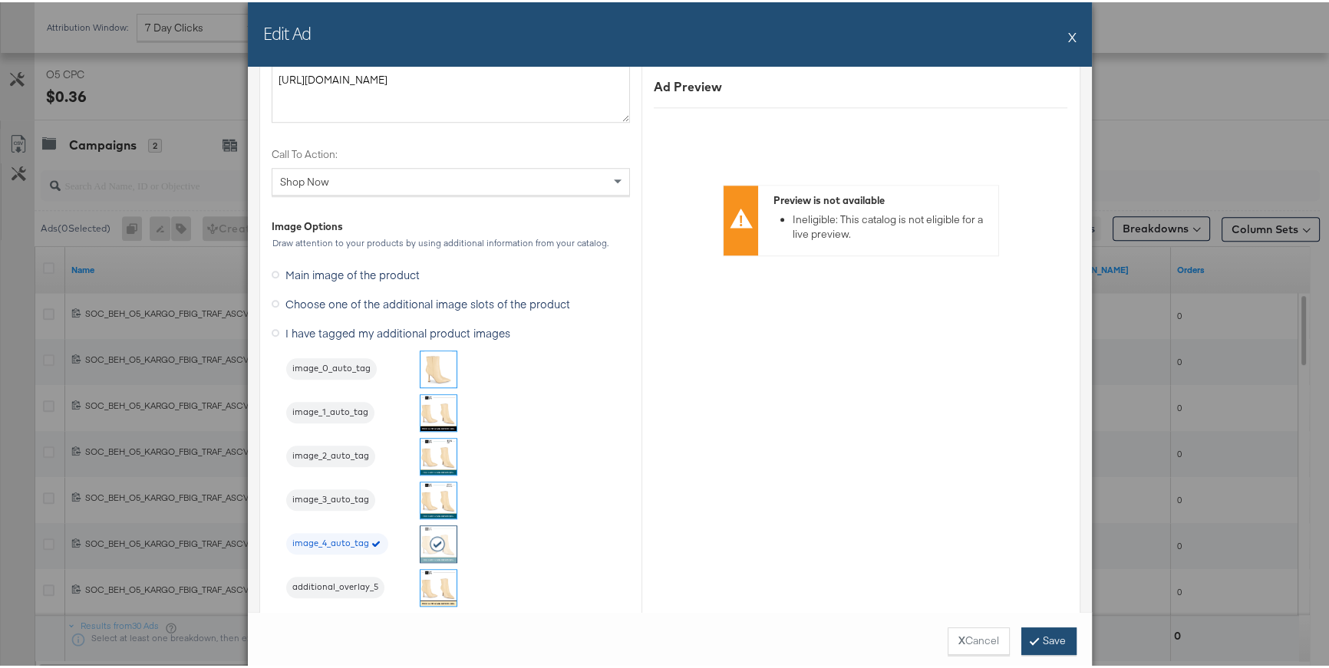
click at [1032, 637] on icon at bounding box center [1034, 638] width 5 height 9
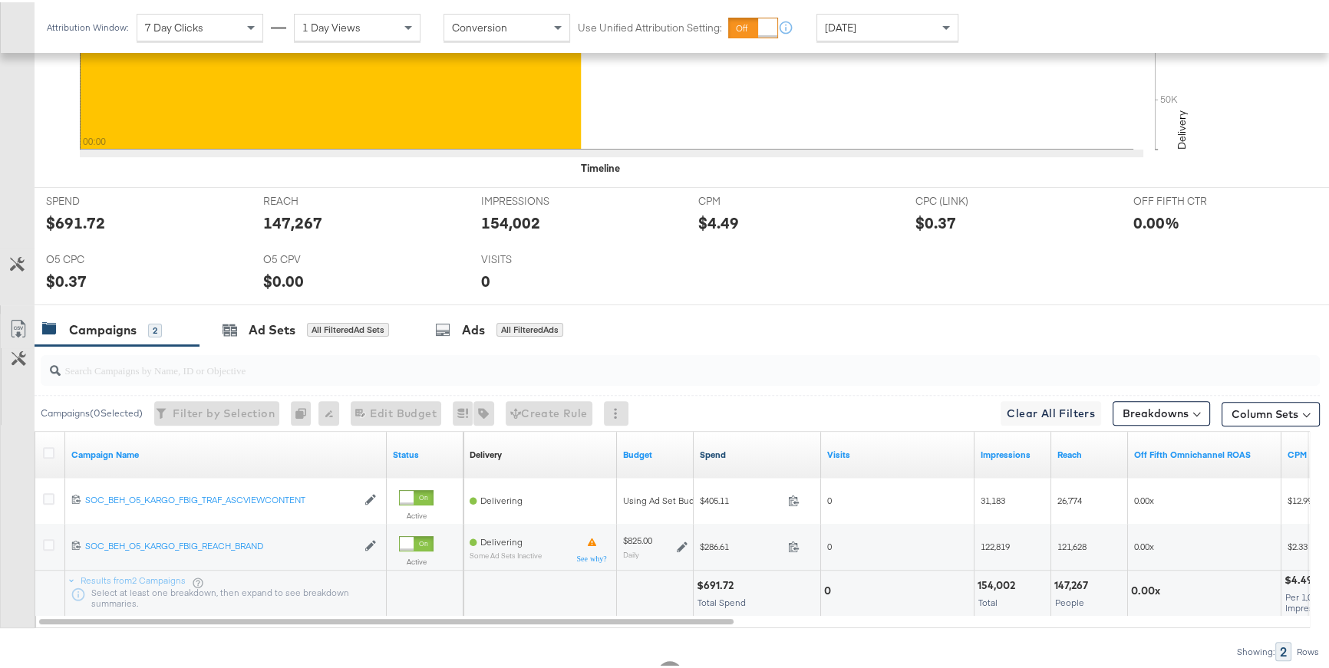
scroll to position [606, 0]
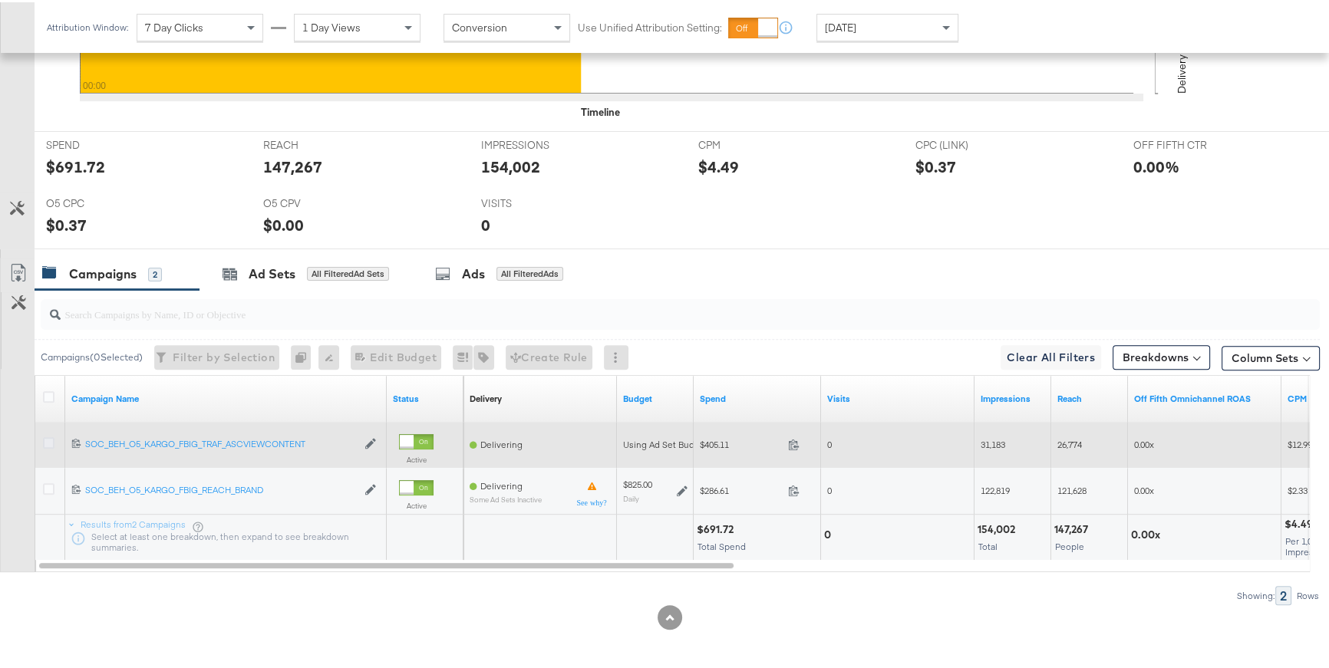
click at [45, 439] on icon at bounding box center [49, 441] width 12 height 12
click at [0, 0] on input "checkbox" at bounding box center [0, 0] width 0 height 0
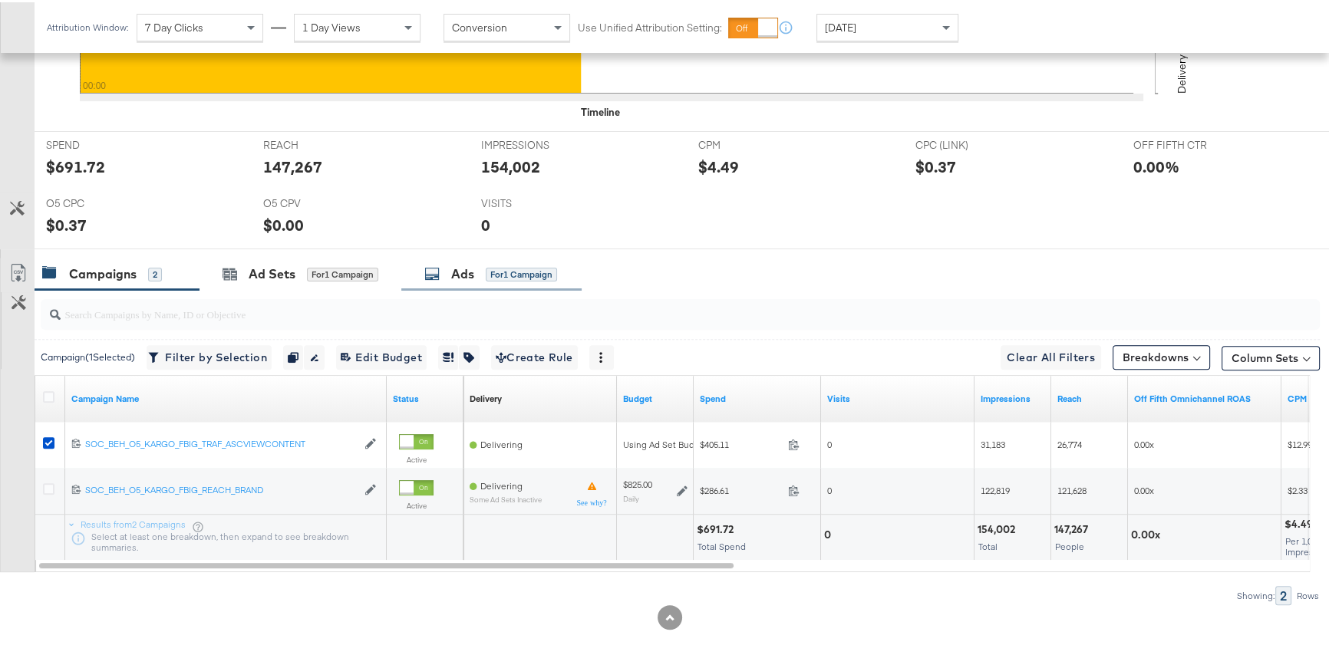
click at [452, 279] on div "Ads for 1 Campaign" at bounding box center [491, 272] width 180 height 33
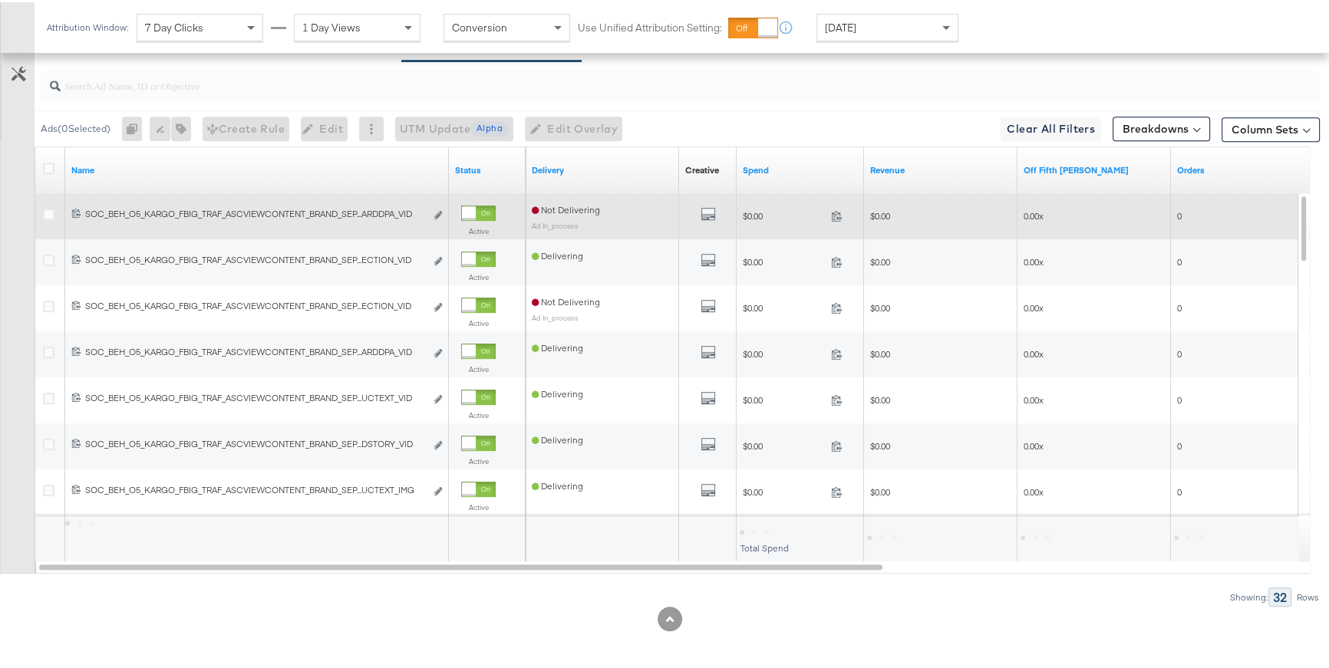
scroll to position [837, 0]
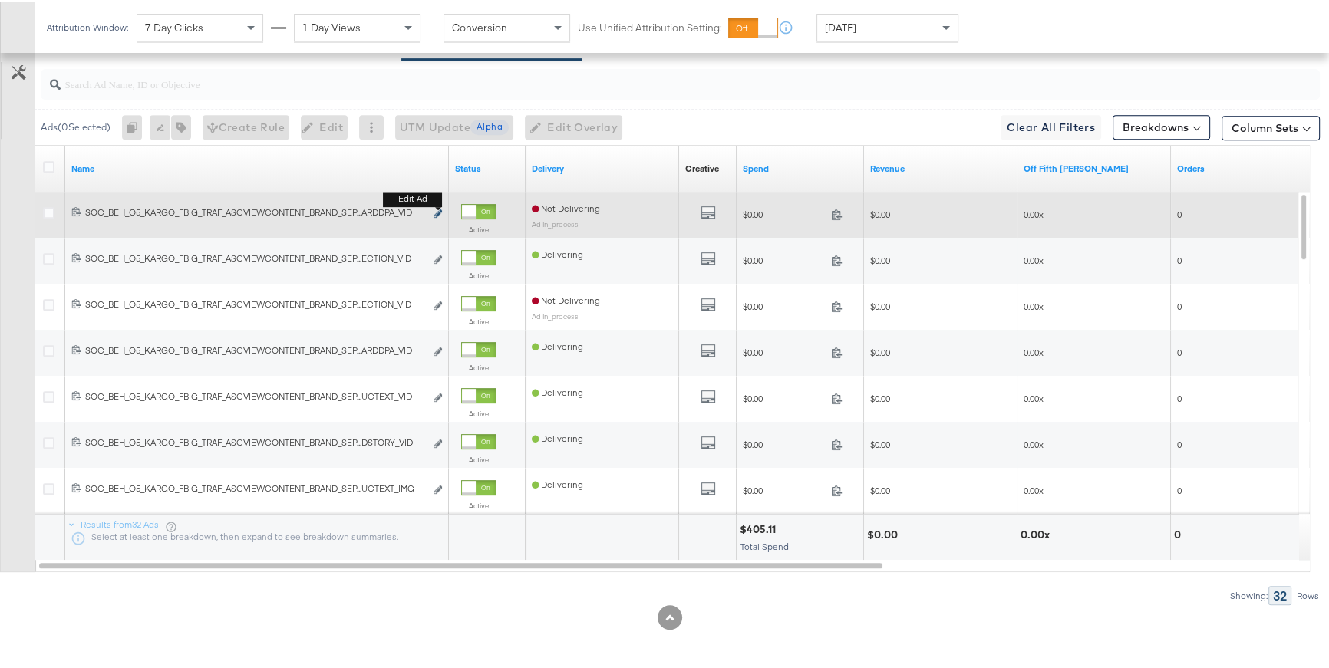
click at [441, 210] on icon "link" at bounding box center [438, 211] width 8 height 8
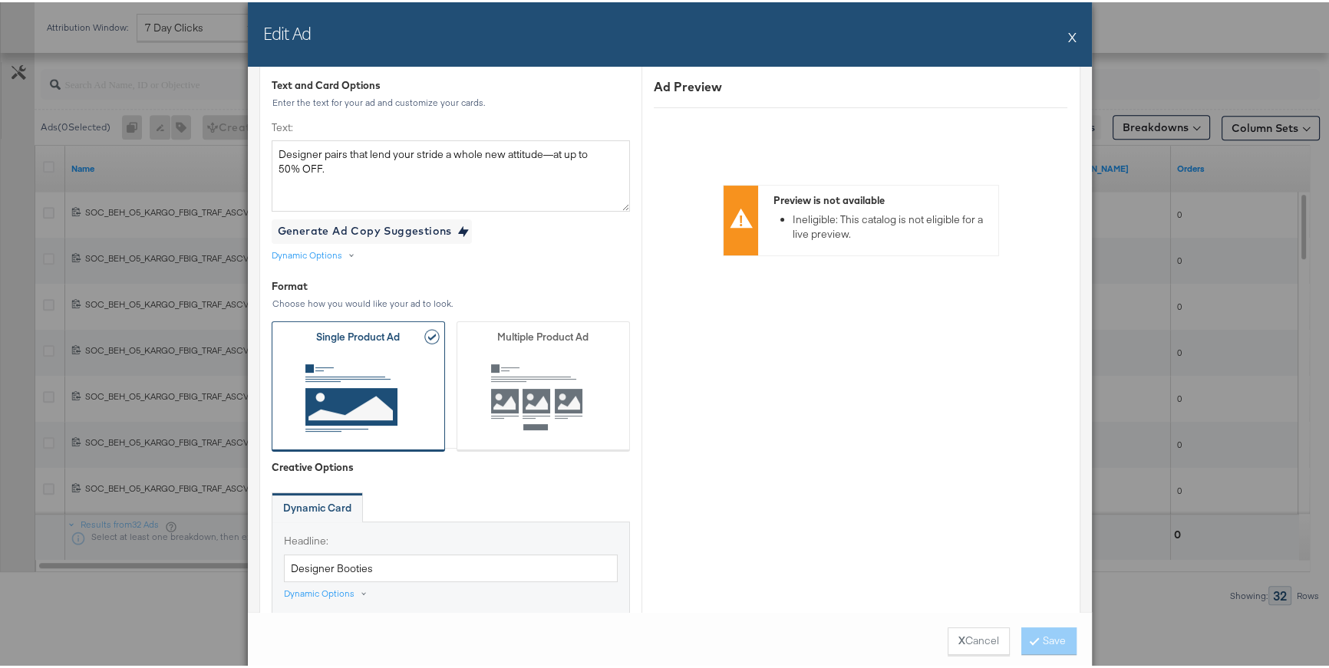
scroll to position [388, 0]
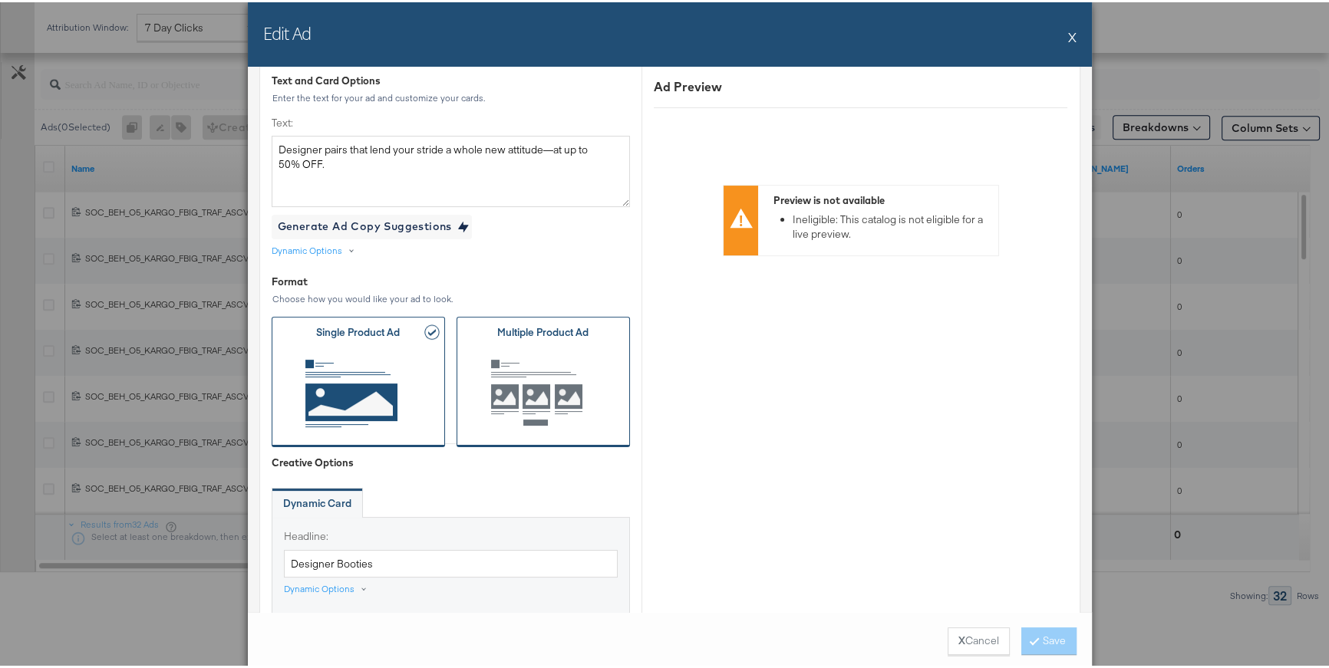
click at [587, 412] on span "button" at bounding box center [543, 393] width 126 height 84
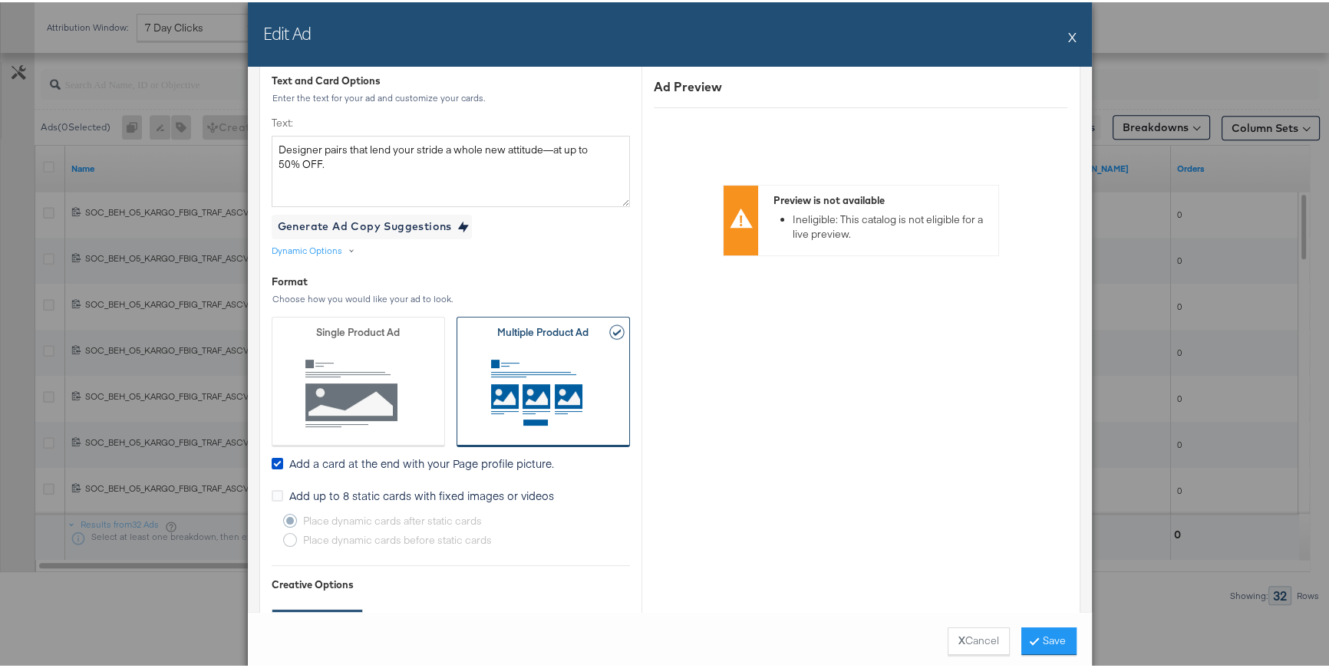
scroll to position [391, 0]
click at [272, 456] on icon at bounding box center [278, 459] width 12 height 12
click at [0, 0] on input "Add a card at the end with your Page profile picture." at bounding box center [0, 0] width 0 height 0
click at [272, 491] on icon at bounding box center [278, 491] width 12 height 12
click at [0, 0] on input "Add up to 8 static cards with fixed images or videos" at bounding box center [0, 0] width 0 height 0
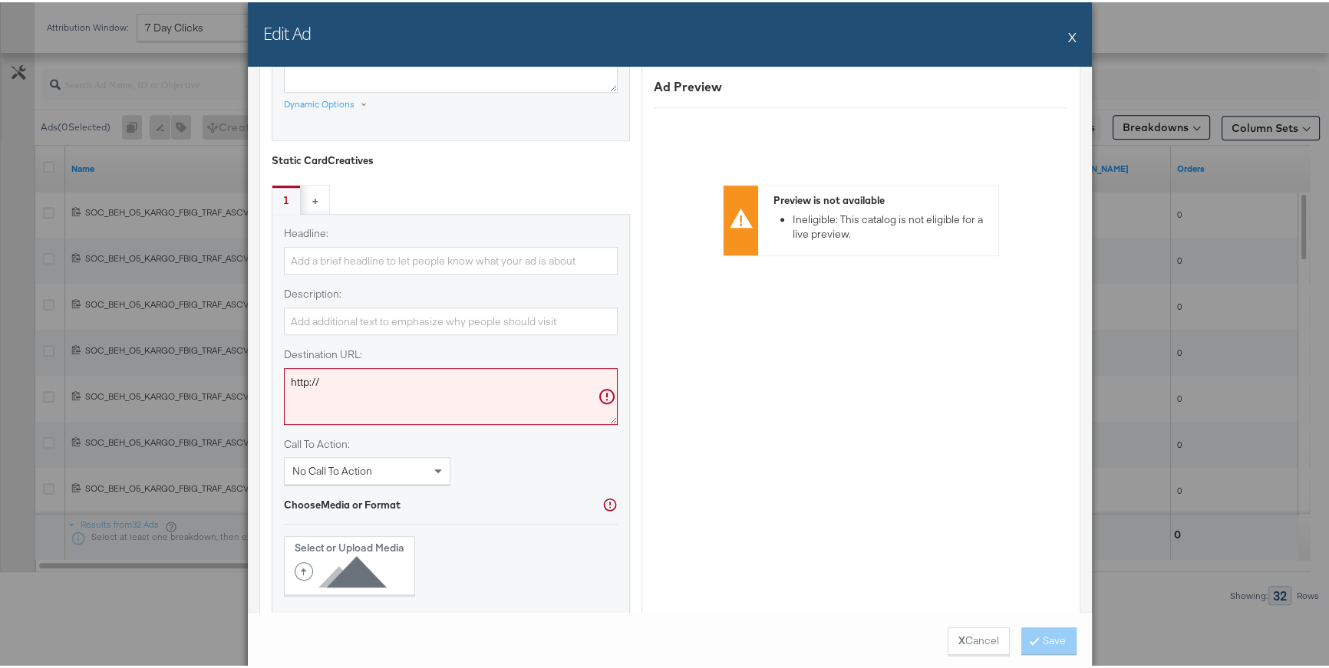
scroll to position [1148, 0]
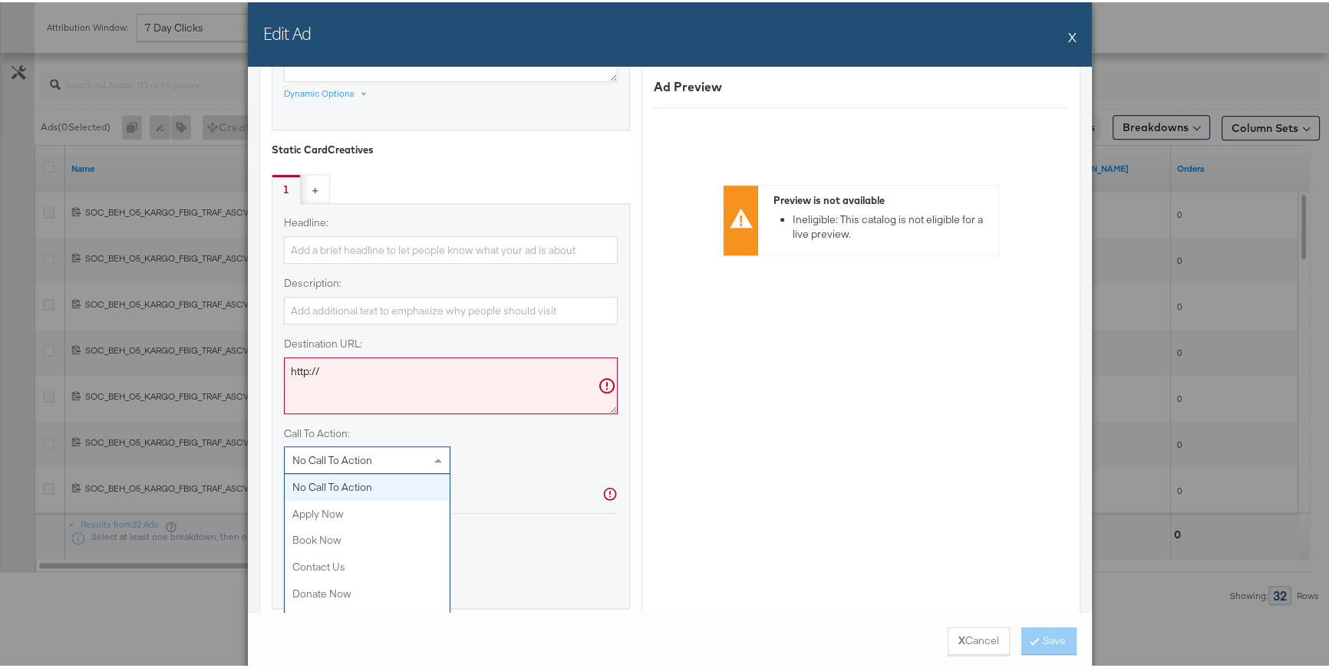
click at [380, 462] on div "No Call To Action" at bounding box center [368, 458] width 166 height 26
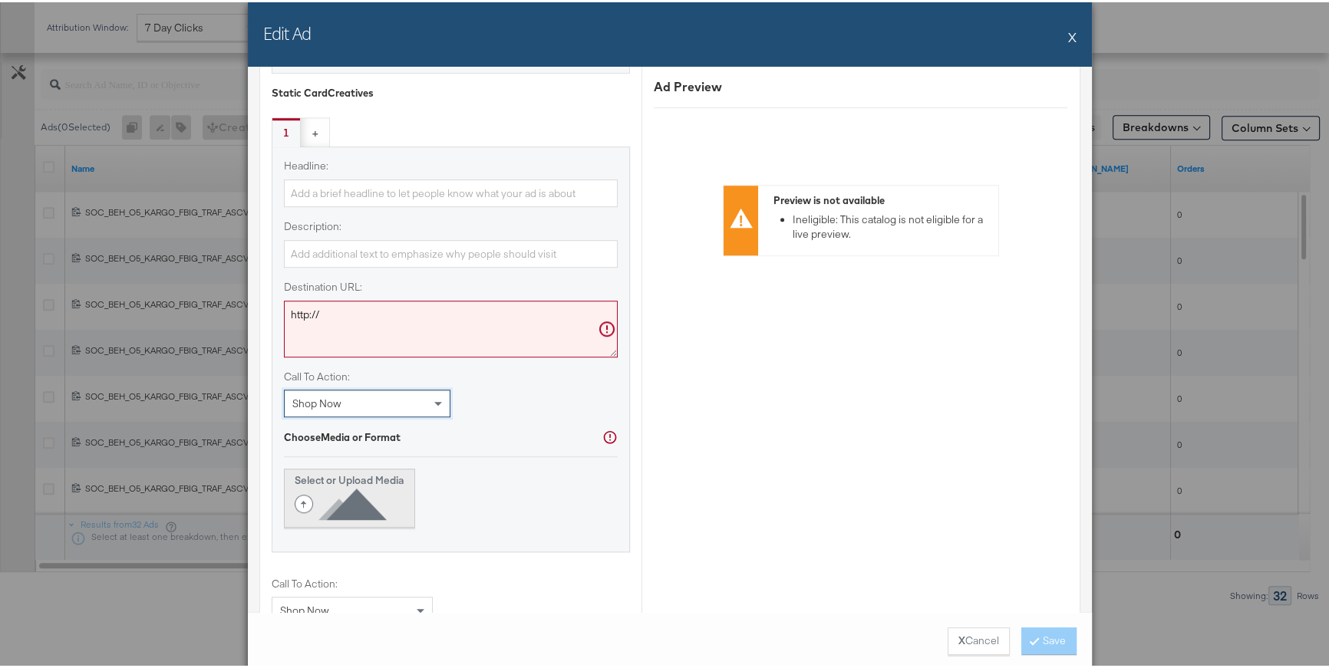
scroll to position [1214, 0]
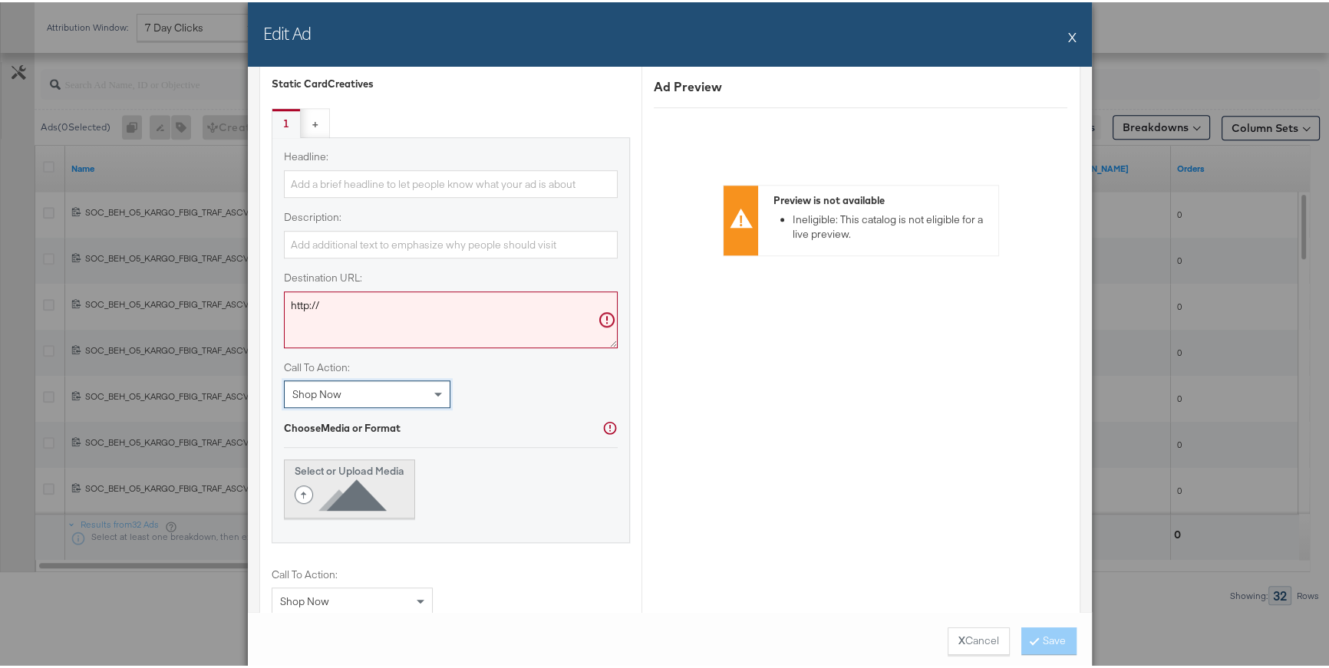
click at [384, 484] on icon at bounding box center [344, 493] width 98 height 35
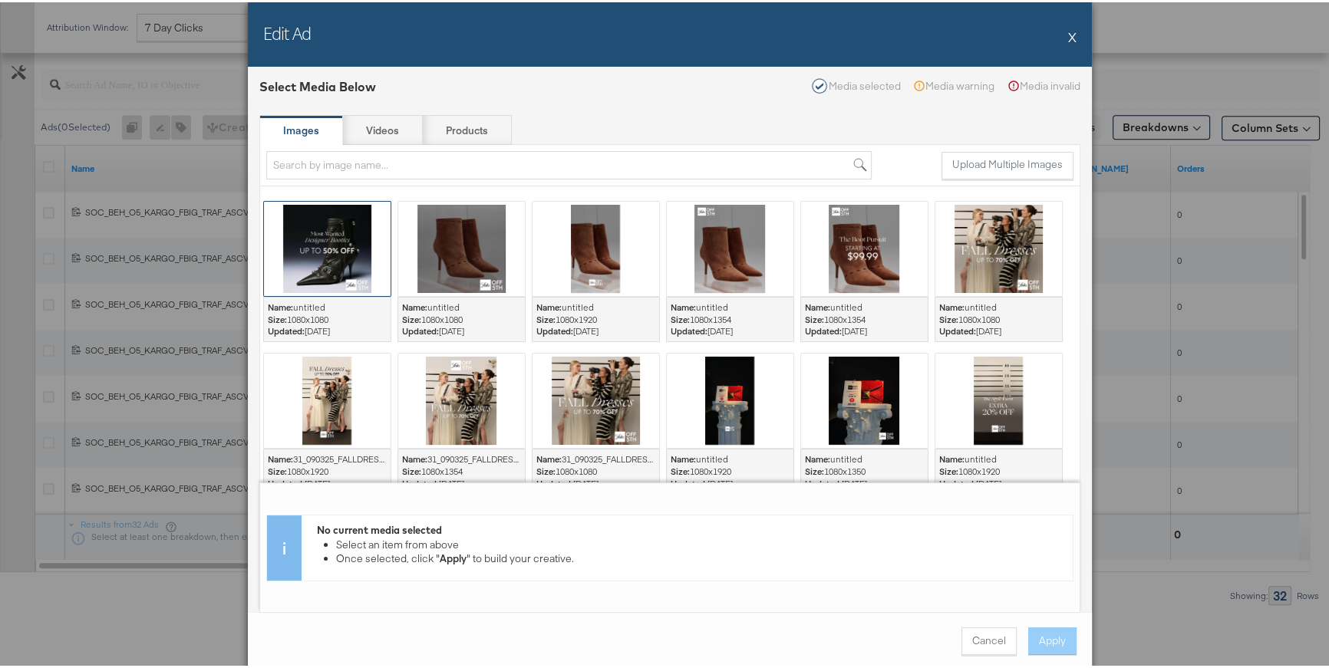
click at [358, 241] on div at bounding box center [327, 247] width 127 height 94
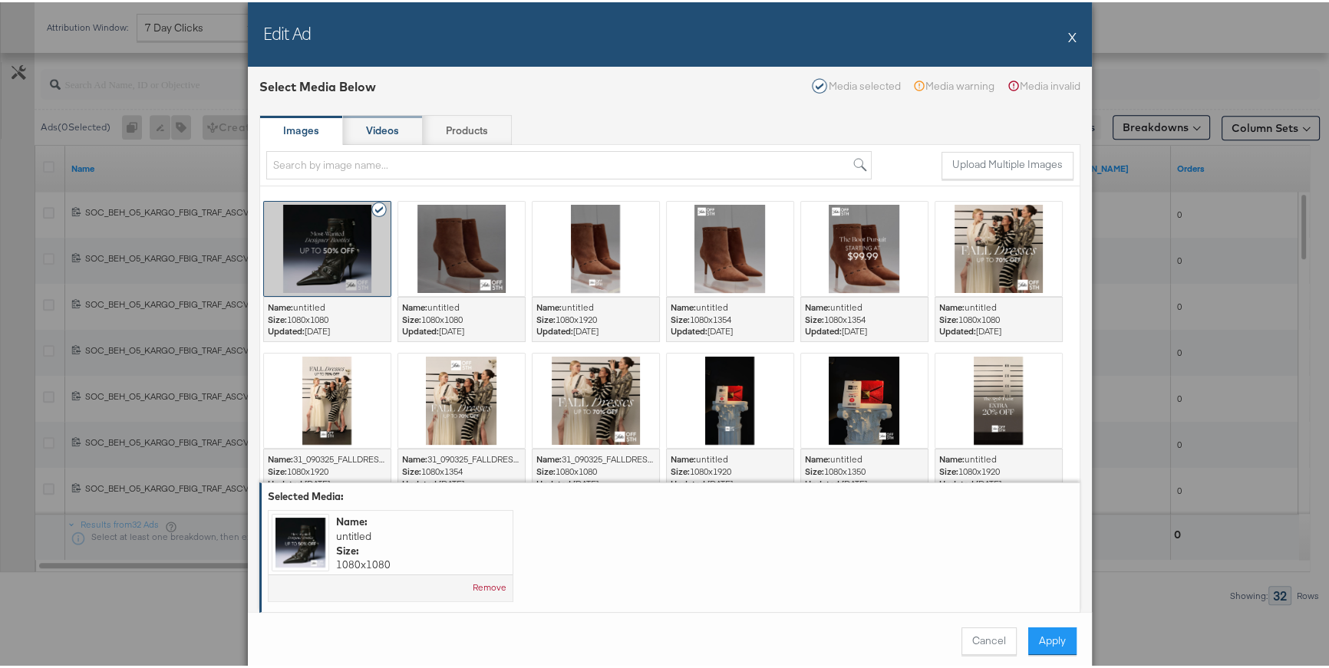
click at [371, 134] on strong "Videos" at bounding box center [382, 128] width 33 height 15
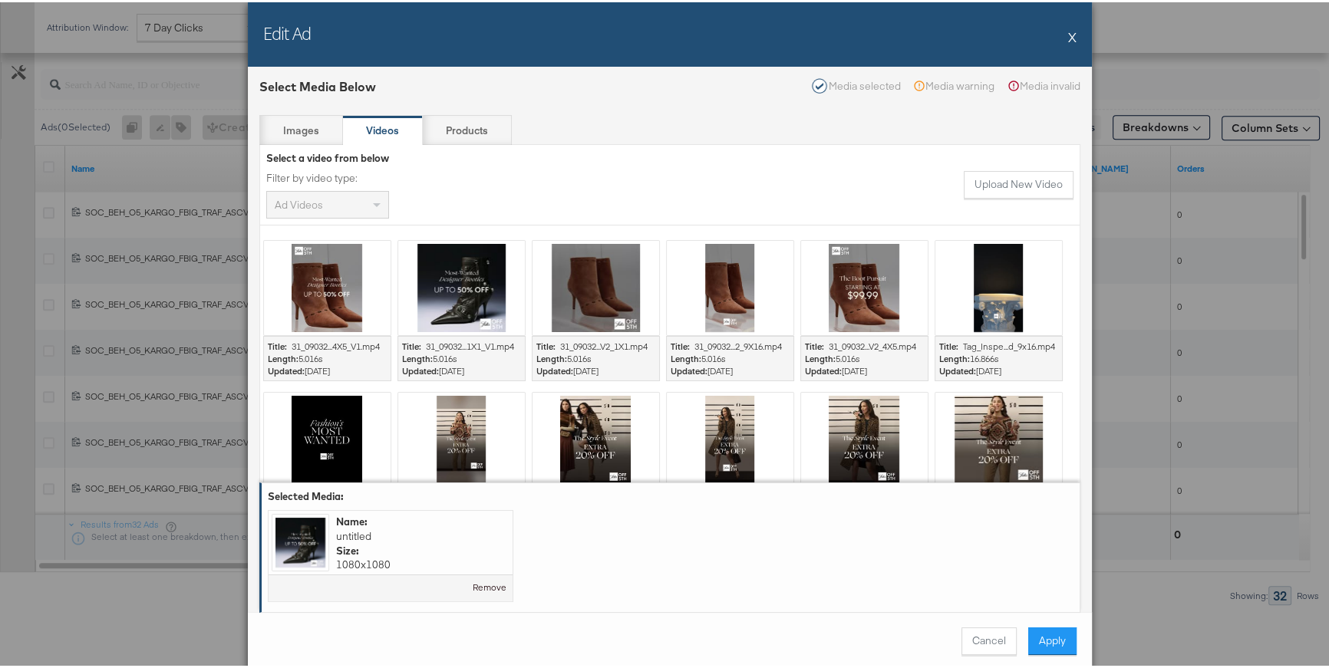
click at [484, 581] on button "Remove" at bounding box center [490, 585] width 34 height 12
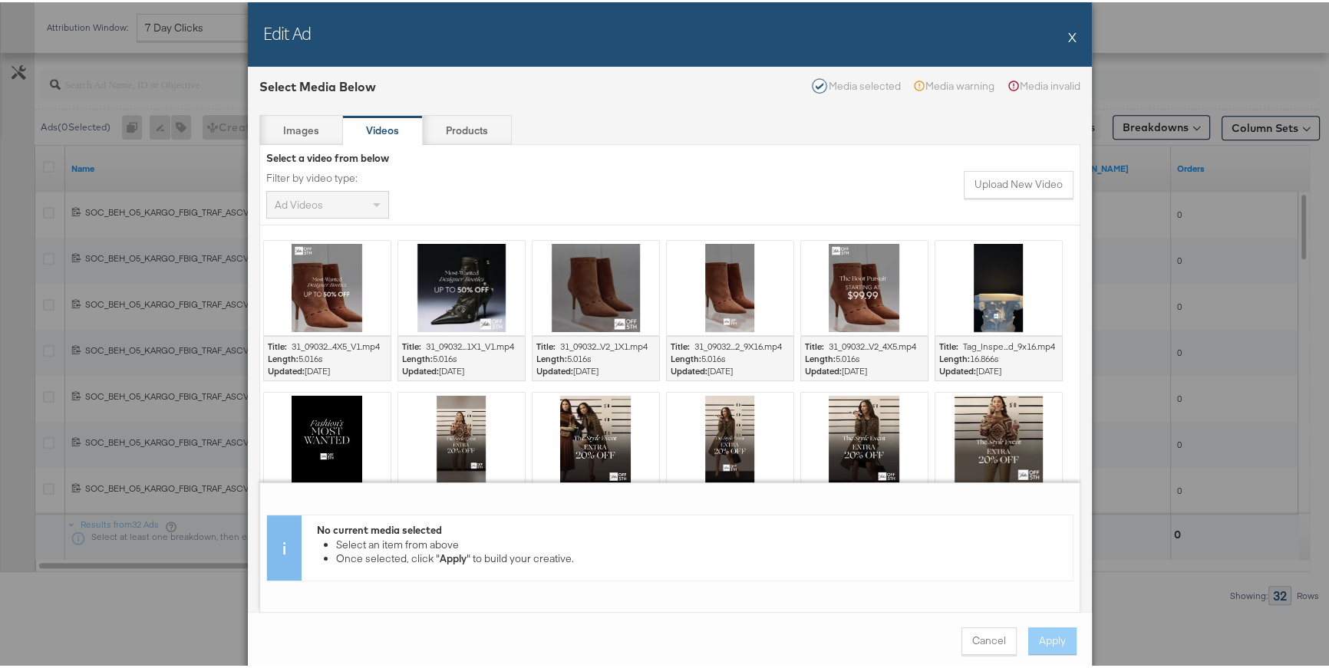
click at [450, 295] on div at bounding box center [461, 286] width 127 height 94
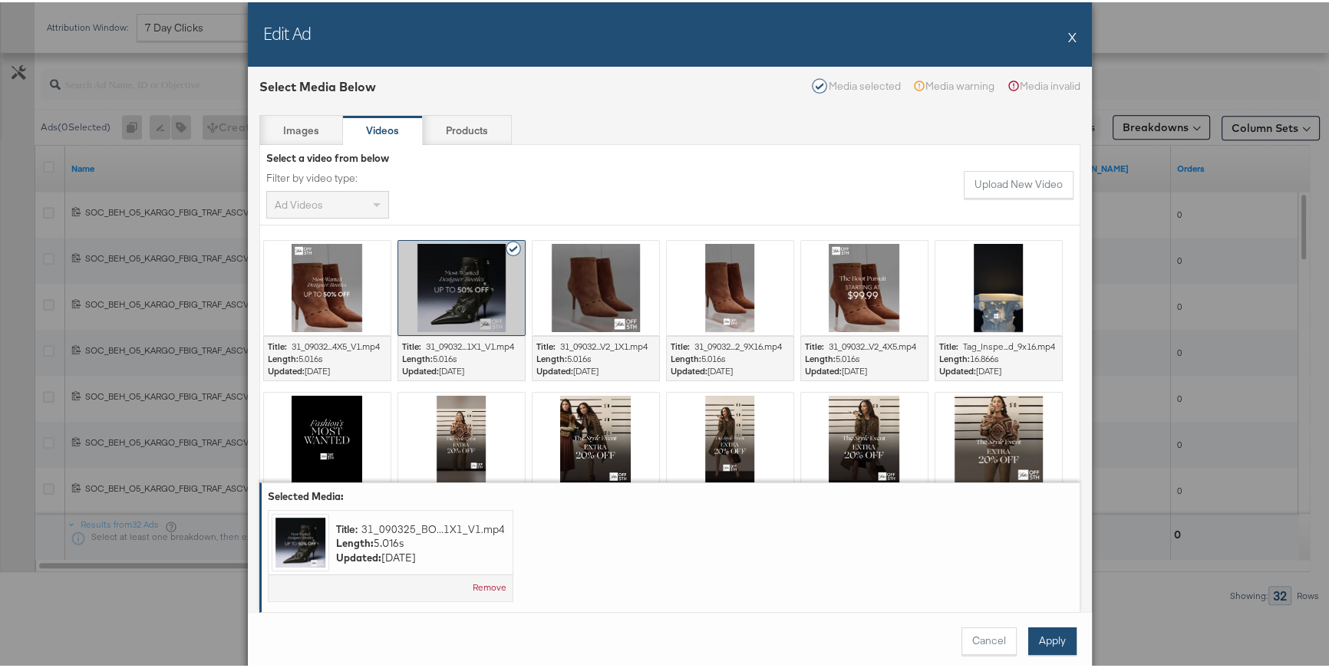
click at [1063, 640] on button "Apply" at bounding box center [1052, 639] width 48 height 28
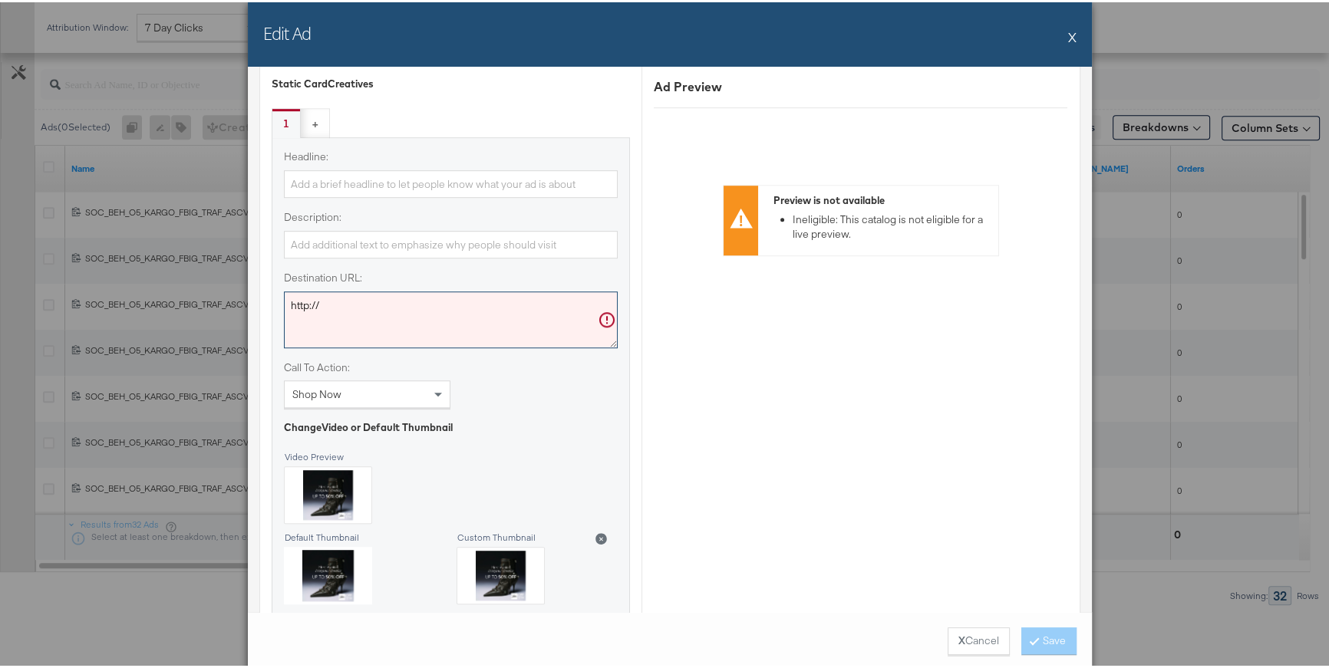
click at [393, 325] on textarea "http://" at bounding box center [451, 317] width 334 height 57
paste textarea "s://[DOMAIN_NAME][URL]"
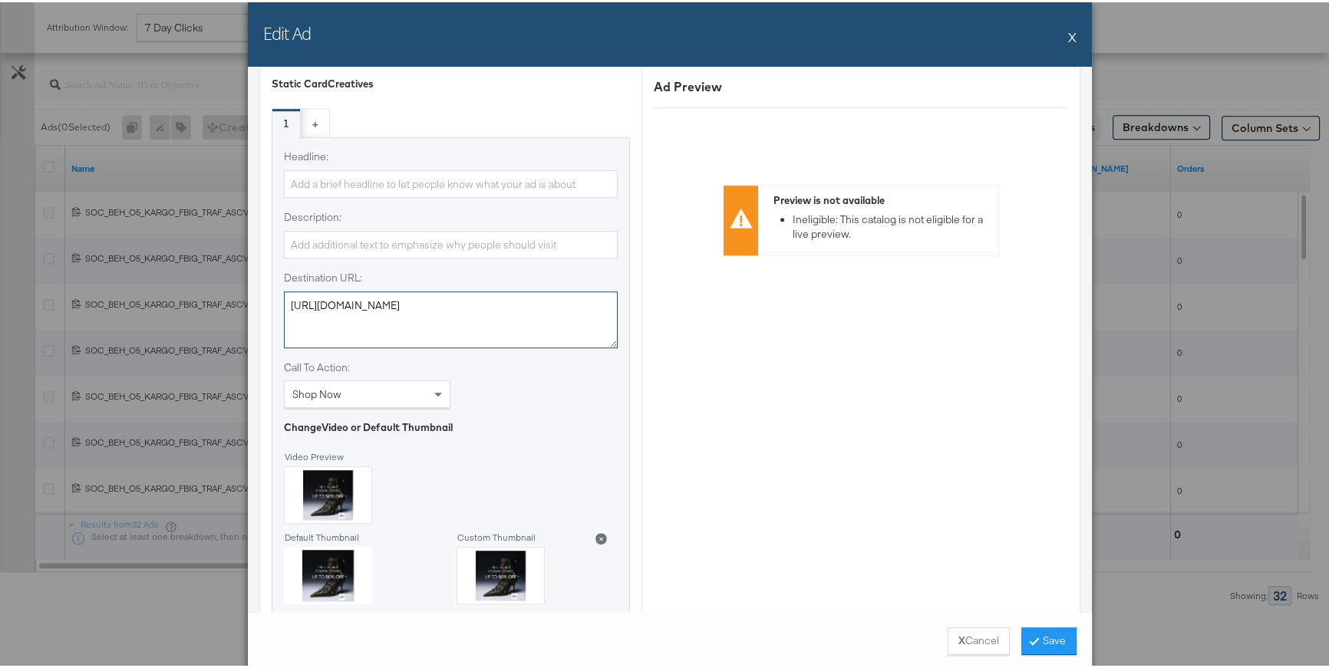
type textarea "[URL][DOMAIN_NAME]"
click at [330, 178] on input "Headline:" at bounding box center [451, 182] width 334 height 28
paste input "Designer Booties"
type input "Designer Booties"
click at [376, 236] on input "Description:" at bounding box center [451, 243] width 334 height 28
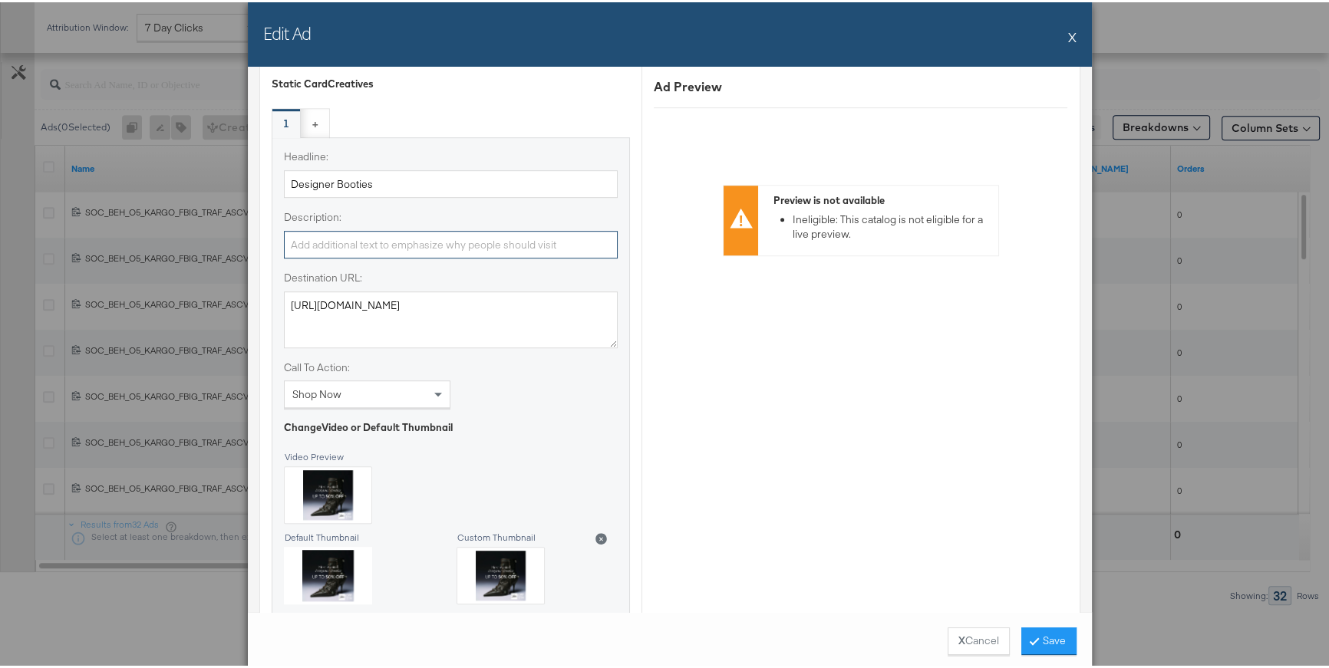
paste input "Shop Saks OFF 5TH"
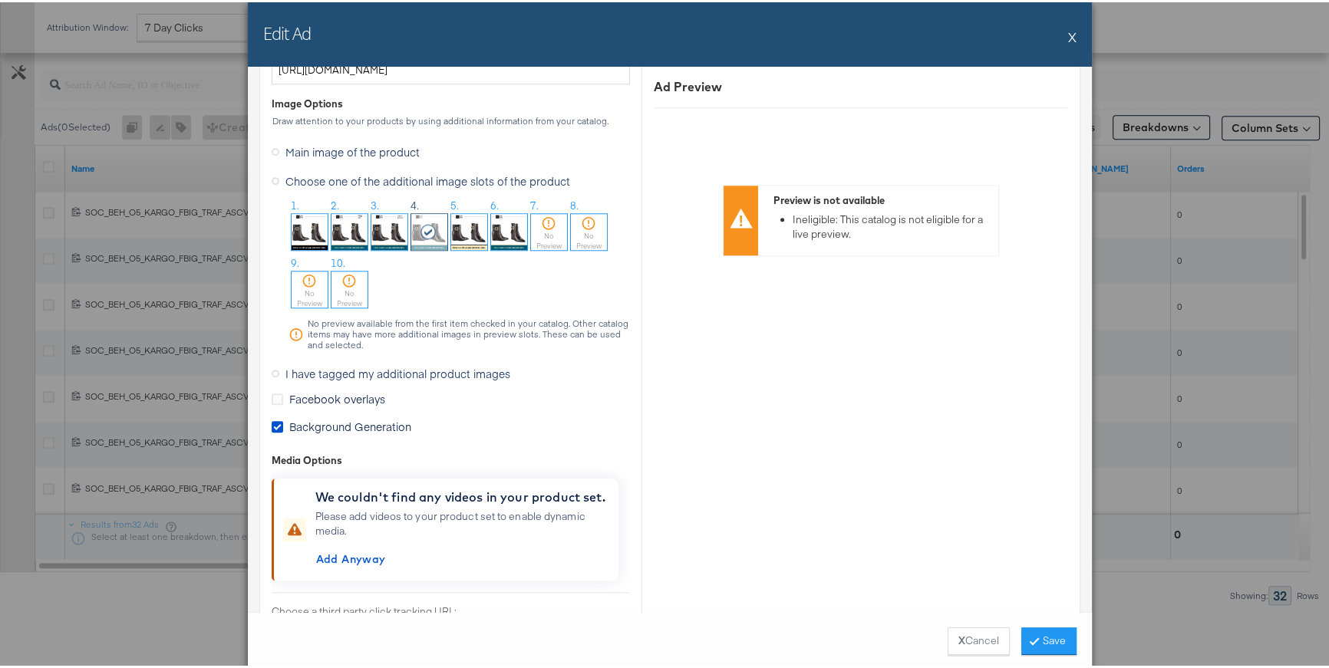
scroll to position [1908, 0]
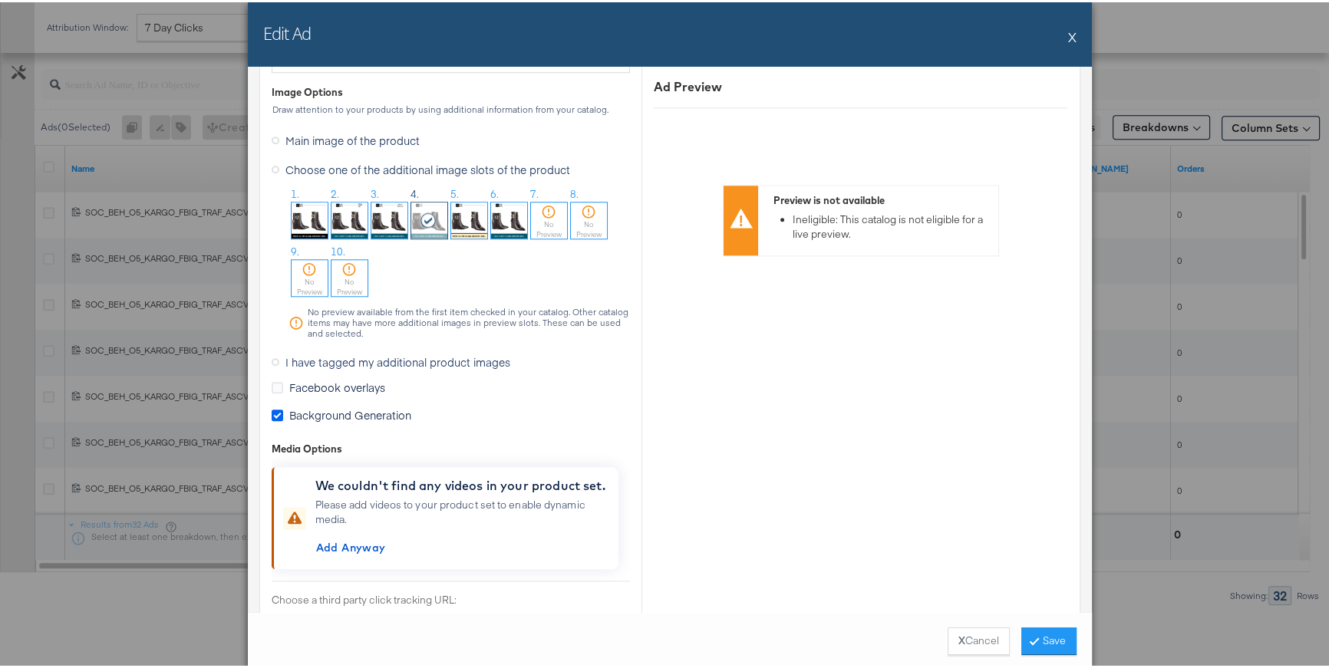
type input "Shop Saks OFF 5TH"
click at [272, 408] on icon at bounding box center [278, 414] width 12 height 12
click at [0, 0] on input "Background Generation" at bounding box center [0, 0] width 0 height 0
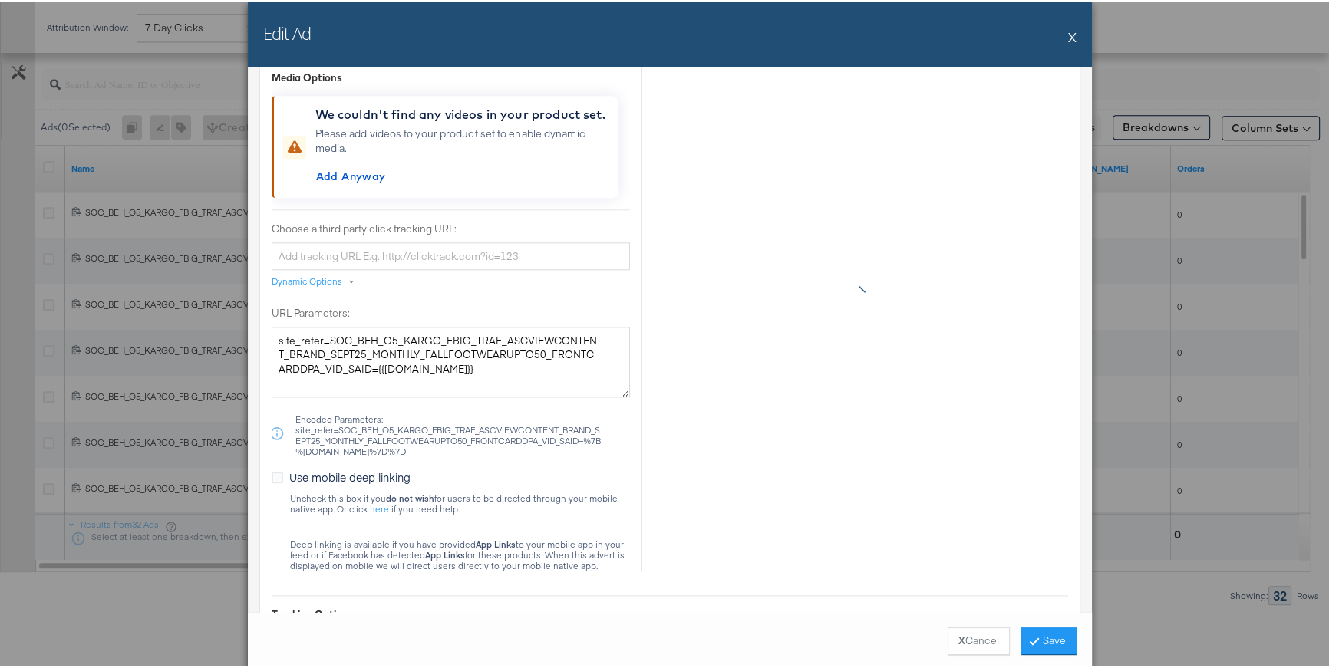
scroll to position [2308, 0]
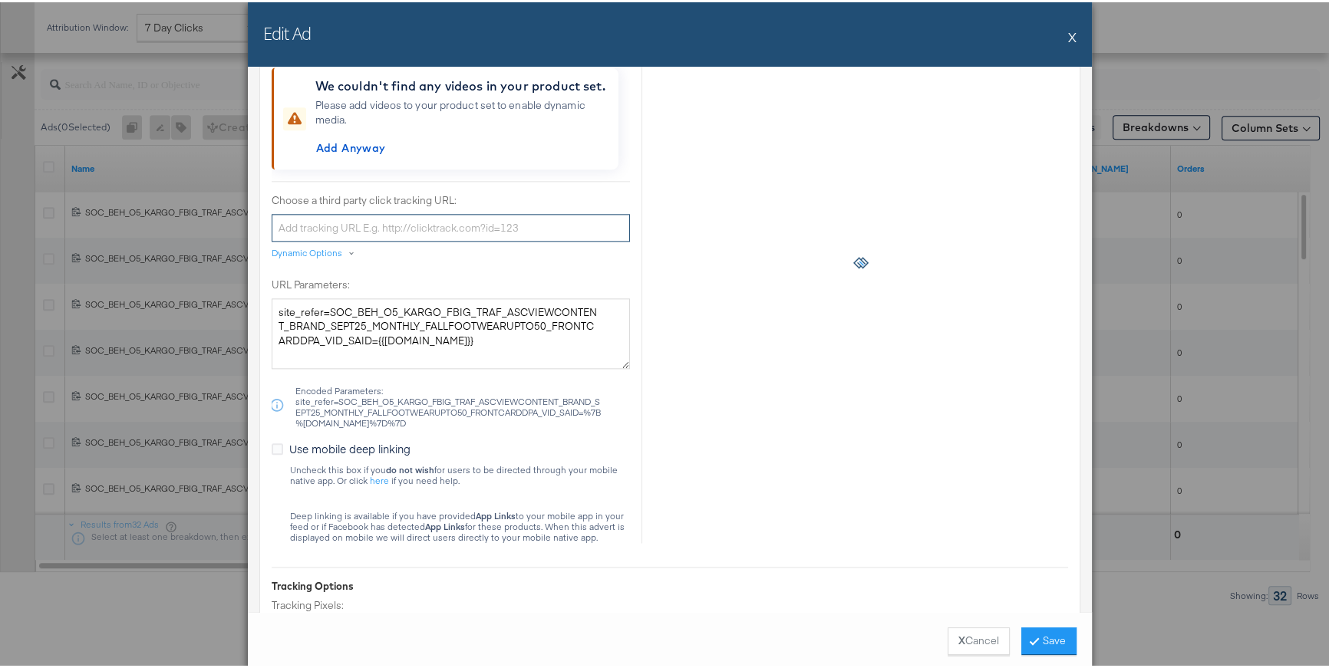
click at [323, 223] on input "Choose a third party click tracking URL:" at bounding box center [451, 226] width 358 height 28
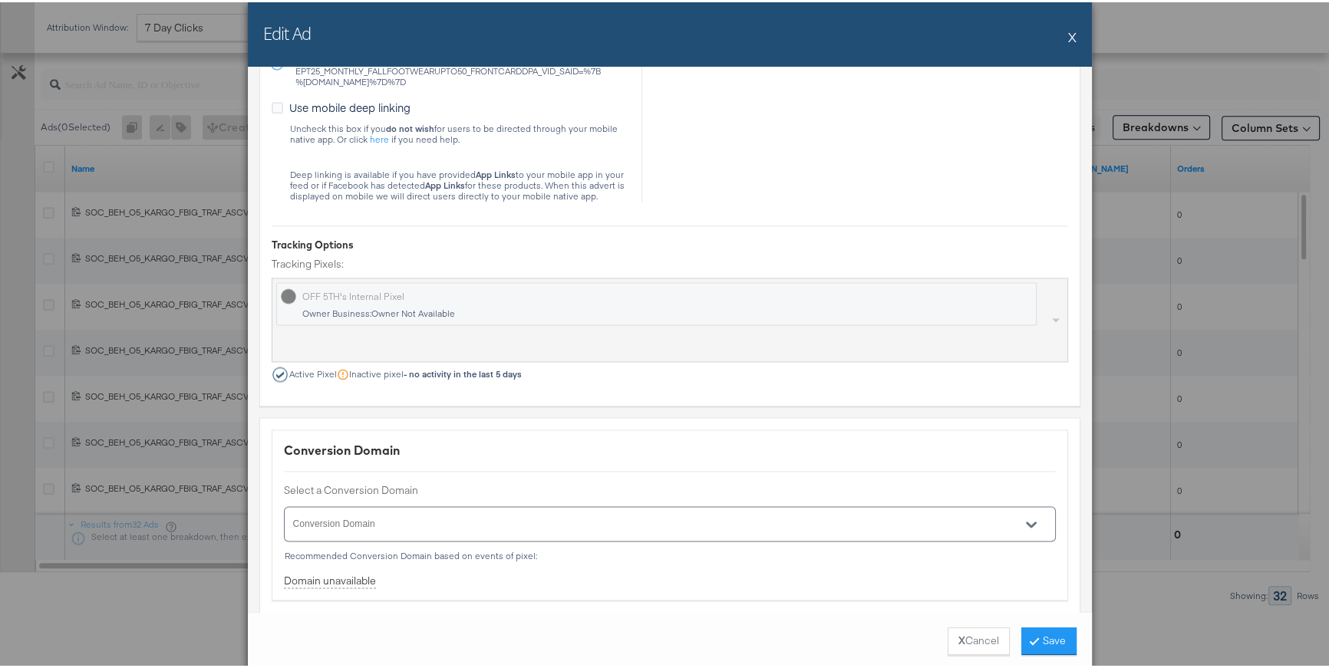
scroll to position [2715, 0]
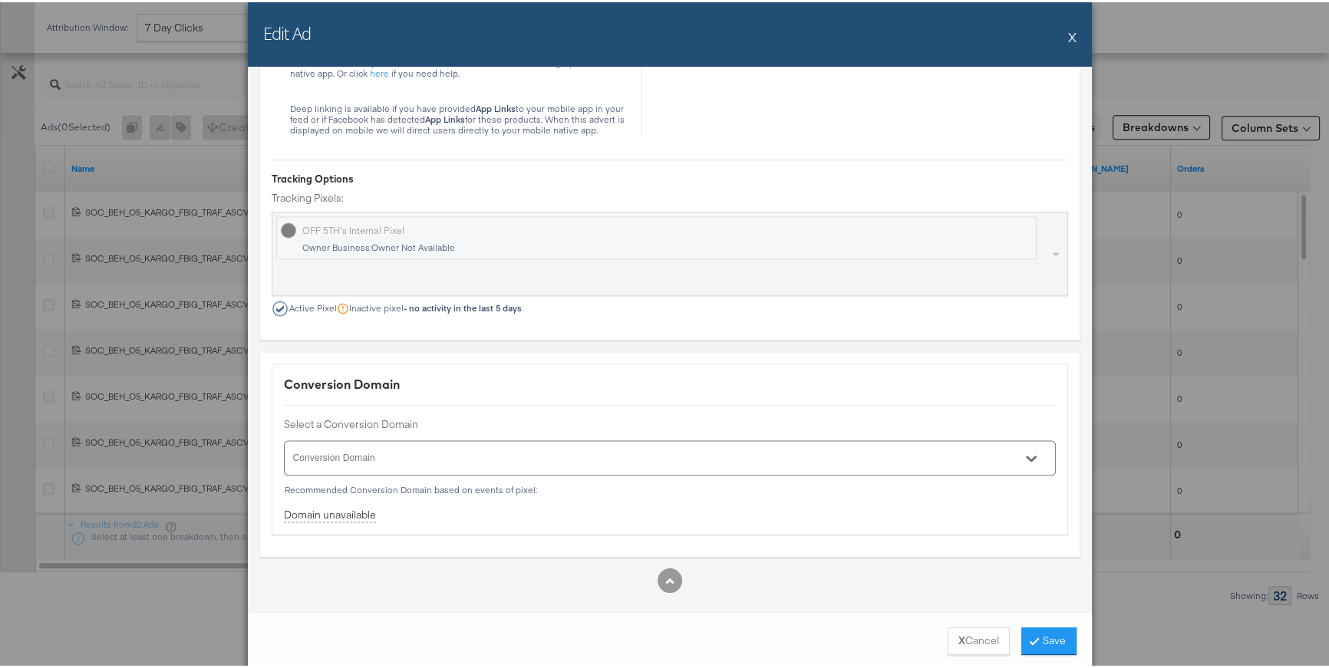
click at [445, 454] on input "Conversion Domain" at bounding box center [648, 463] width 714 height 18
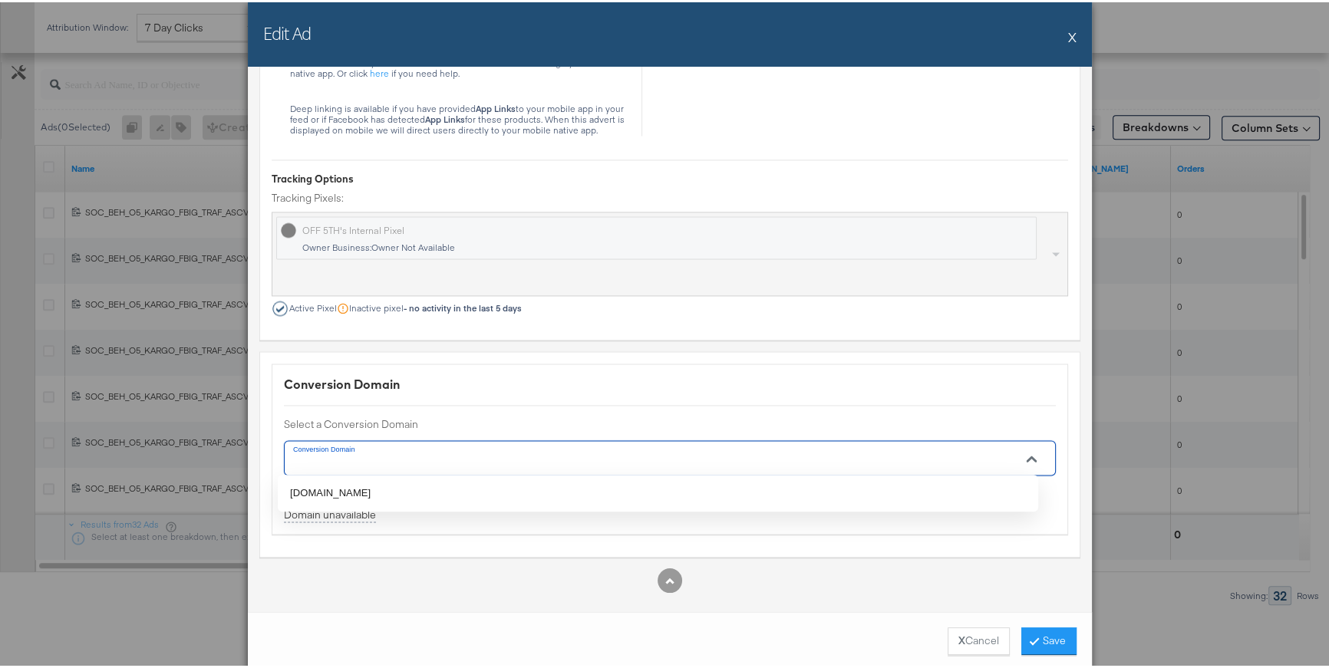
click at [413, 487] on li "[DOMAIN_NAME]" at bounding box center [658, 491] width 761 height 25
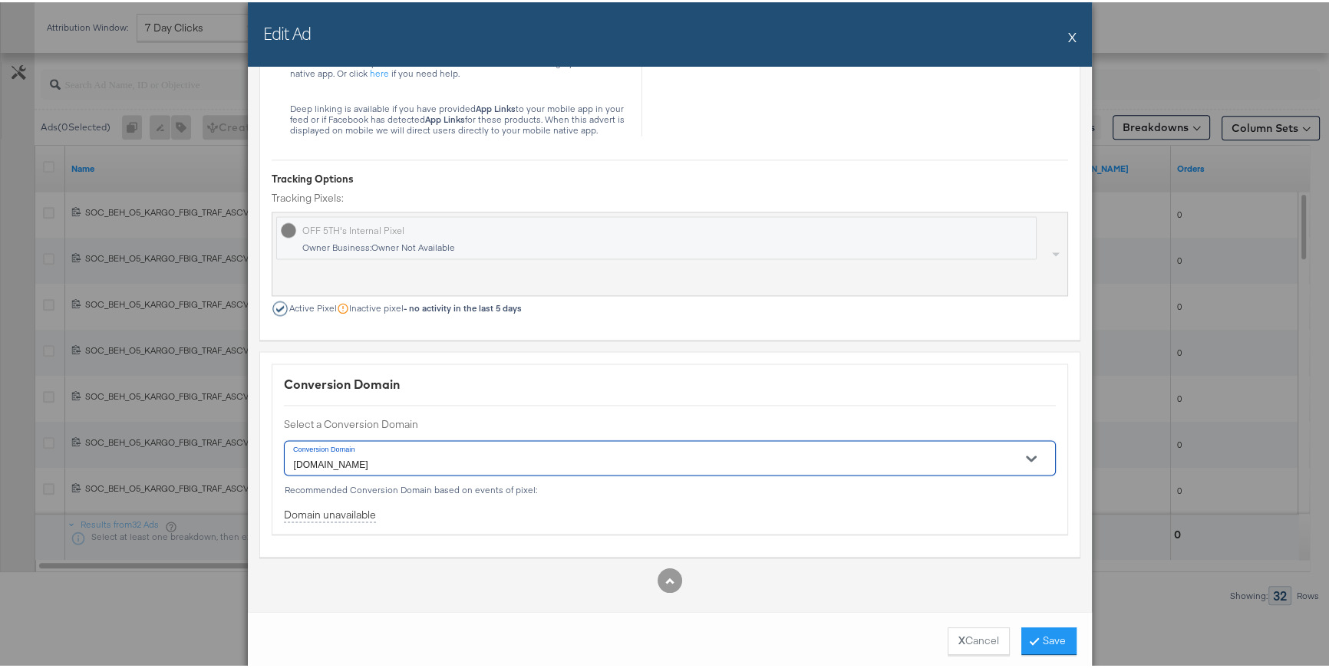
type input "[DOMAIN_NAME]"
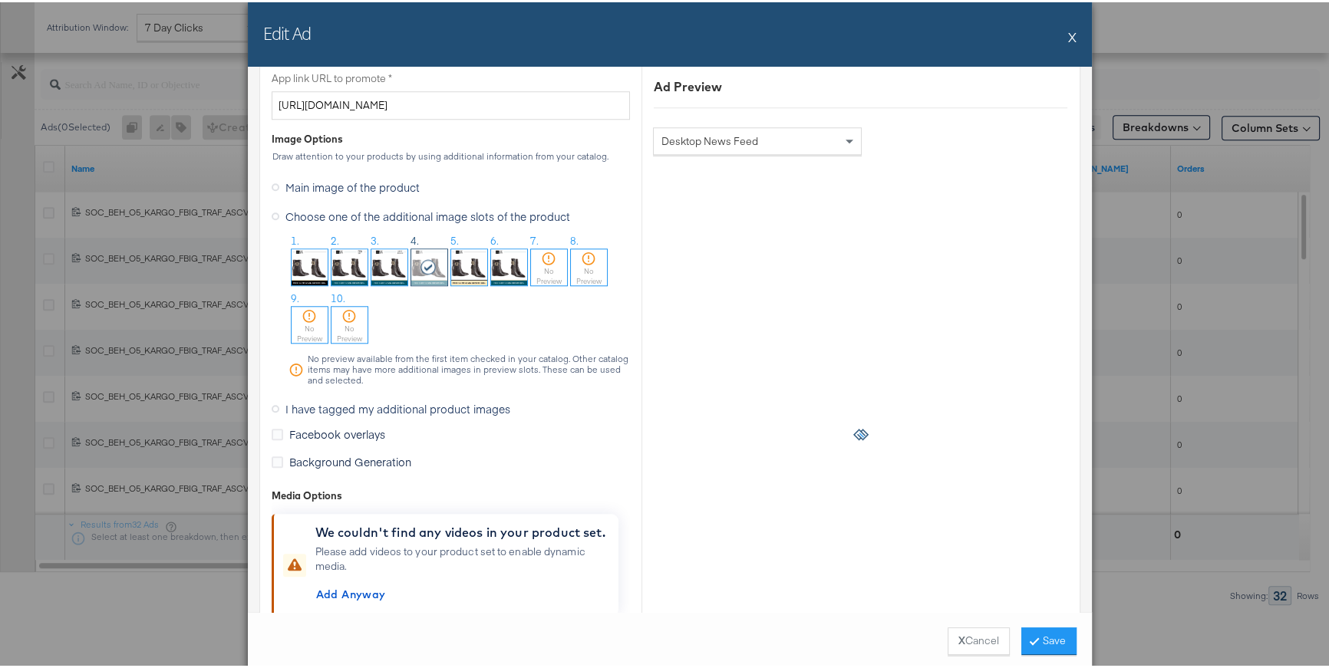
scroll to position [1857, 0]
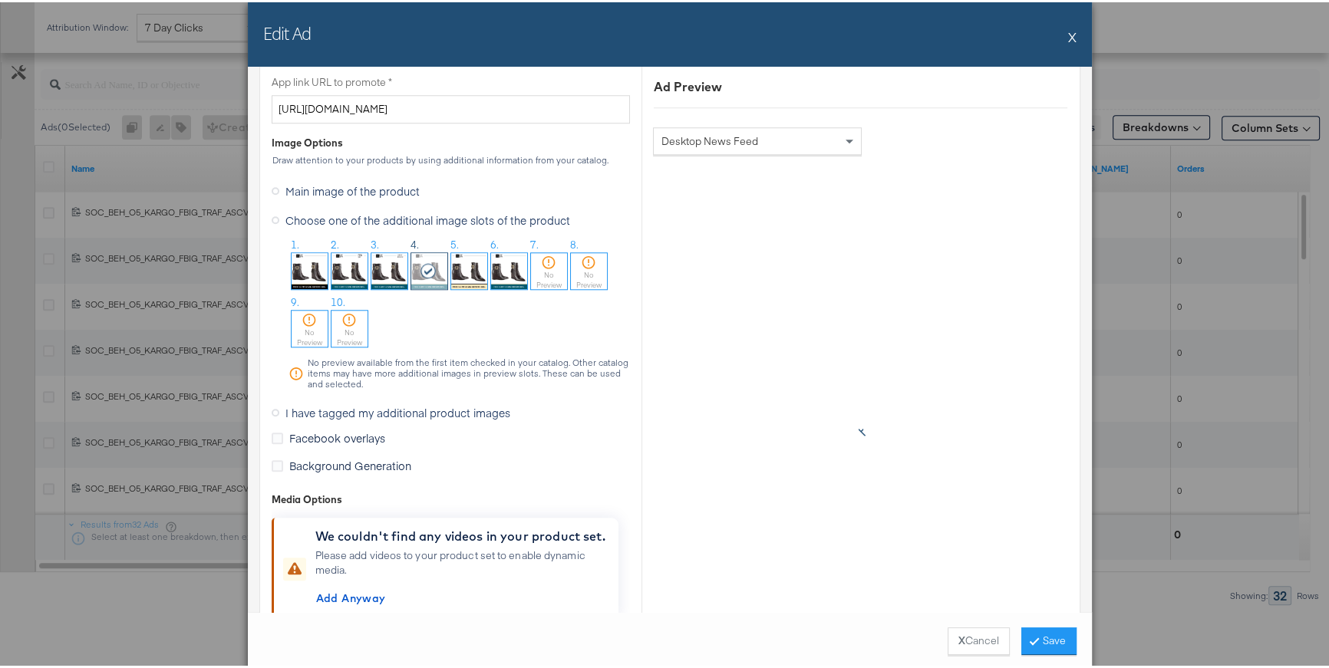
click at [431, 408] on span "I have tagged my additional product images" at bounding box center [397, 410] width 225 height 15
click at [0, 0] on input "I have tagged my additional product images" at bounding box center [0, 0] width 0 height 0
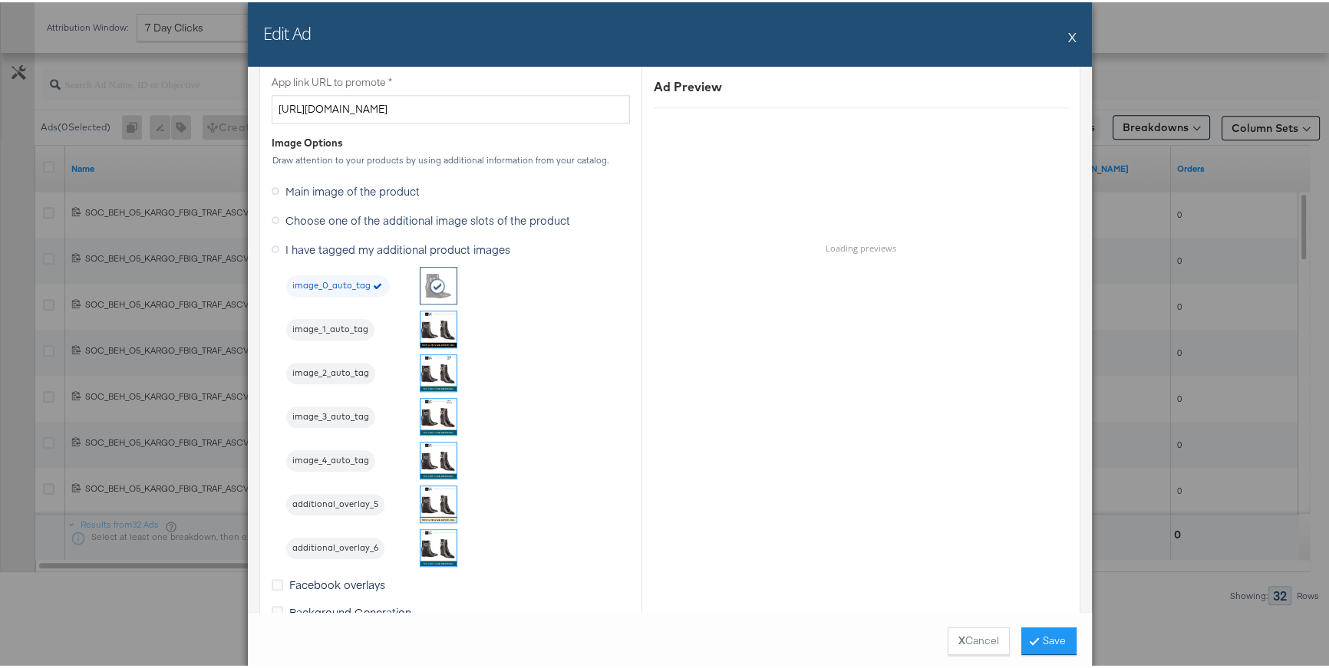
click at [434, 445] on img at bounding box center [439, 459] width 36 height 36
click at [1030, 640] on button "Save" at bounding box center [1048, 639] width 55 height 28
